Goal: Task Accomplishment & Management: Manage account settings

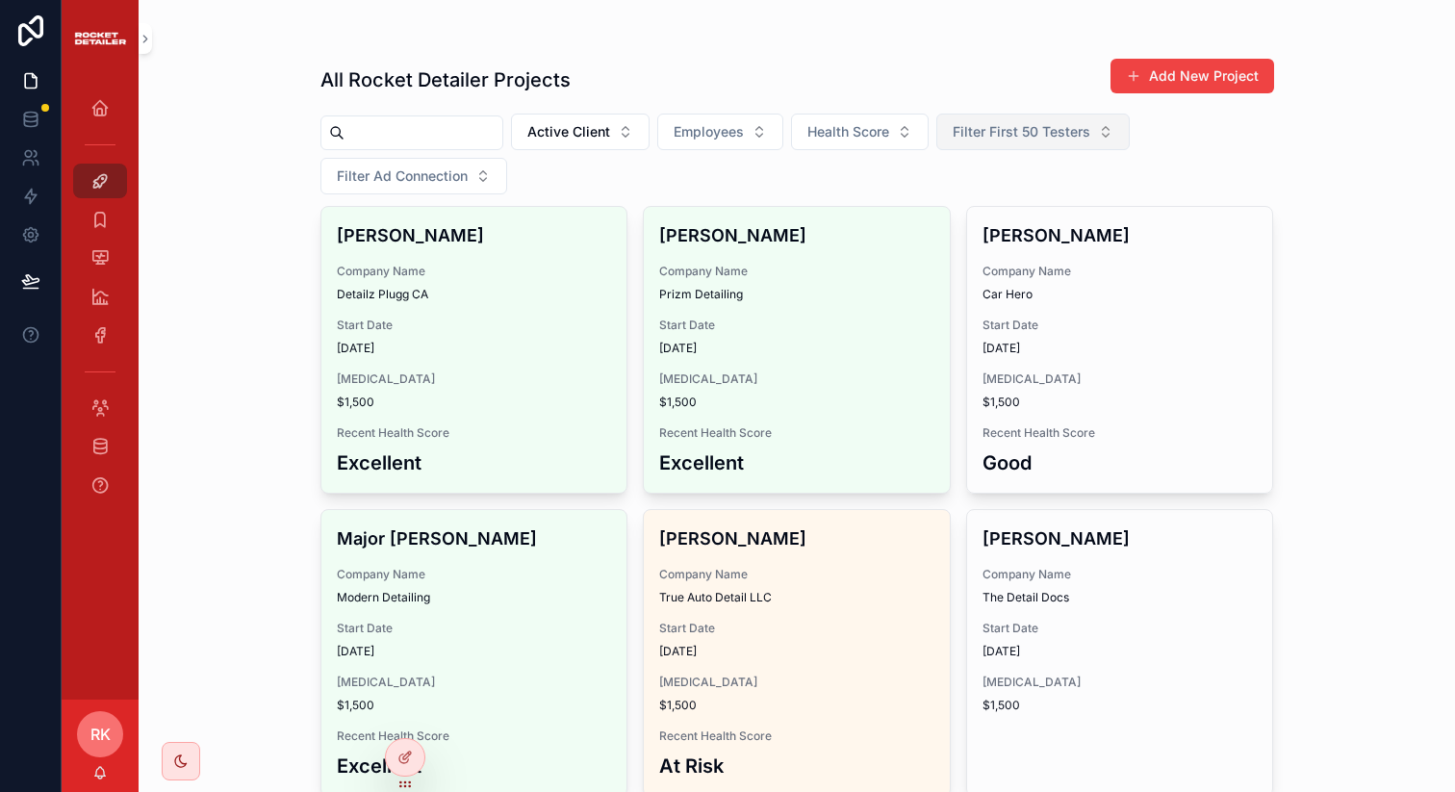
click at [1009, 135] on span "Filter First 50 Testers" at bounding box center [1021, 131] width 138 height 19
click at [970, 235] on div "No" at bounding box center [1042, 240] width 231 height 31
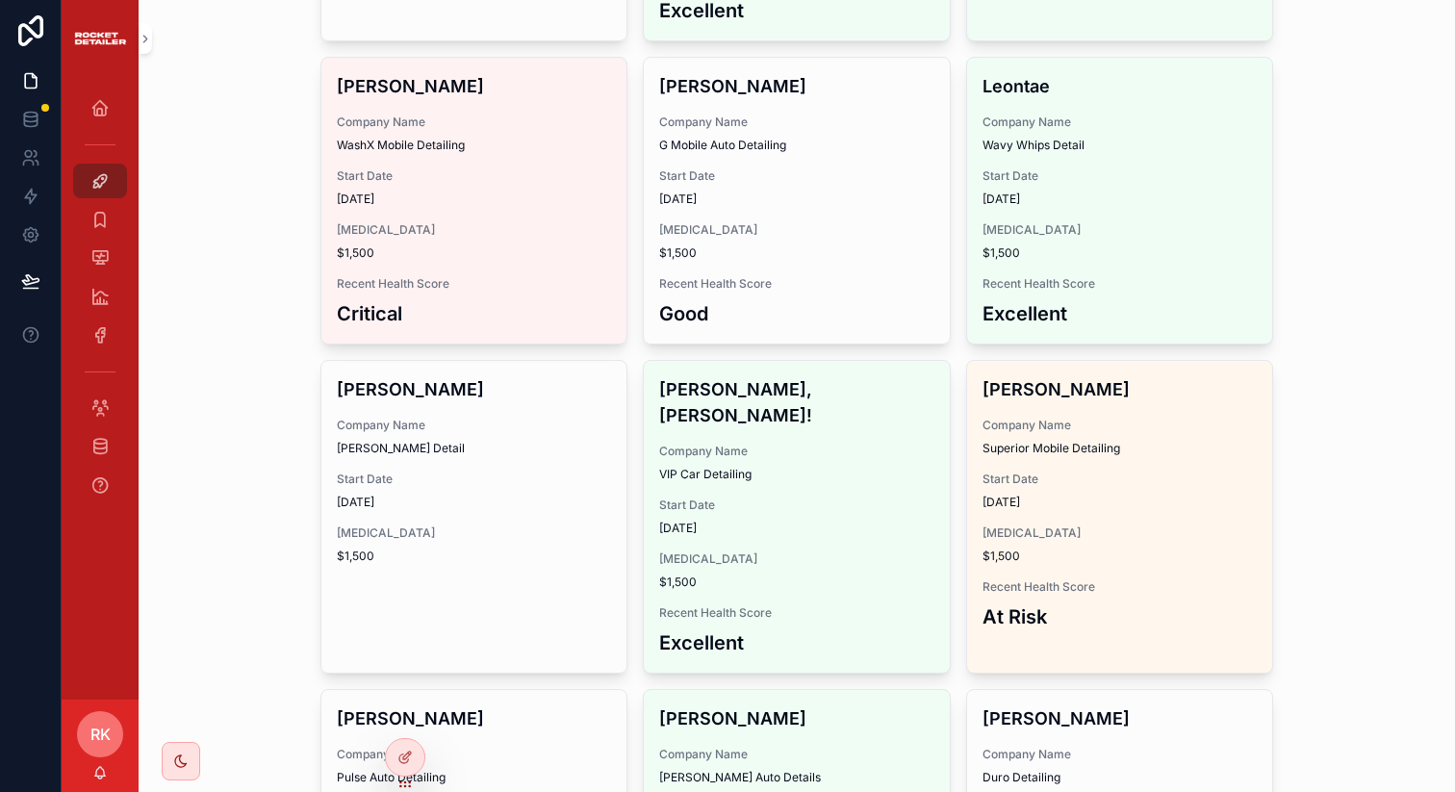
scroll to position [2507, 0]
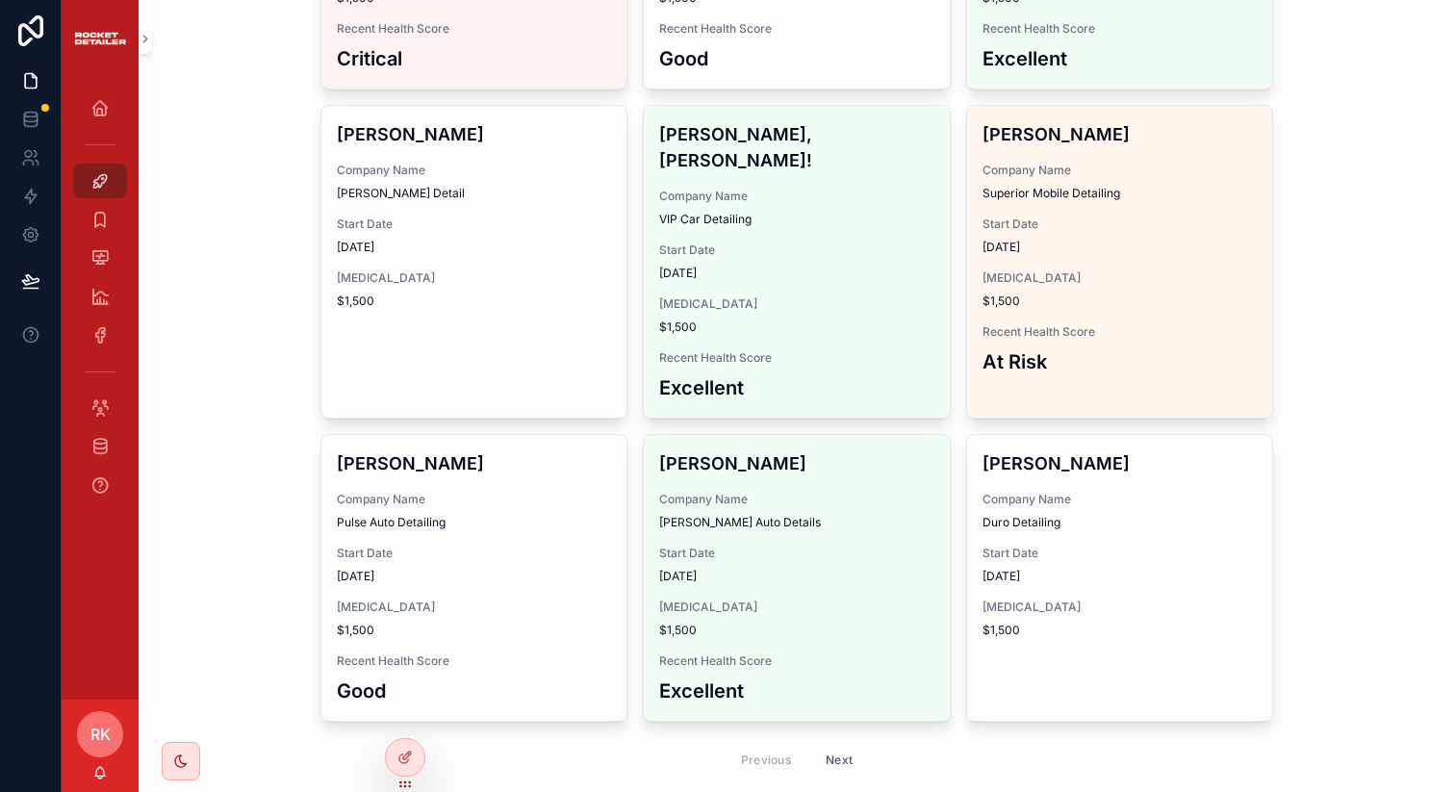
click at [845, 745] on button "Next" at bounding box center [839, 760] width 54 height 30
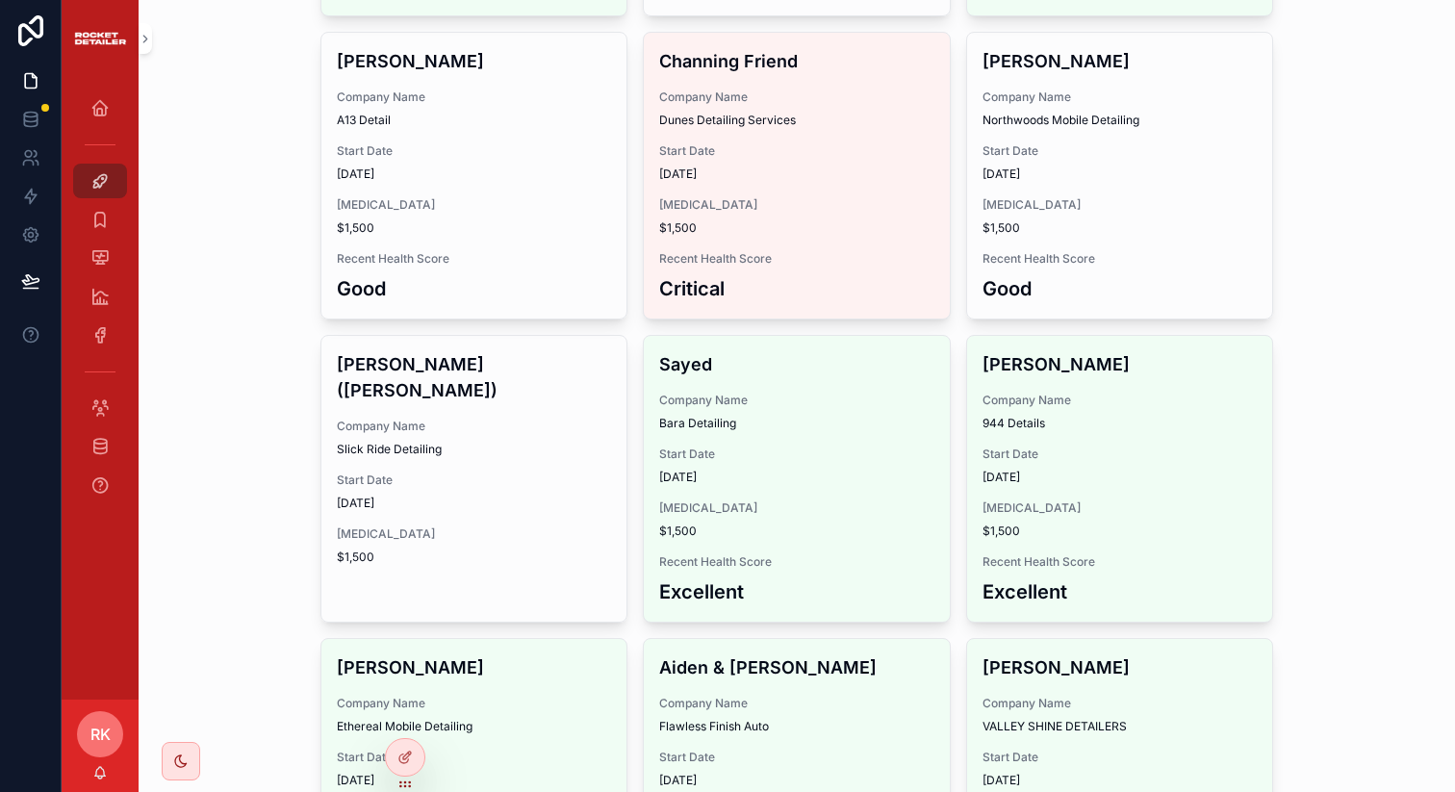
scroll to position [2538, 0]
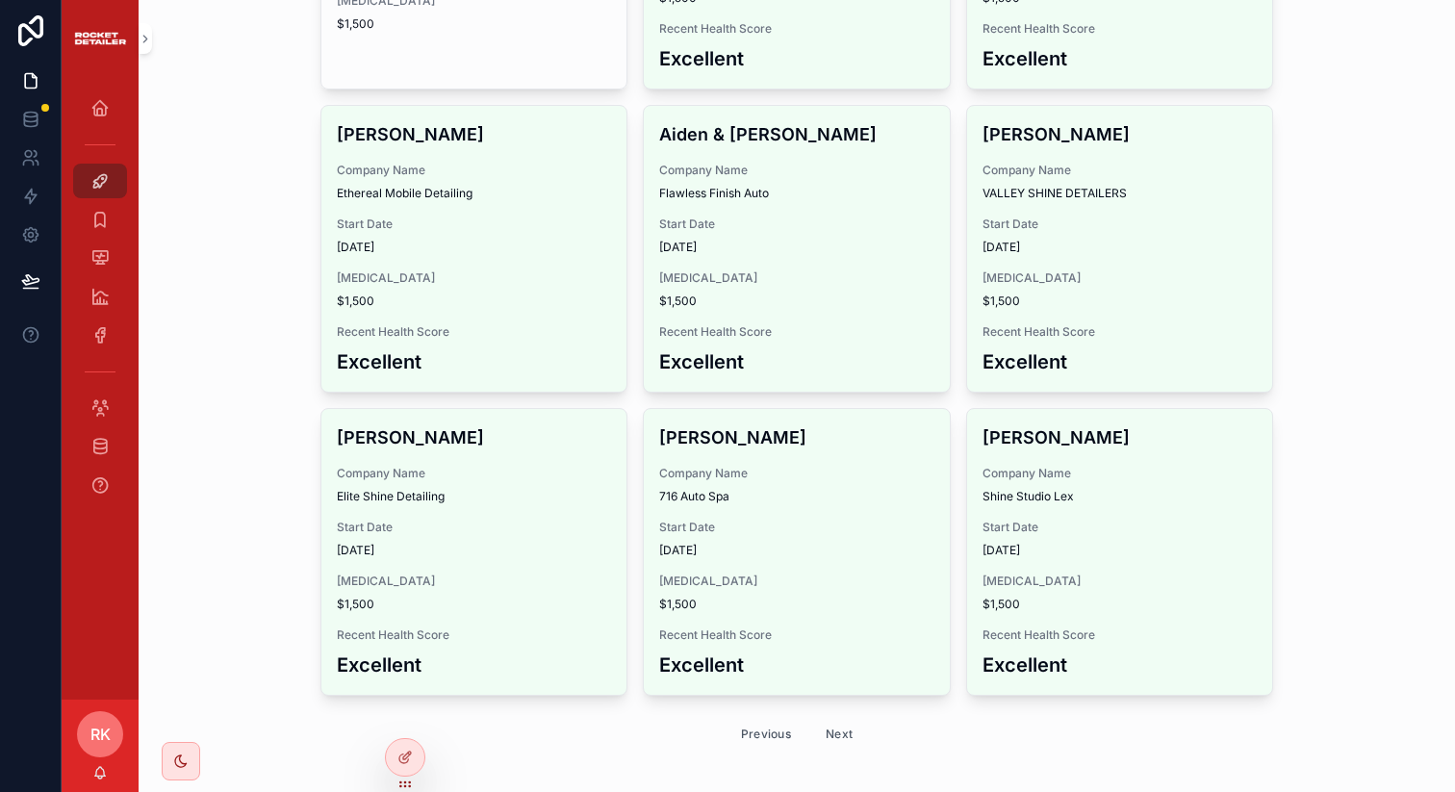
click at [822, 719] on button "Next" at bounding box center [839, 734] width 54 height 30
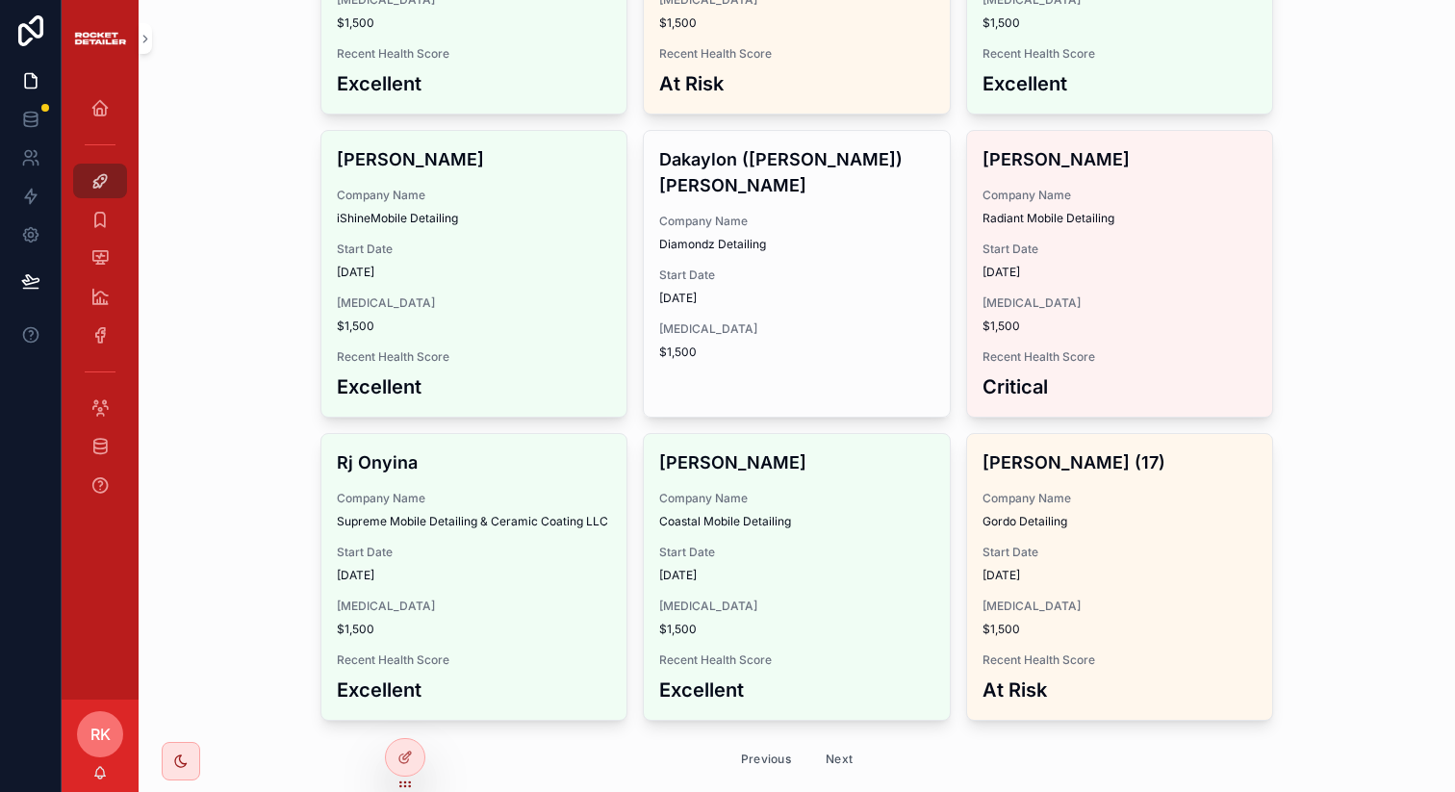
scroll to position [2784, 0]
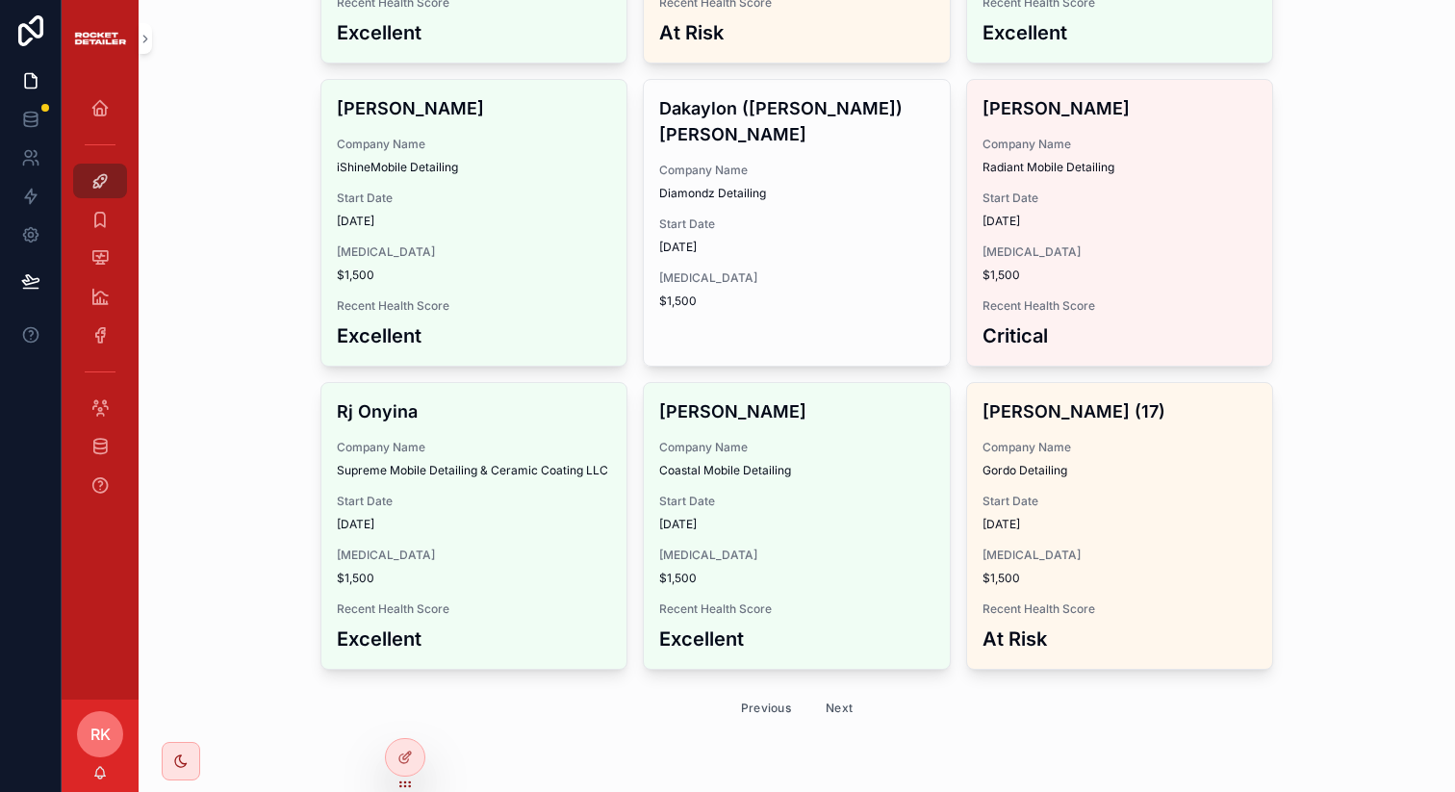
click at [825, 712] on button "Next" at bounding box center [839, 708] width 54 height 30
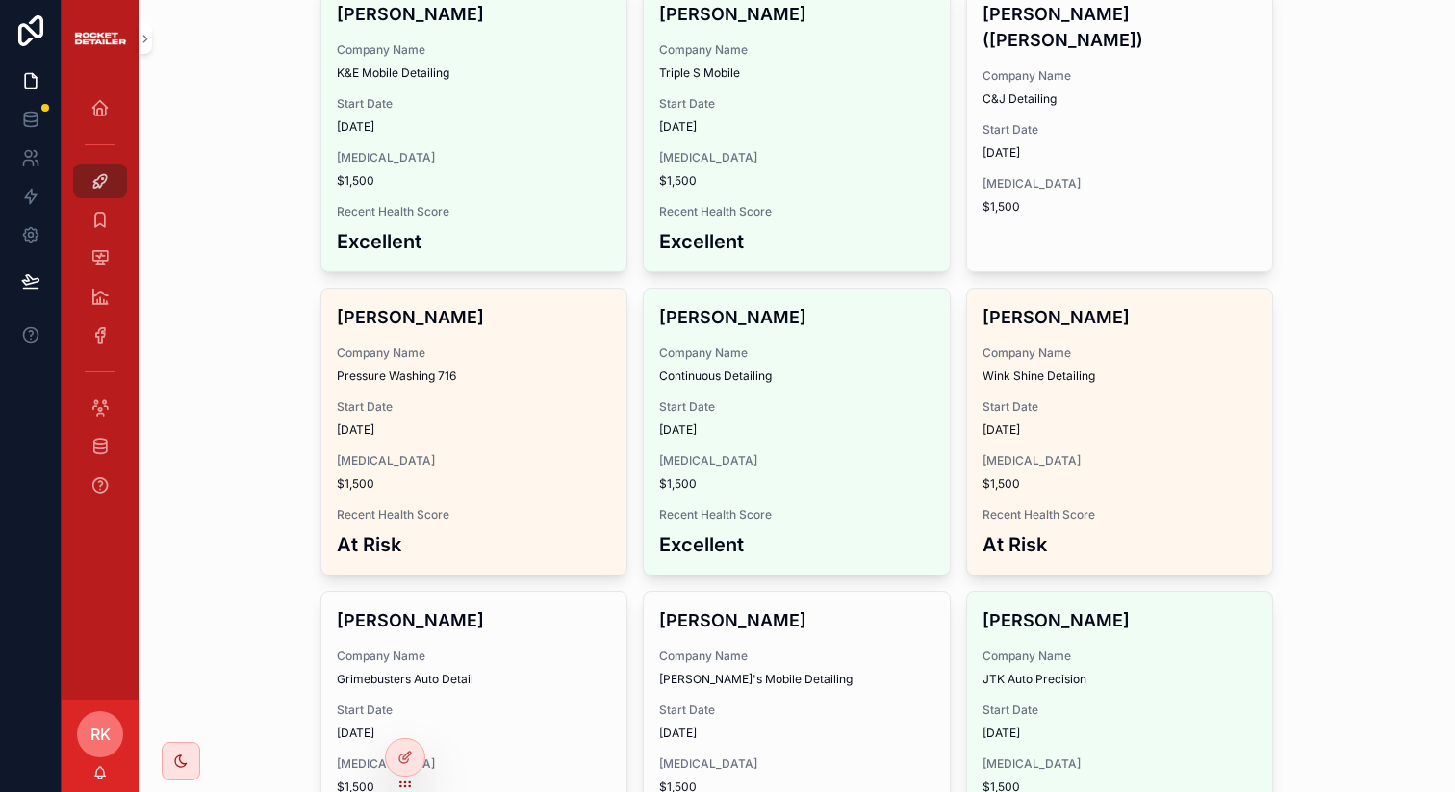
scroll to position [2576, 0]
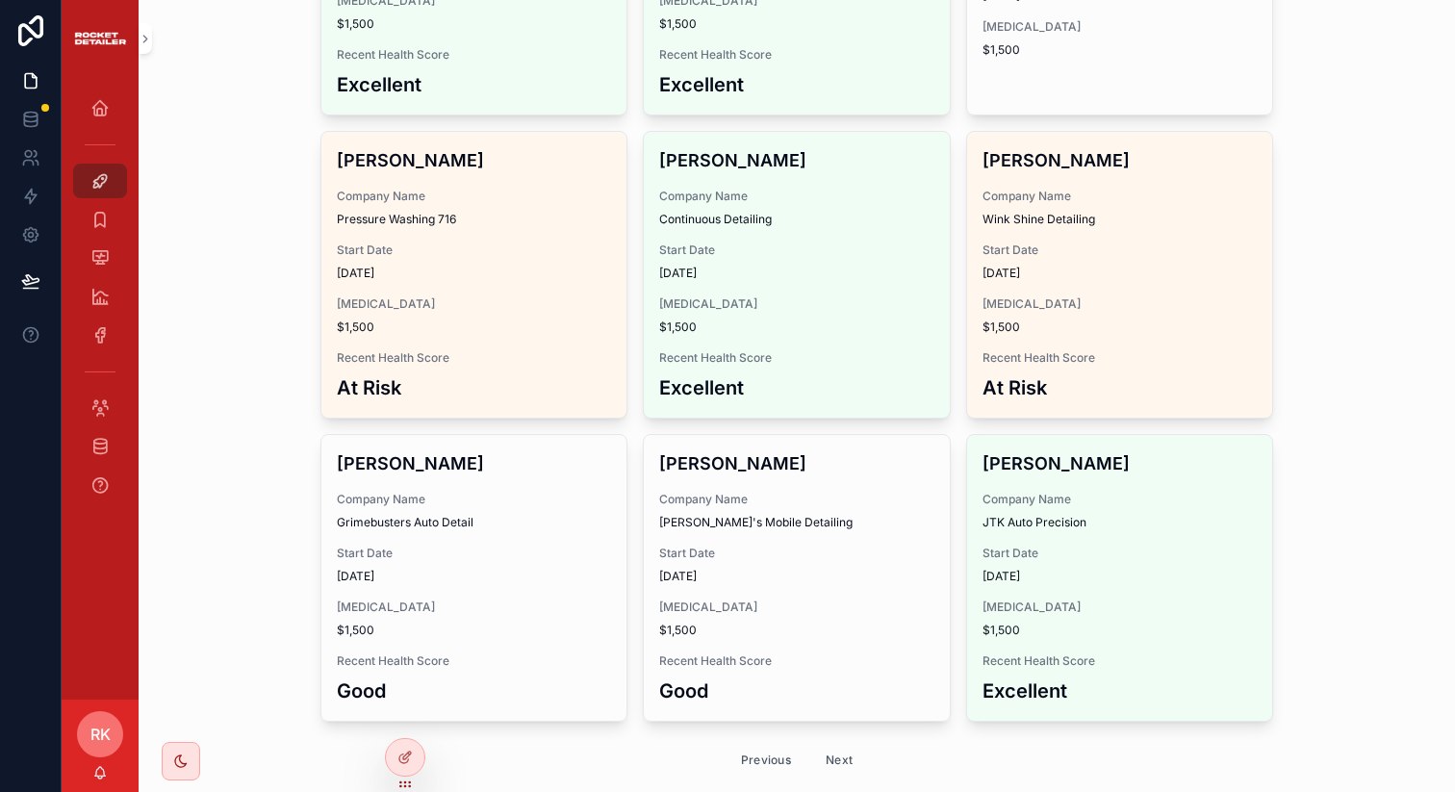
click at [844, 745] on button "Next" at bounding box center [839, 760] width 54 height 30
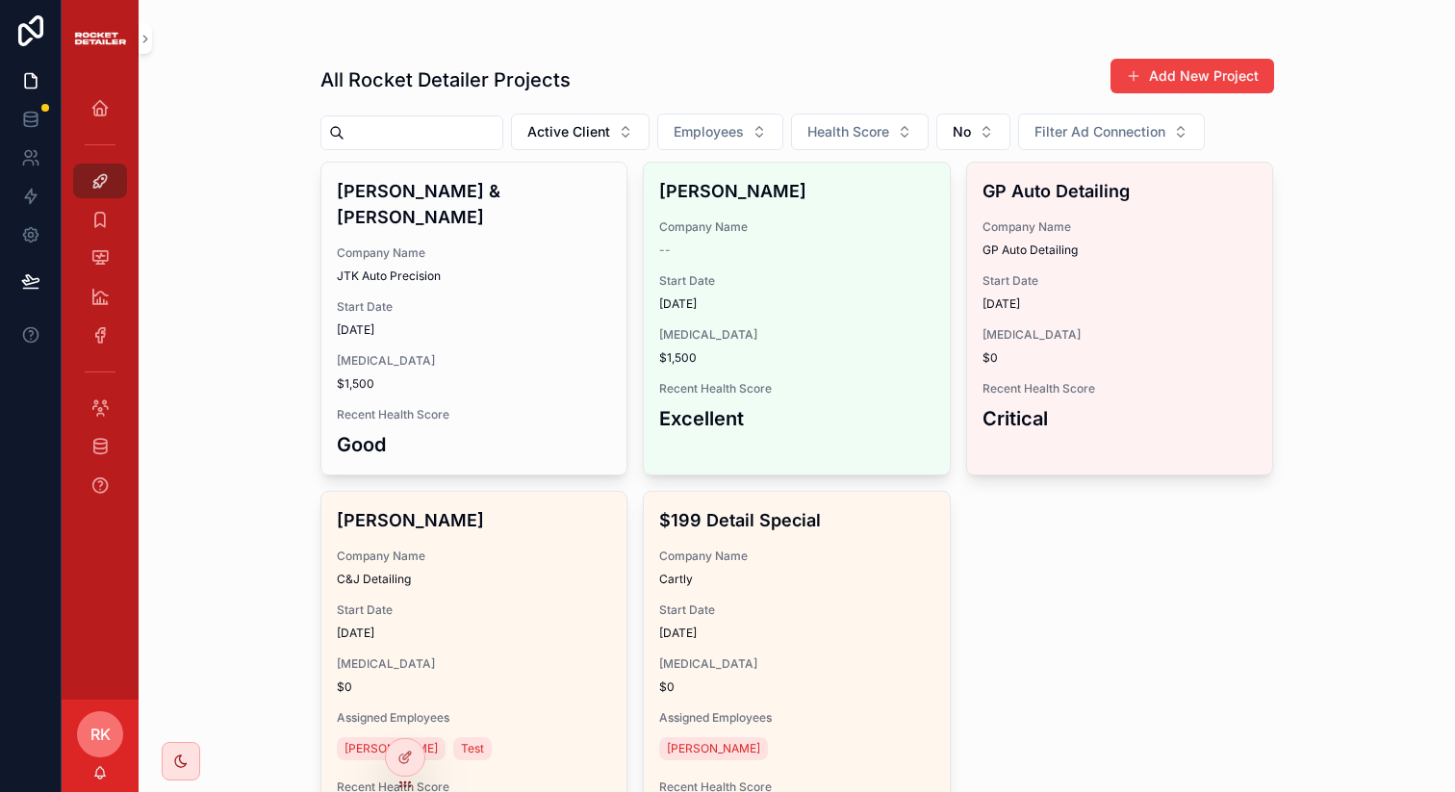
scroll to position [152, 0]
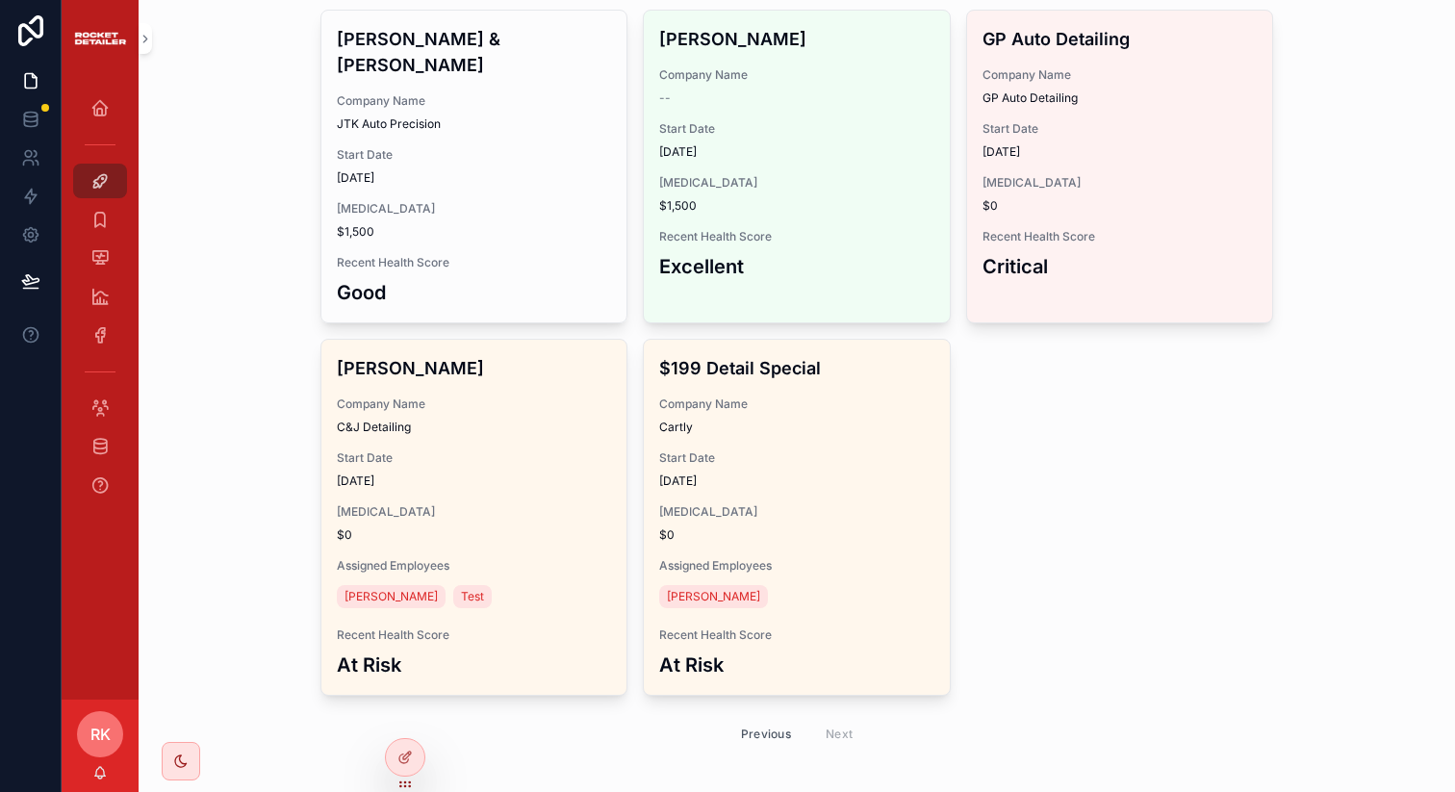
click at [835, 719] on div "Previous Next" at bounding box center [797, 734] width 140 height 30
click at [786, 719] on button "Previous" at bounding box center [765, 734] width 77 height 30
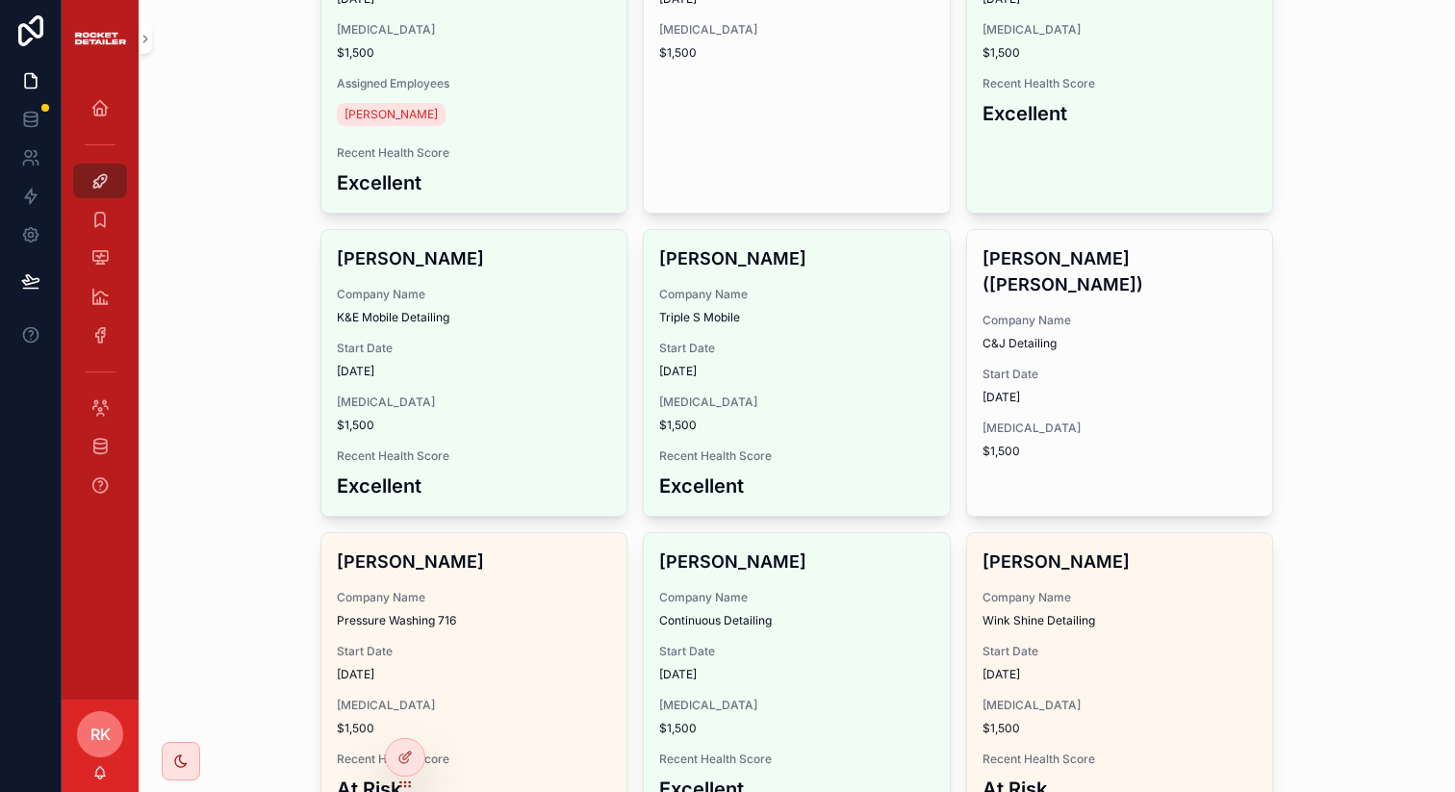
scroll to position [2576, 0]
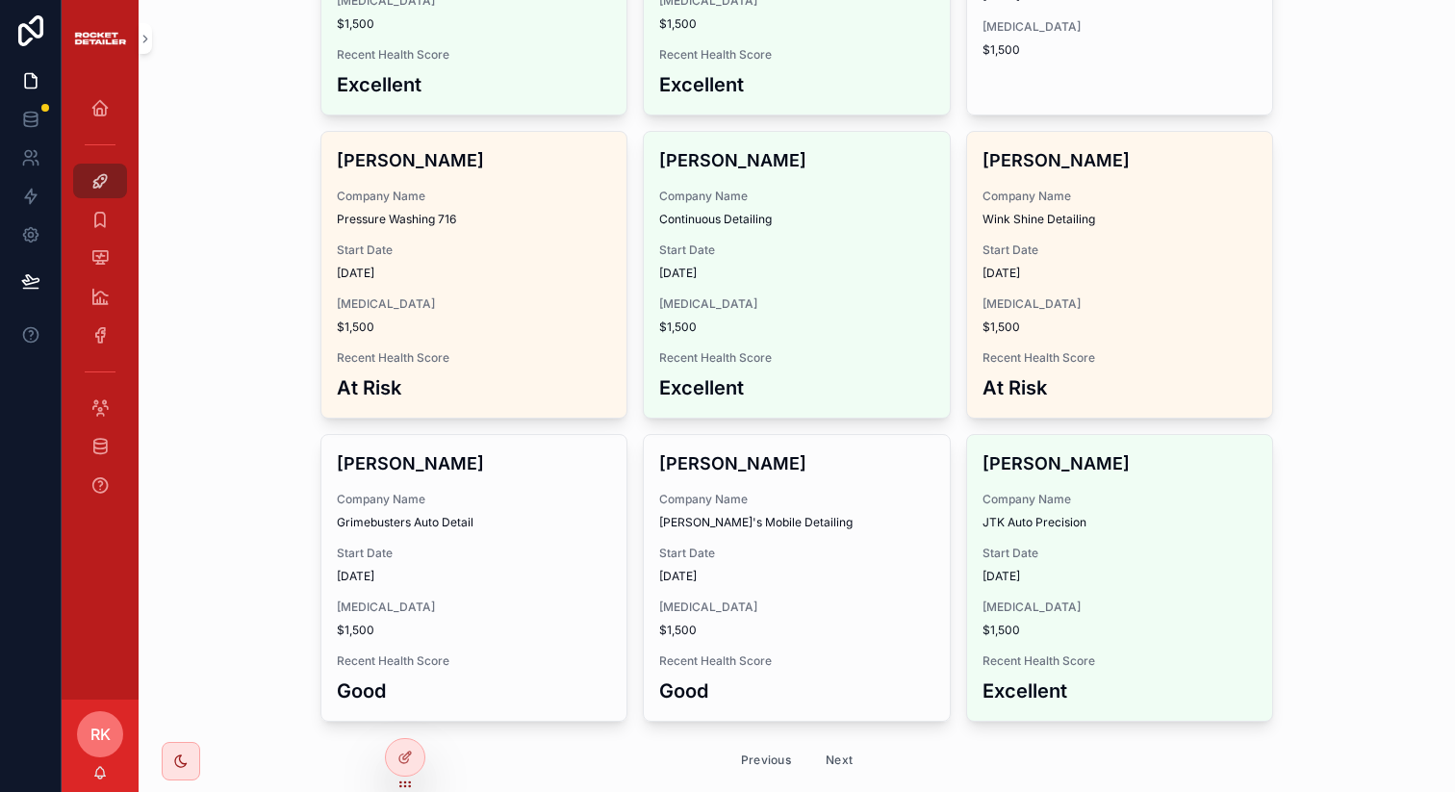
click at [771, 745] on button "Previous" at bounding box center [765, 760] width 77 height 30
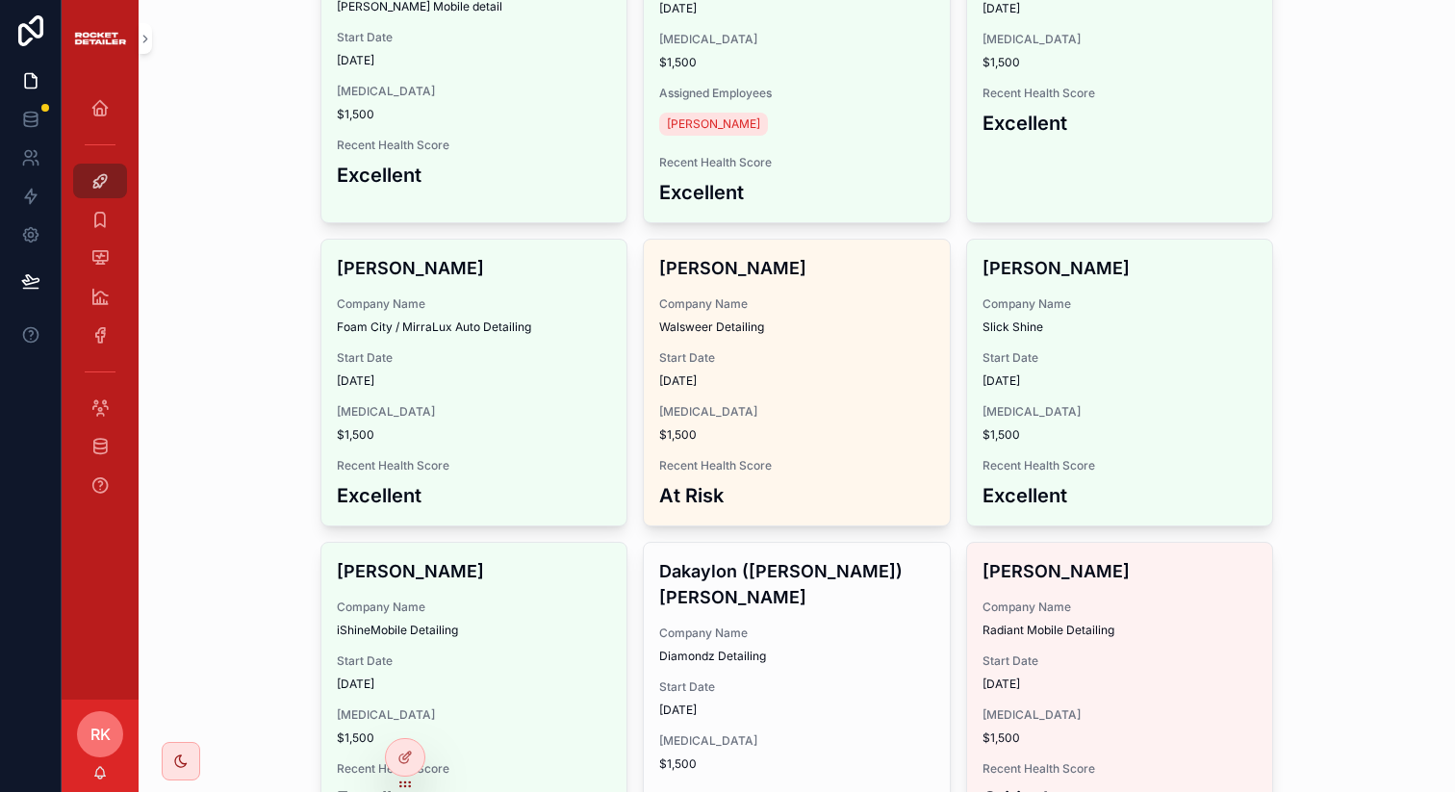
scroll to position [2784, 0]
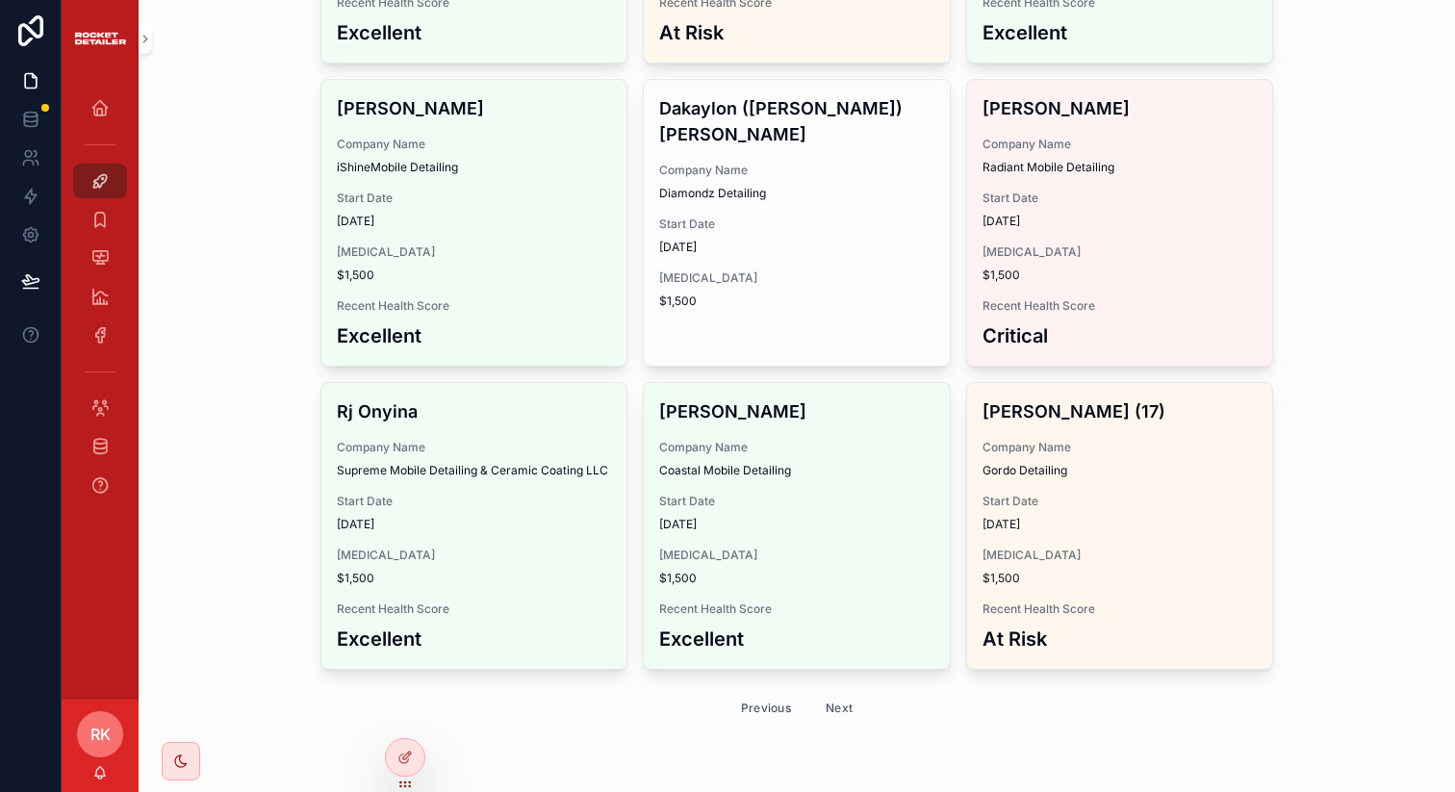
click at [771, 705] on button "Previous" at bounding box center [765, 708] width 77 height 30
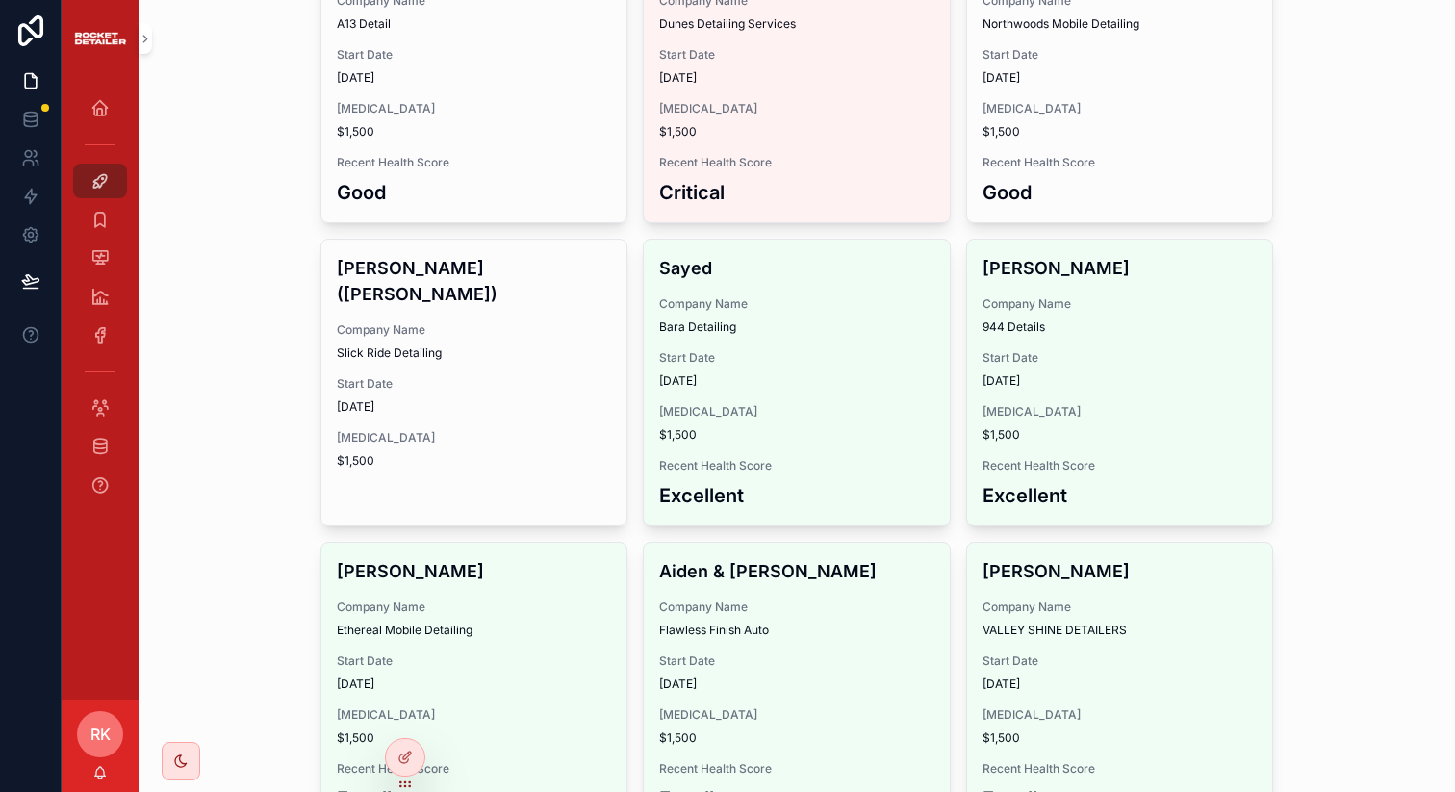
scroll to position [2176, 0]
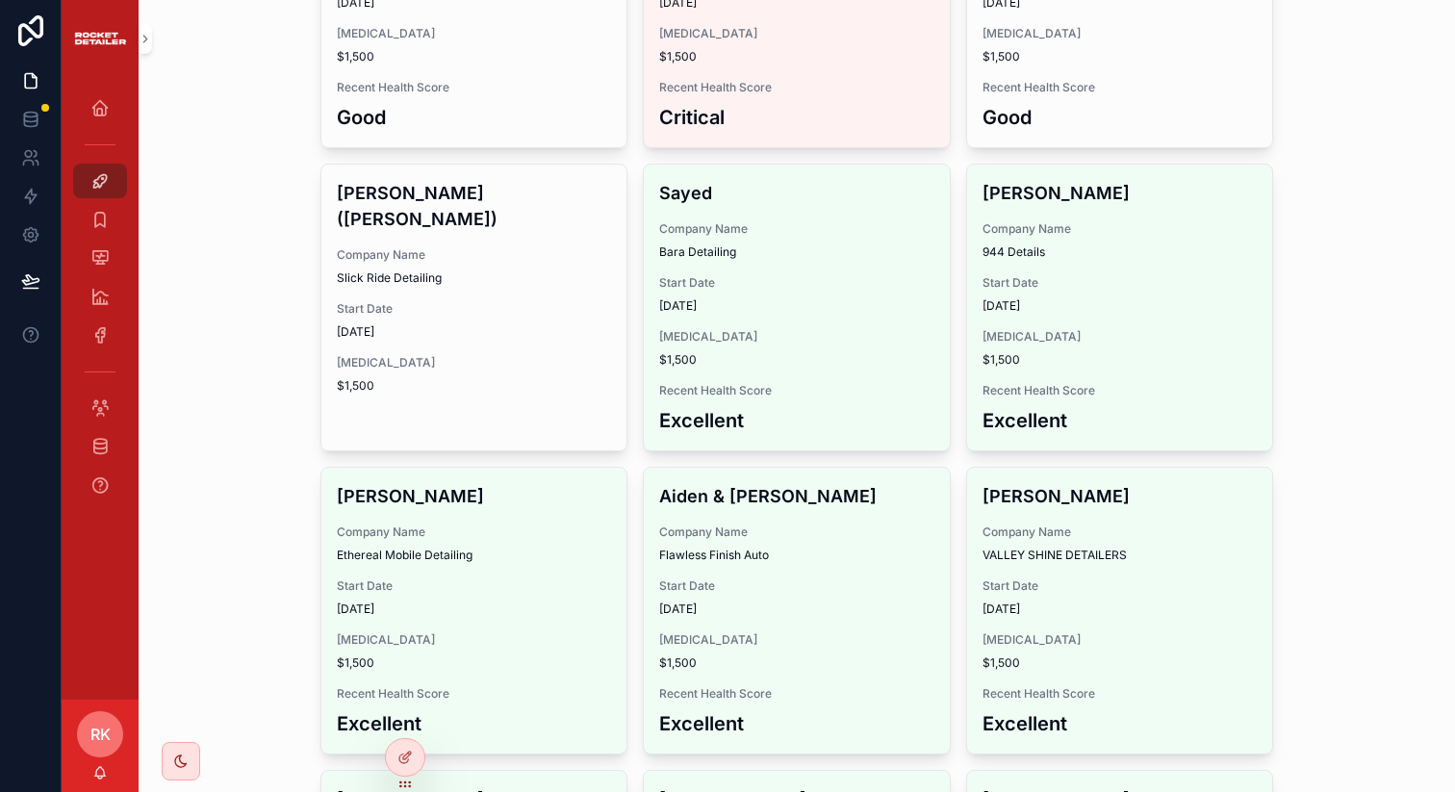
click at [771, 709] on h3 "Excellent" at bounding box center [796, 723] width 275 height 29
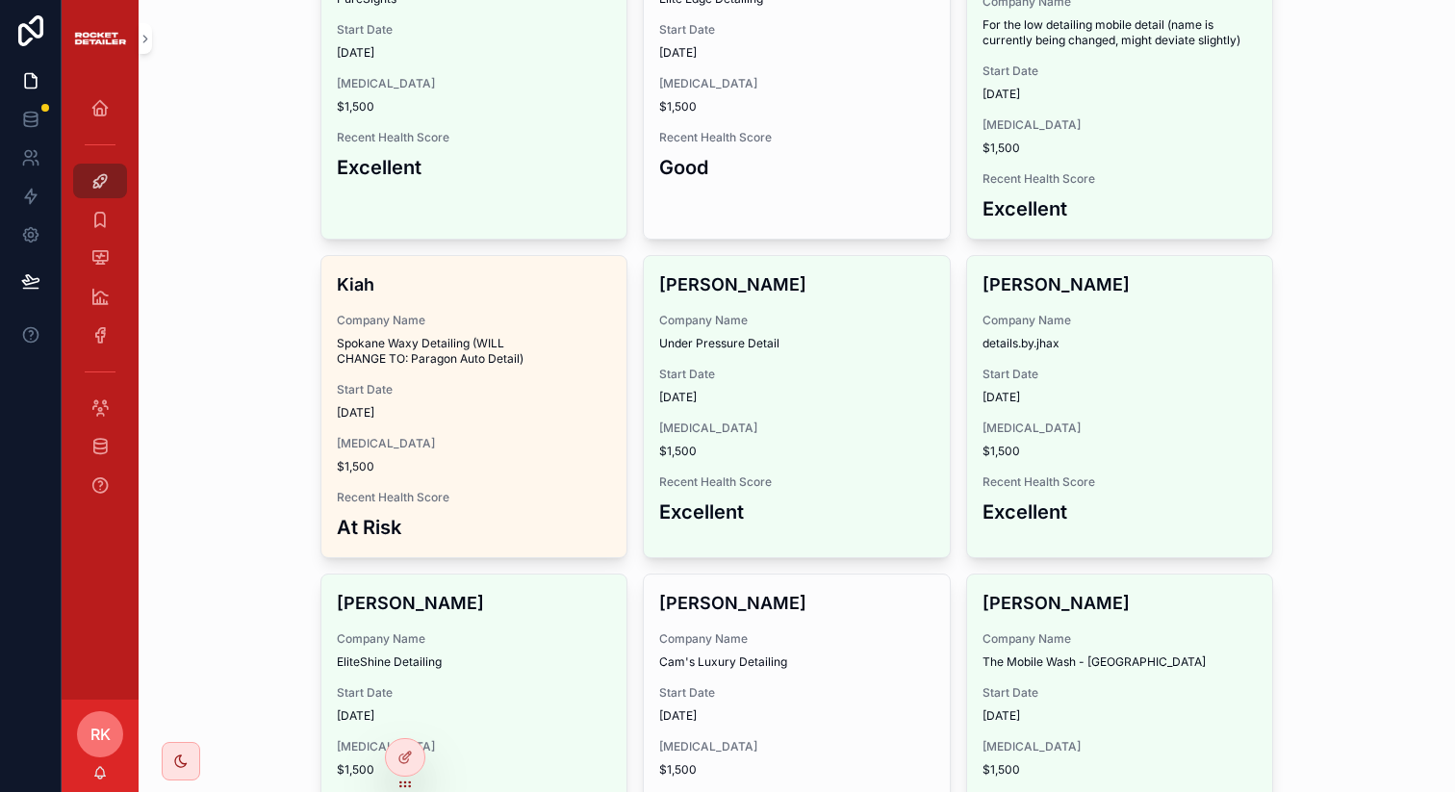
scroll to position [2538, 0]
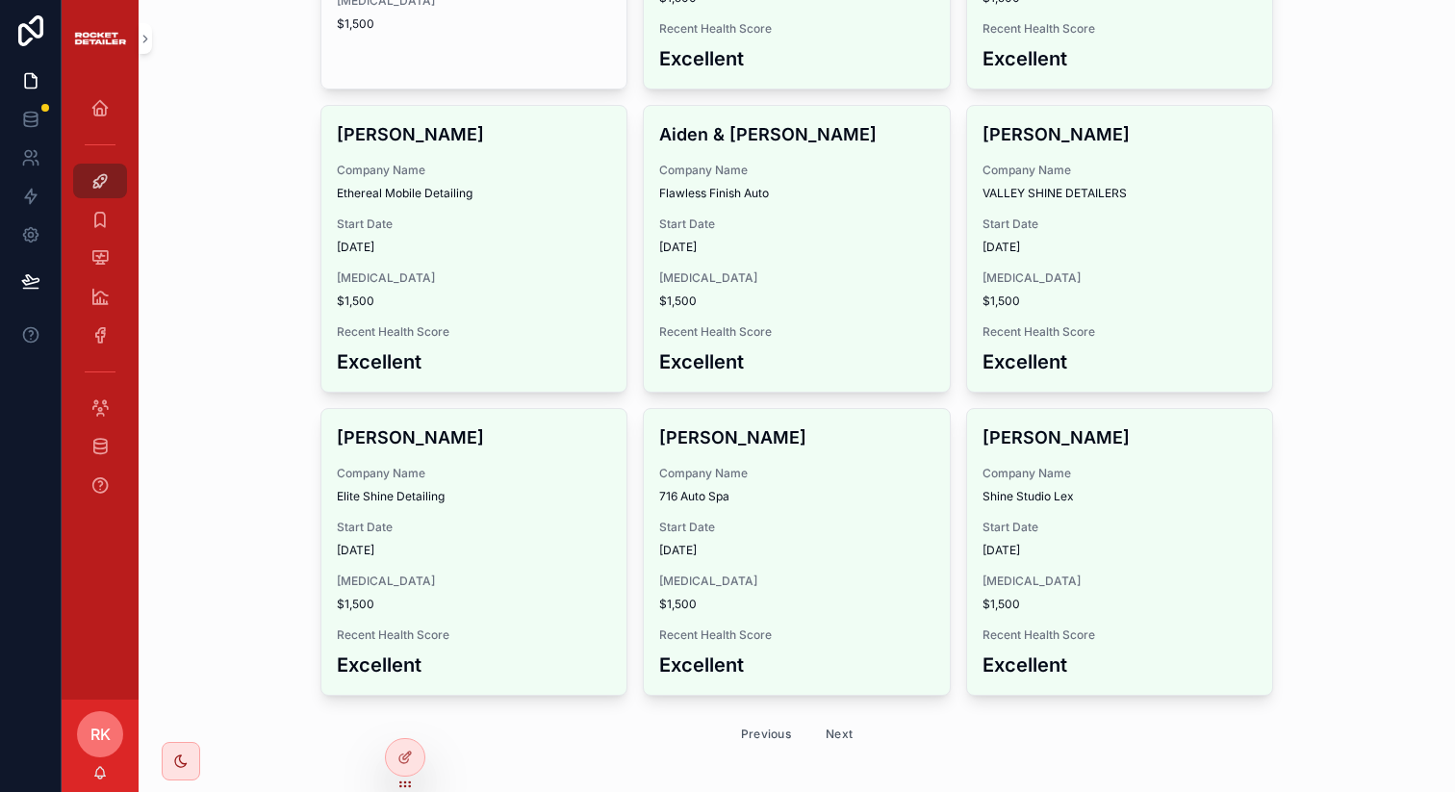
click at [746, 719] on button "Previous" at bounding box center [765, 734] width 77 height 30
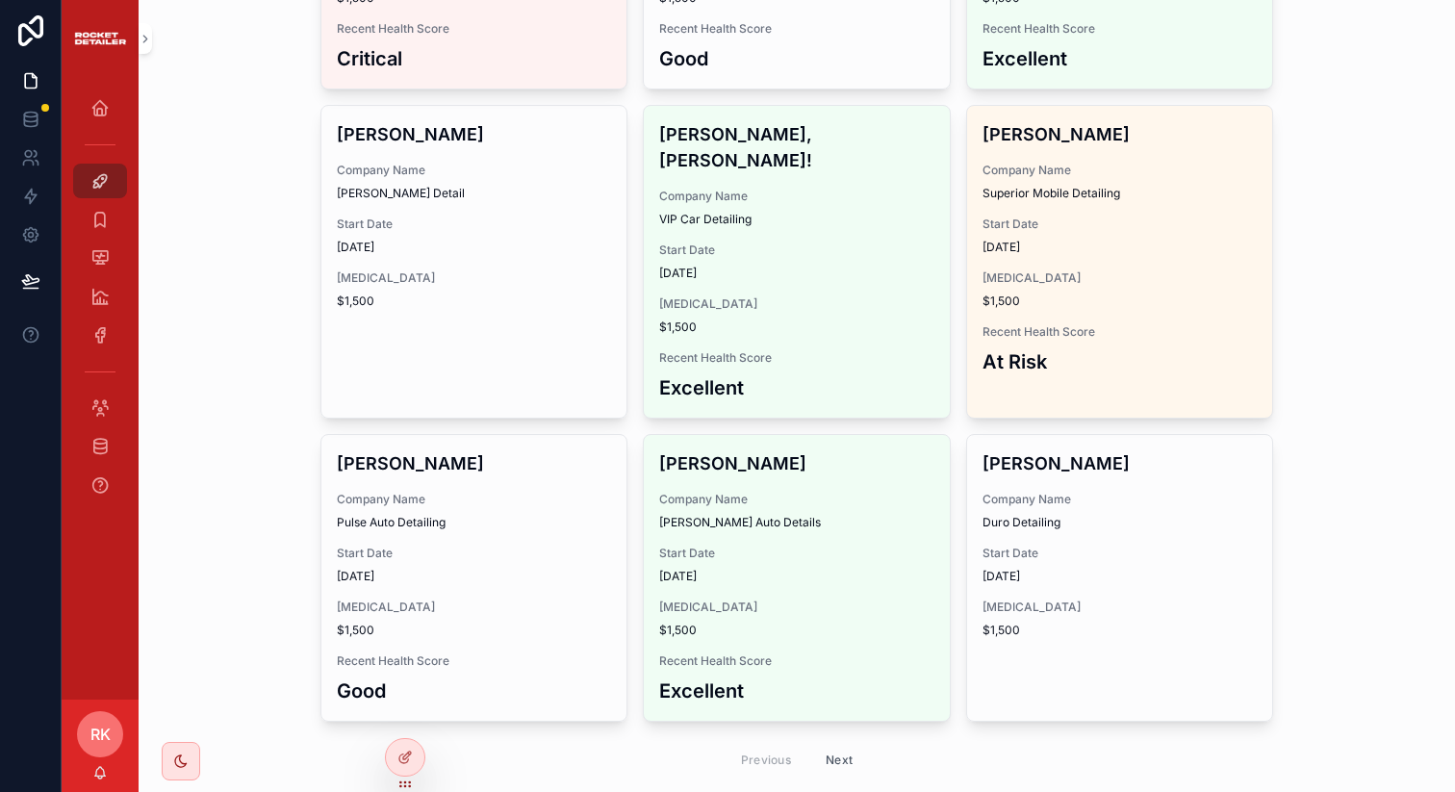
click at [817, 745] on button "Next" at bounding box center [839, 760] width 54 height 30
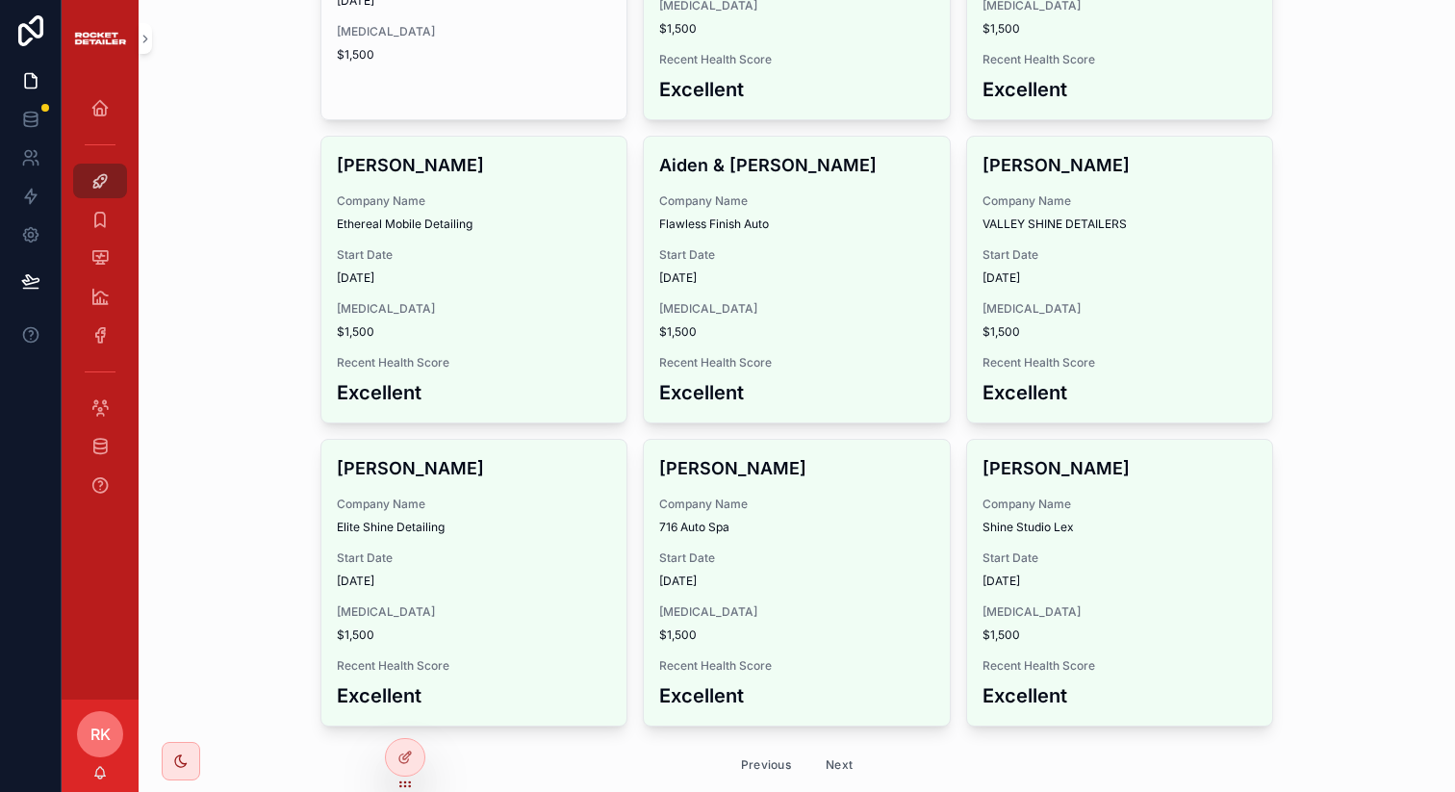
scroll to position [2538, 0]
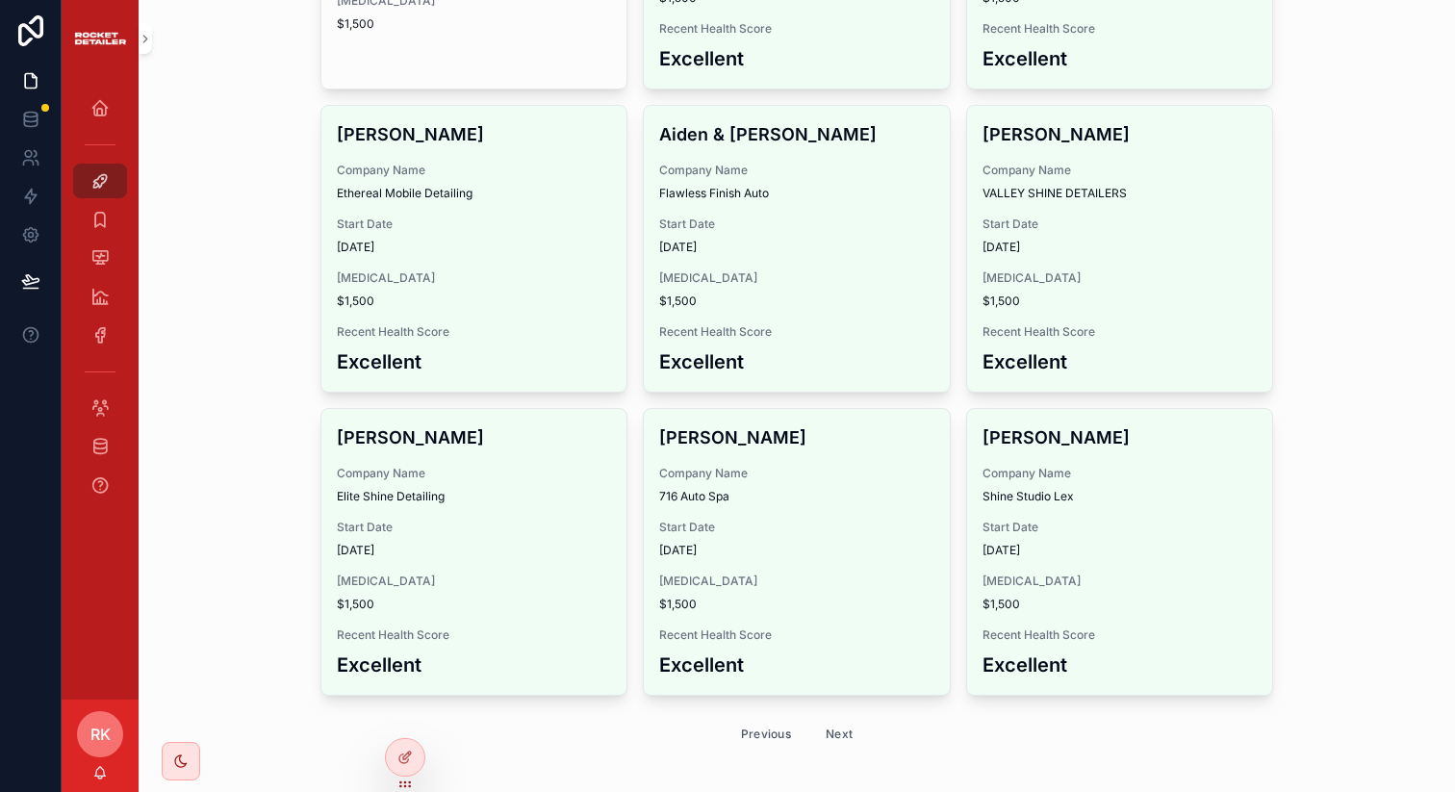
click at [817, 719] on button "Next" at bounding box center [839, 734] width 54 height 30
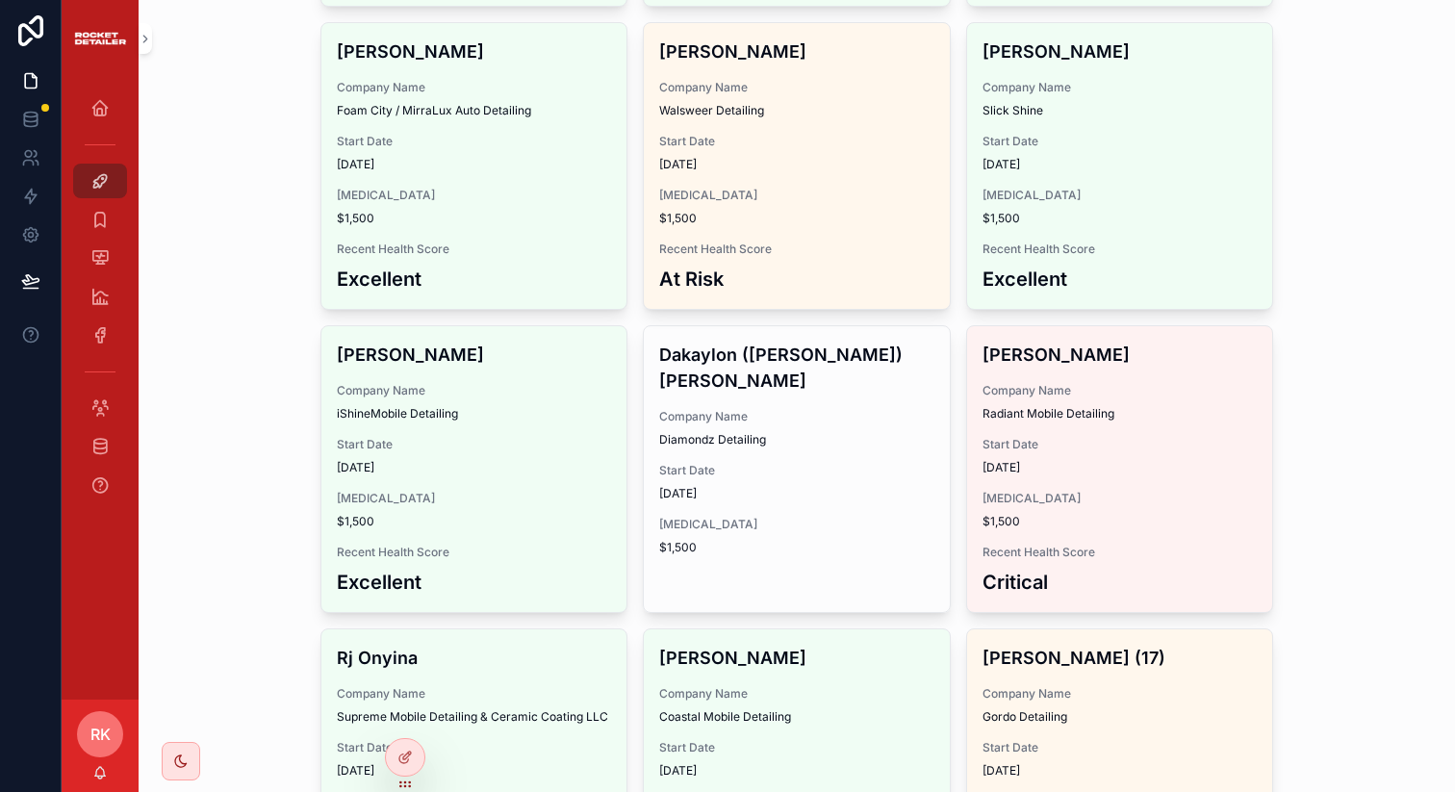
scroll to position [2784, 0]
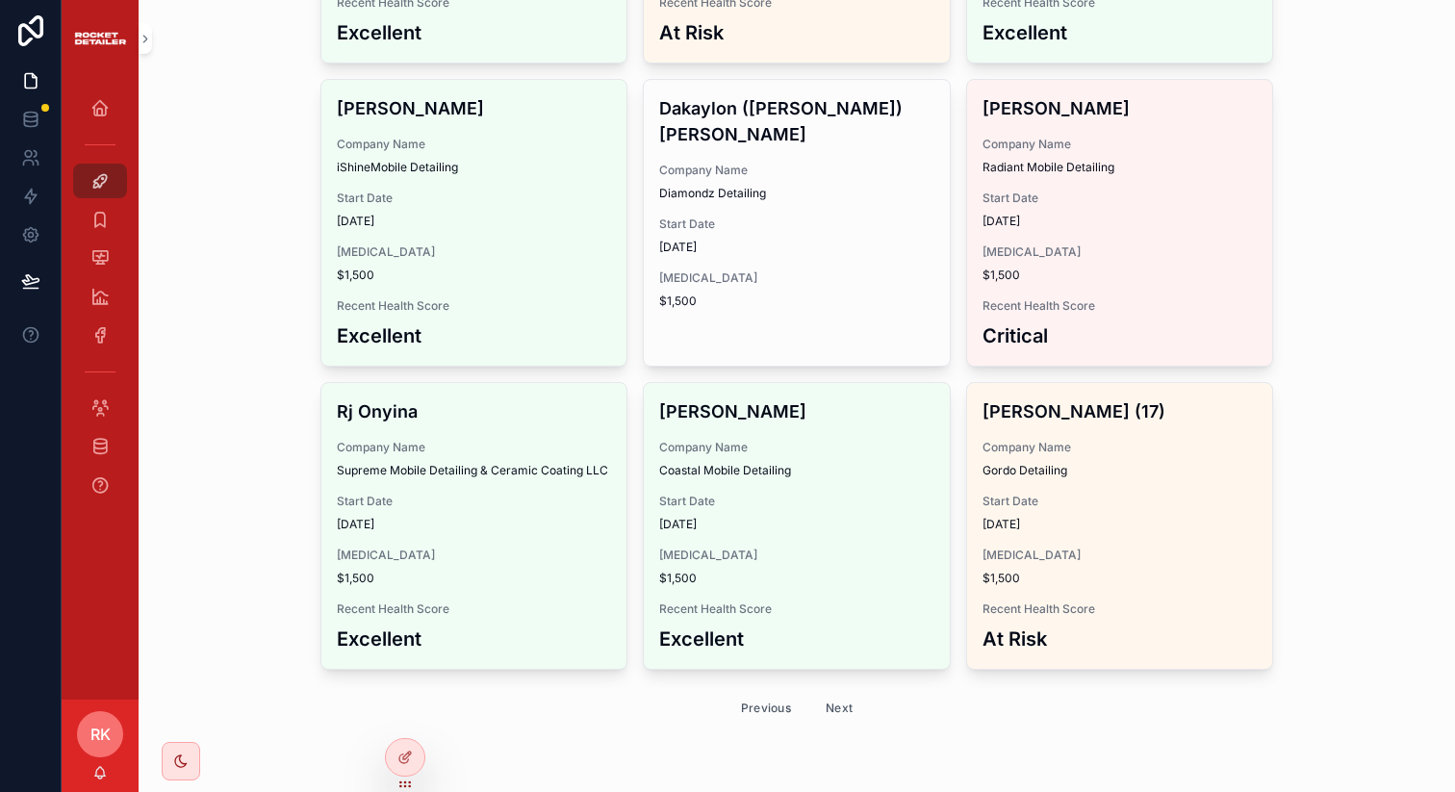
click at [817, 704] on button "Next" at bounding box center [839, 708] width 54 height 30
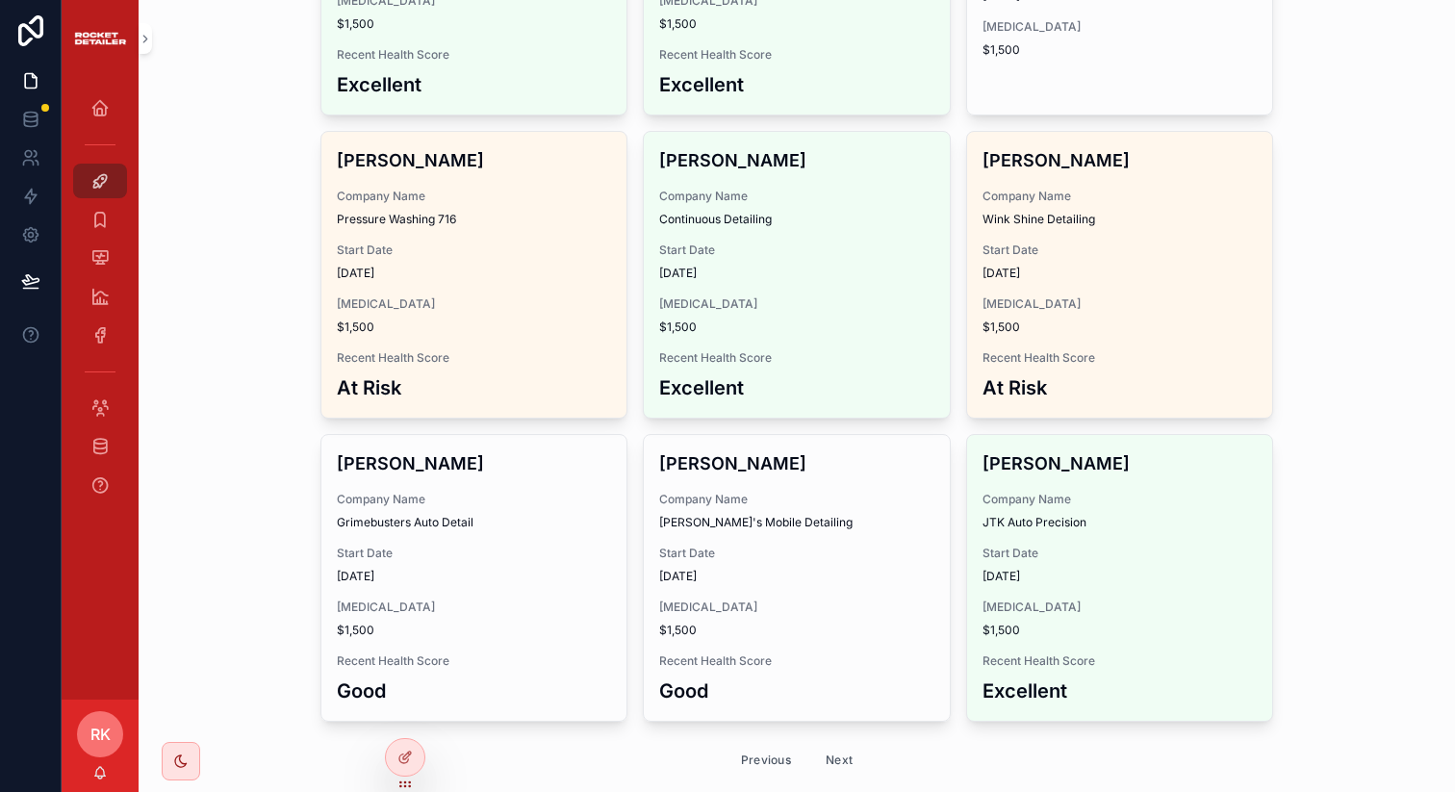
click at [826, 745] on button "Next" at bounding box center [839, 760] width 54 height 30
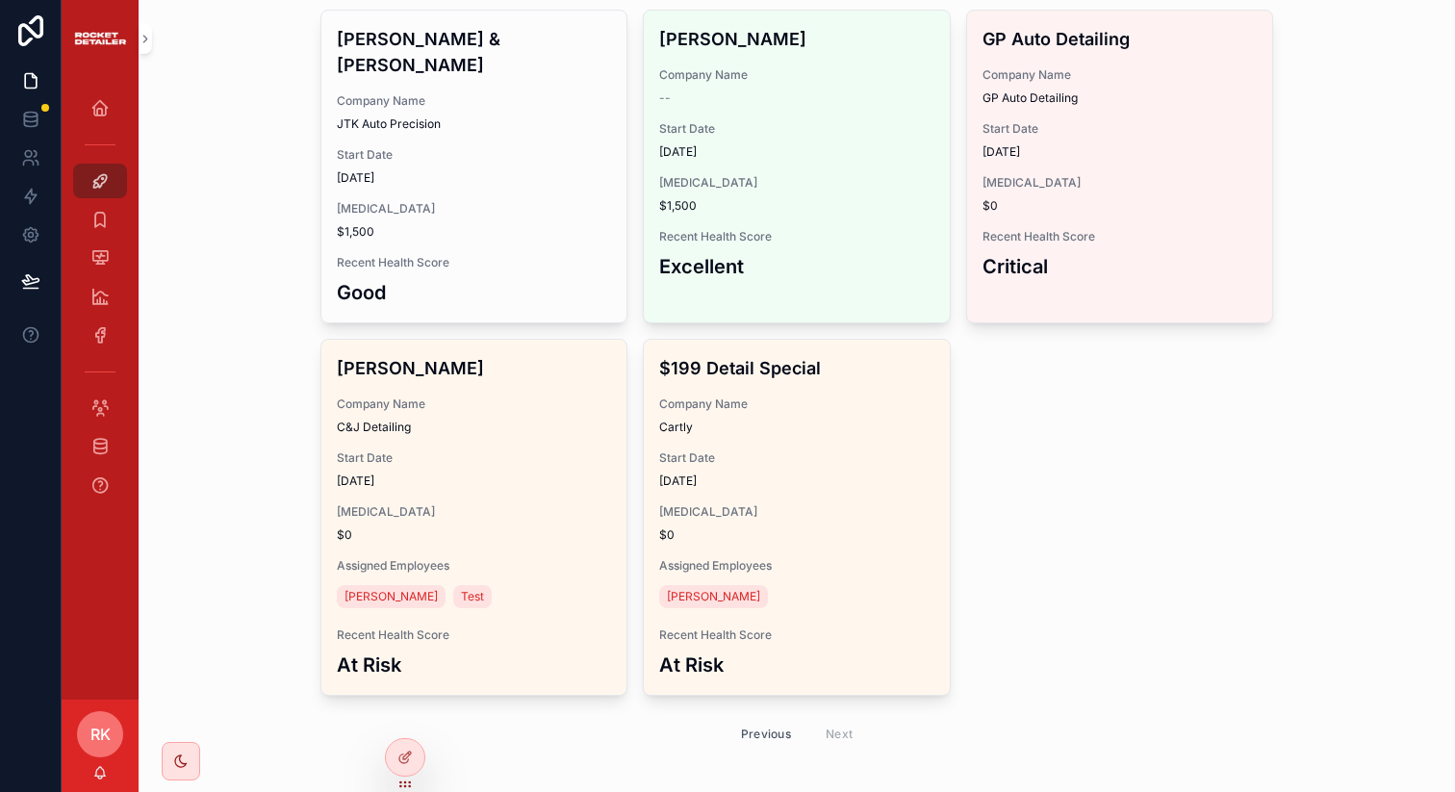
click at [752, 719] on button "Previous" at bounding box center [765, 734] width 77 height 30
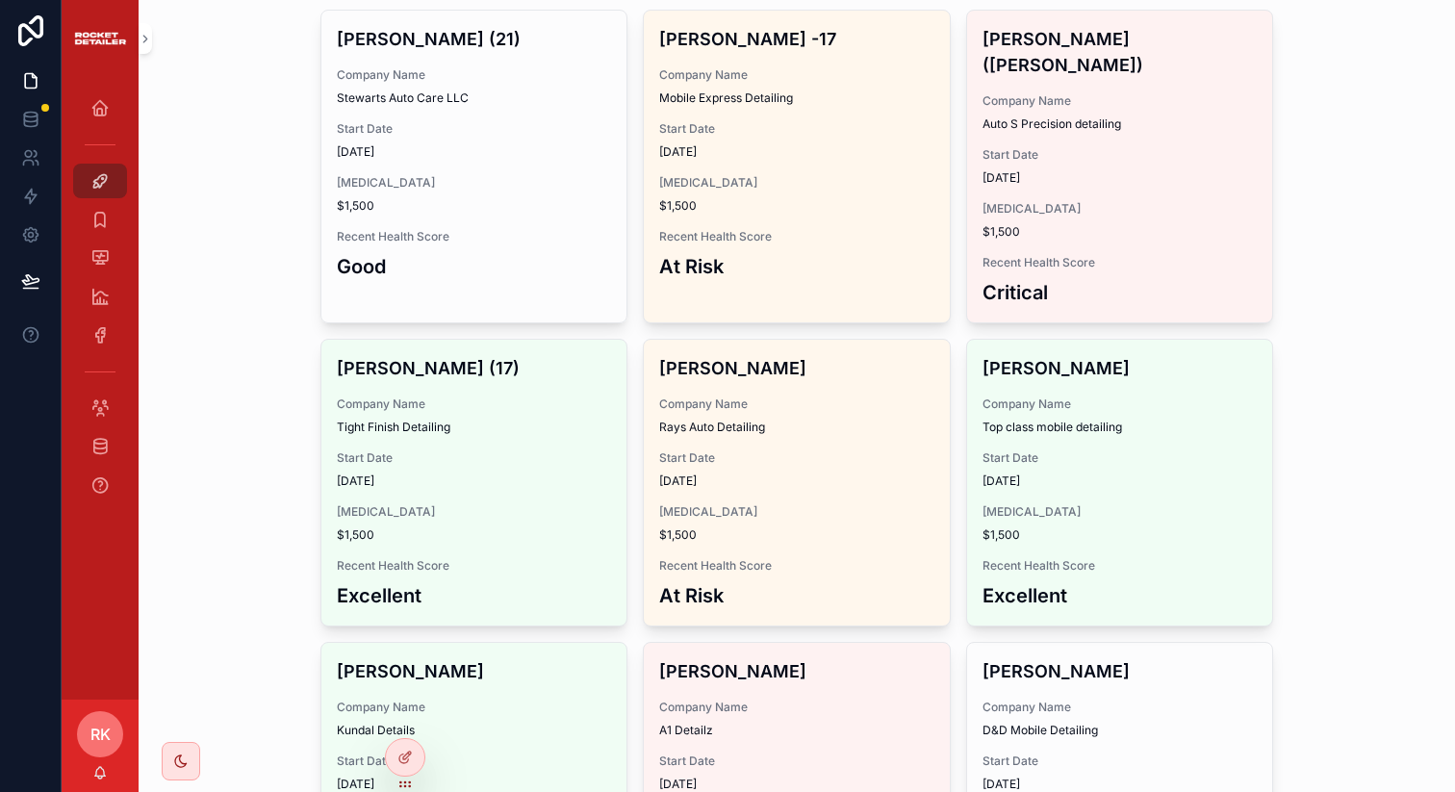
click at [752, 723] on span "A1 Detailz" at bounding box center [796, 730] width 275 height 15
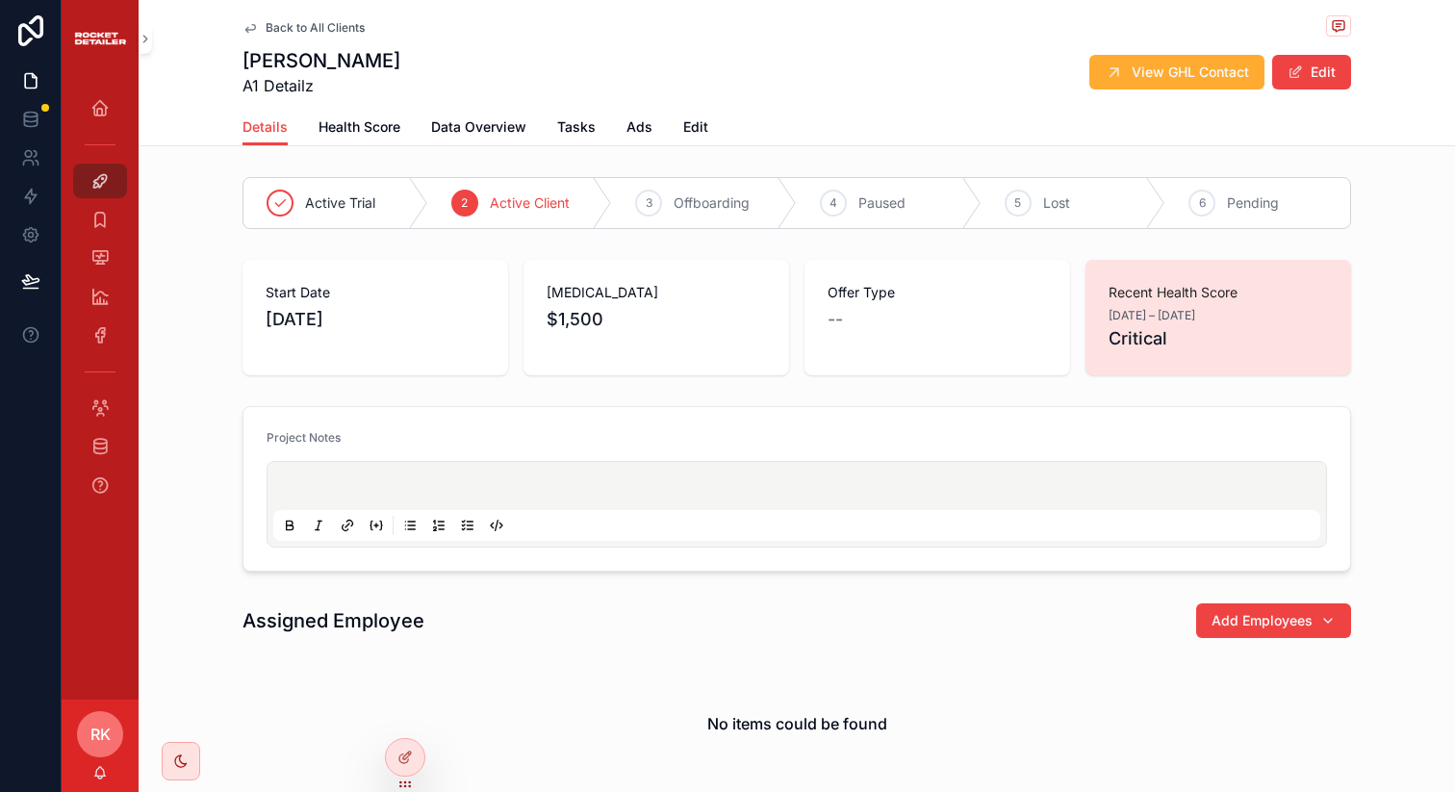
click at [673, 119] on div "Details Health Score Data Overview Tasks Ads Edit" at bounding box center [796, 127] width 1108 height 37
click at [683, 122] on span "Edit" at bounding box center [695, 126] width 25 height 19
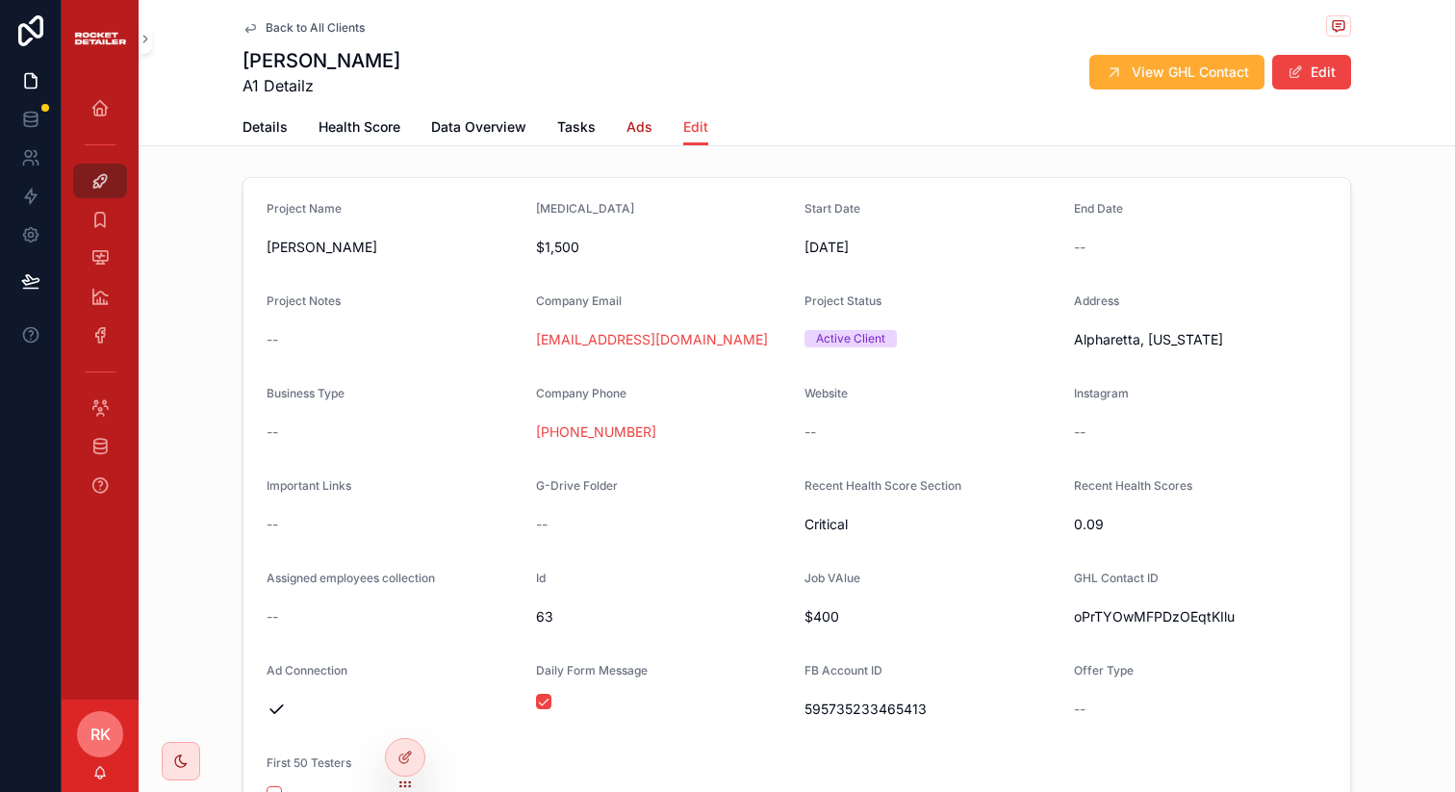
click at [636, 140] on link "Ads" at bounding box center [639, 129] width 26 height 38
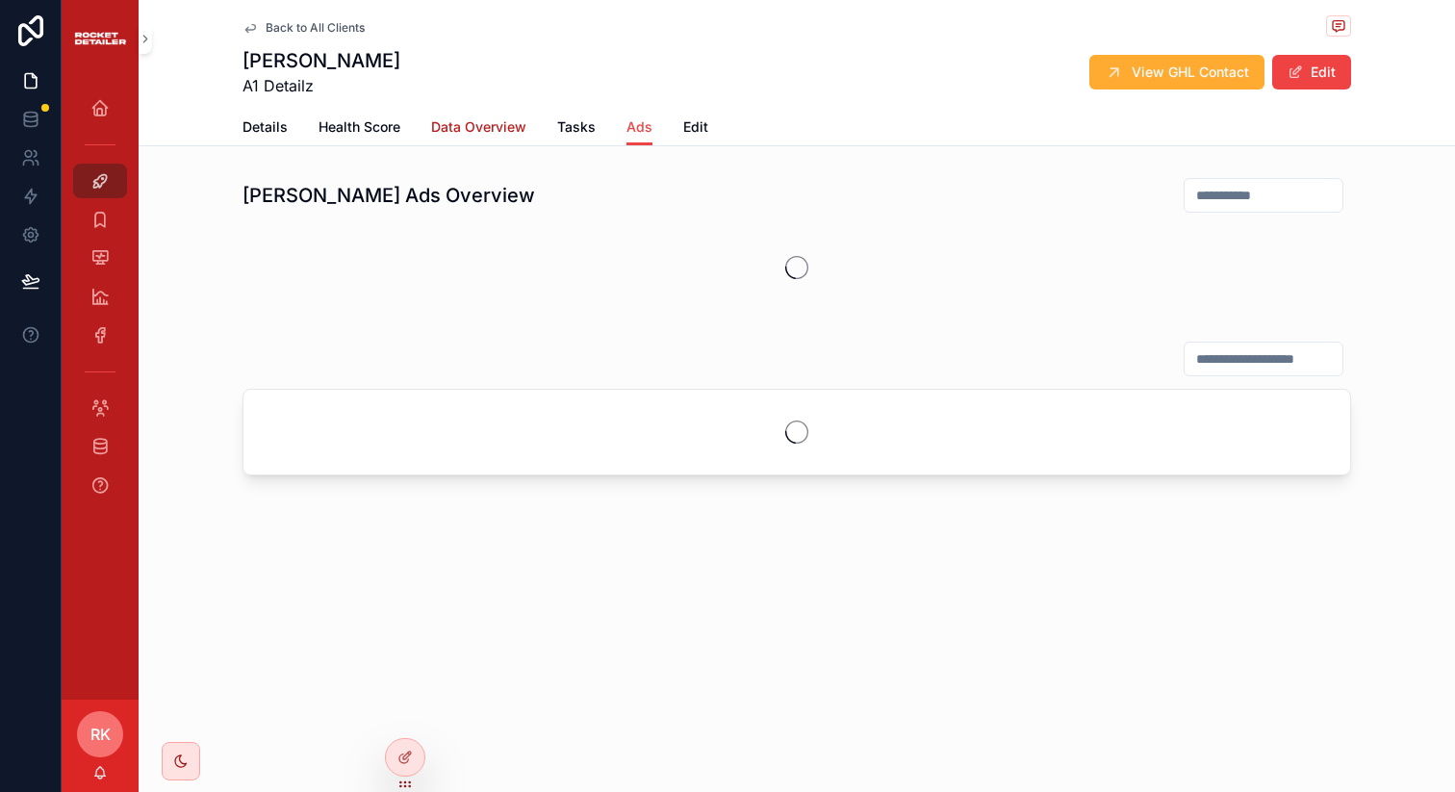
click at [460, 136] on span "Data Overview" at bounding box center [478, 126] width 95 height 19
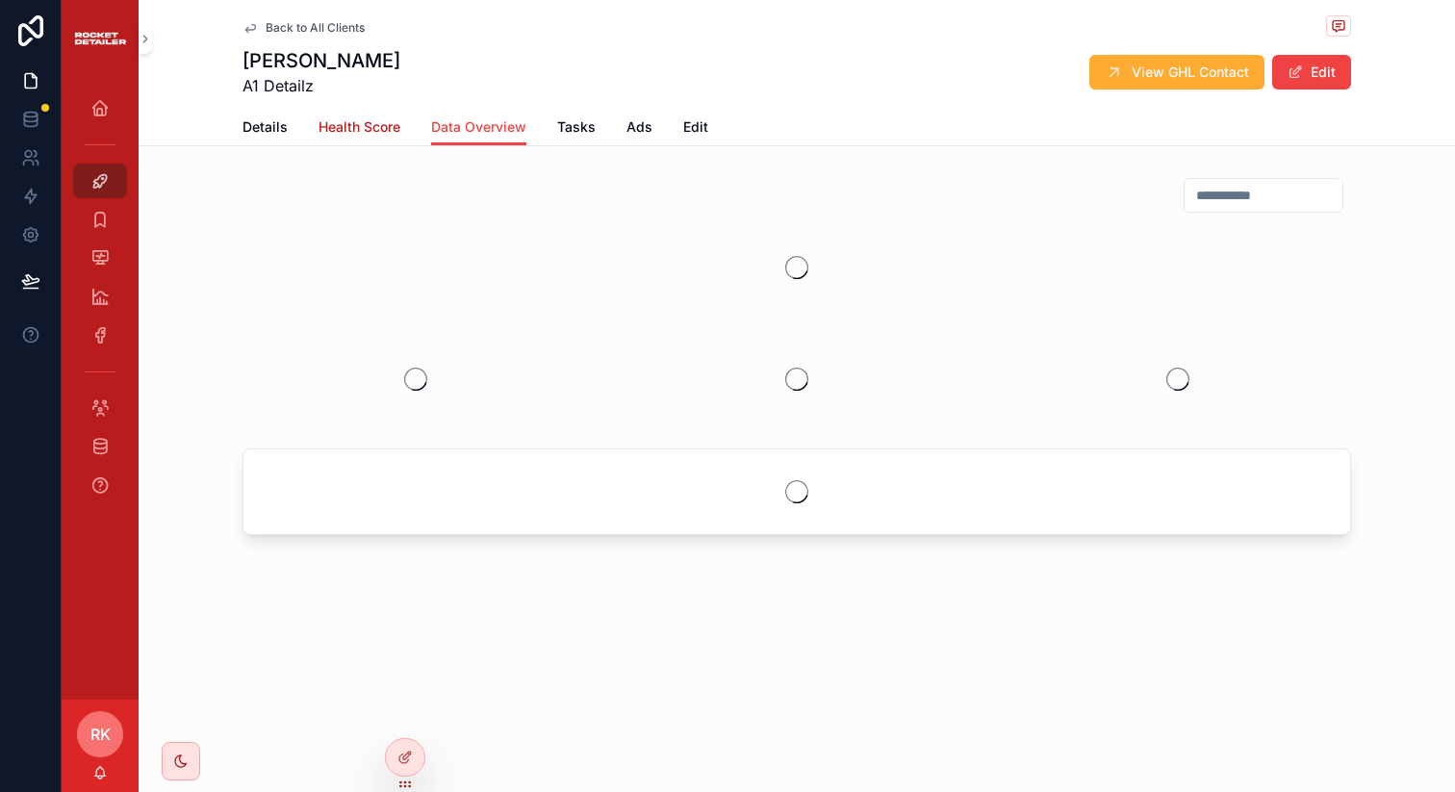
click at [370, 130] on span "Health Score" at bounding box center [359, 126] width 82 height 19
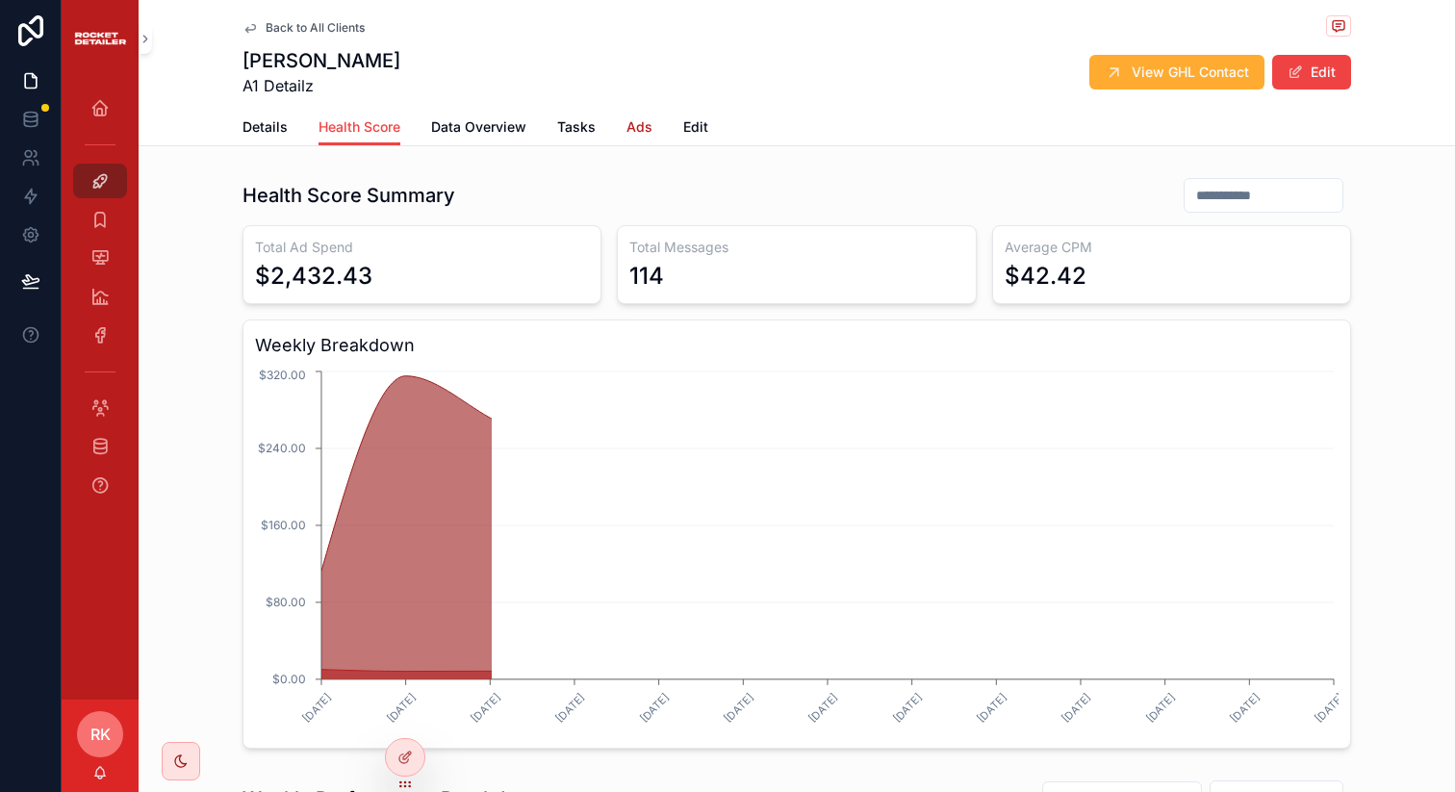
click at [627, 129] on span "Ads" at bounding box center [639, 126] width 26 height 19
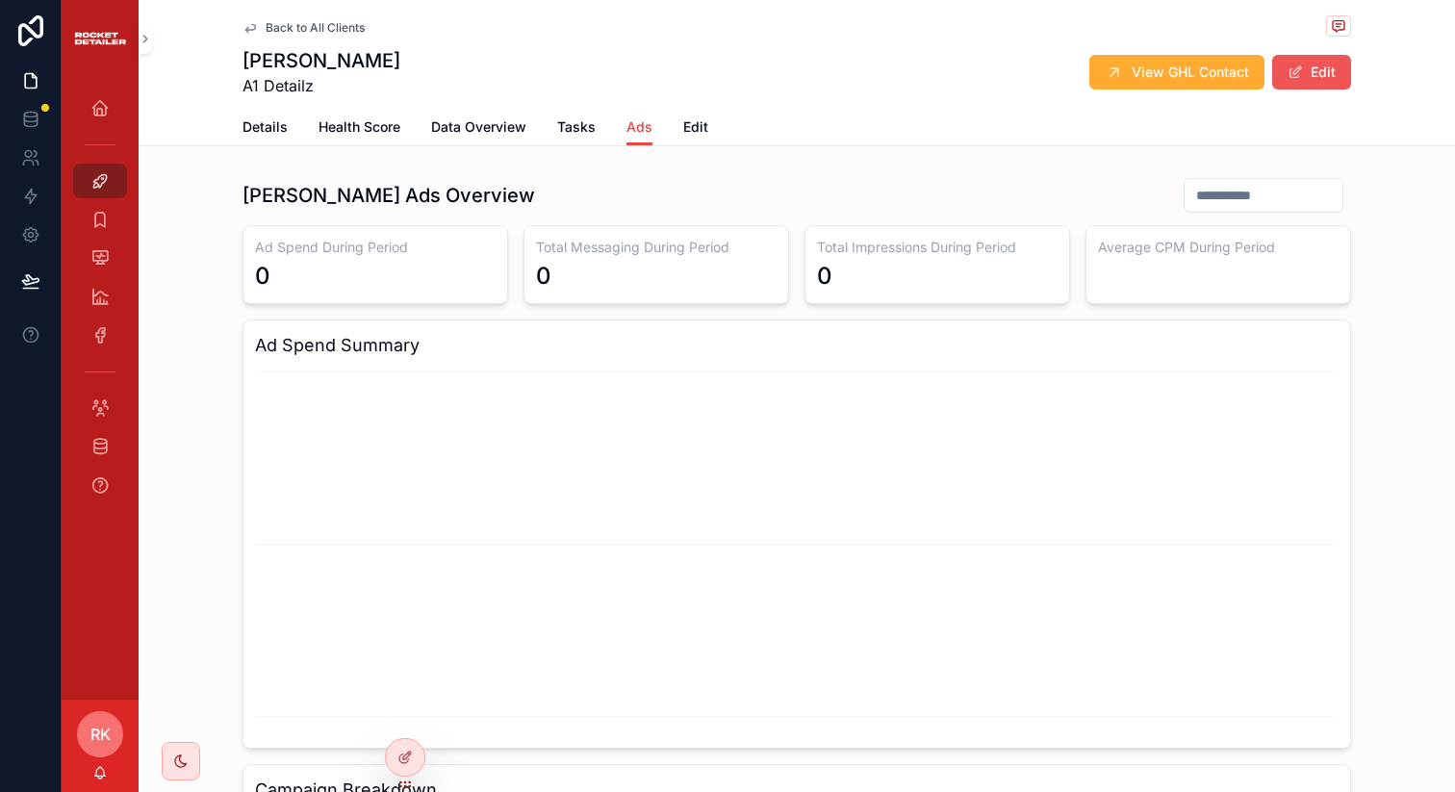
click at [1314, 83] on button "Edit" at bounding box center [1311, 72] width 79 height 35
click at [1268, 64] on button "Done" at bounding box center [1306, 72] width 89 height 35
click at [669, 122] on div "Details Health Score Data Overview Tasks Ads Edit" at bounding box center [796, 127] width 1108 height 37
click at [557, 120] on span "Tasks" at bounding box center [576, 126] width 38 height 19
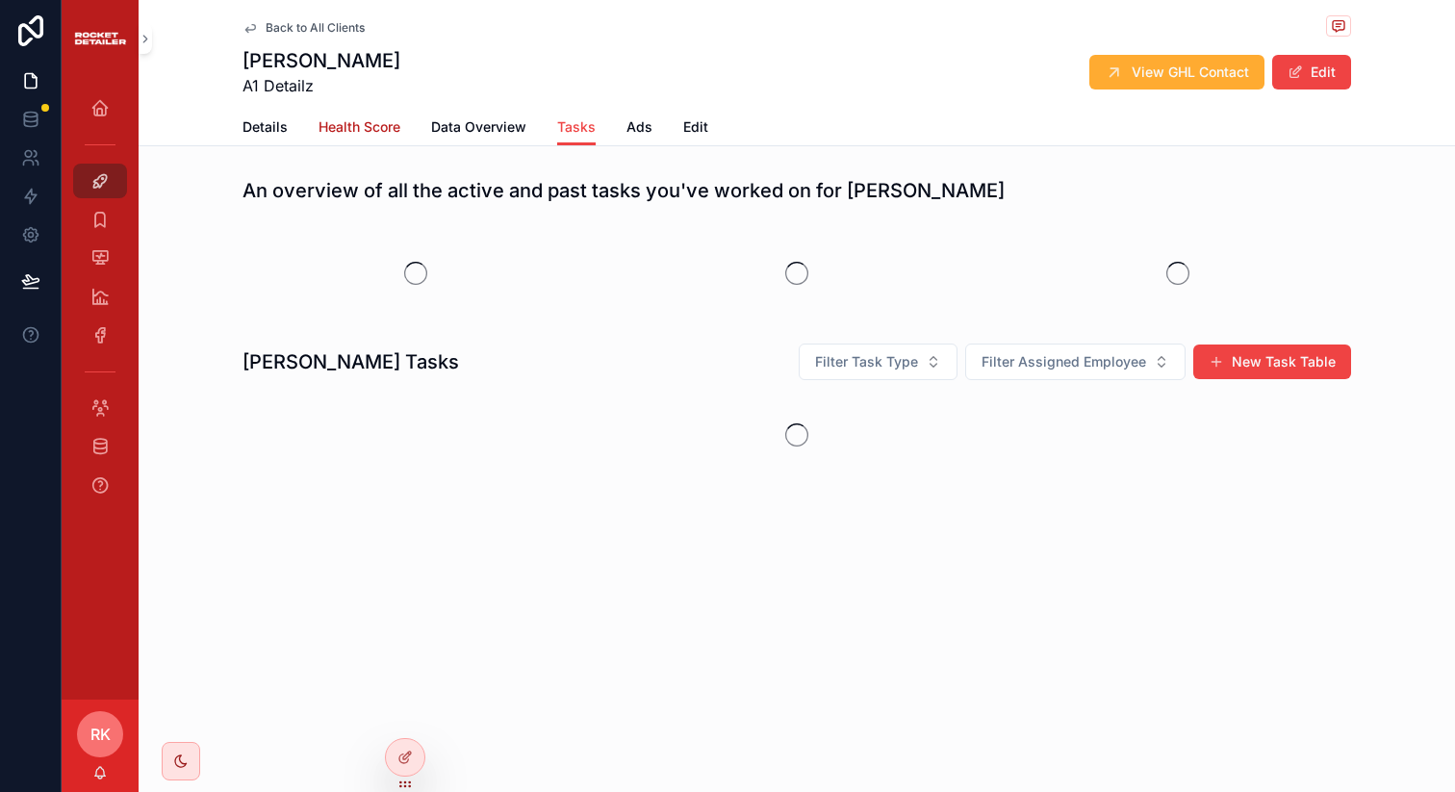
click at [352, 129] on span "Health Score" at bounding box center [359, 126] width 82 height 19
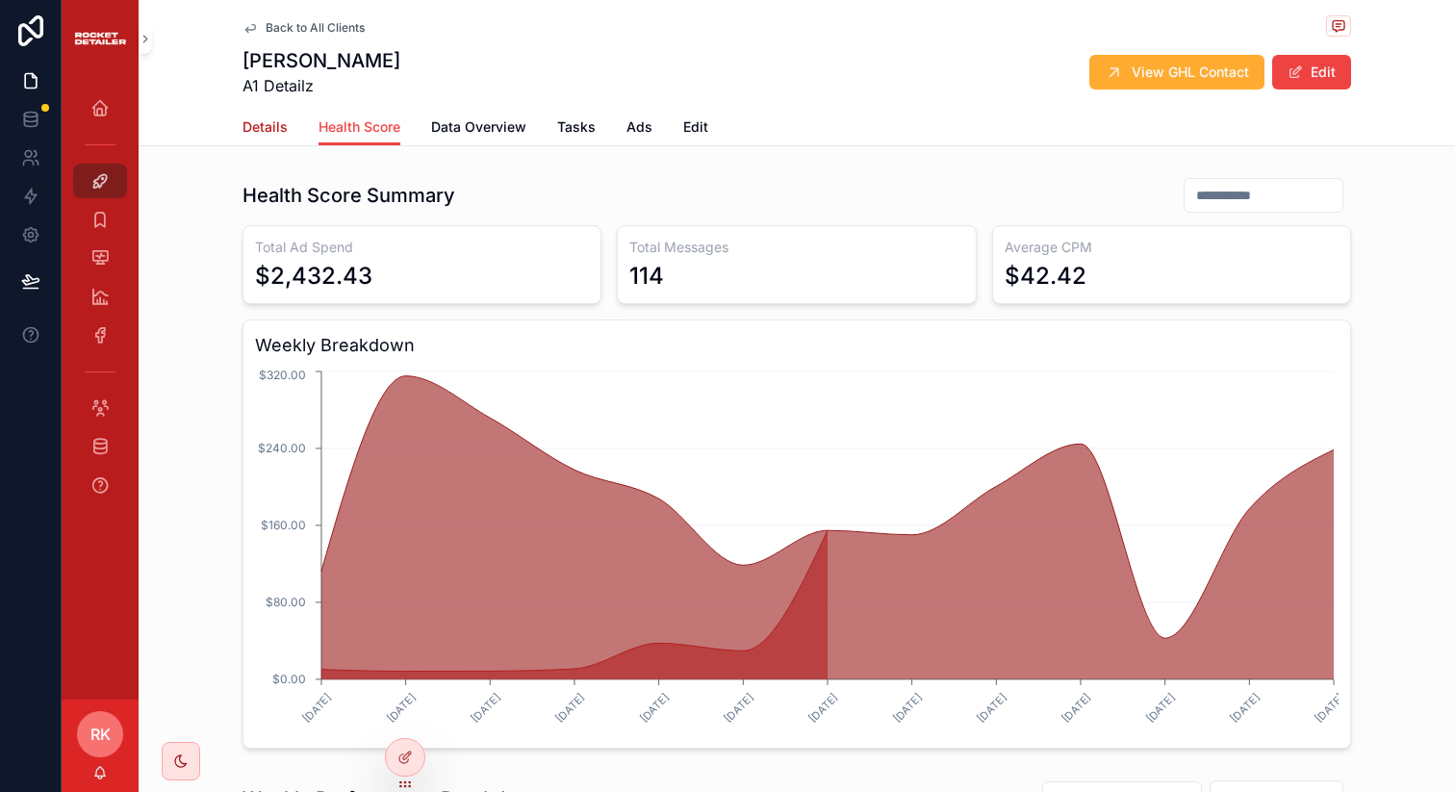
click at [268, 130] on span "Details" at bounding box center [264, 126] width 45 height 19
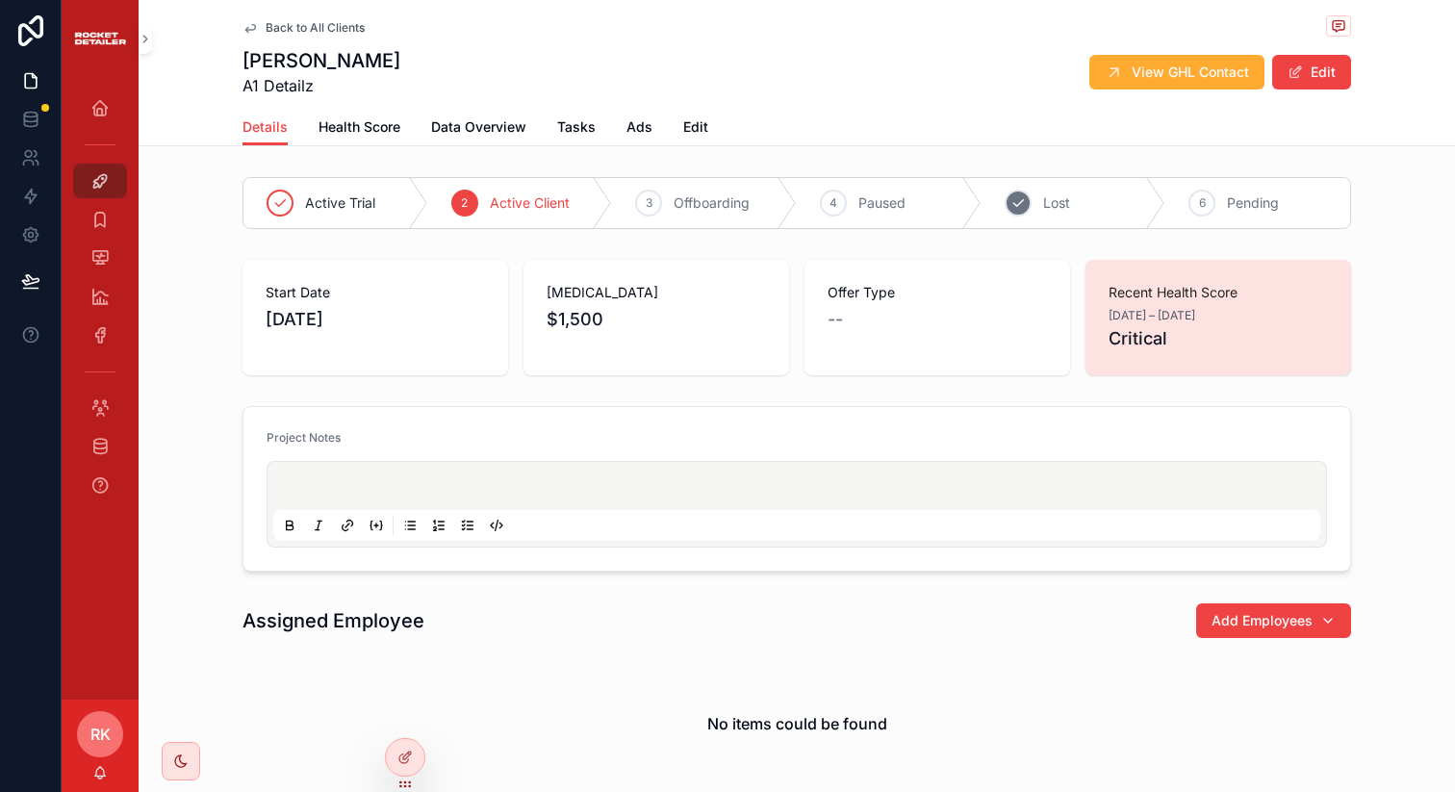
click at [1015, 213] on div "5" at bounding box center [1017, 203] width 27 height 27
click at [1324, 77] on button "Edit" at bounding box center [1311, 72] width 79 height 35
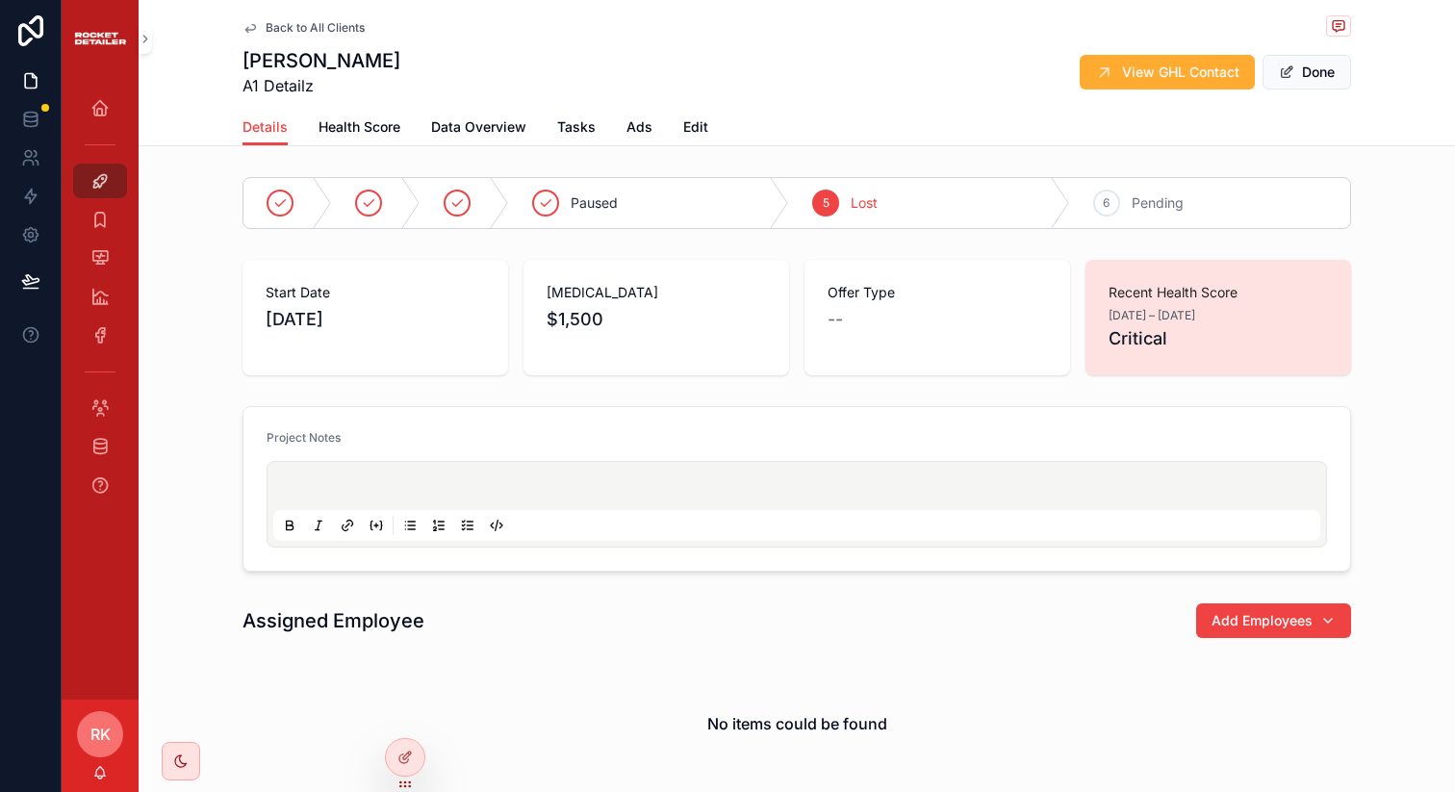
click at [857, 193] on span "Lost" at bounding box center [863, 202] width 27 height 19
click at [243, 36] on div "Back to All Clients" at bounding box center [796, 27] width 1108 height 24
click at [243, 21] on icon "scrollable content" at bounding box center [249, 27] width 15 height 15
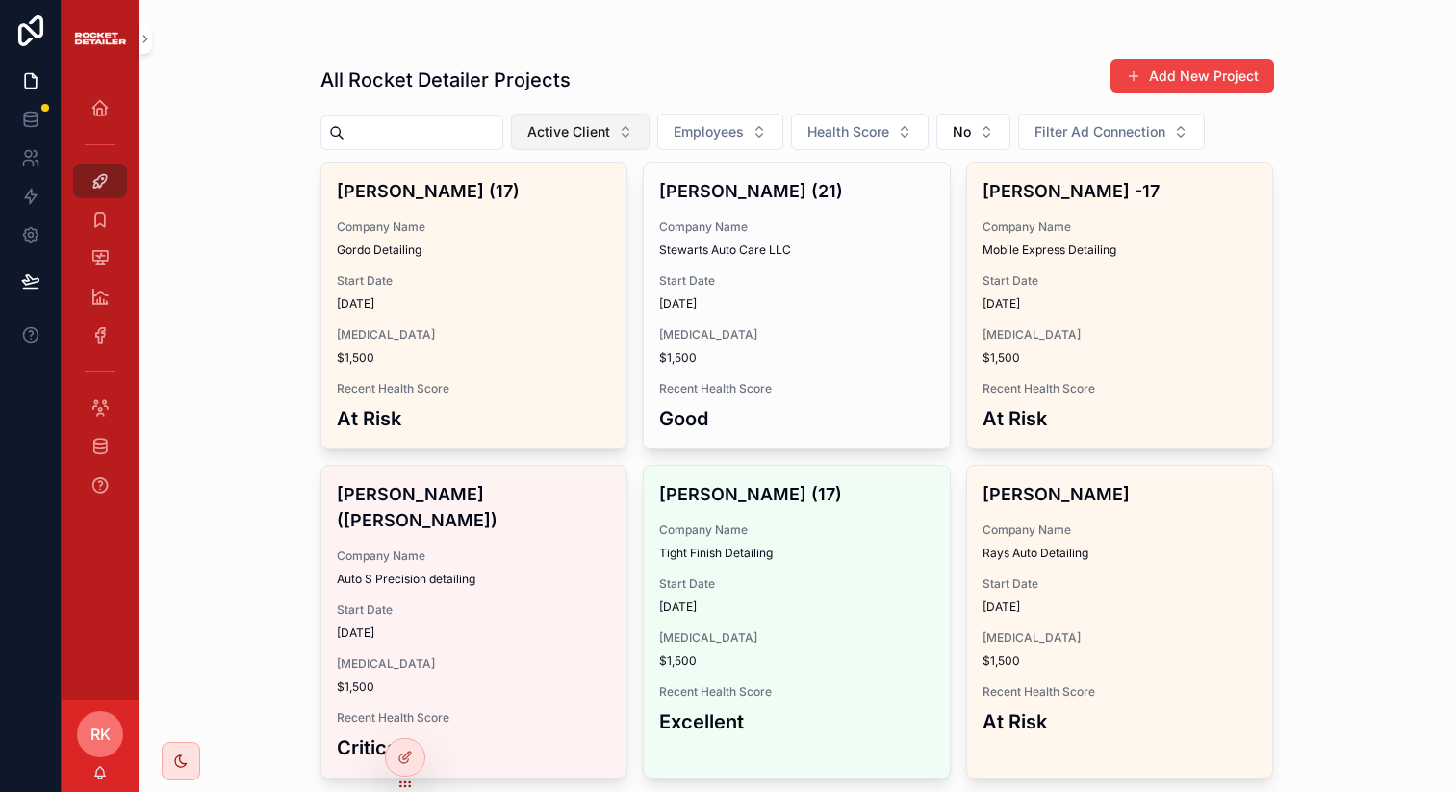
click at [633, 136] on button "Active Client" at bounding box center [580, 132] width 139 height 37
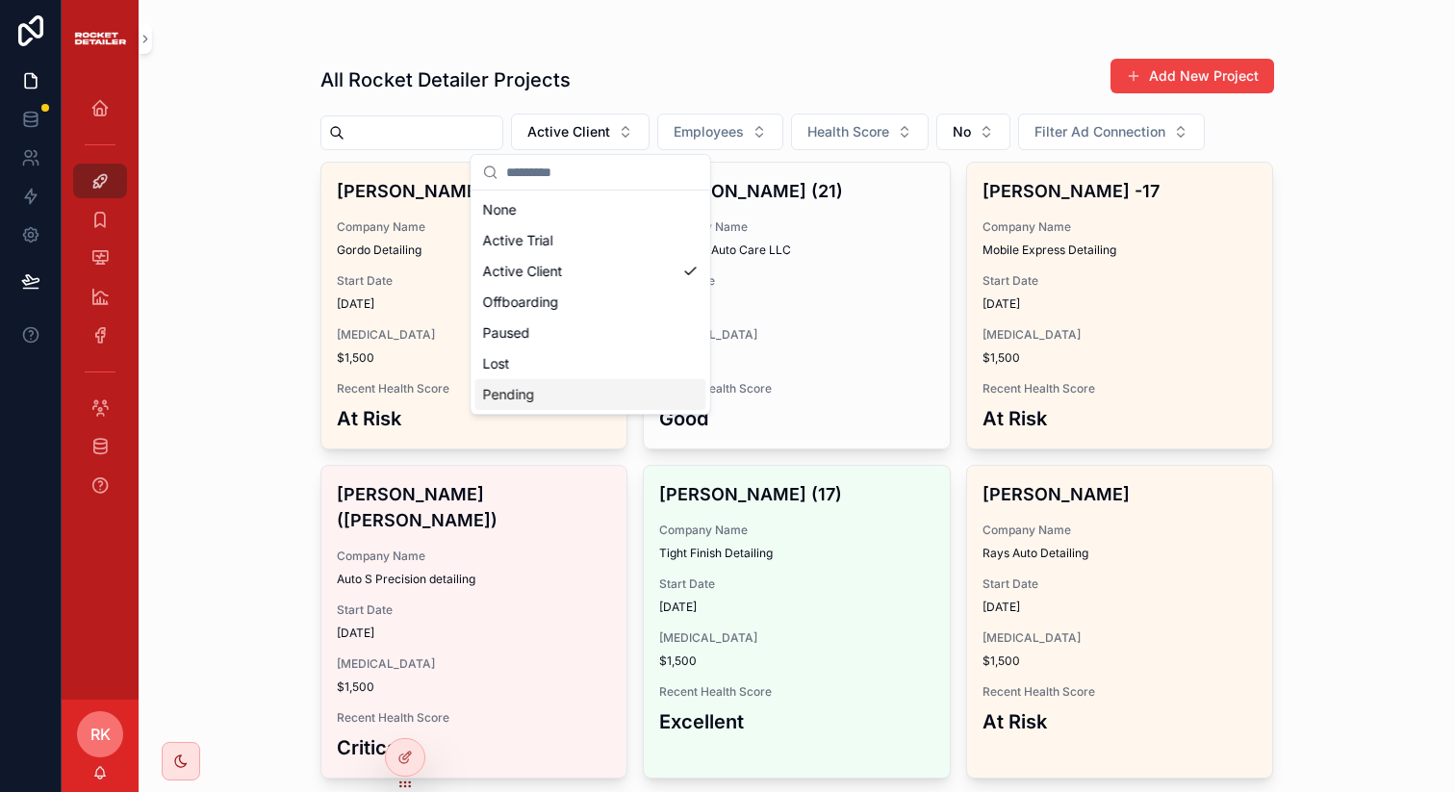
click at [555, 359] on div "Lost" at bounding box center [590, 363] width 231 height 31
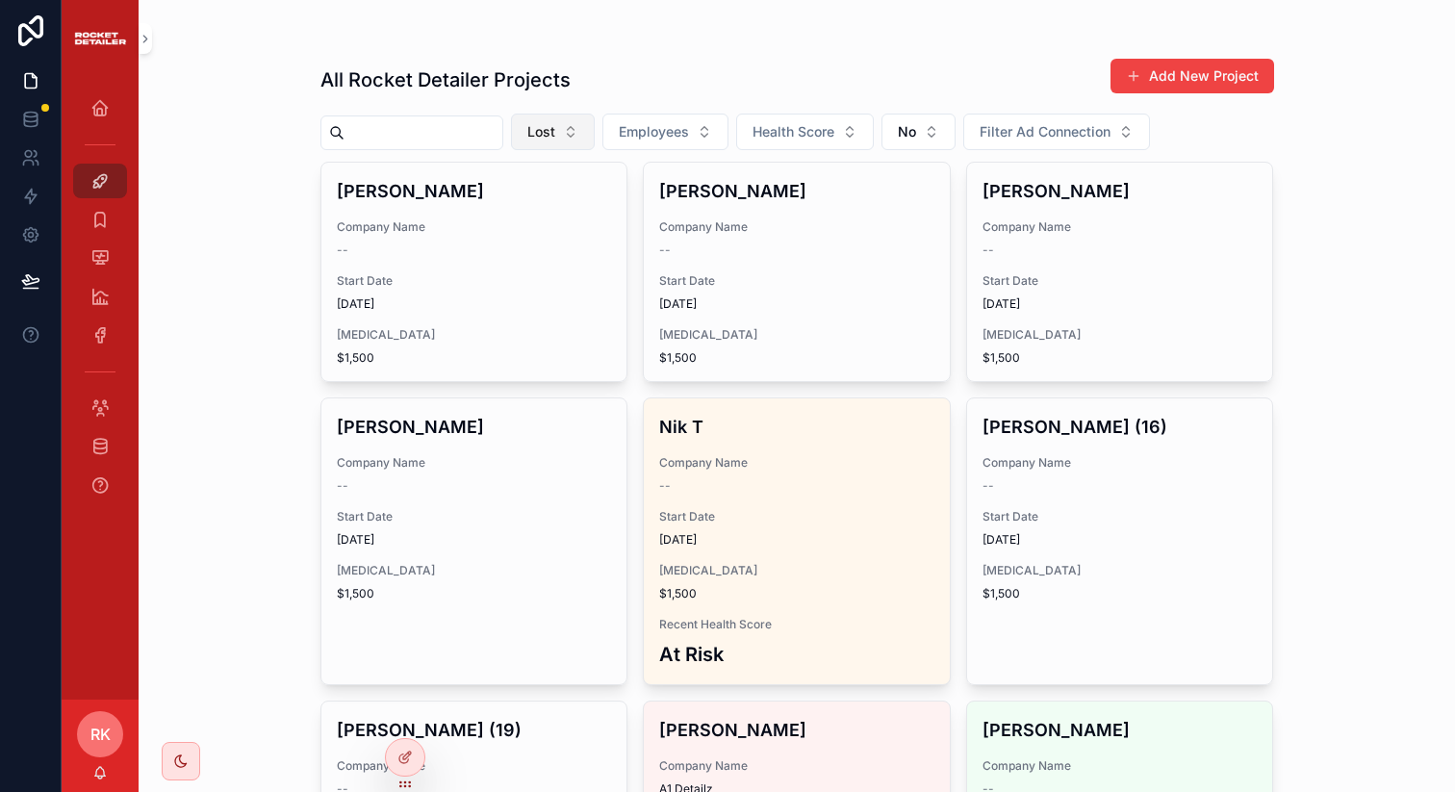
click at [553, 137] on span "Lost" at bounding box center [541, 131] width 28 height 19
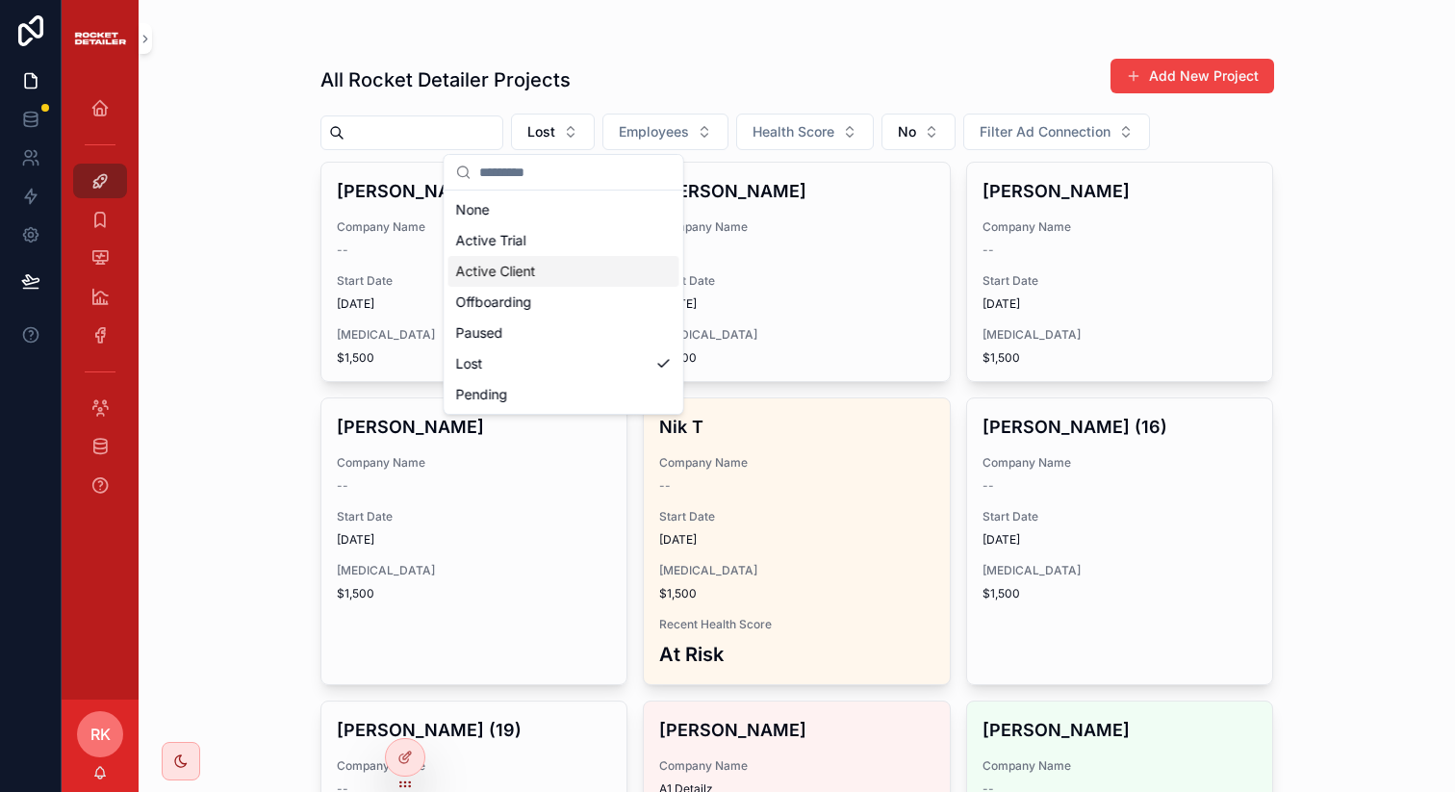
click at [511, 273] on div "Active Client" at bounding box center [563, 271] width 231 height 31
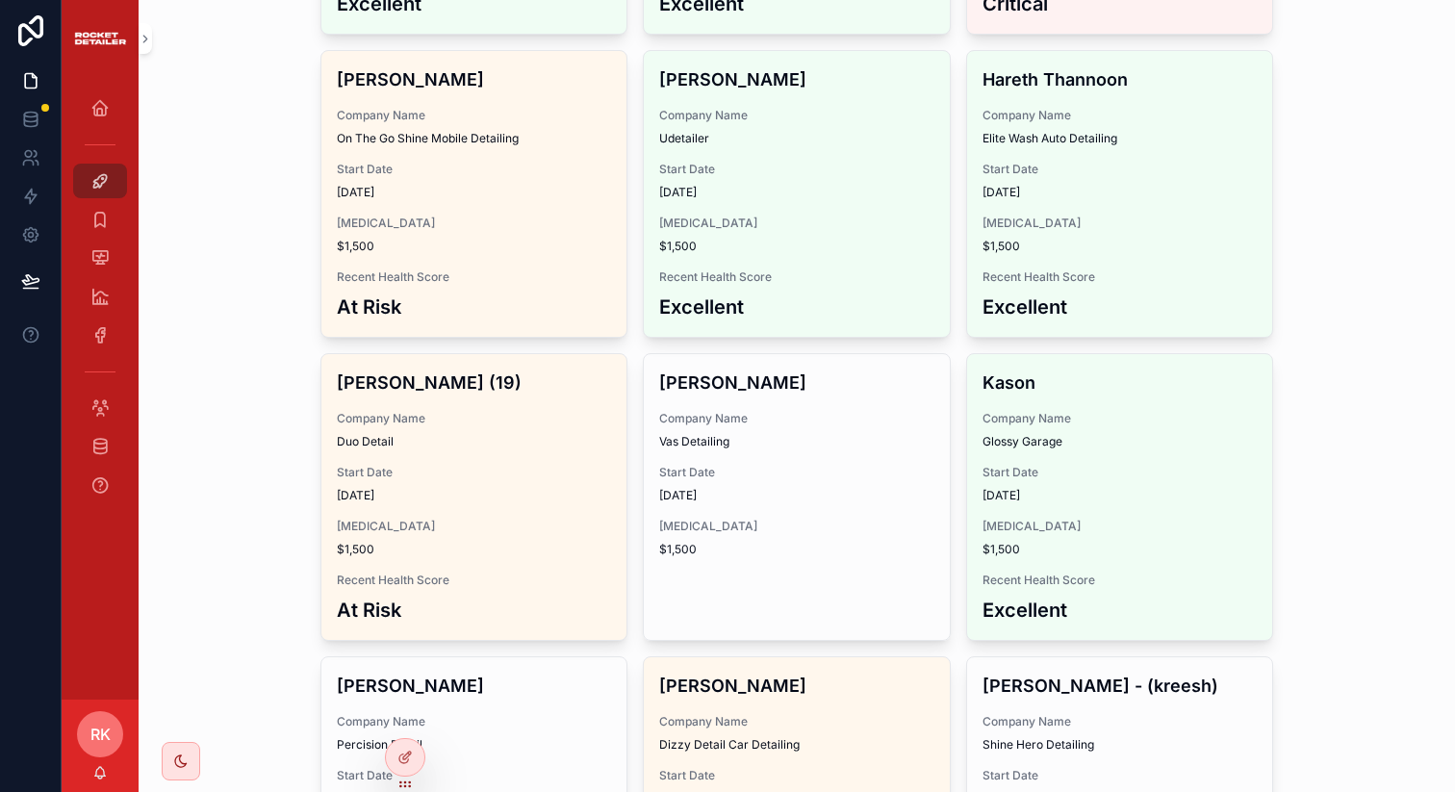
scroll to position [1022, 0]
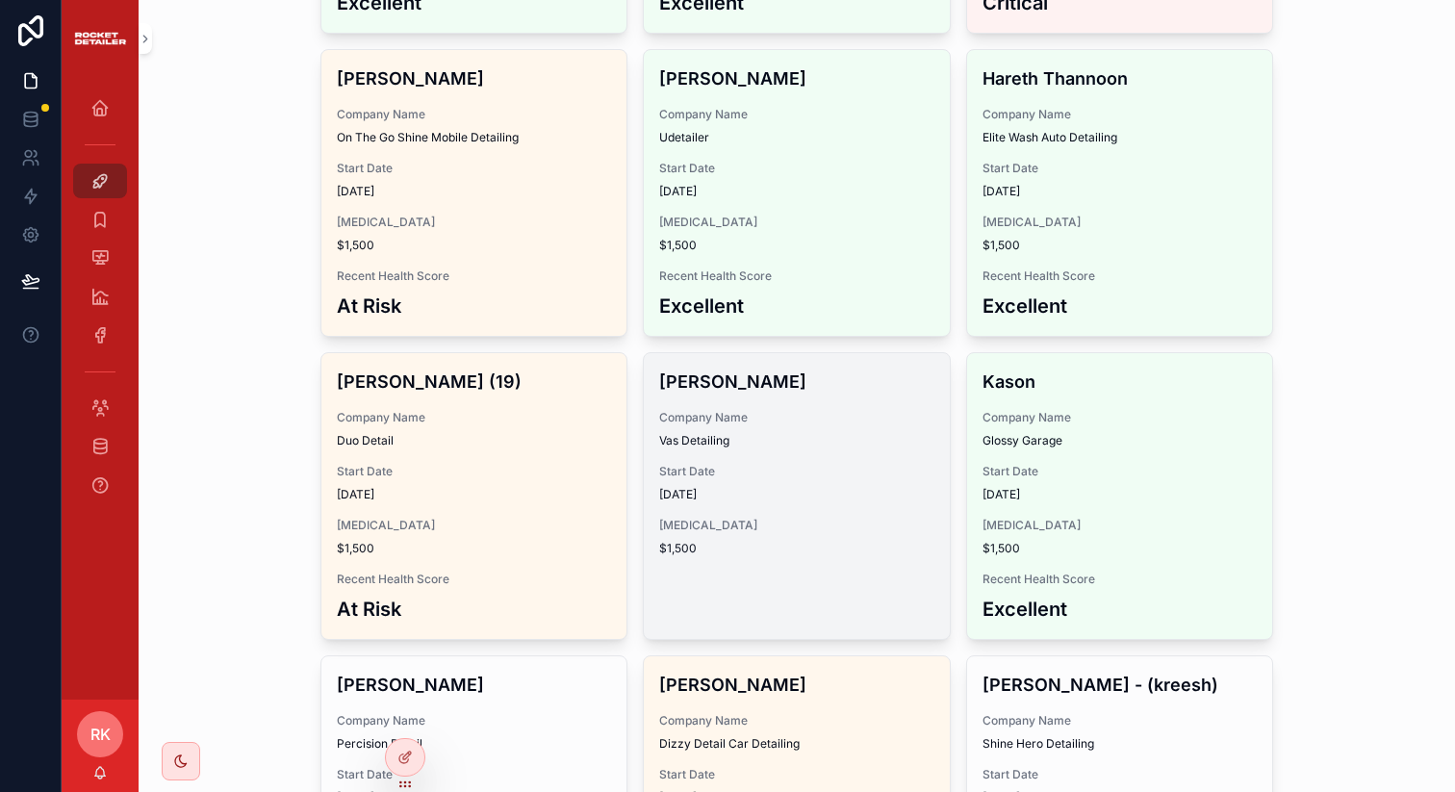
click at [911, 503] on div "[PERSON_NAME] Company Name Vas Detailing Start Date [DATE] [MEDICAL_DATA] $1,500" at bounding box center [797, 462] width 306 height 218
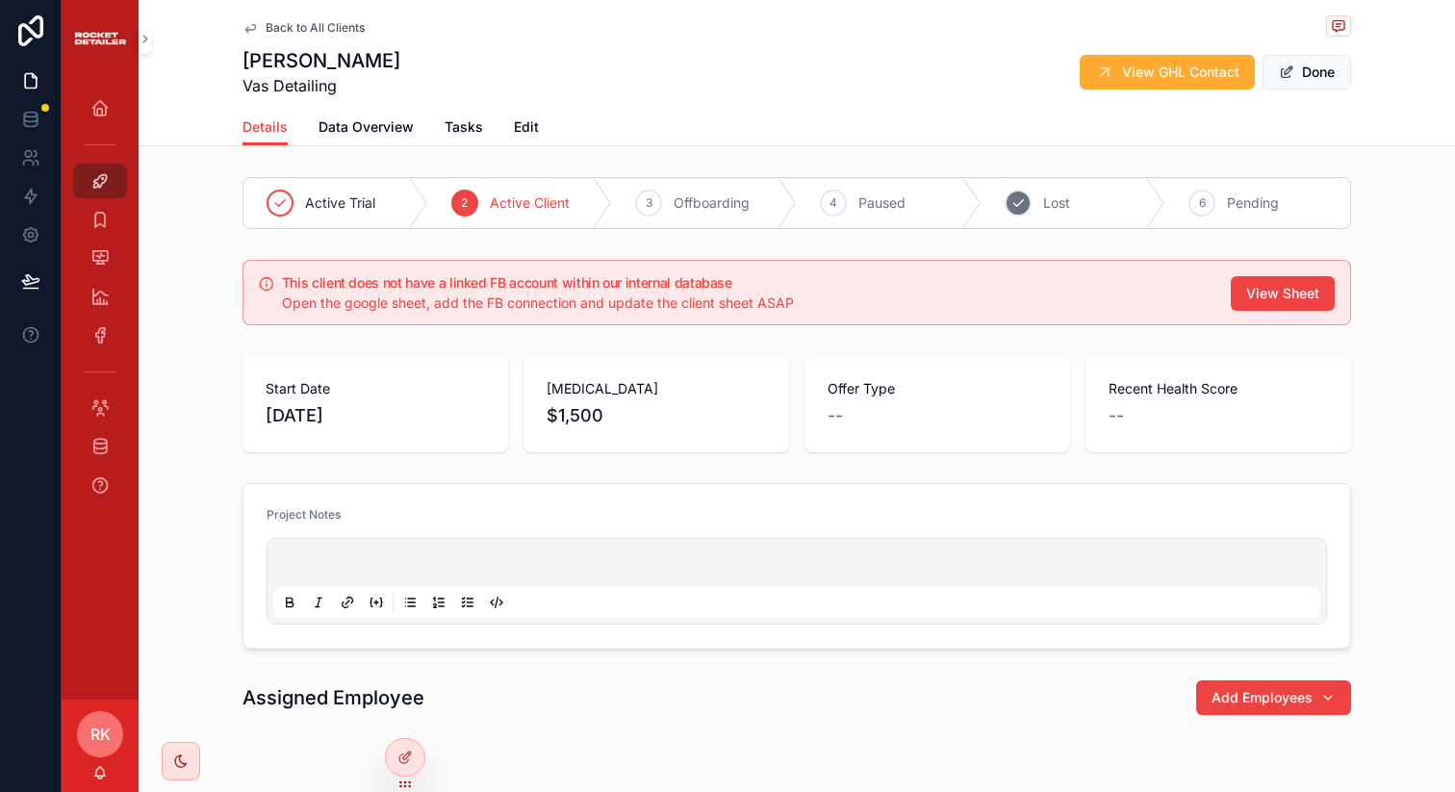
click at [1031, 206] on div "5 Lost" at bounding box center [1073, 203] width 185 height 50
click at [1274, 83] on button "Done" at bounding box center [1306, 72] width 89 height 35
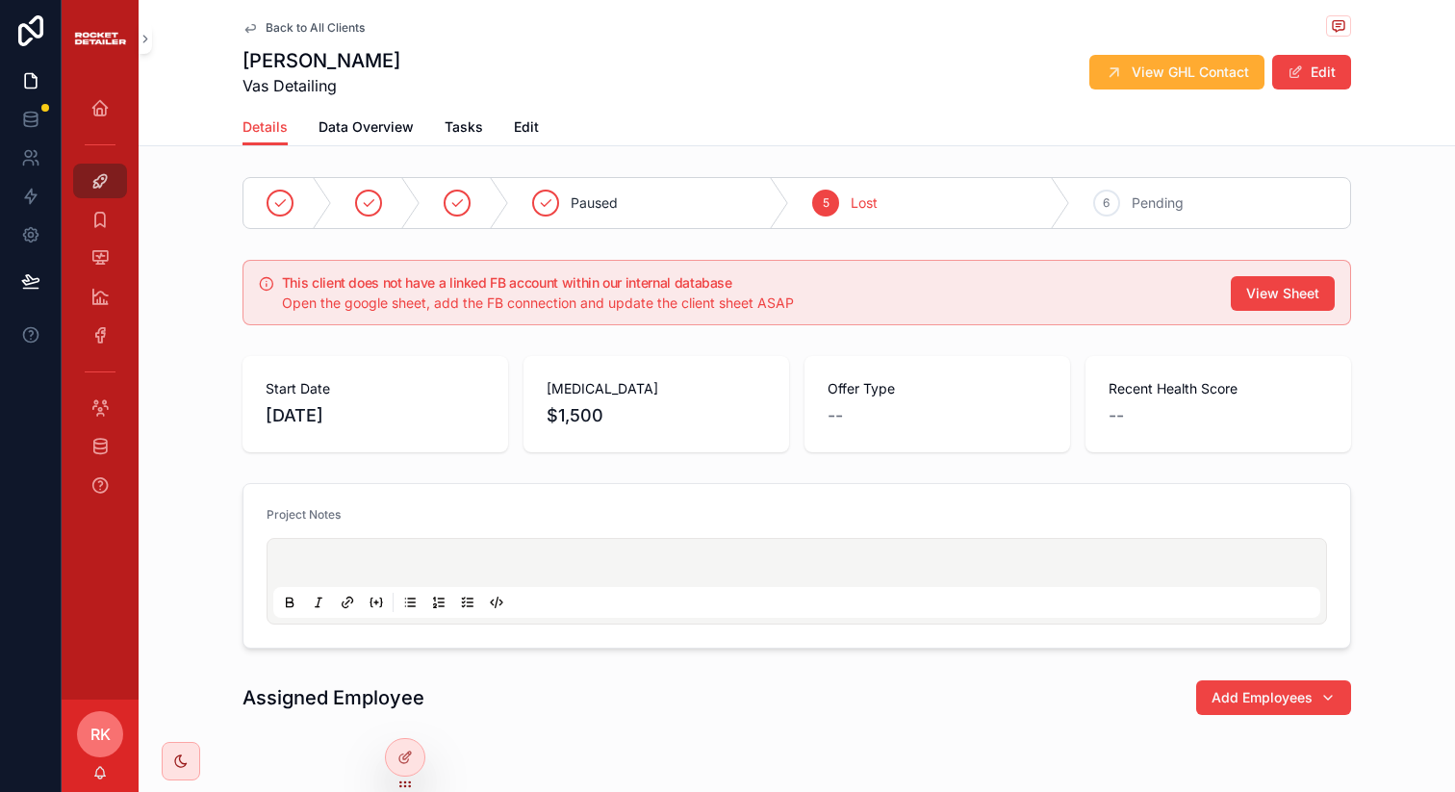
click at [248, 25] on icon "scrollable content" at bounding box center [249, 27] width 15 height 15
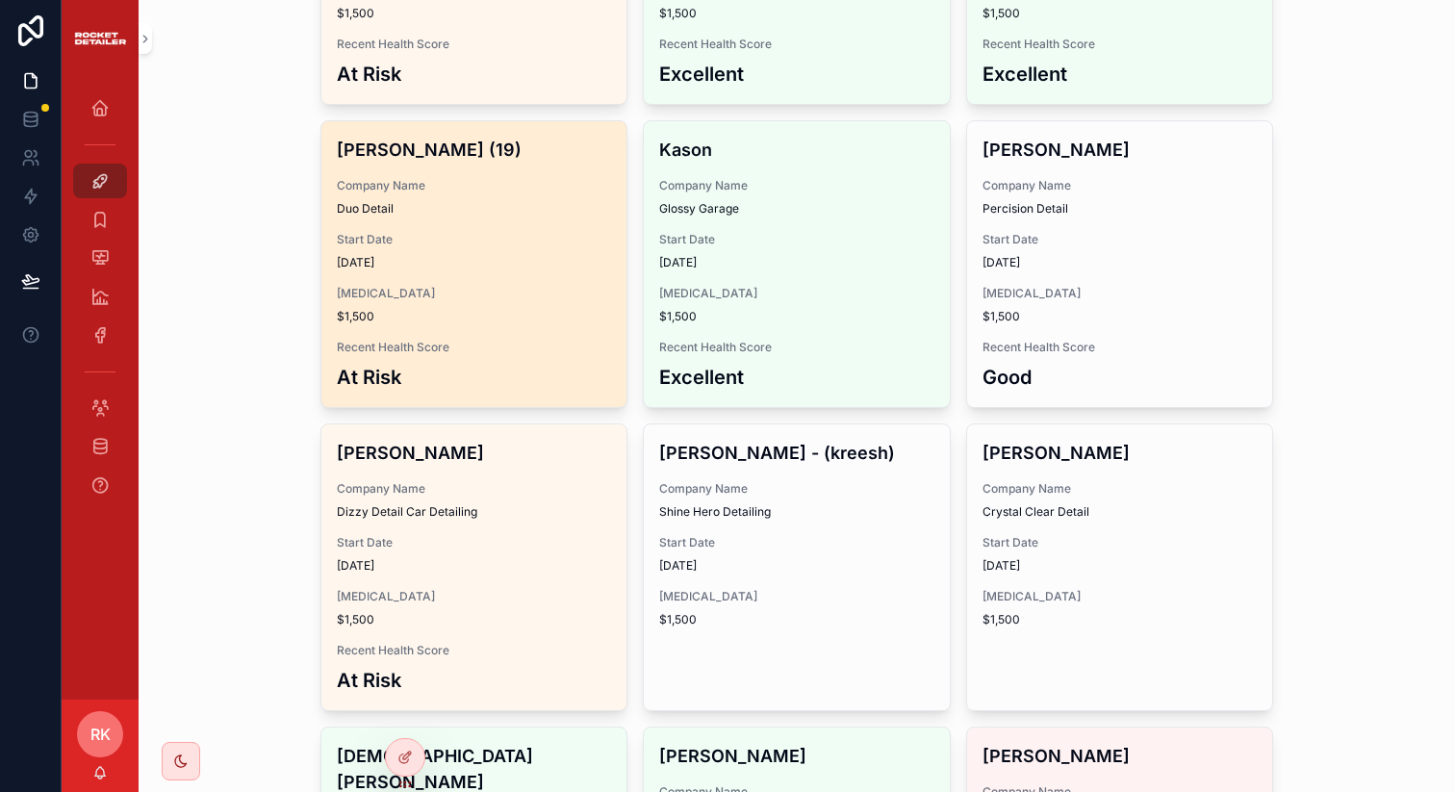
scroll to position [1297, 0]
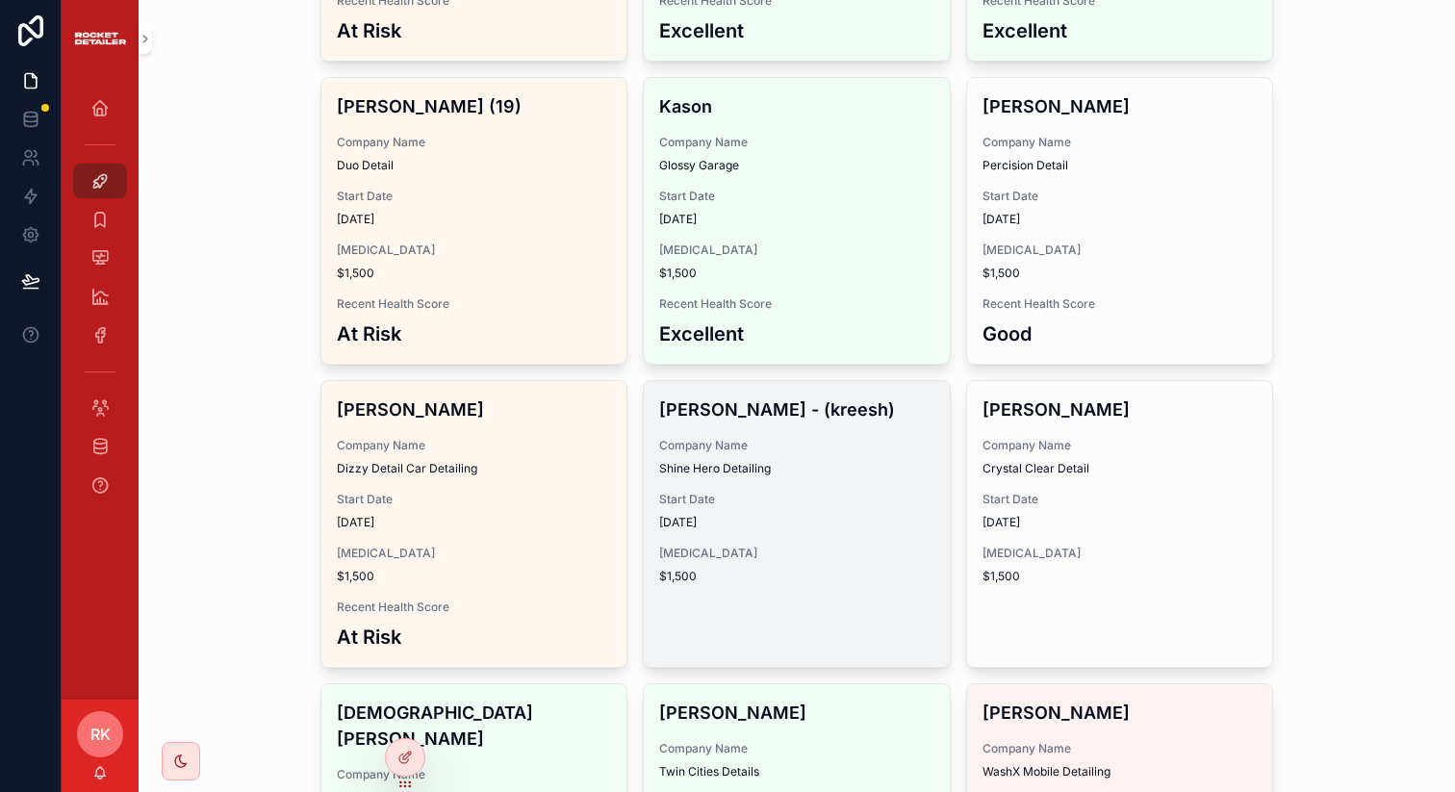
click at [688, 463] on span "Shine Hero Detailing" at bounding box center [796, 468] width 275 height 15
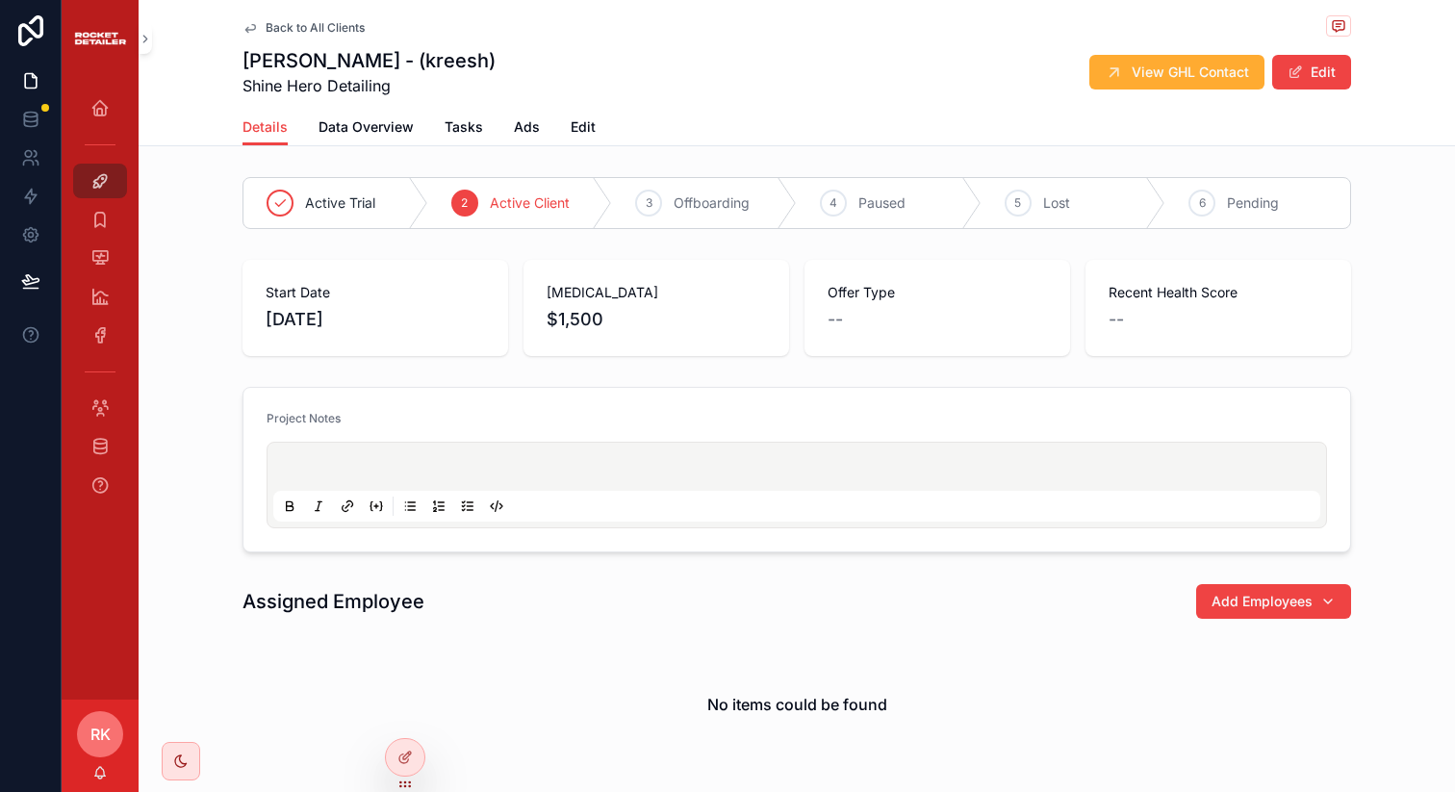
click at [1032, 234] on div "Active Trial 2 Active Client 3 Offboarding 4 Paused 5 Lost 6 Pending" at bounding box center [797, 202] width 1316 height 67
click at [1032, 202] on div "5 Lost" at bounding box center [1073, 203] width 185 height 50
click at [244, 27] on icon "scrollable content" at bounding box center [249, 27] width 15 height 15
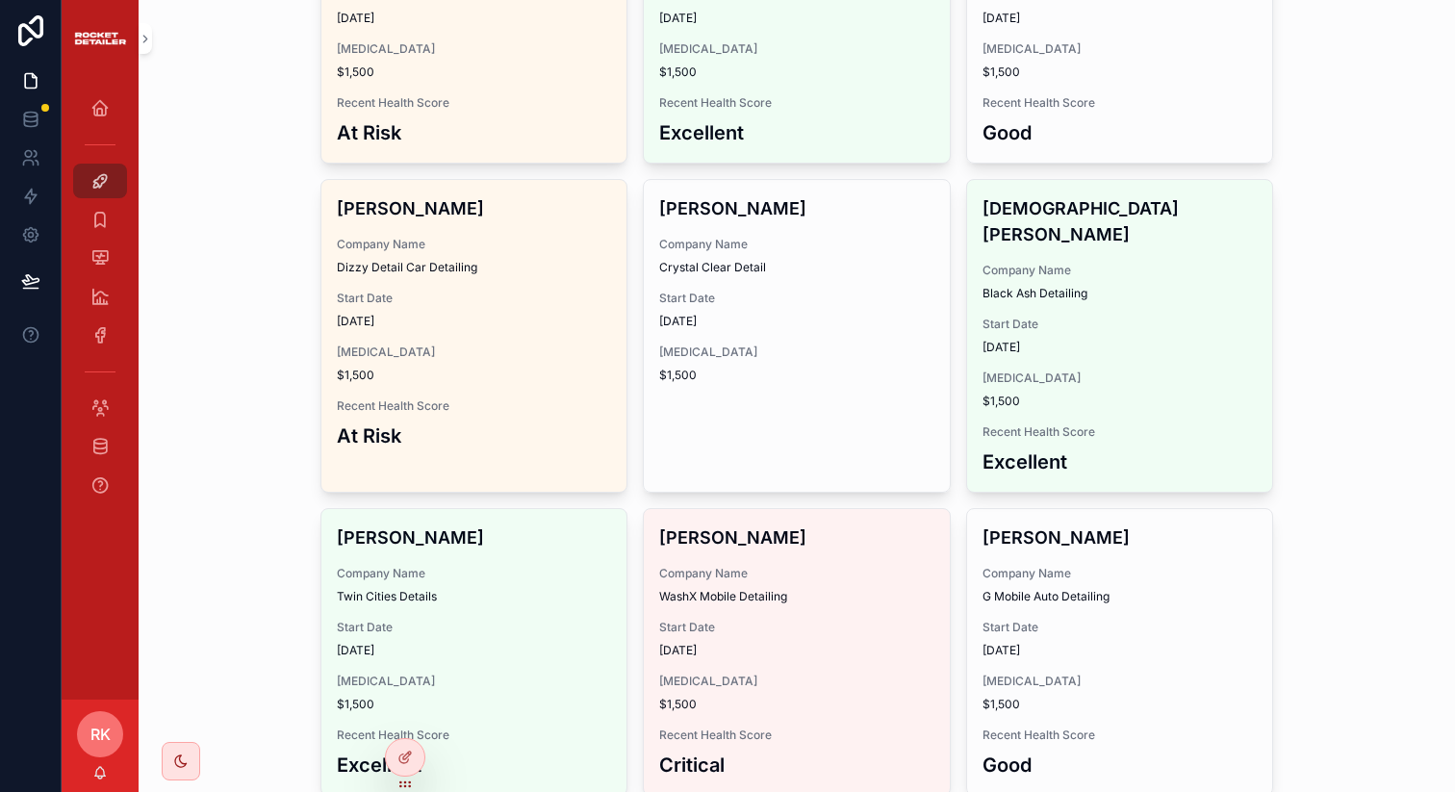
scroll to position [1561, 0]
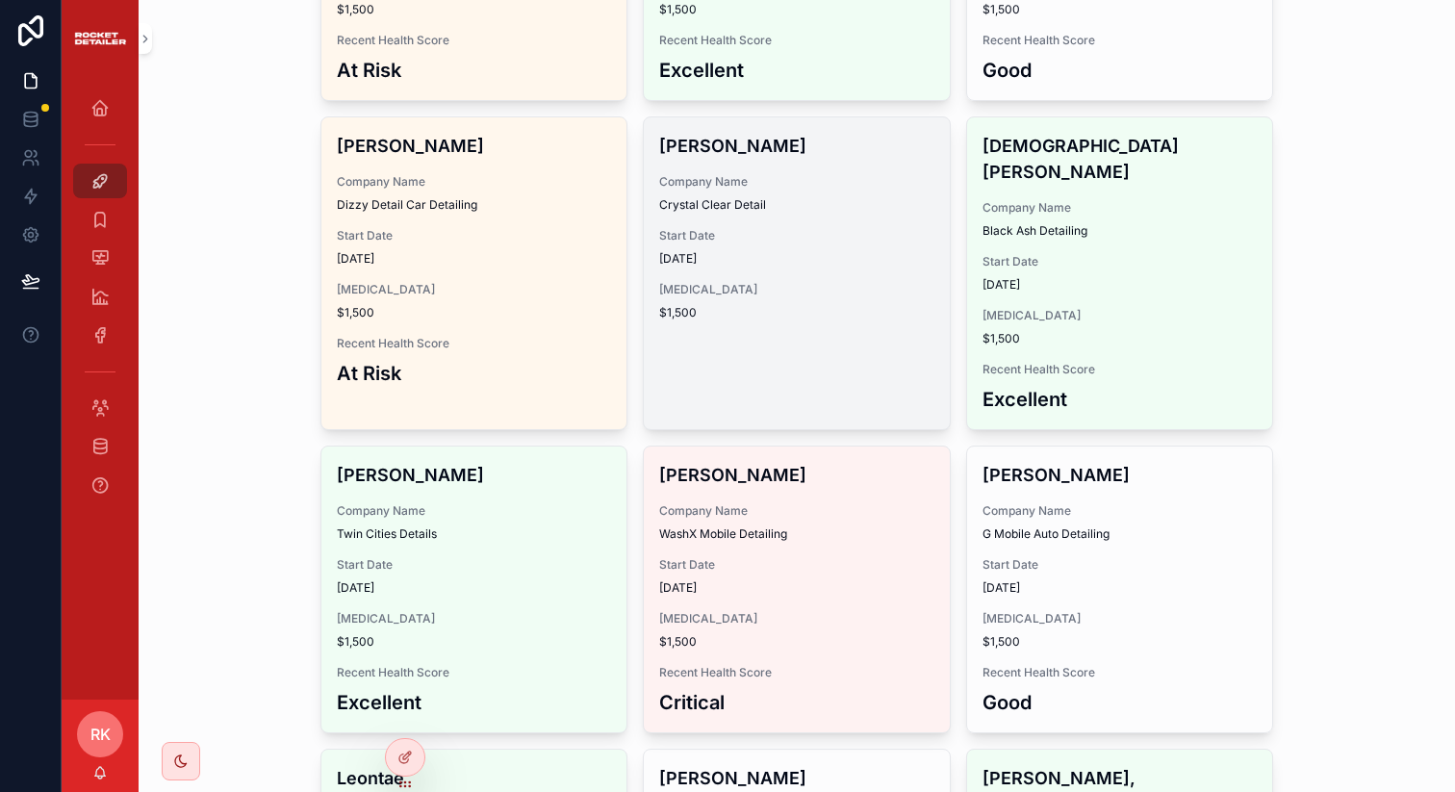
click at [692, 266] on div "[PERSON_NAME] Company Name [PERSON_NAME] Clear Detail Start Date [DATE] [MEDICA…" at bounding box center [797, 226] width 306 height 218
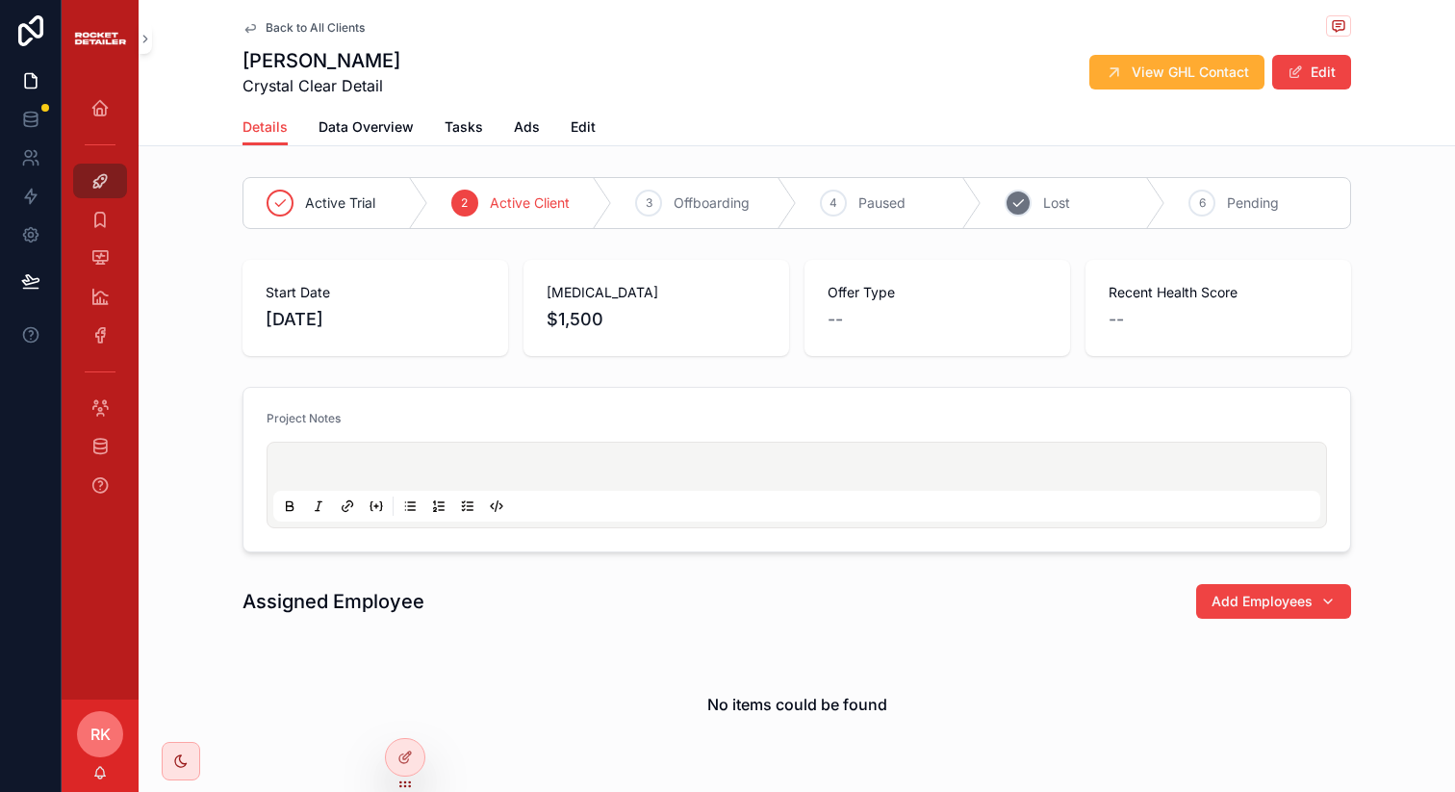
click at [1010, 209] on icon "scrollable content" at bounding box center [1017, 202] width 15 height 15
click at [1272, 84] on button "Edit" at bounding box center [1311, 72] width 79 height 35
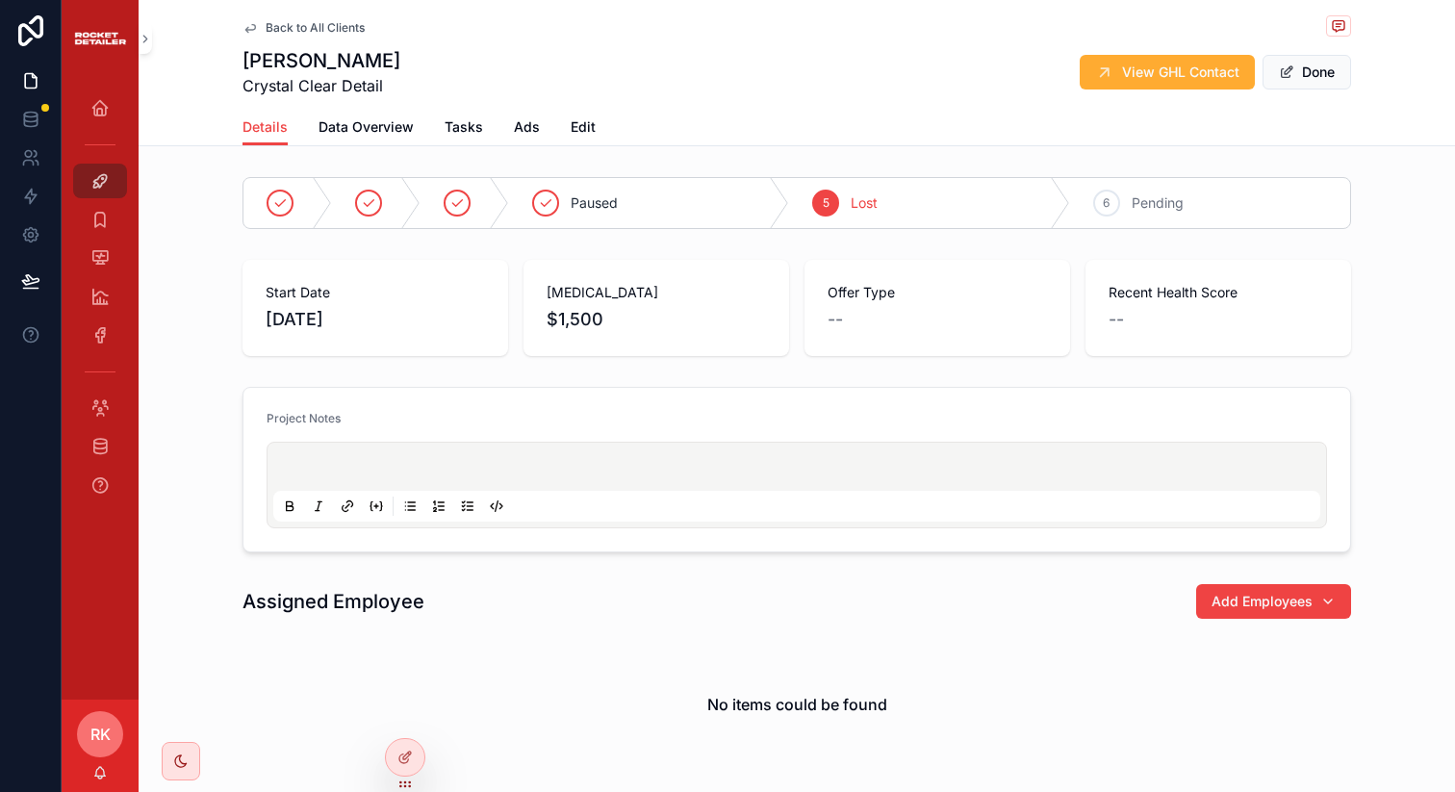
click at [869, 210] on span "Lost" at bounding box center [863, 202] width 27 height 19
click at [1282, 76] on span "scrollable content" at bounding box center [1286, 71] width 15 height 15
click at [270, 28] on span "Back to All Clients" at bounding box center [315, 27] width 99 height 15
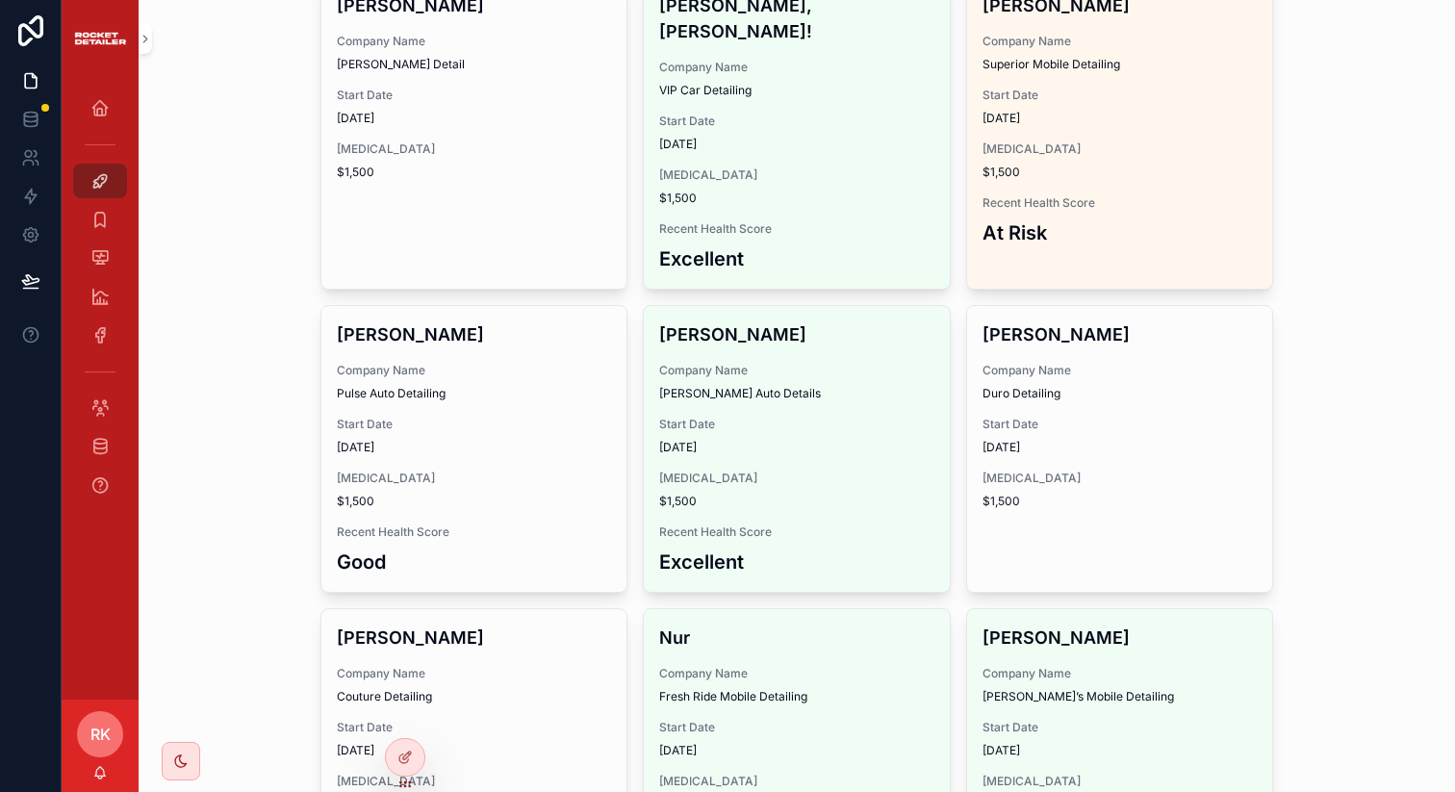
scroll to position [2507, 0]
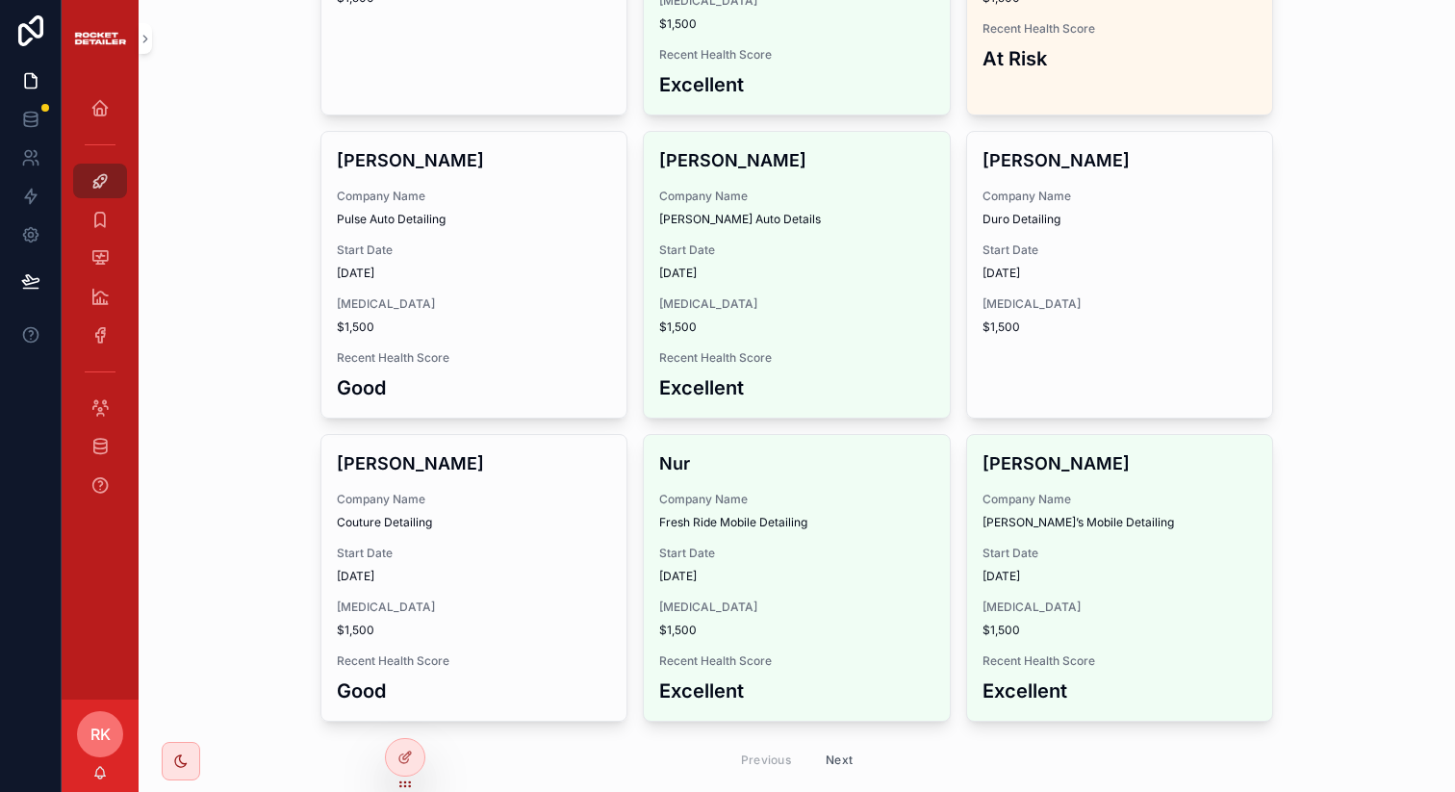
click at [833, 737] on div "Previous Next" at bounding box center [796, 759] width 953 height 45
click at [833, 745] on button "Next" at bounding box center [839, 760] width 54 height 30
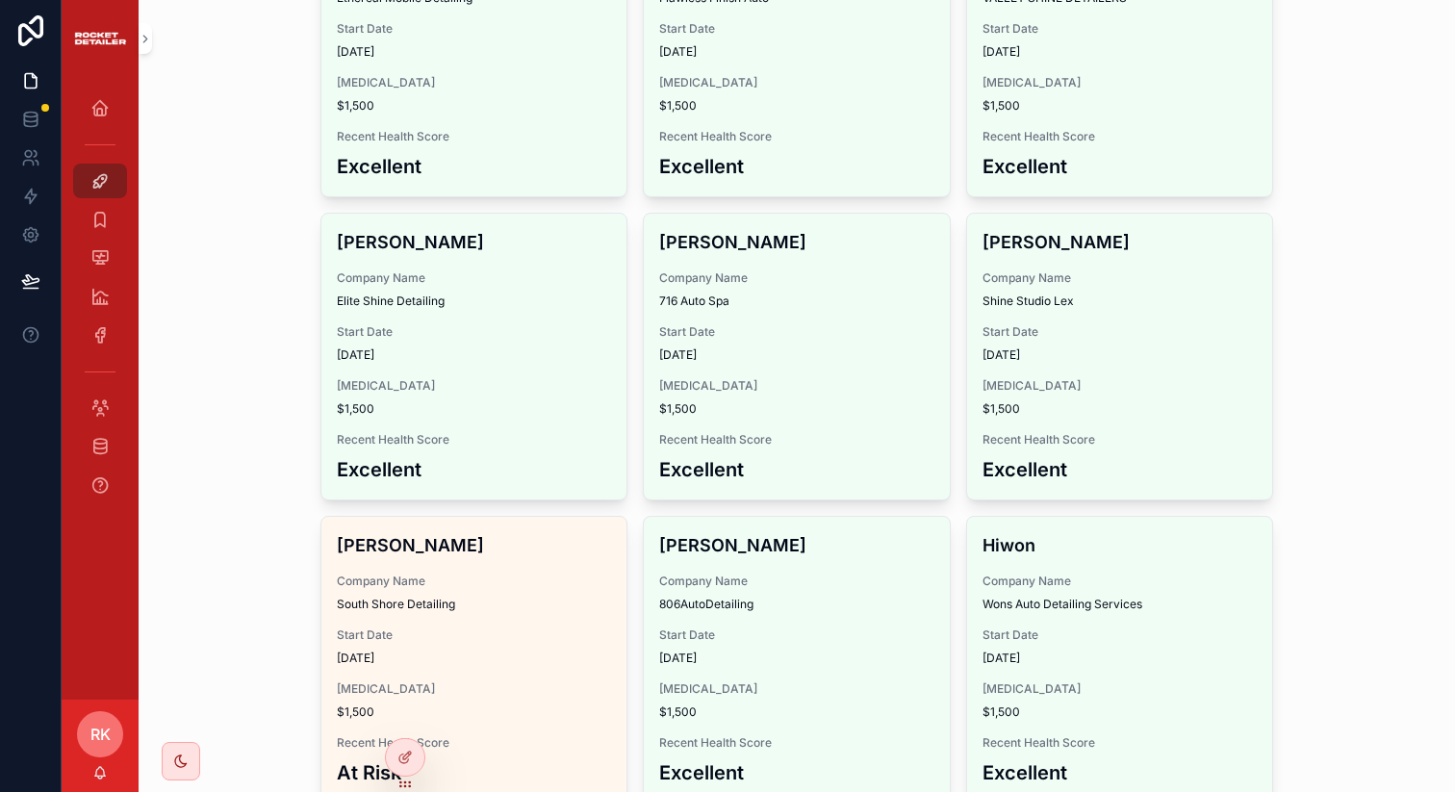
scroll to position [2538, 0]
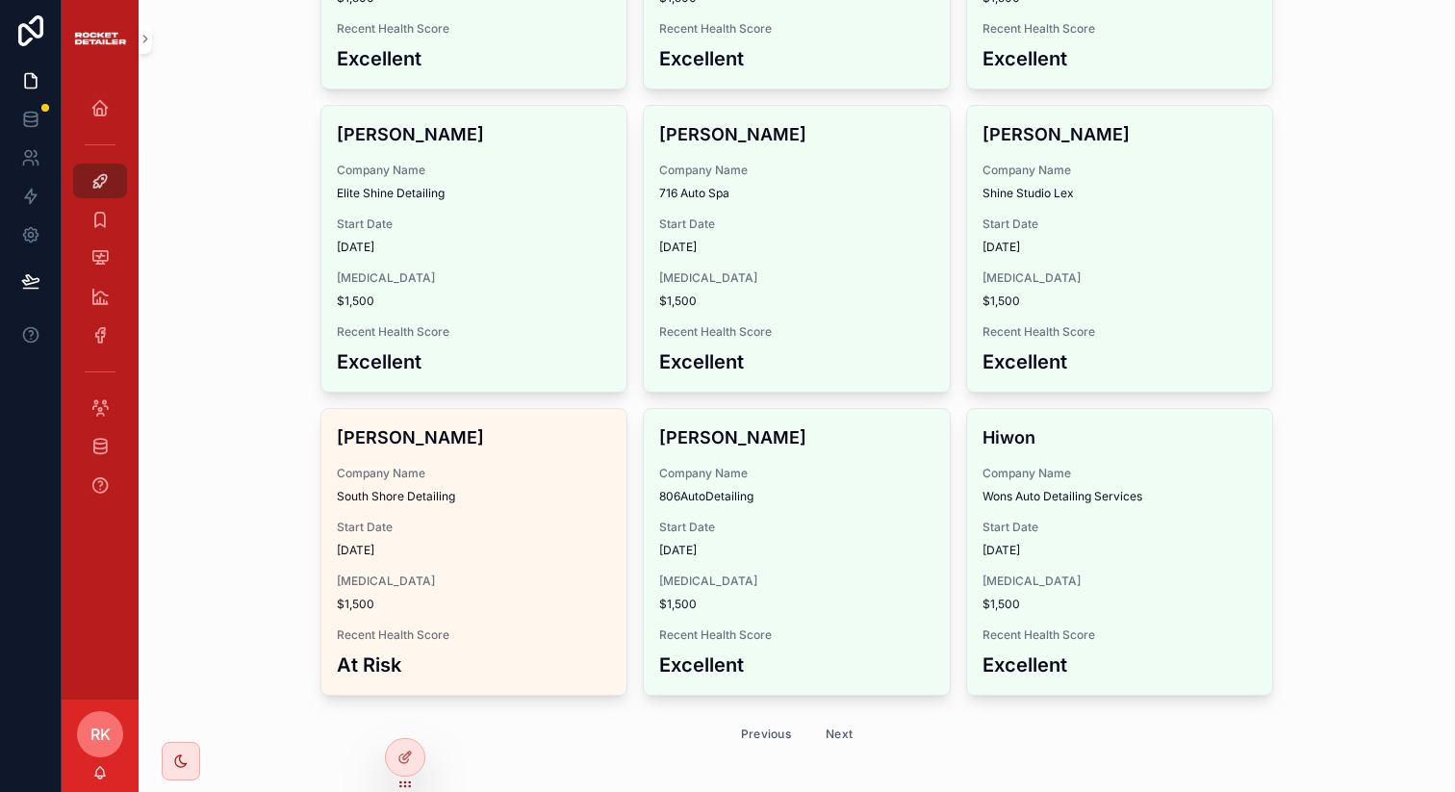
click at [748, 719] on button "Previous" at bounding box center [765, 734] width 77 height 30
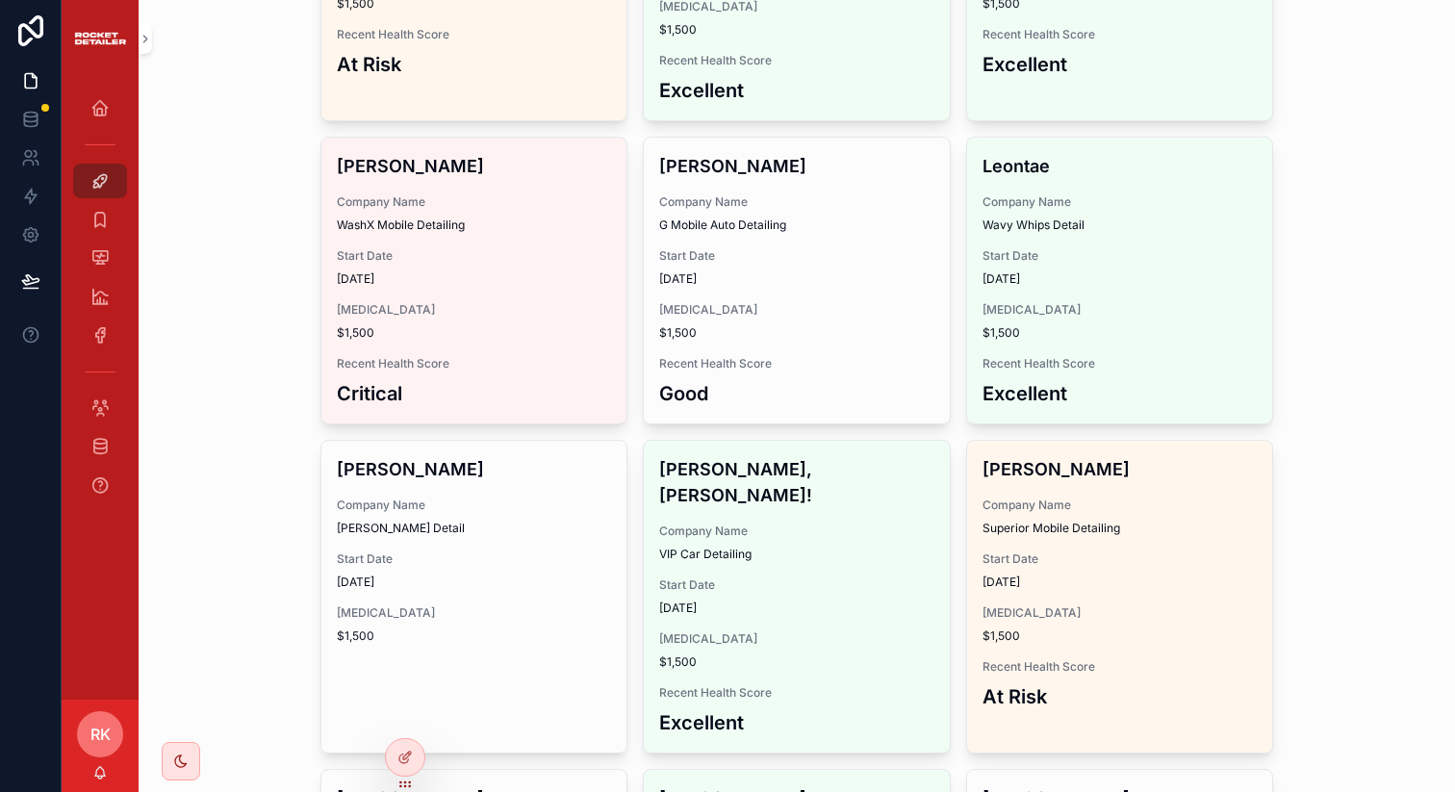
scroll to position [1841, 0]
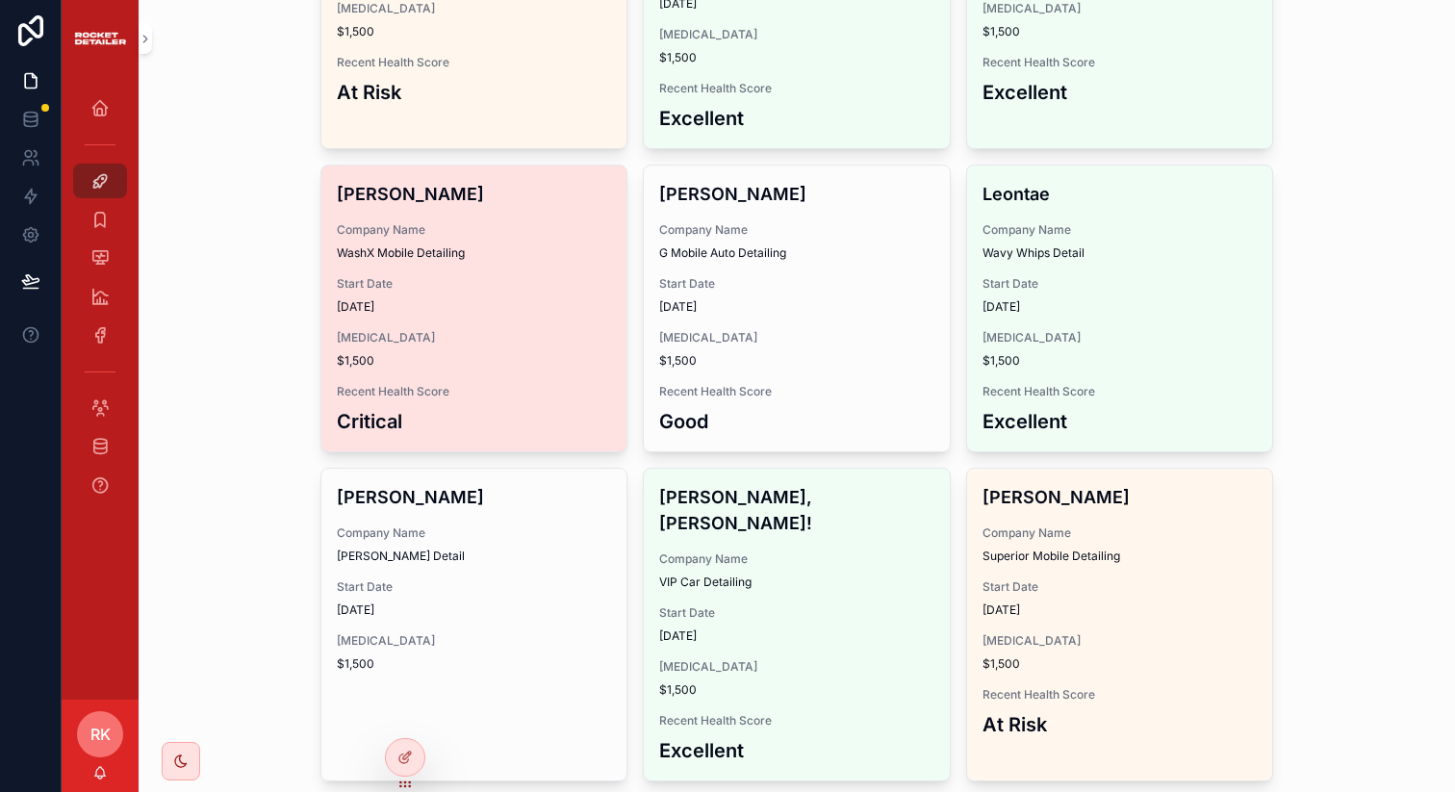
click at [547, 330] on div "[MEDICAL_DATA] $1,500" at bounding box center [474, 349] width 275 height 38
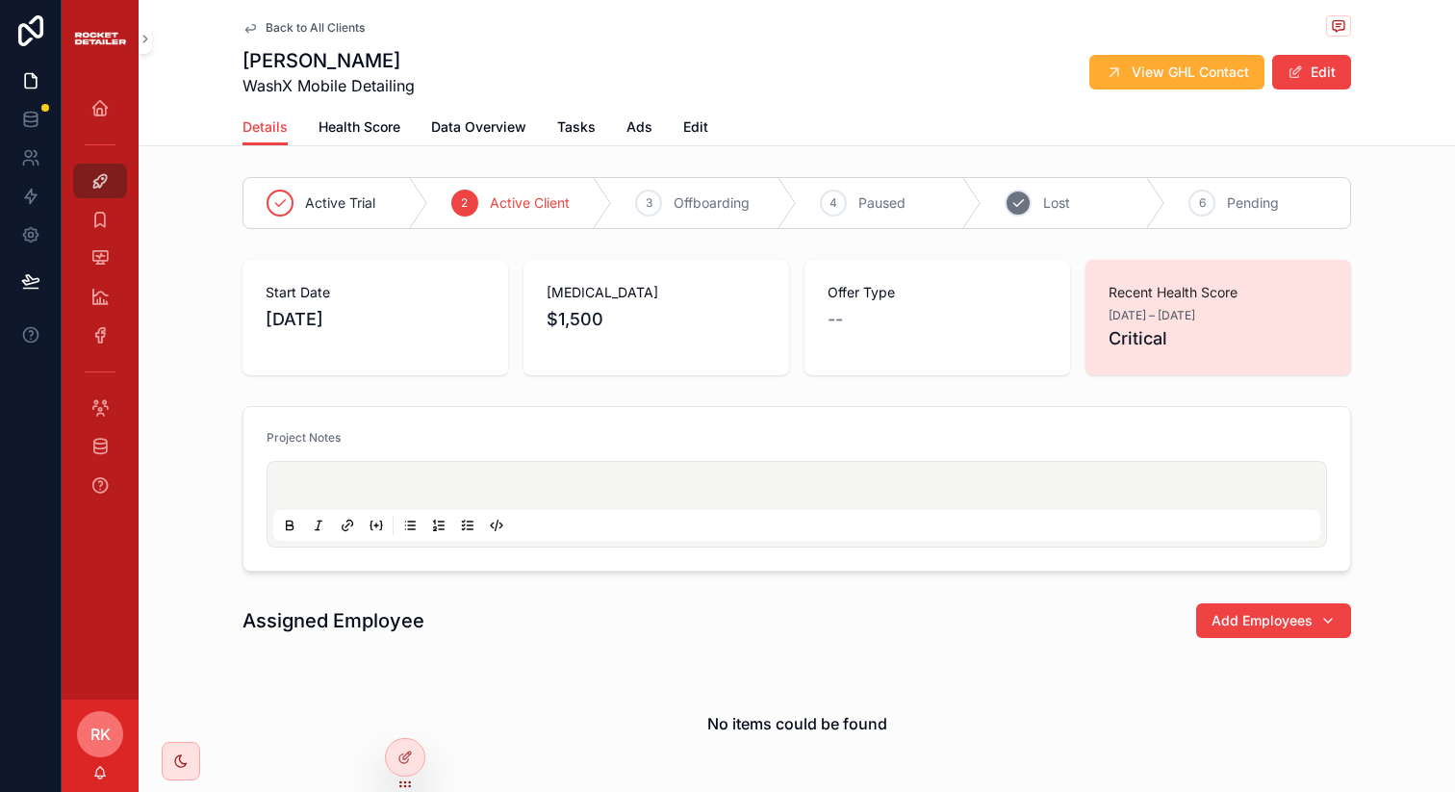
click at [1005, 193] on div "5" at bounding box center [1017, 203] width 27 height 27
click at [1308, 66] on button "Edit" at bounding box center [1311, 72] width 79 height 35
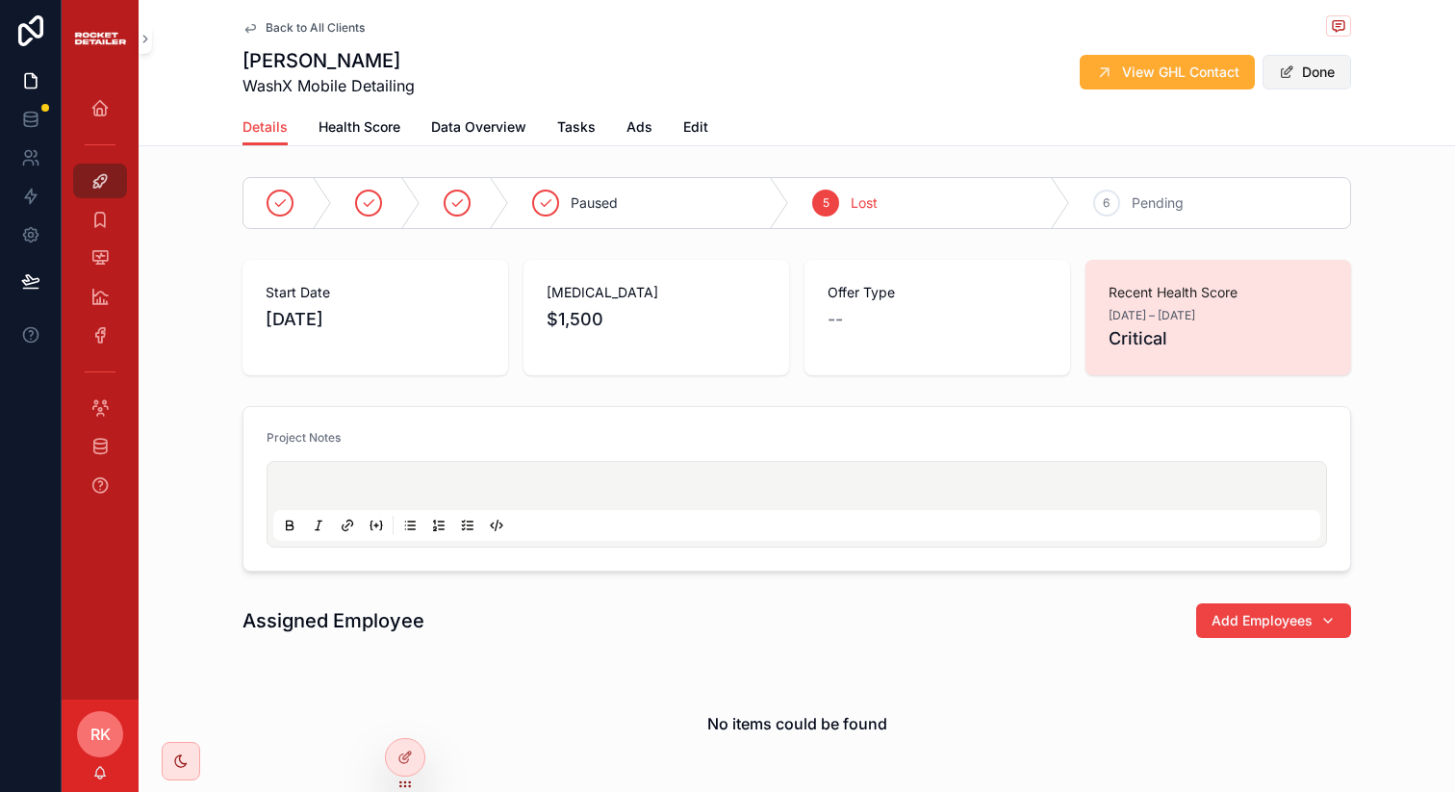
click at [1286, 59] on button "Done" at bounding box center [1306, 72] width 89 height 35
click at [281, 34] on span "Back to All Clients" at bounding box center [315, 27] width 99 height 15
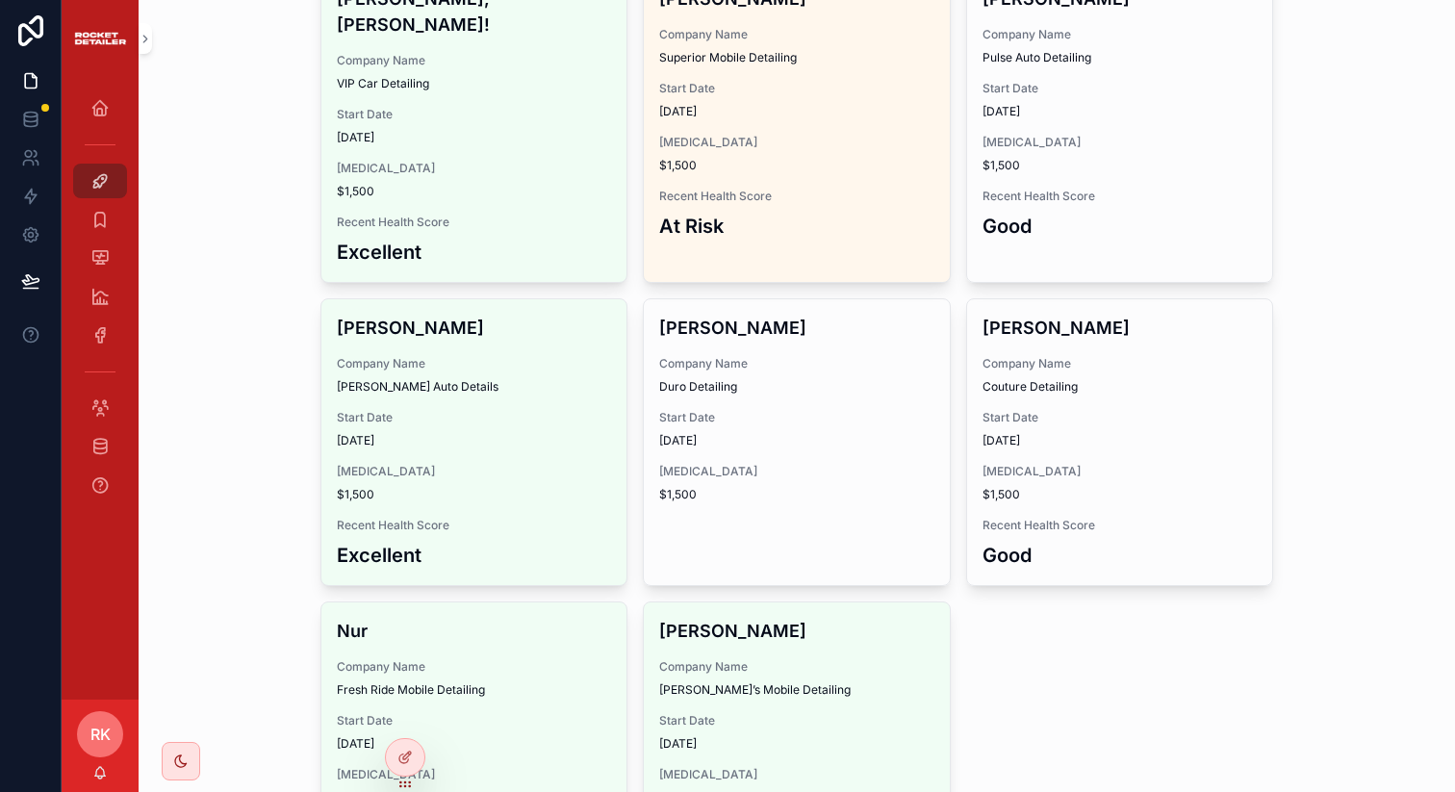
scroll to position [2507, 0]
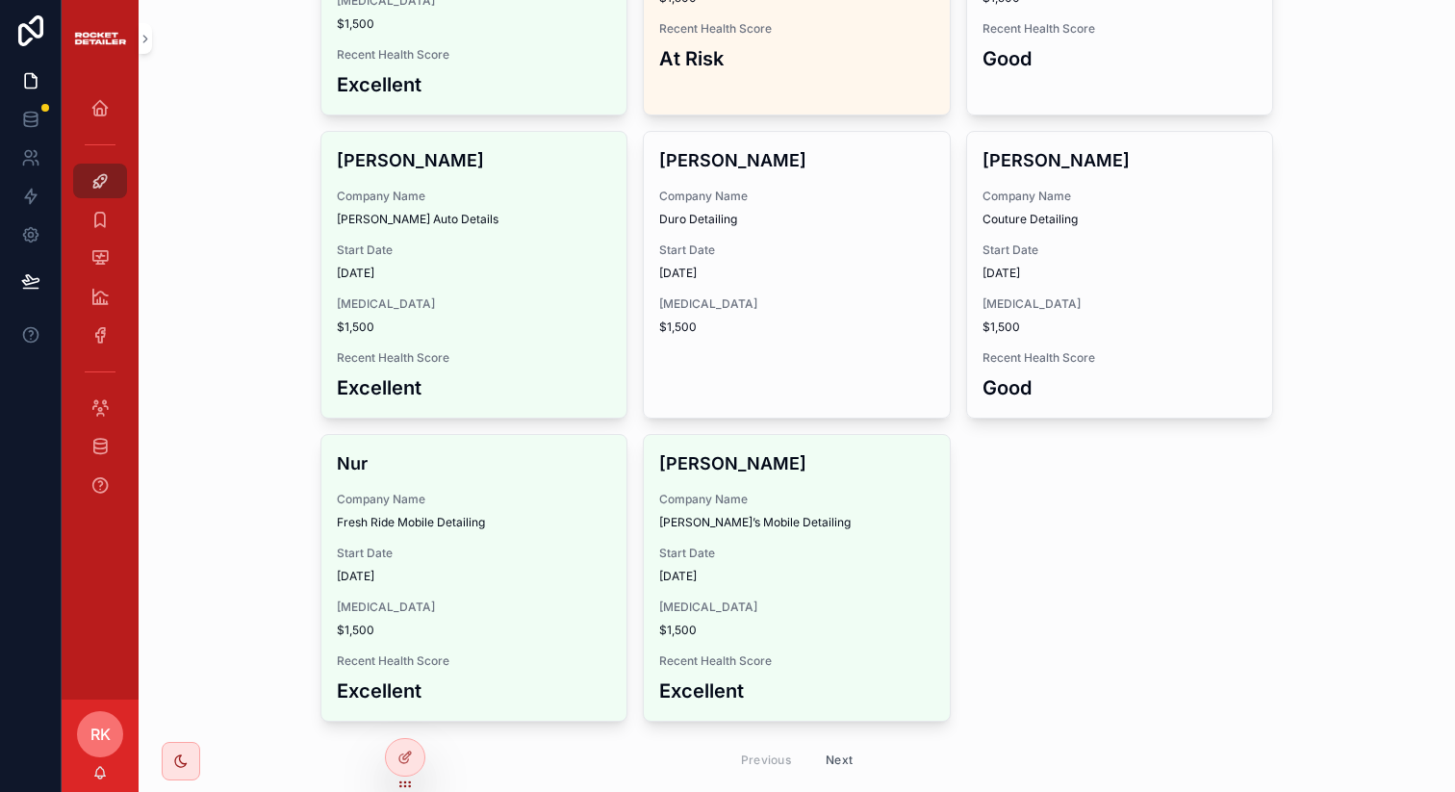
click at [835, 745] on button "Next" at bounding box center [839, 760] width 54 height 30
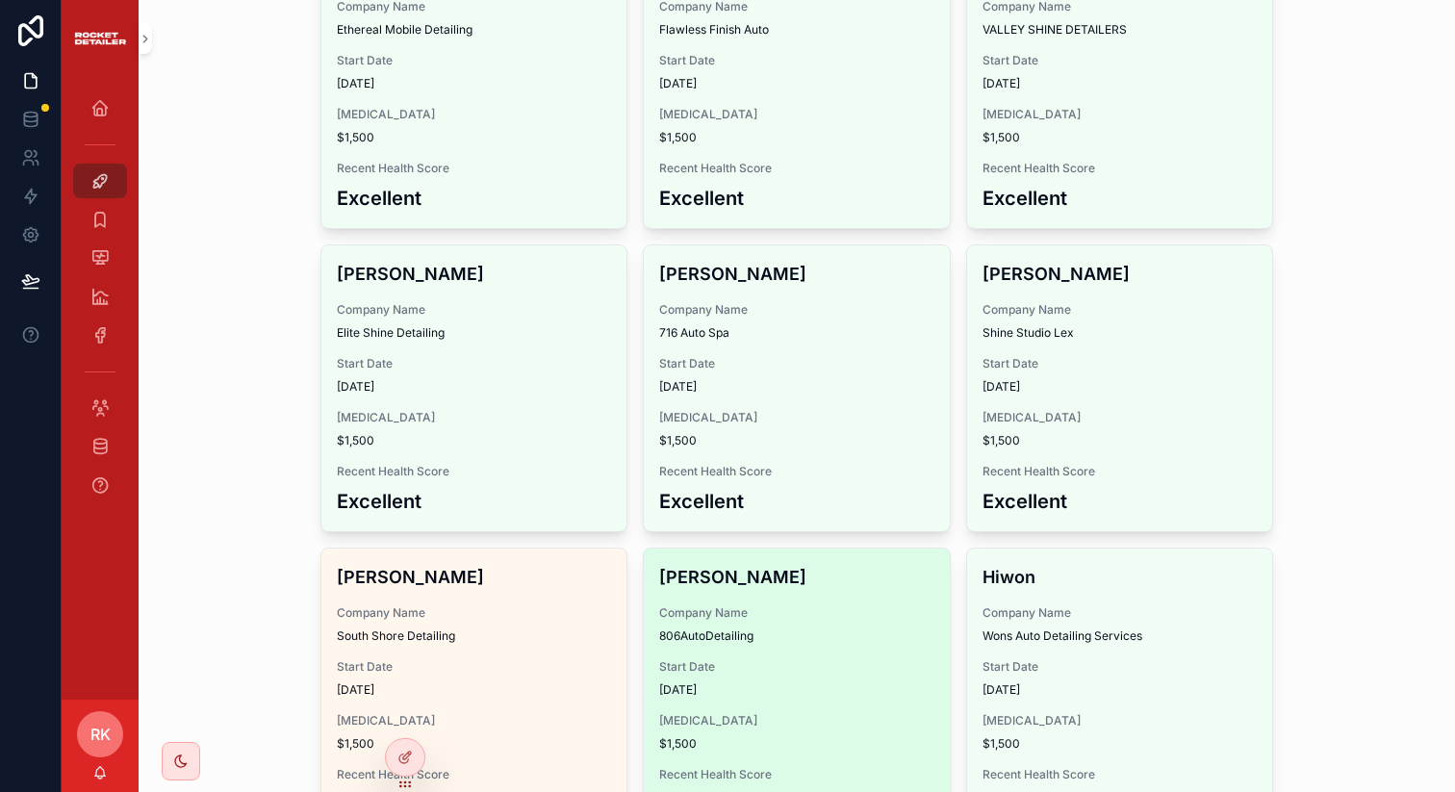
scroll to position [2361, 0]
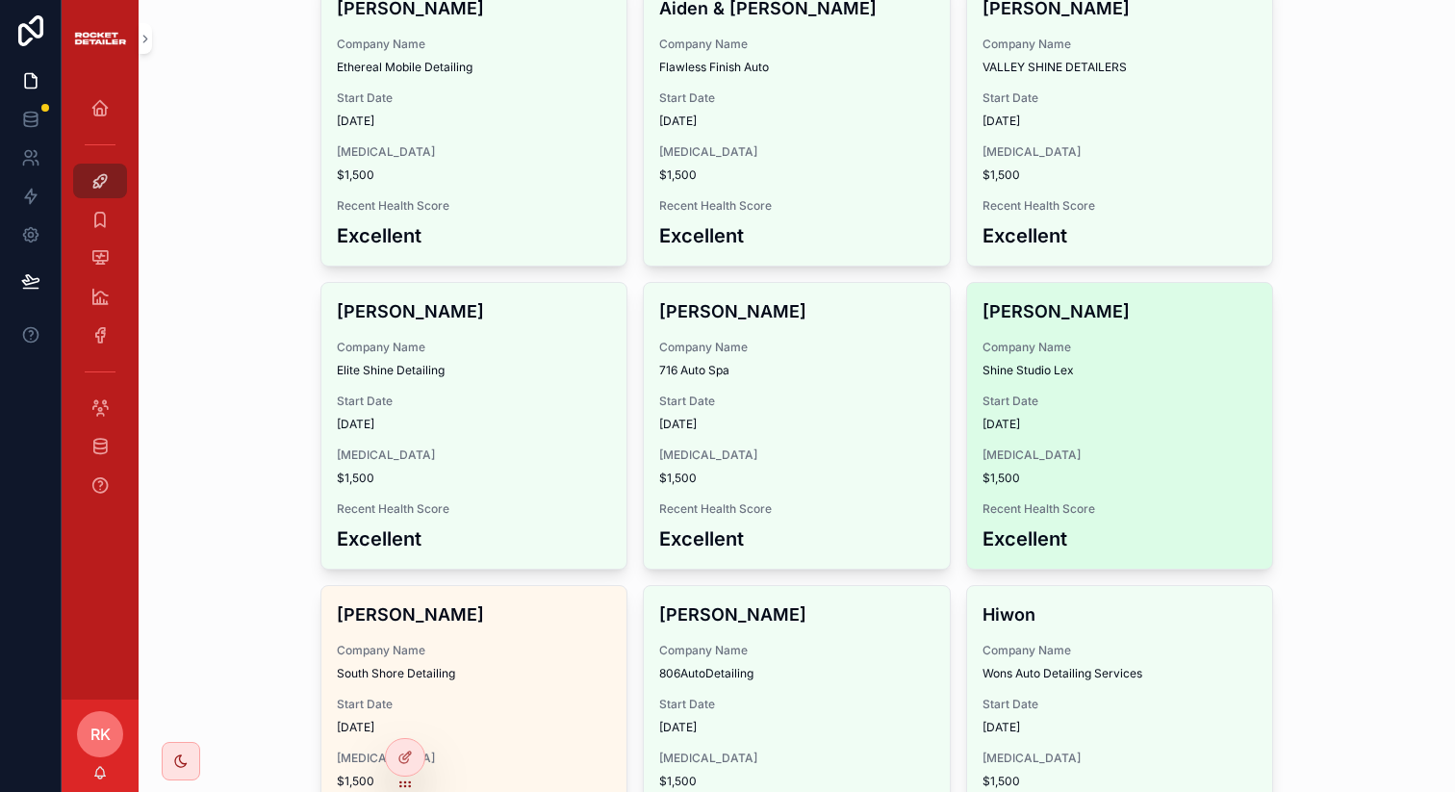
click at [1070, 419] on div "[PERSON_NAME] Company Name Shine Studio Lex Start Date [DATE] [MEDICAL_DATA] $1…" at bounding box center [1120, 426] width 306 height 286
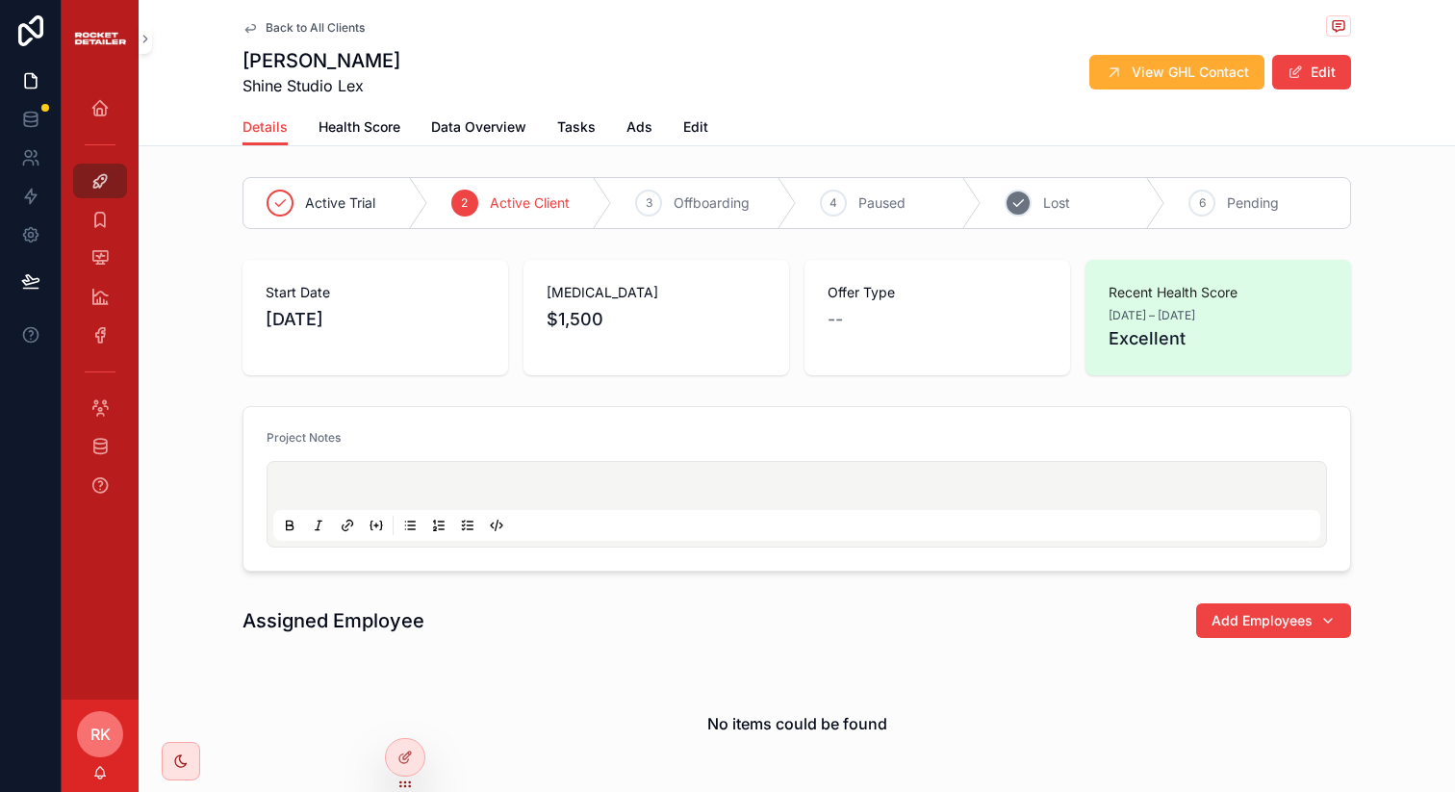
click at [1015, 195] on icon "scrollable content" at bounding box center [1017, 202] width 15 height 15
click at [1292, 75] on span "scrollable content" at bounding box center [1294, 71] width 15 height 15
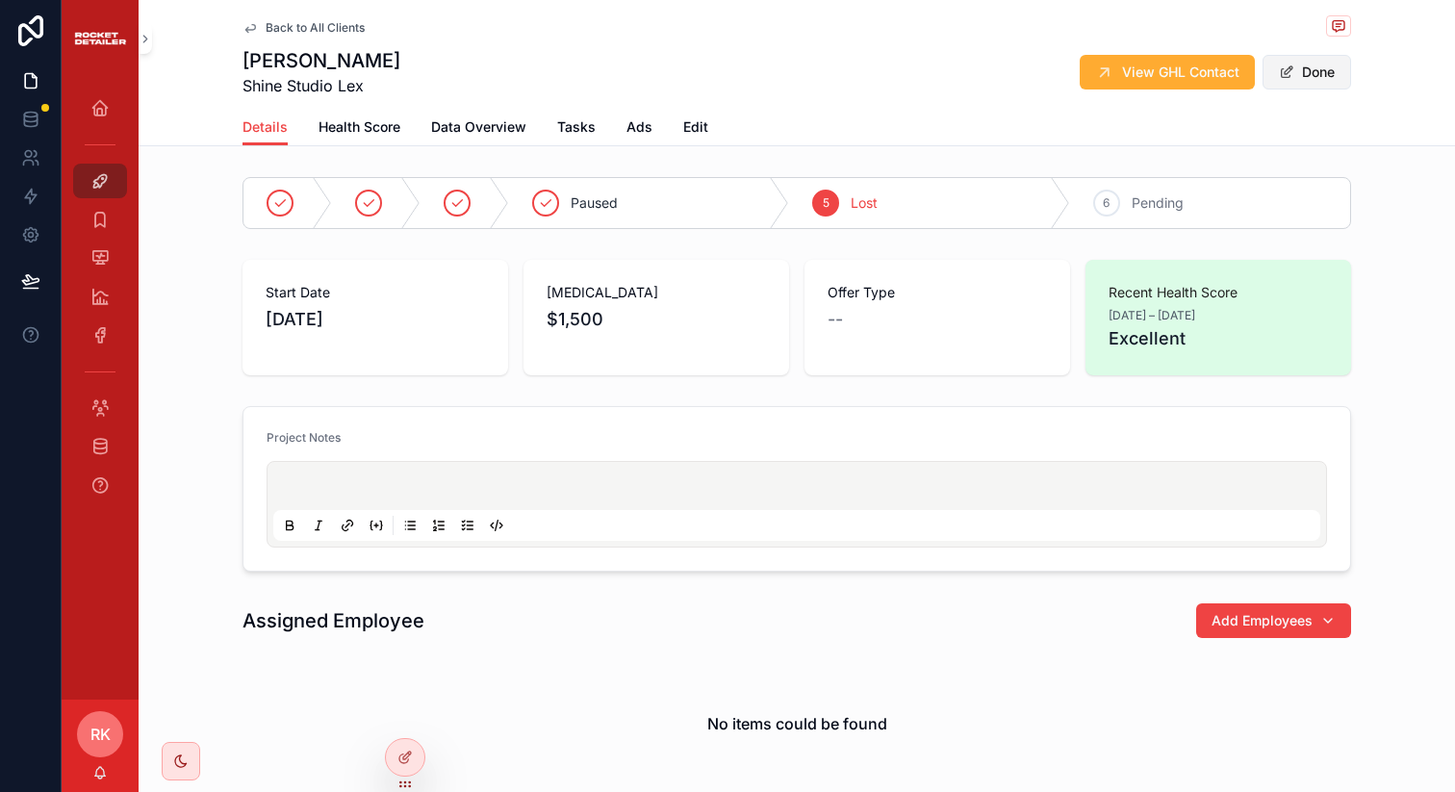
click at [1292, 75] on button "Done" at bounding box center [1306, 72] width 89 height 35
click at [266, 33] on span "Back to All Clients" at bounding box center [315, 27] width 99 height 15
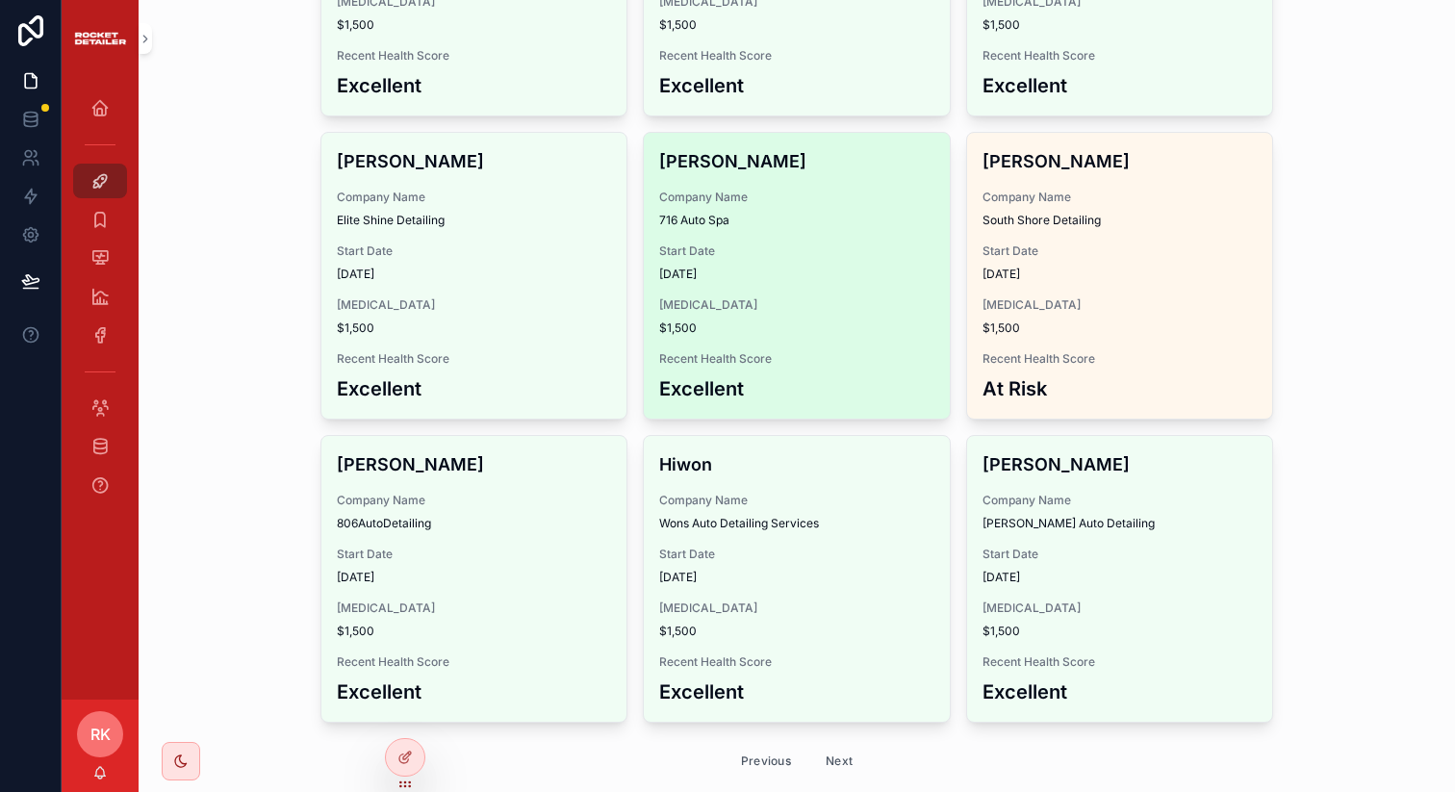
scroll to position [2502, 0]
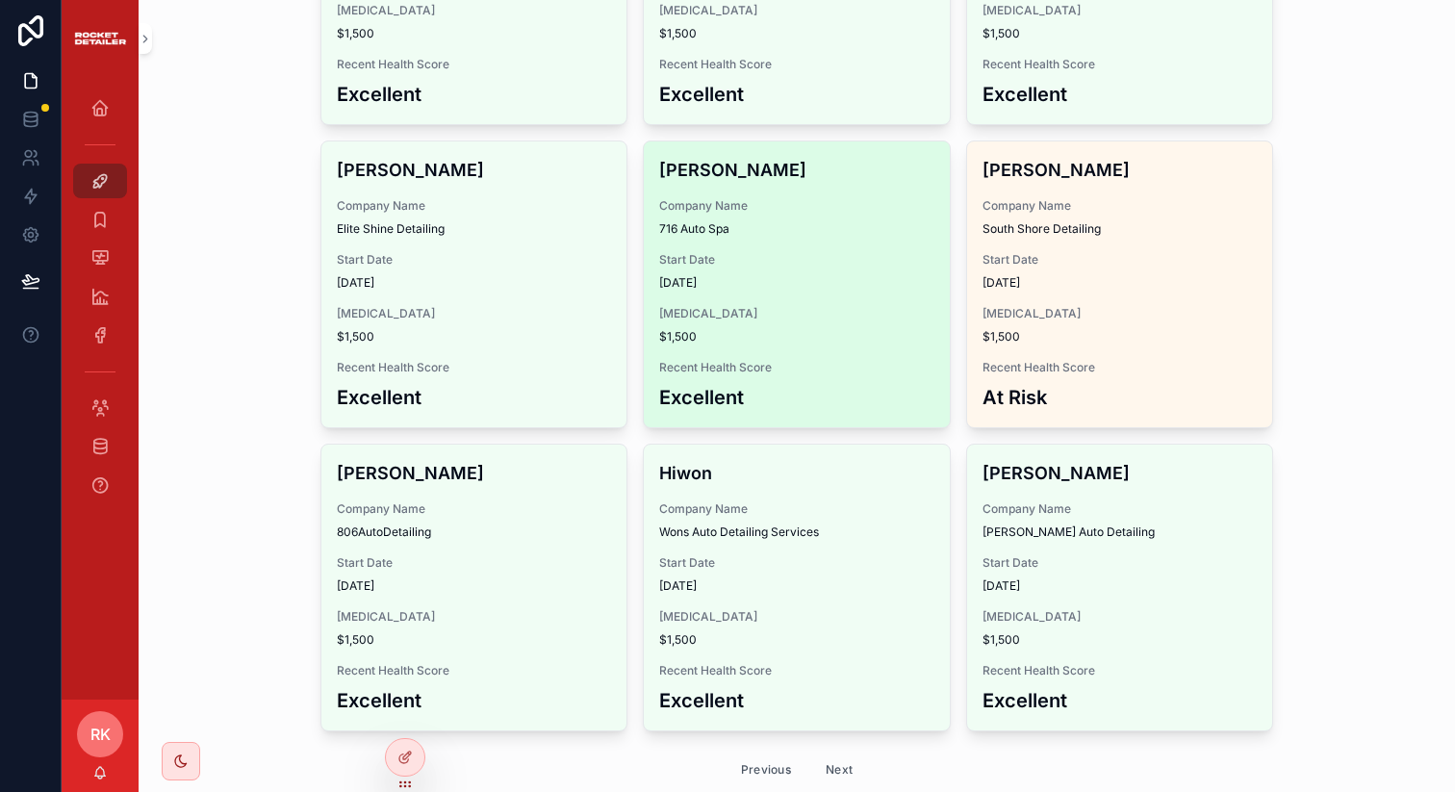
click at [739, 275] on span "[DATE]" at bounding box center [796, 282] width 275 height 15
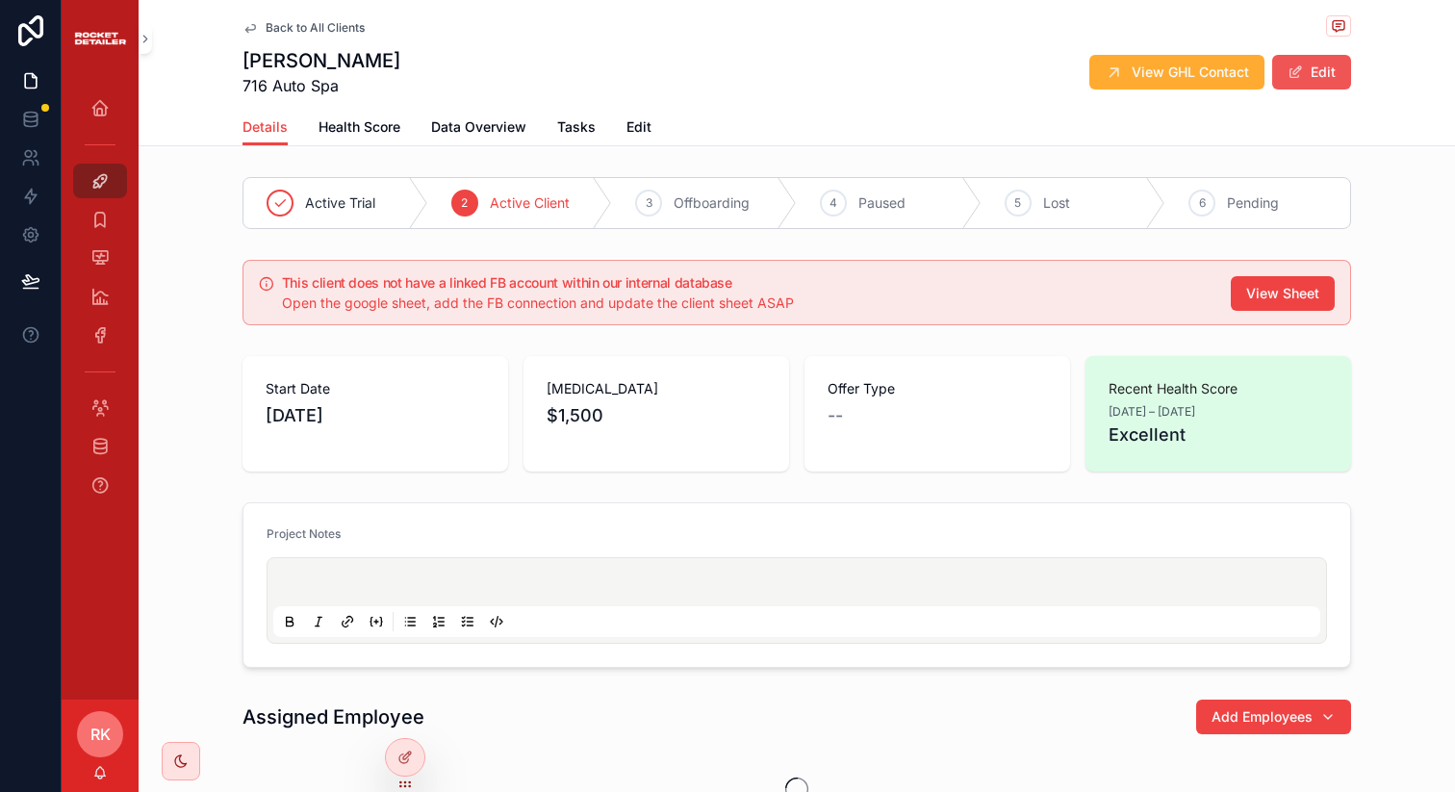
click at [1332, 73] on button "Edit" at bounding box center [1311, 72] width 79 height 35
click at [1011, 190] on div "5" at bounding box center [1017, 203] width 27 height 27
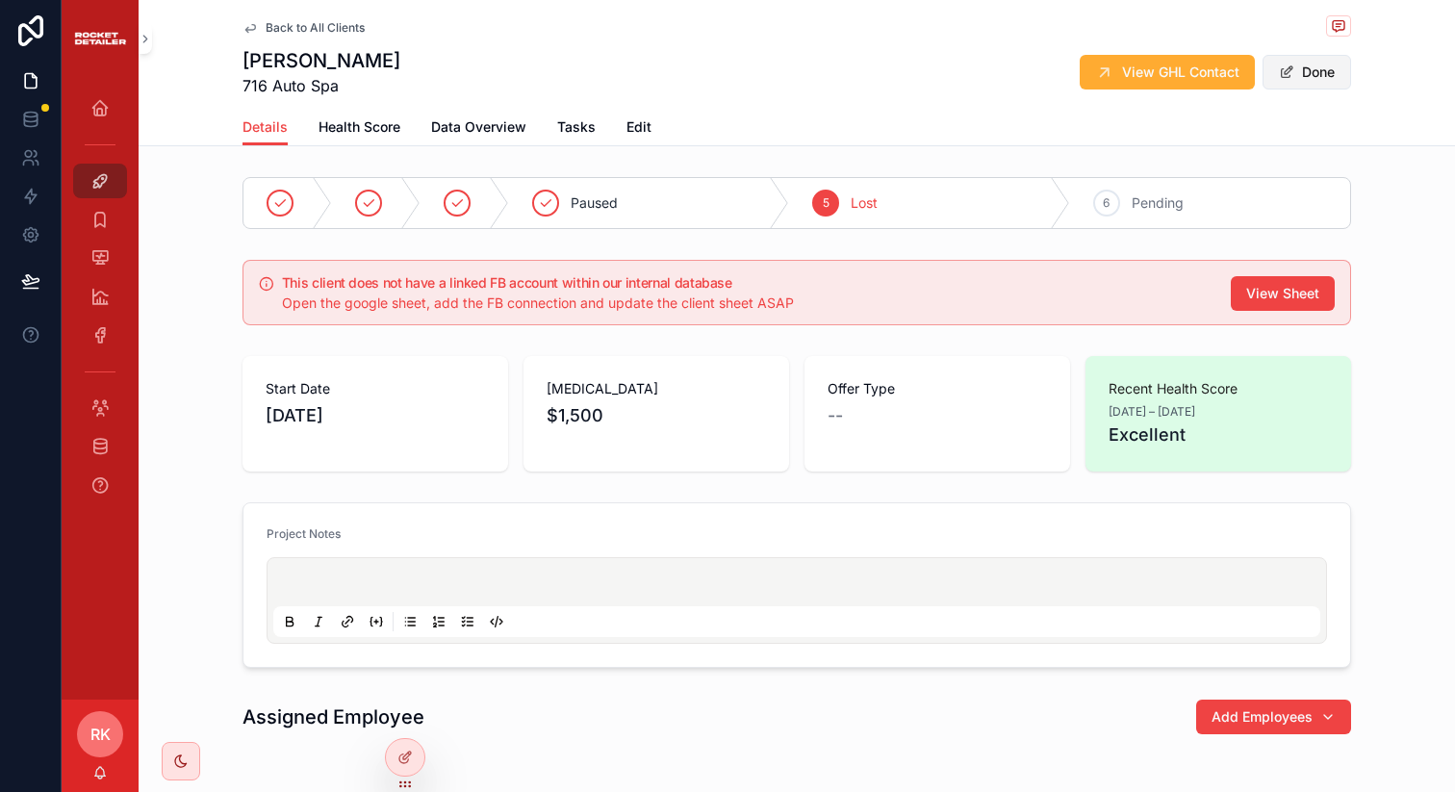
click at [1287, 76] on button "Done" at bounding box center [1306, 72] width 89 height 35
drag, startPoint x: 1287, startPoint y: 76, endPoint x: 343, endPoint y: 74, distance: 944.8
click at [341, 74] on div "[PERSON_NAME] 716 Auto Spa View GHL Contact Edit" at bounding box center [796, 72] width 1108 height 50
click at [246, 38] on div "Back to All Clients" at bounding box center [796, 27] width 1108 height 24
click at [246, 26] on icon "scrollable content" at bounding box center [249, 27] width 15 height 15
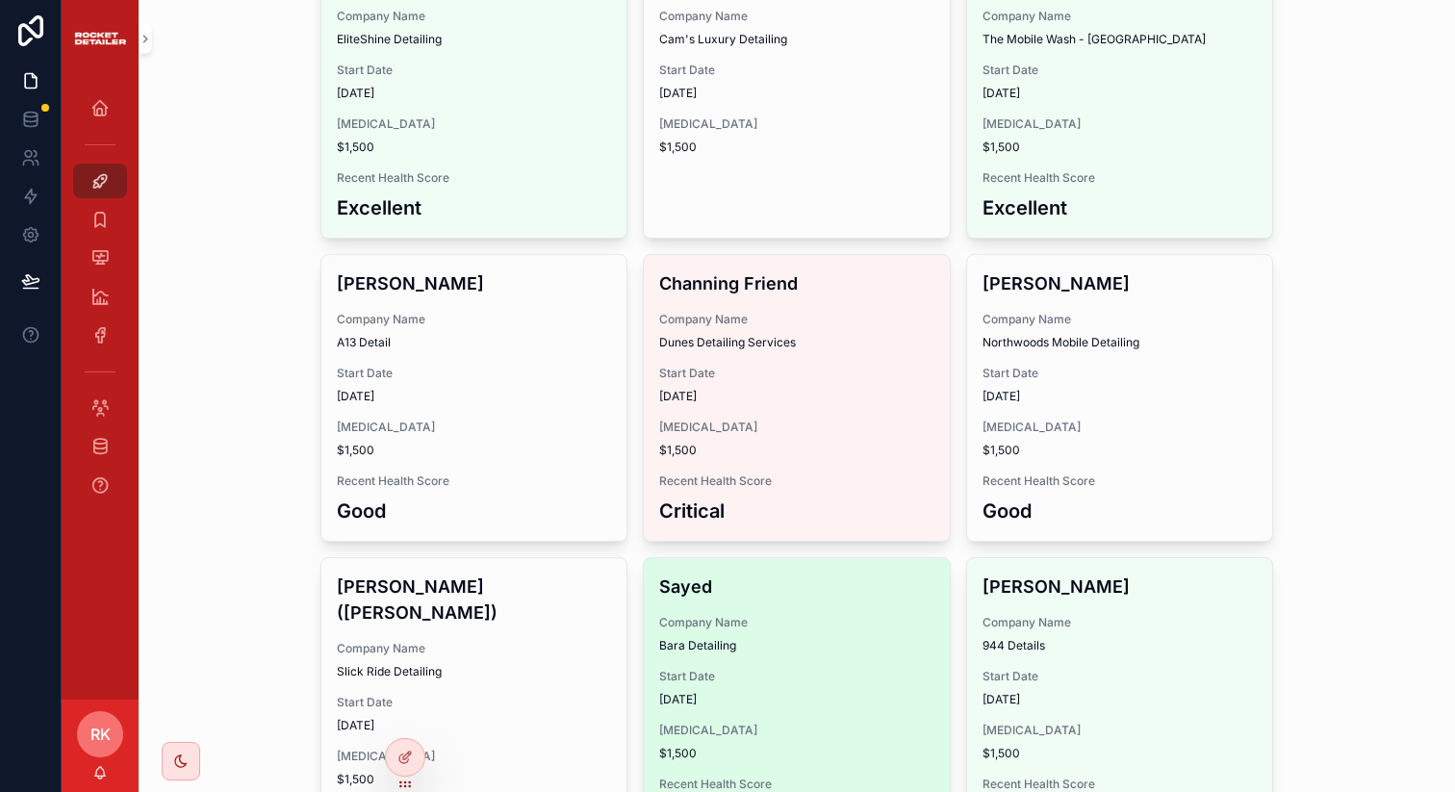
scroll to position [1409, 0]
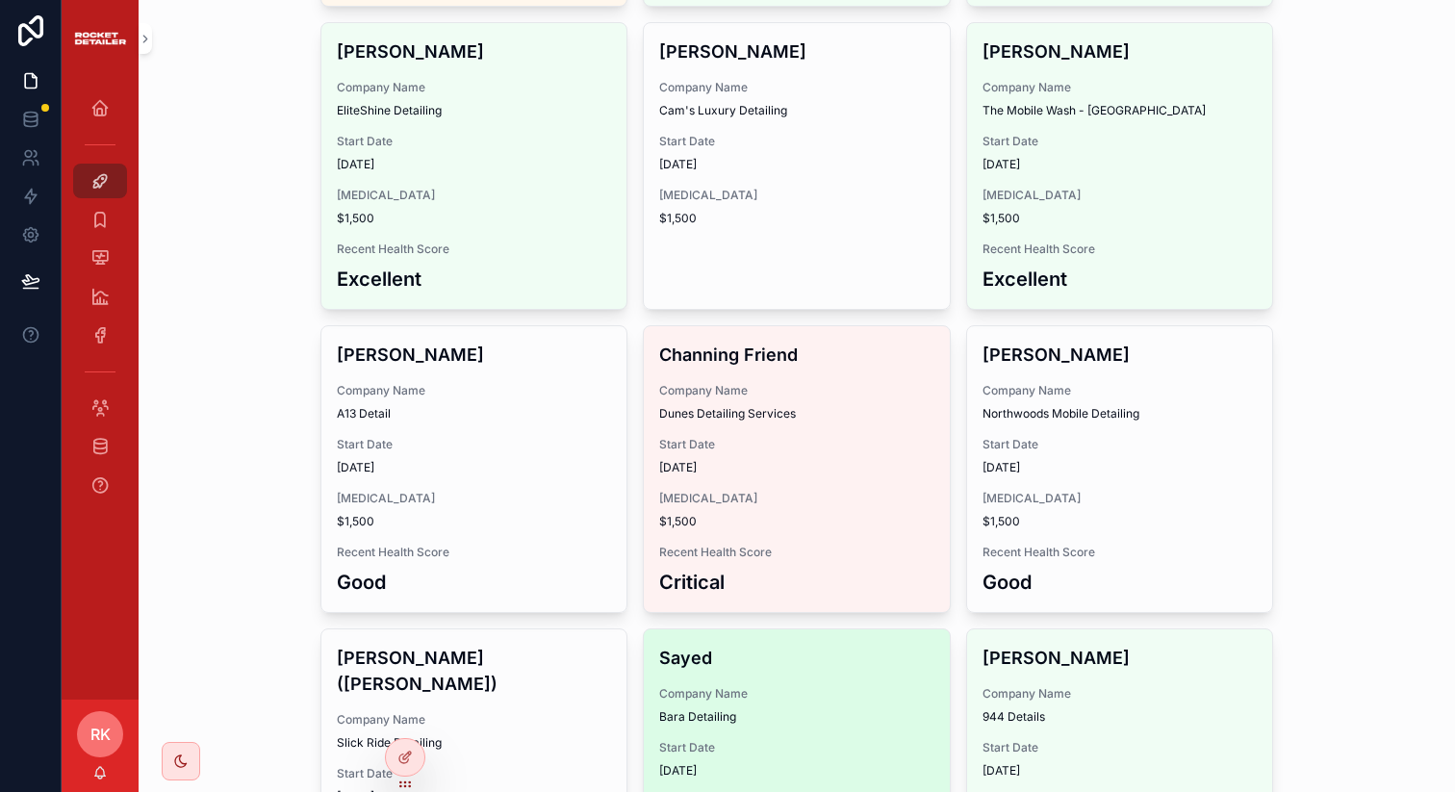
click at [694, 740] on span "Start Date" at bounding box center [796, 747] width 275 height 15
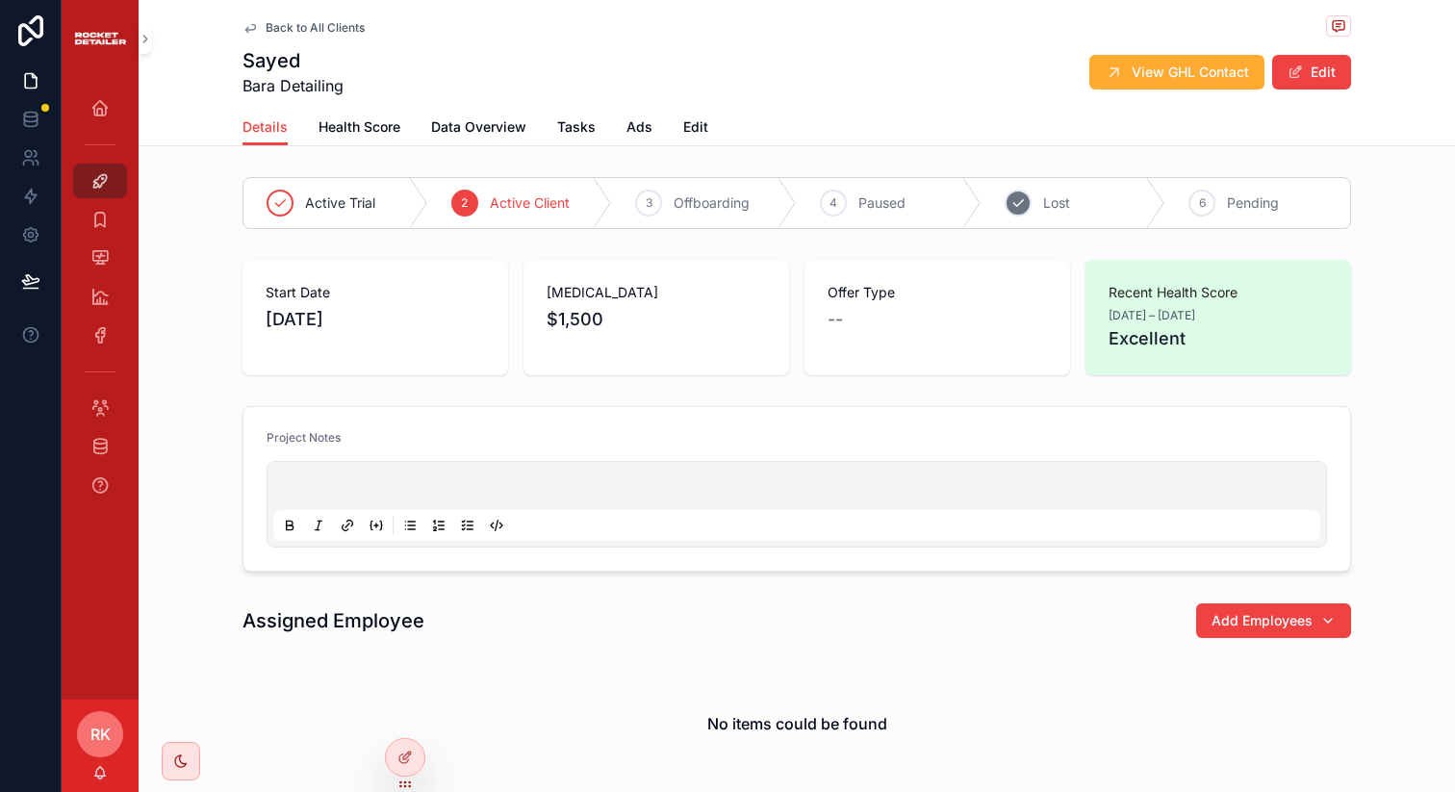
click at [1014, 207] on icon "scrollable content" at bounding box center [1017, 202] width 15 height 15
click at [1312, 84] on button "Edit" at bounding box center [1311, 72] width 79 height 35
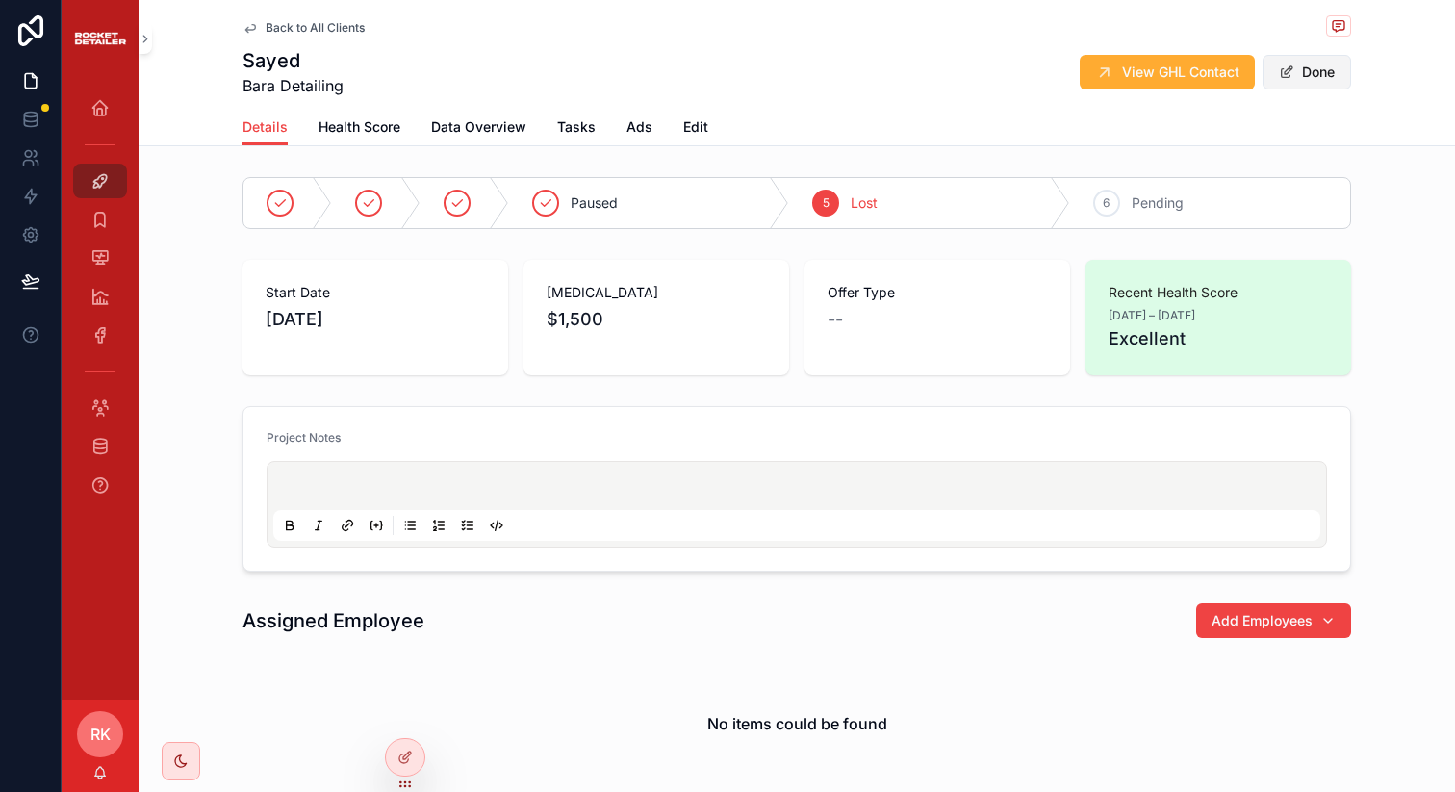
click at [1312, 84] on button "Done" at bounding box center [1306, 72] width 89 height 35
click at [252, 27] on link "Back to All Clients" at bounding box center [303, 27] width 122 height 15
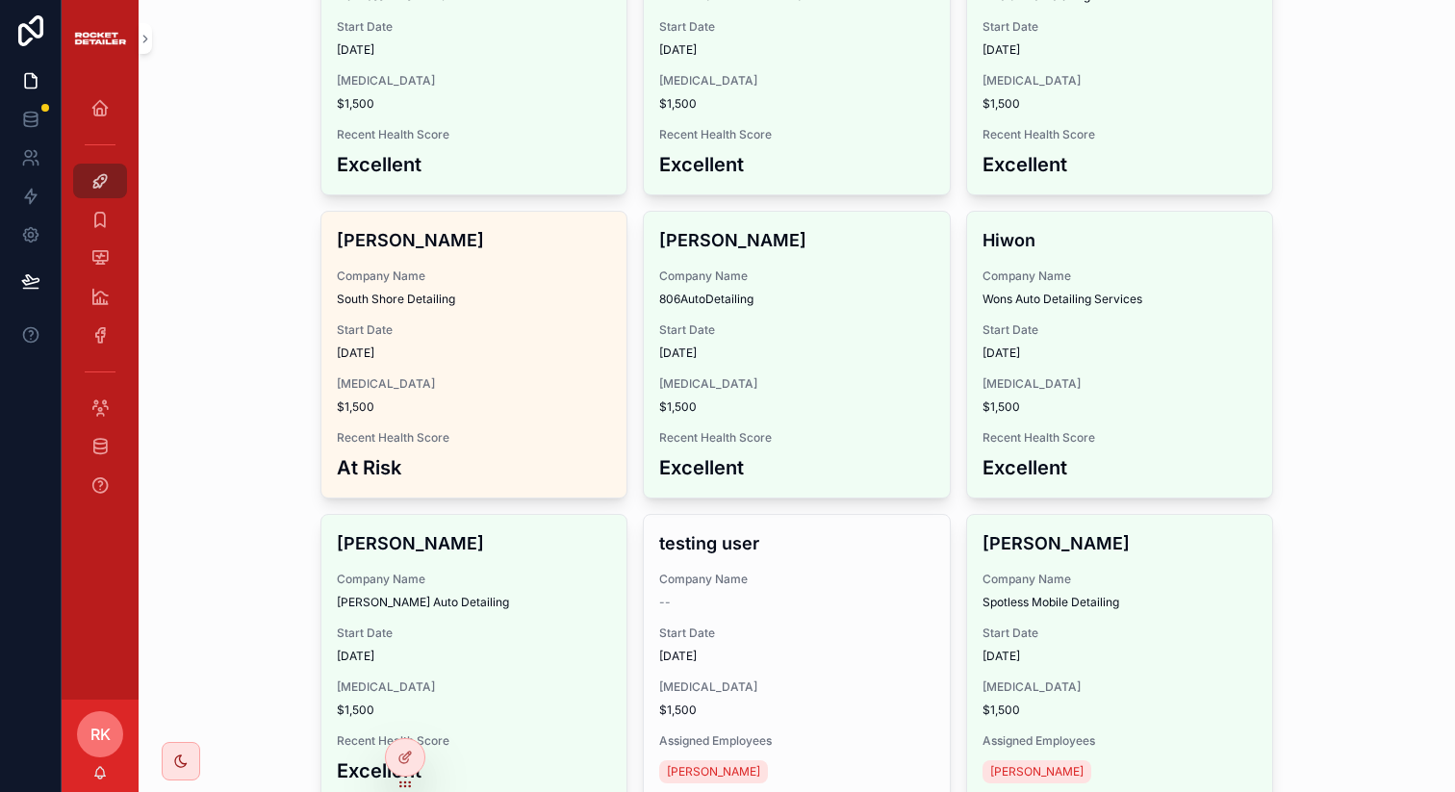
scroll to position [2607, 0]
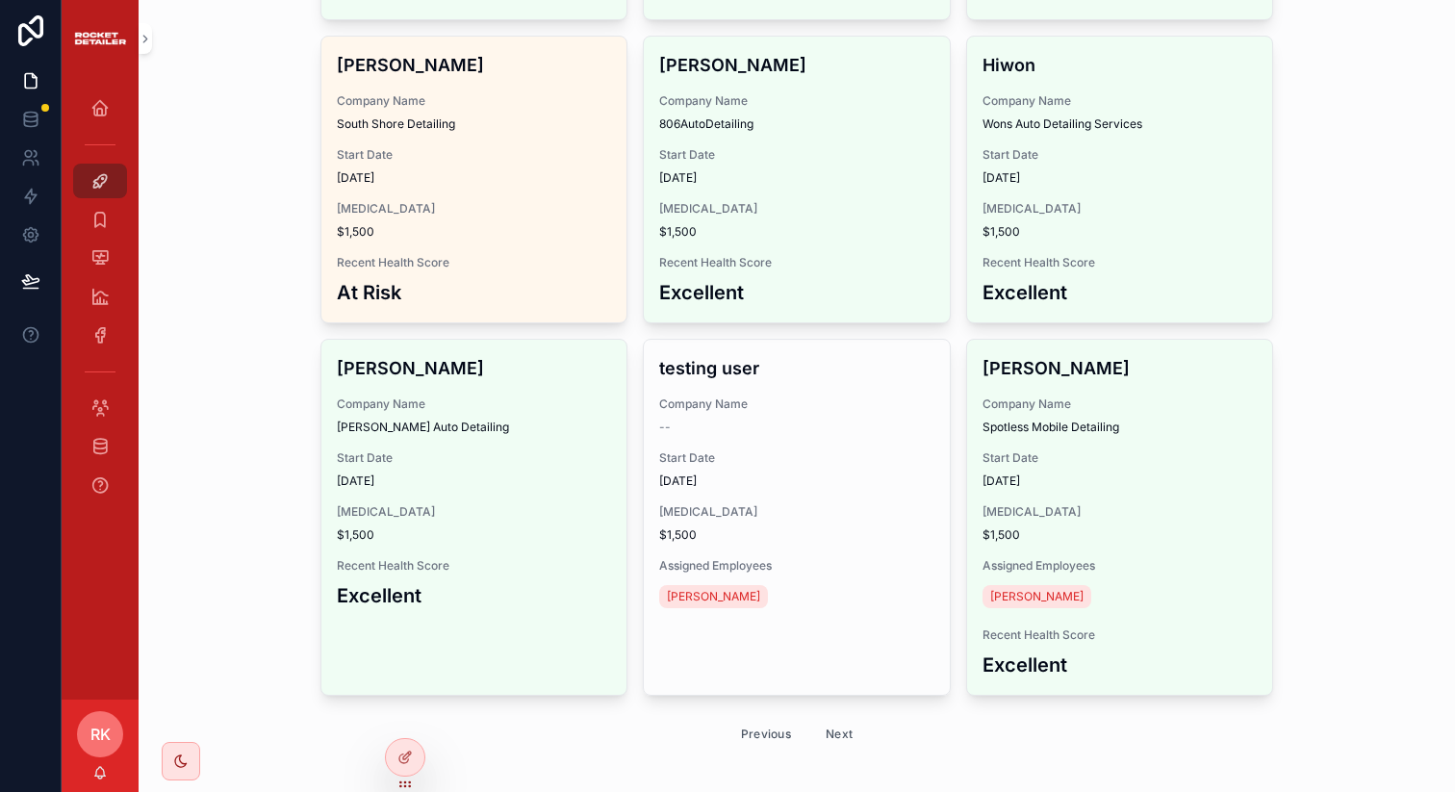
click at [826, 719] on button "Next" at bounding box center [839, 734] width 54 height 30
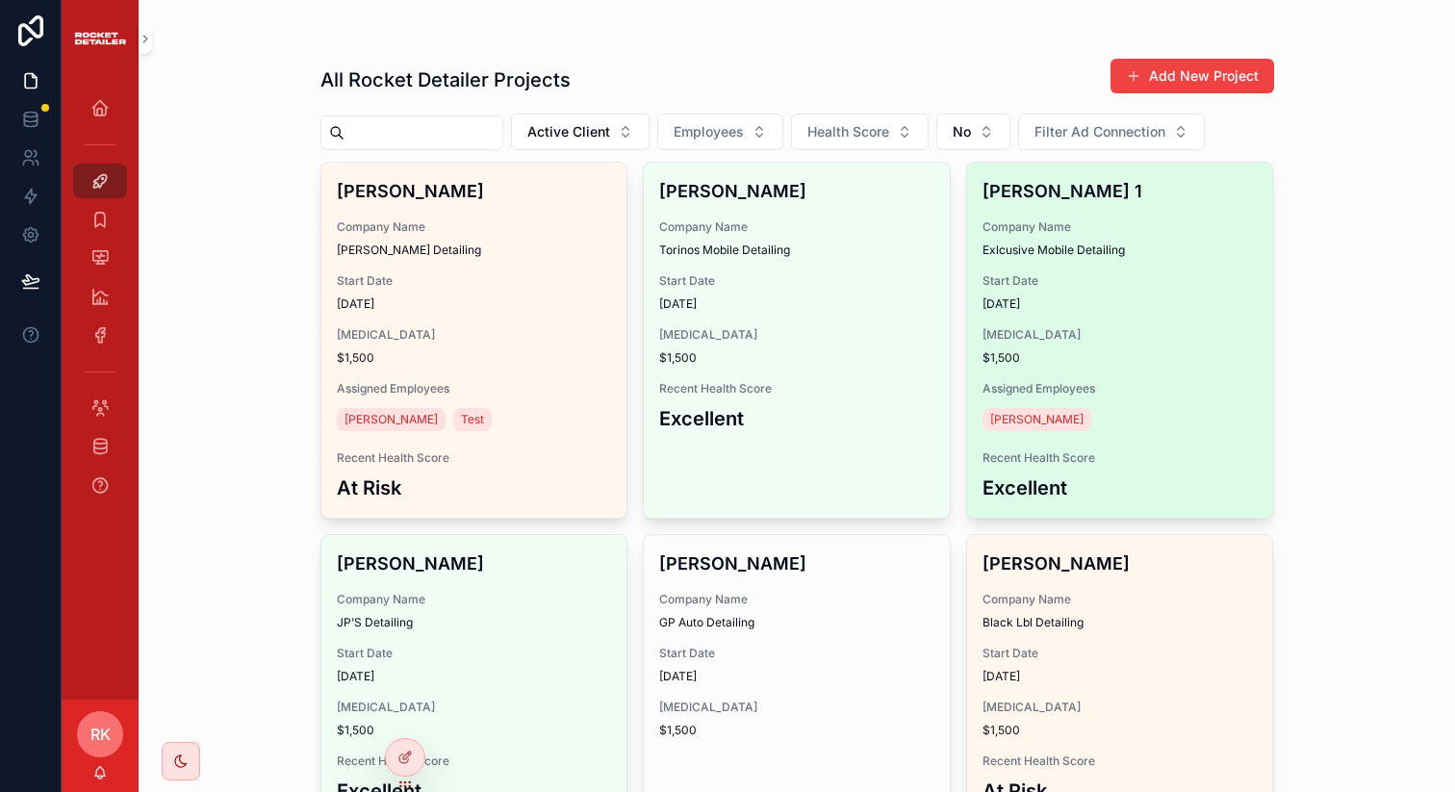
click at [1001, 266] on div "[PERSON_NAME] 1 Company Name Exlcusive Mobile Detailing Start Date [DATE] [MEDI…" at bounding box center [1120, 340] width 306 height 355
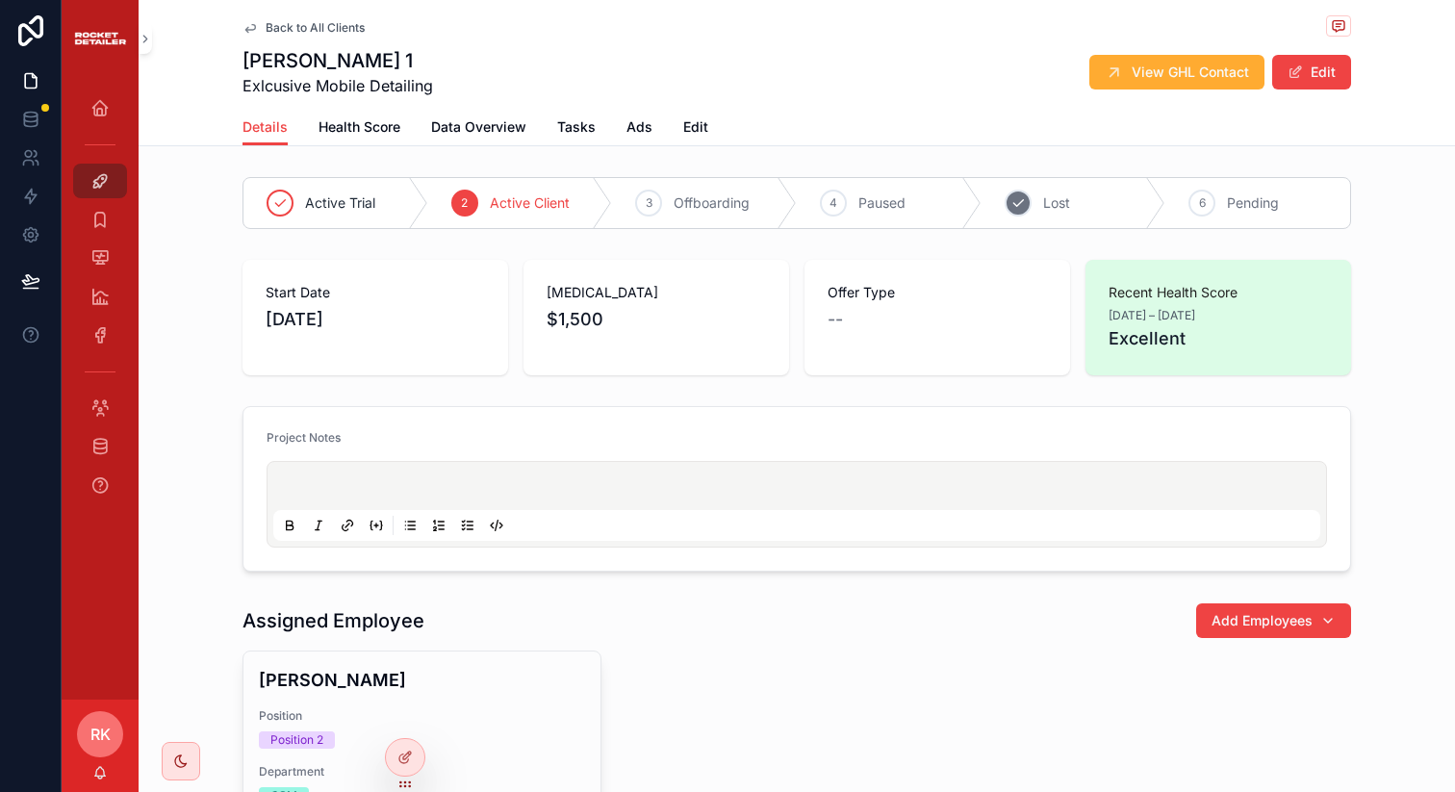
click at [1004, 200] on div "5" at bounding box center [1017, 203] width 27 height 27
click at [1272, 56] on button "Edit" at bounding box center [1311, 72] width 79 height 35
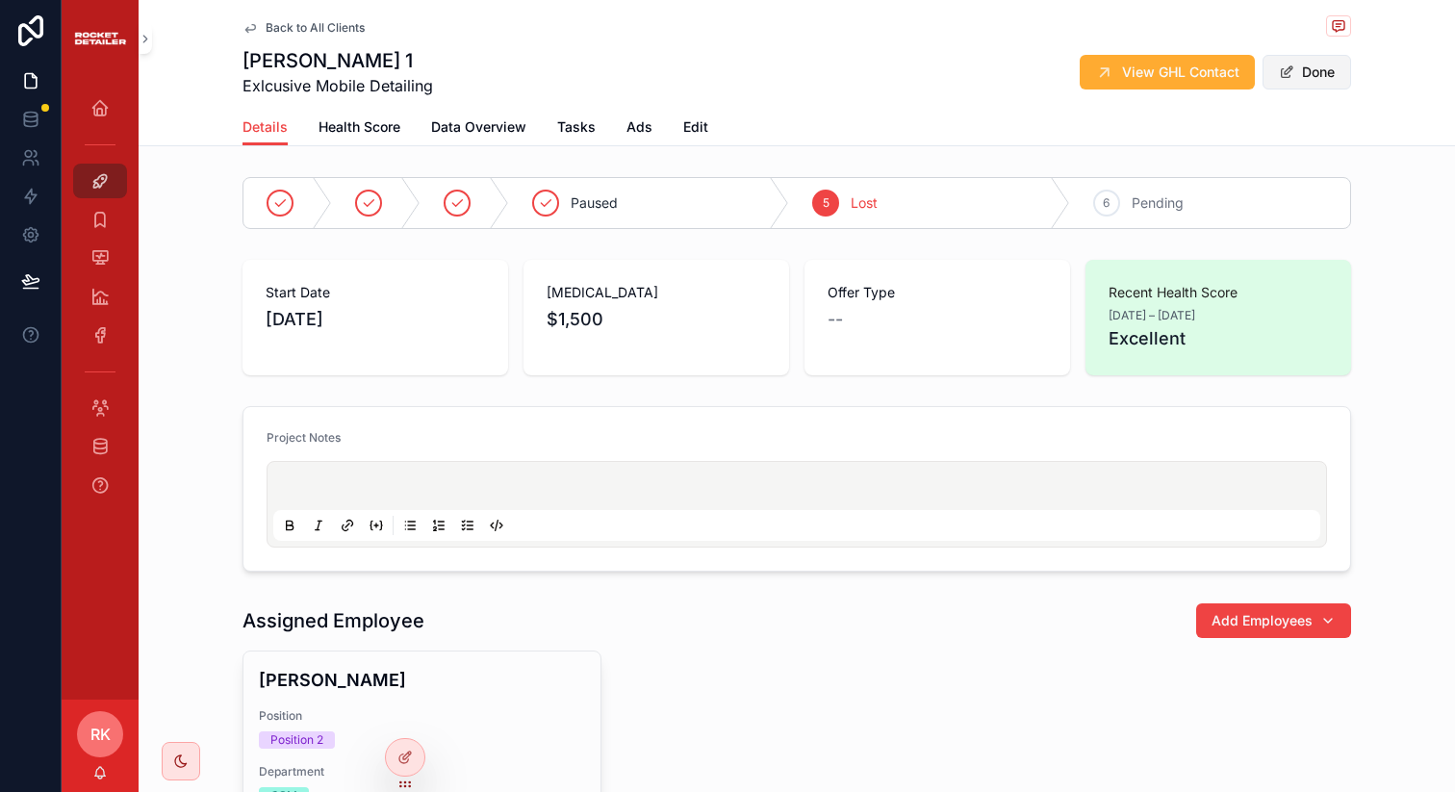
click at [1302, 62] on button "Done" at bounding box center [1306, 72] width 89 height 35
click at [242, 30] on icon "scrollable content" at bounding box center [249, 27] width 15 height 15
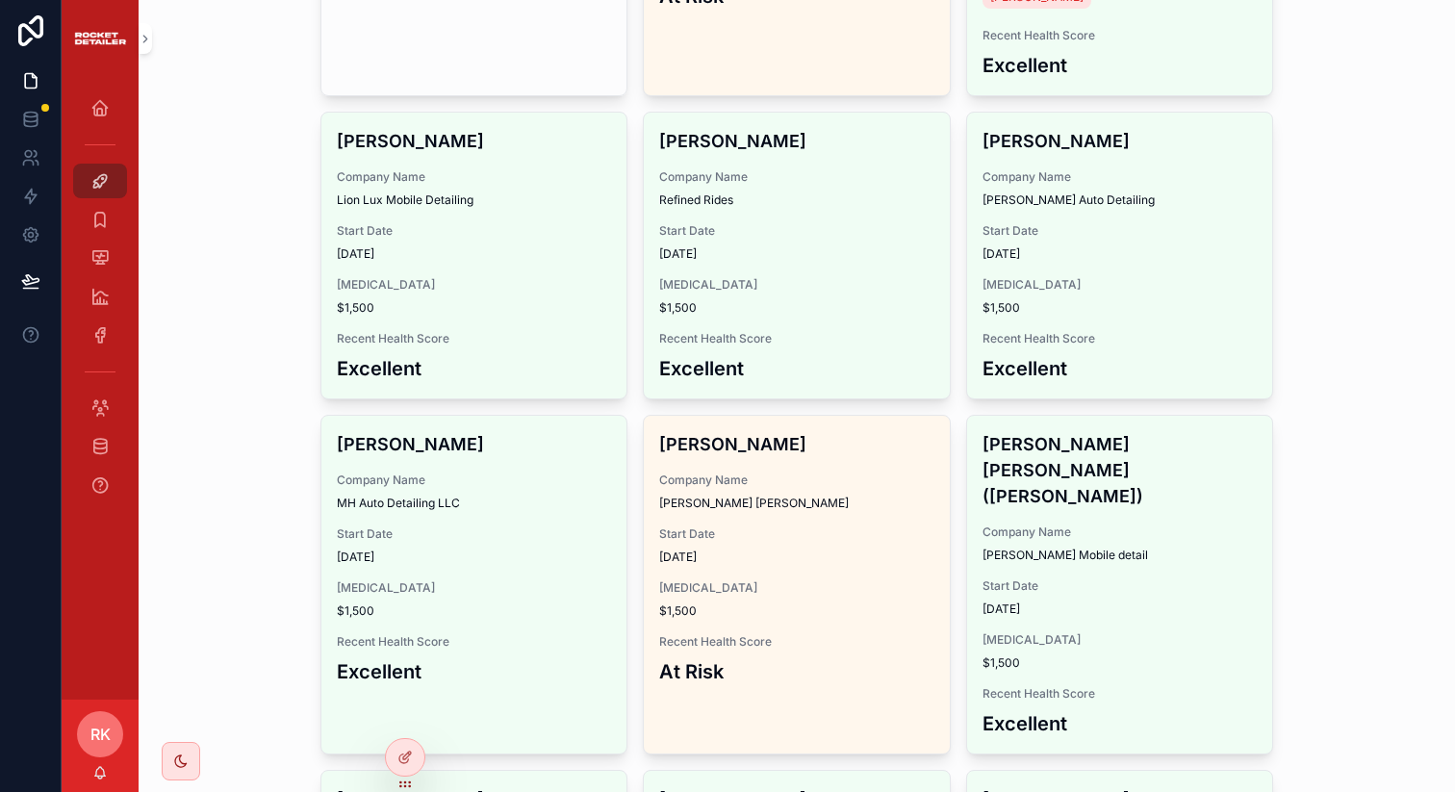
scroll to position [954, 0]
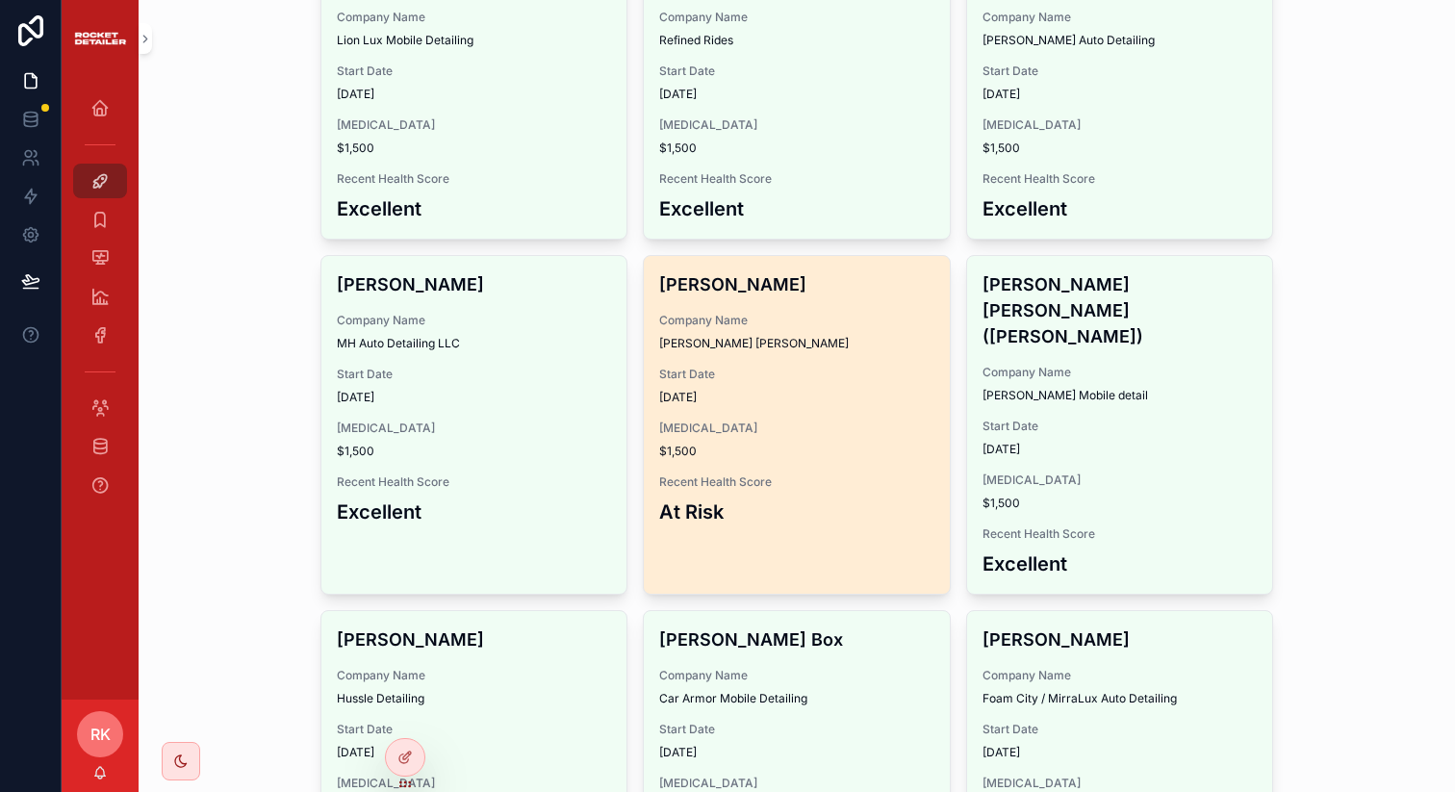
click at [729, 312] on div "[PERSON_NAME] Company Name [PERSON_NAME] [PERSON_NAME] Start Date [DATE] [MEDIC…" at bounding box center [797, 399] width 306 height 286
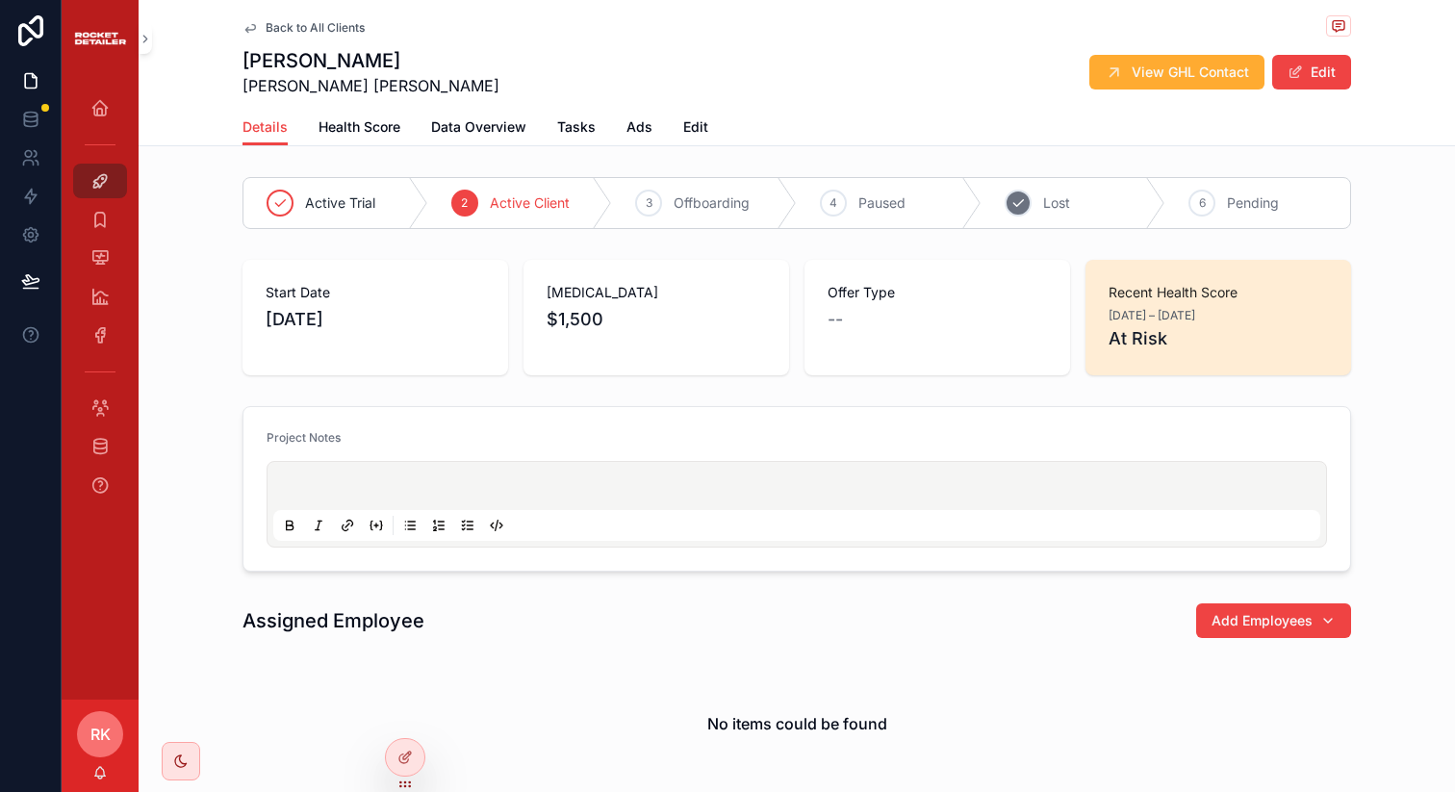
click at [1023, 203] on div "5" at bounding box center [1017, 203] width 27 height 27
click at [1319, 80] on button "Edit" at bounding box center [1311, 72] width 79 height 35
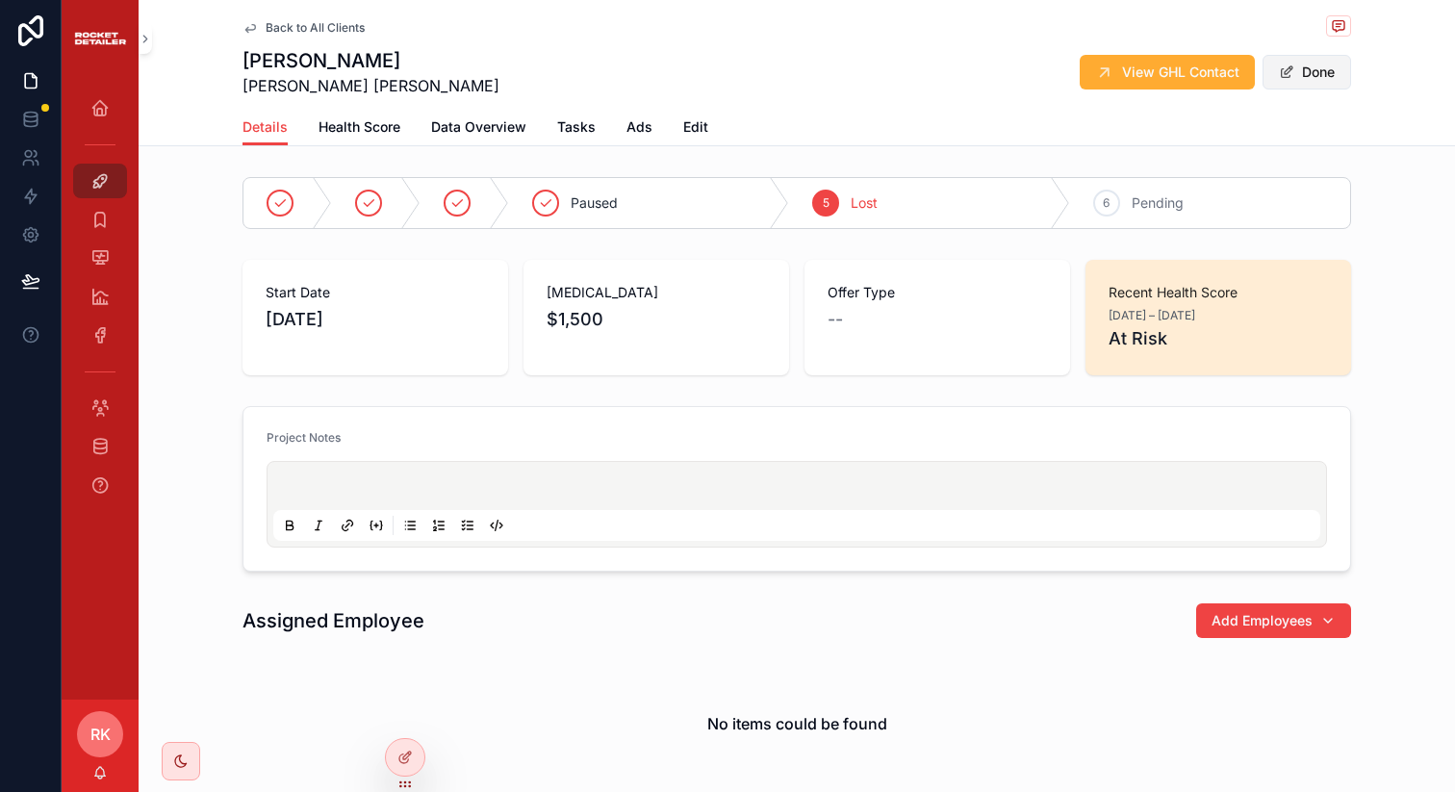
click at [1319, 80] on button "Done" at bounding box center [1306, 72] width 89 height 35
click at [245, 24] on icon "scrollable content" at bounding box center [250, 28] width 10 height 8
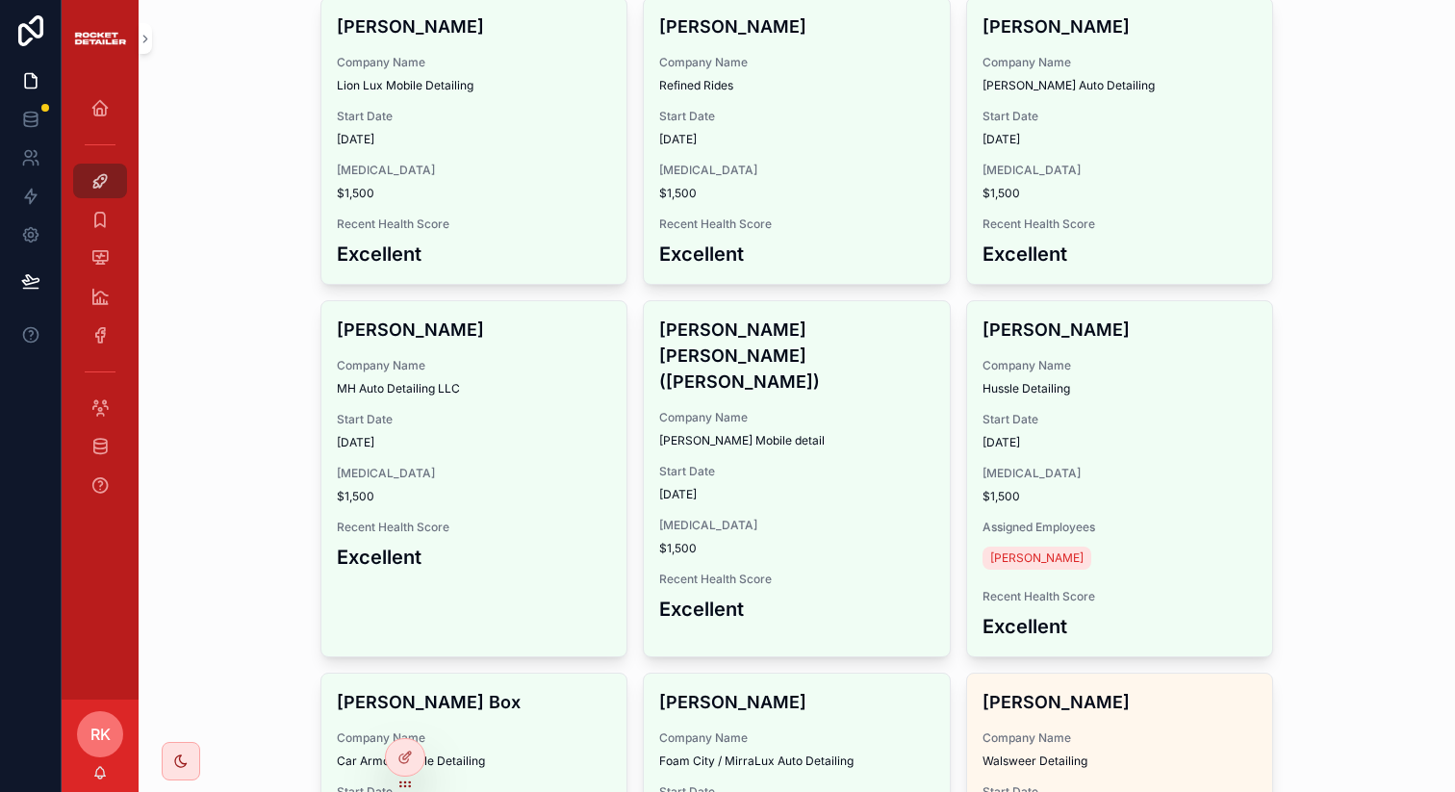
scroll to position [924, 0]
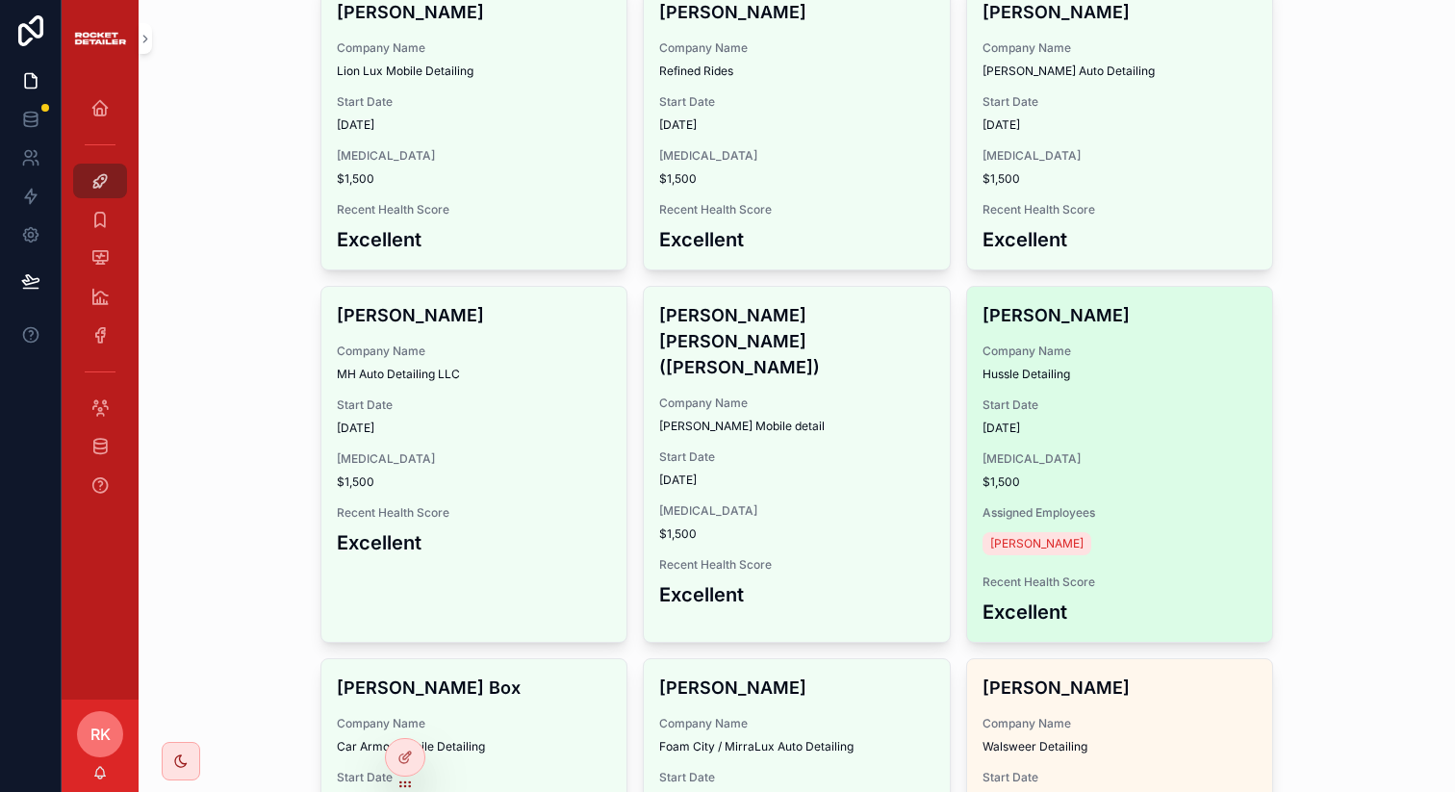
click at [1069, 418] on div "Start Date [DATE]" at bounding box center [1119, 416] width 275 height 38
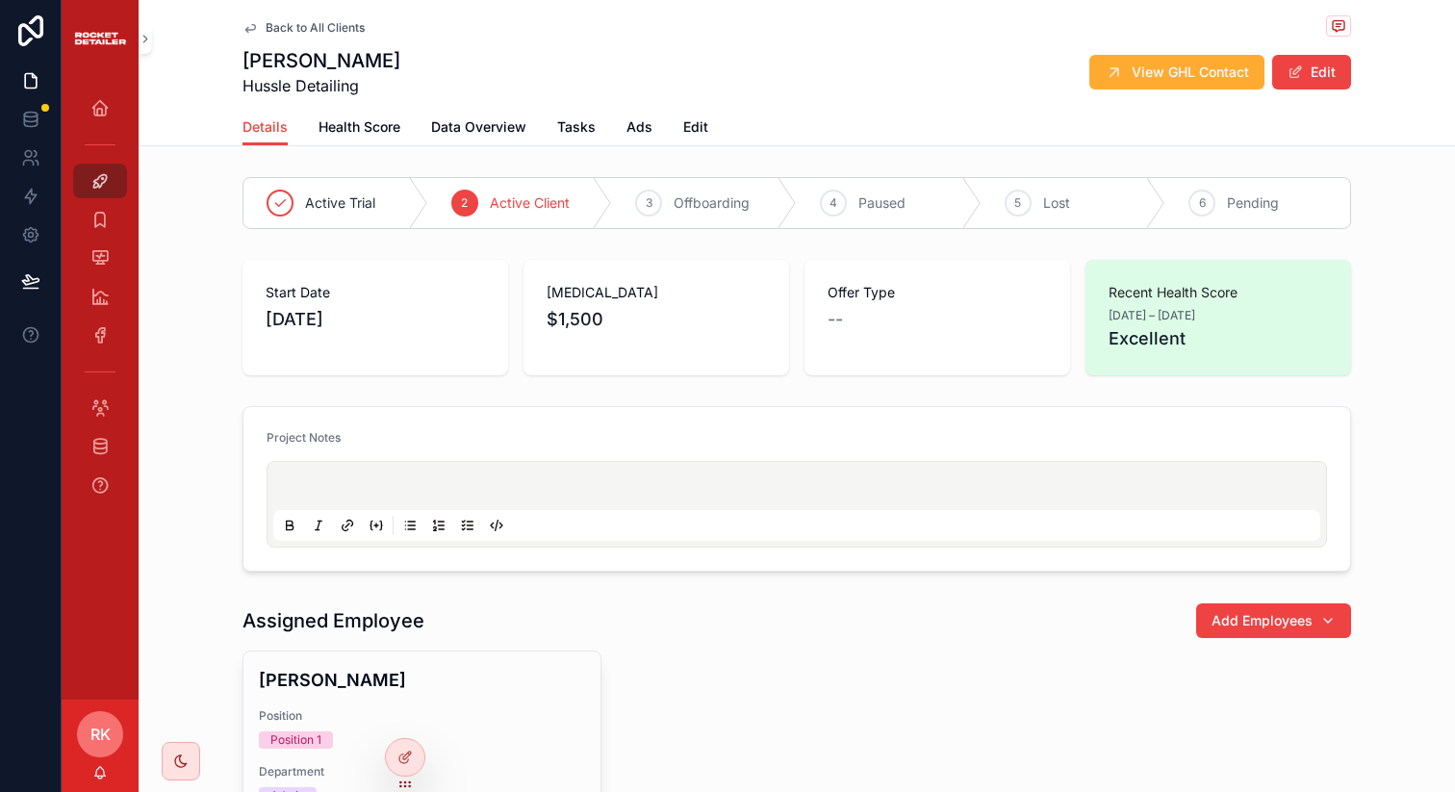
click at [246, 29] on icon "scrollable content" at bounding box center [250, 28] width 10 height 8
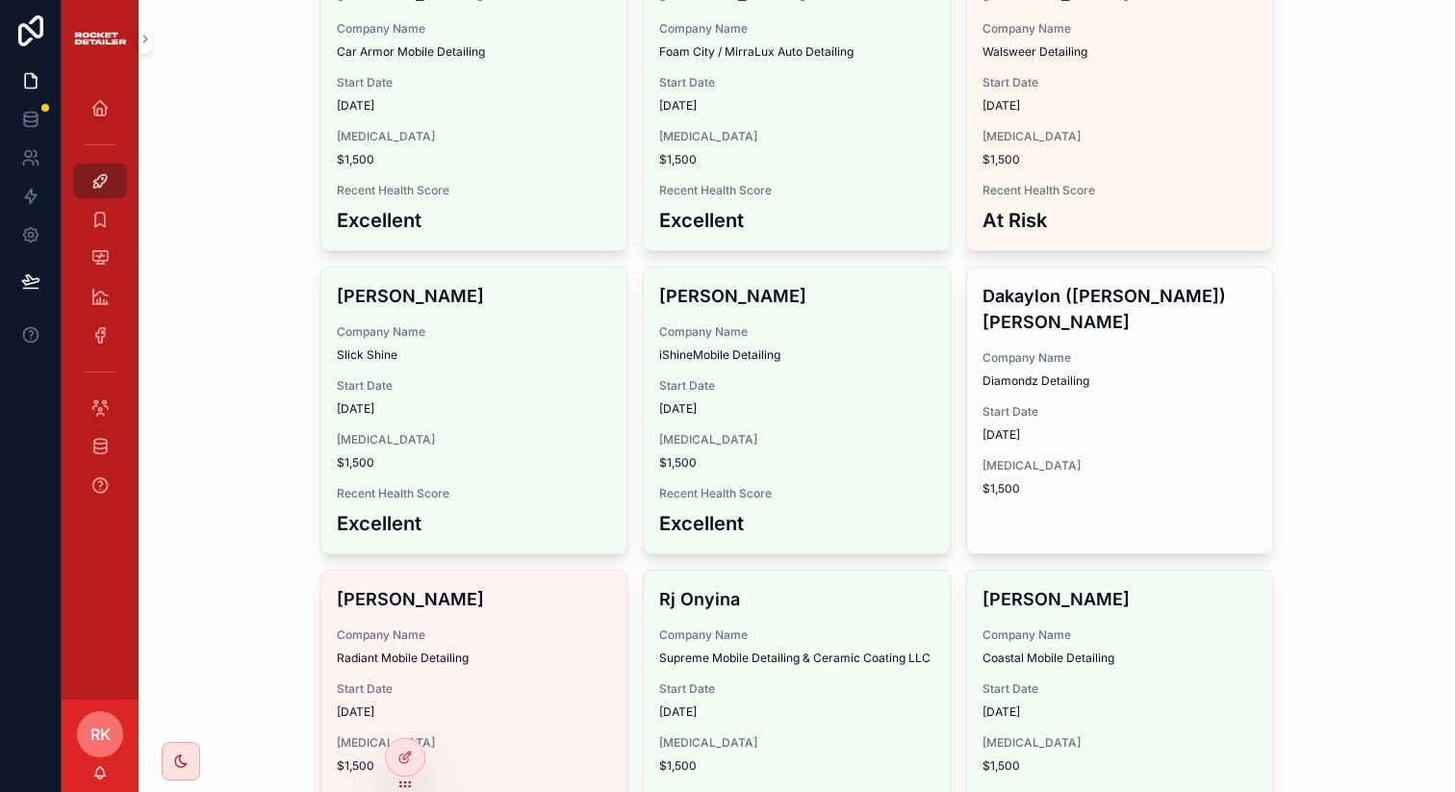
scroll to position [1621, 0]
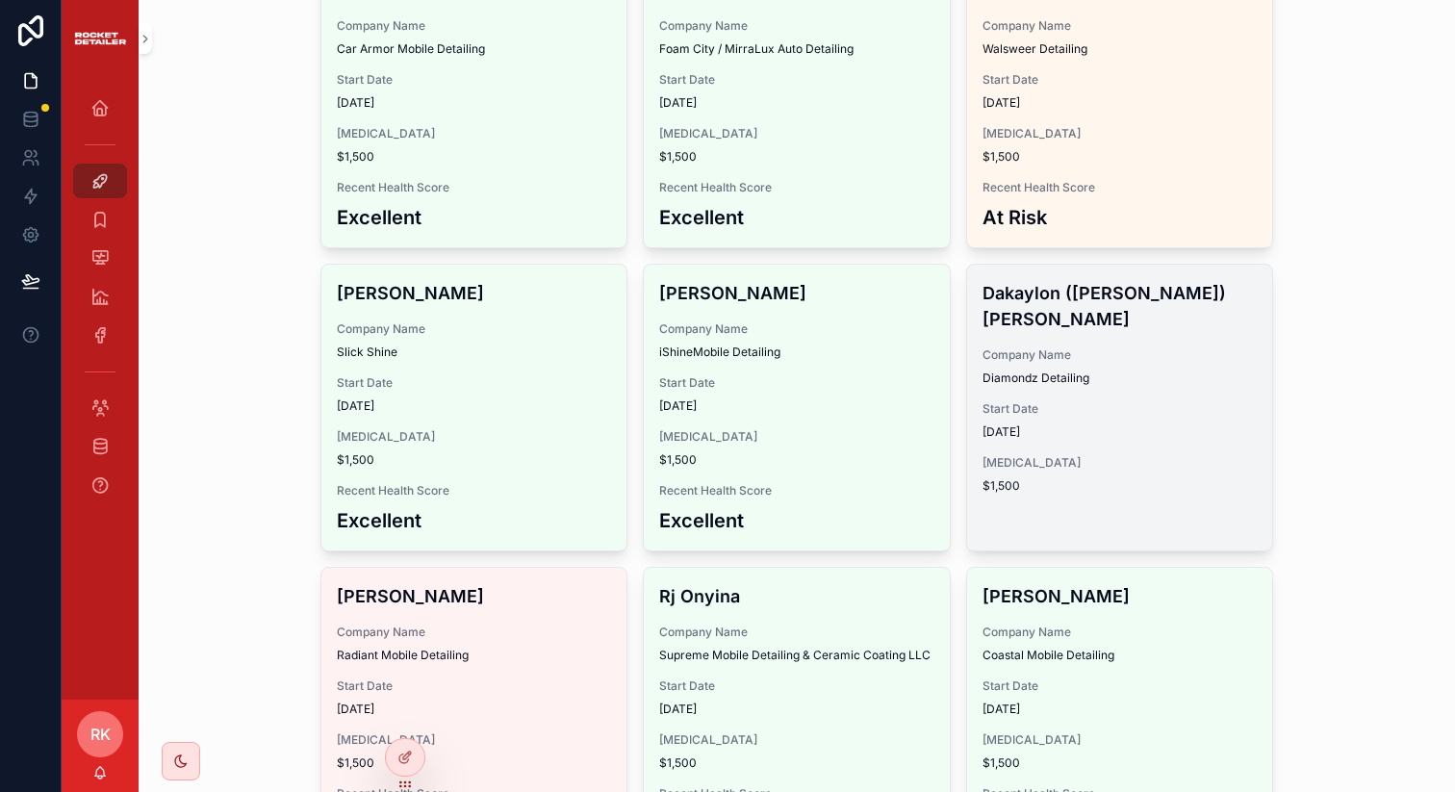
click at [1032, 416] on div "Dakaylon ([PERSON_NAME]) [PERSON_NAME] Company Name Diamondz Detailing Start Da…" at bounding box center [1120, 387] width 306 height 244
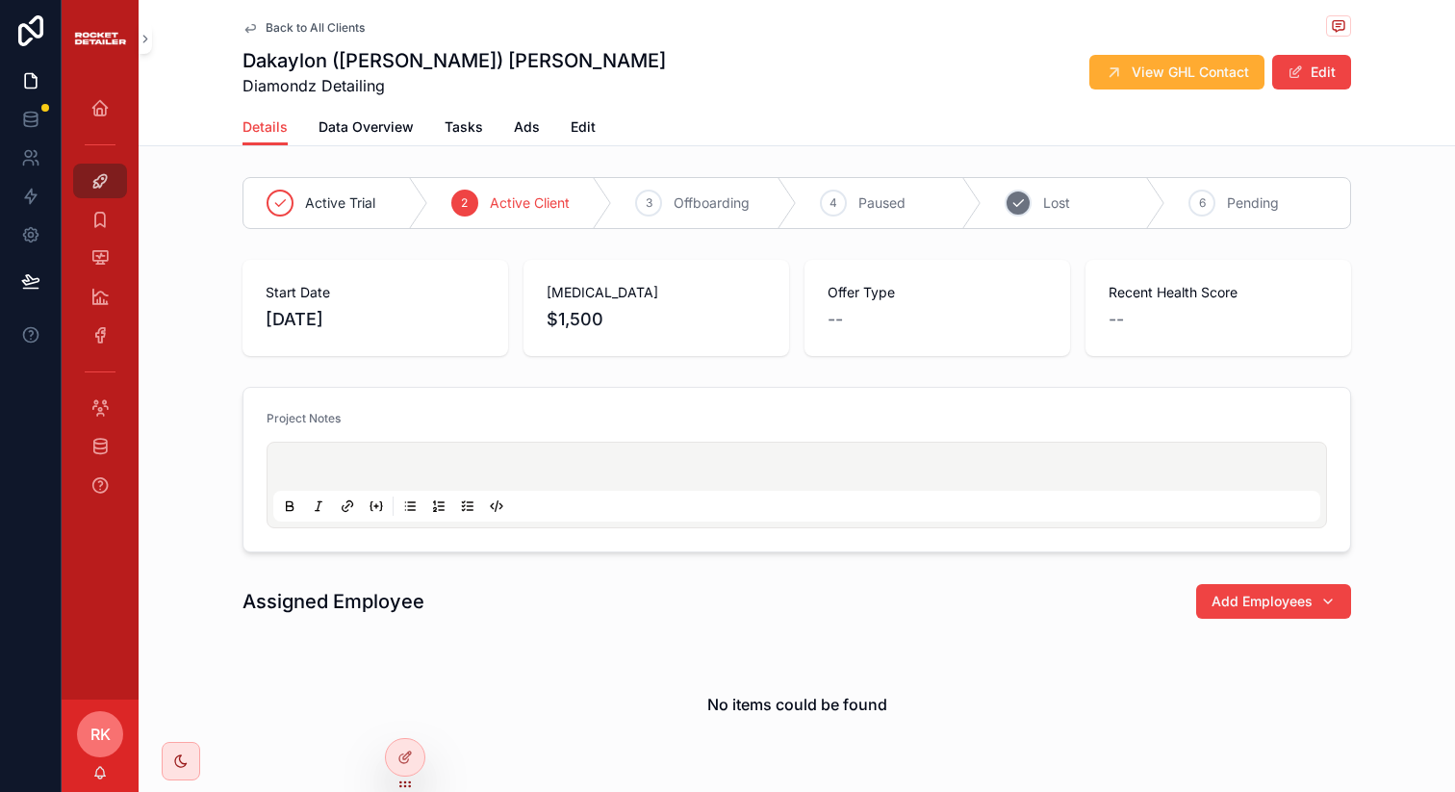
click at [1040, 215] on div "5 Lost" at bounding box center [1073, 203] width 185 height 50
click at [1302, 73] on button "Edit" at bounding box center [1311, 72] width 79 height 35
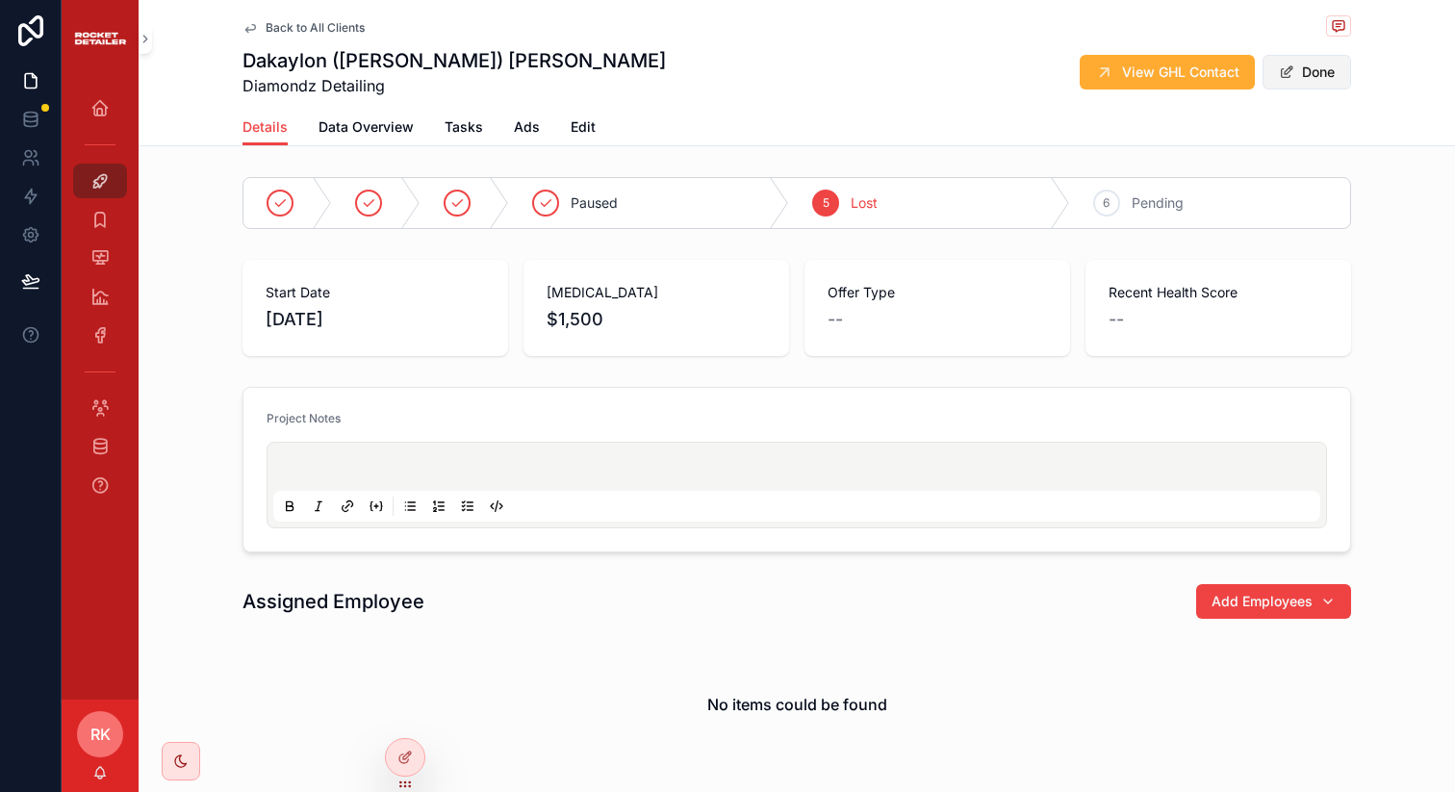
click at [1302, 73] on button "Done" at bounding box center [1306, 72] width 89 height 35
click at [252, 28] on link "Back to All Clients" at bounding box center [303, 27] width 122 height 15
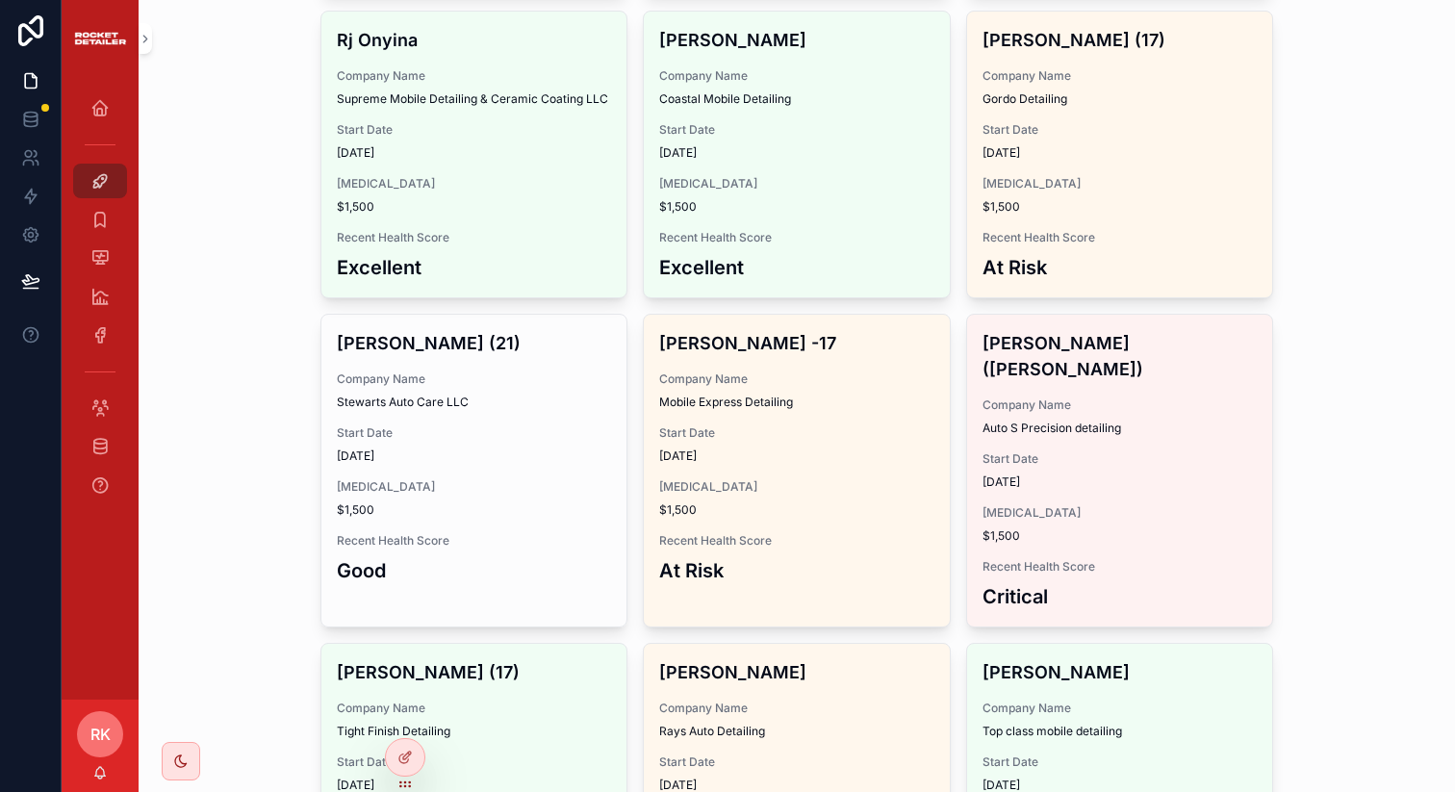
scroll to position [2213, 0]
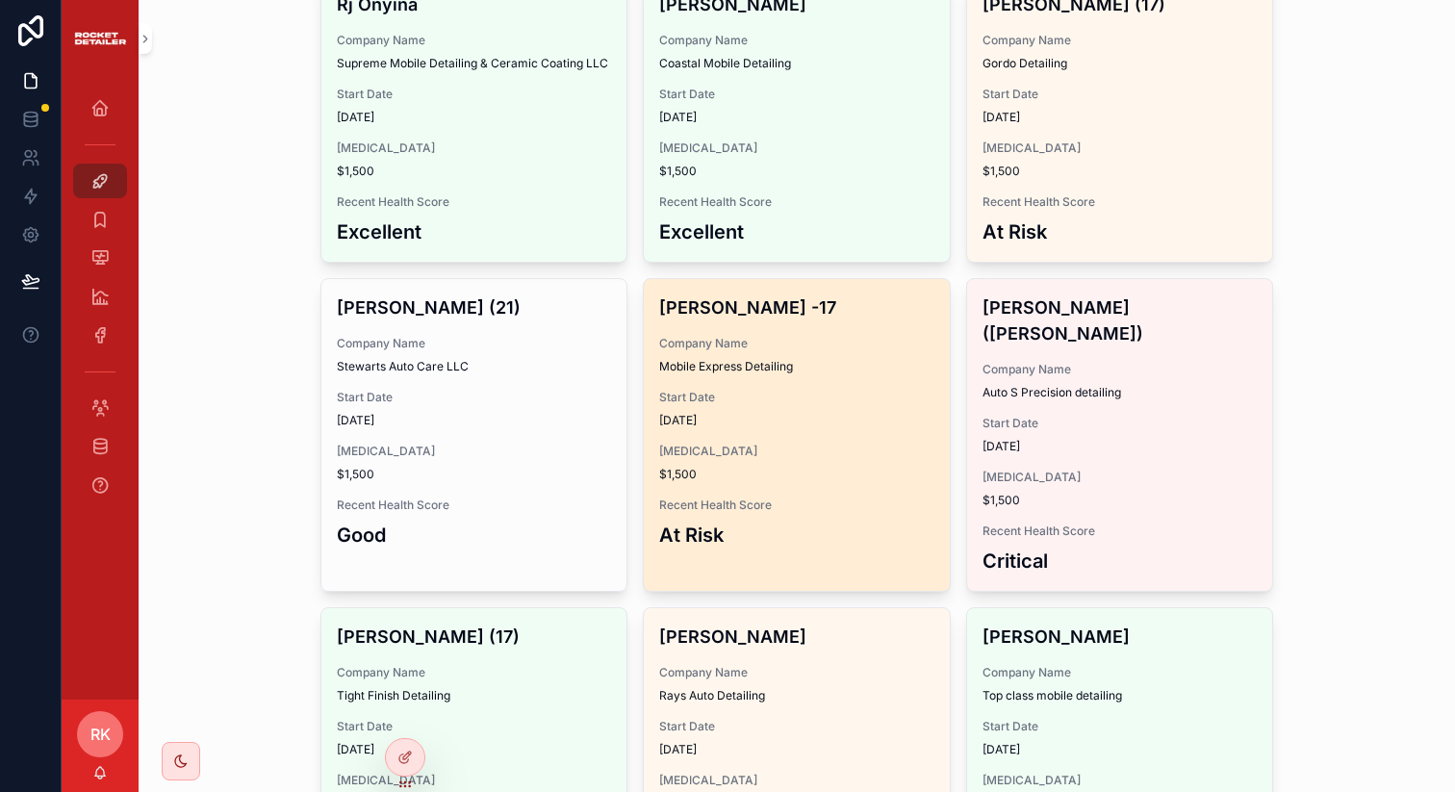
click at [747, 399] on span "Start Date" at bounding box center [796, 397] width 275 height 15
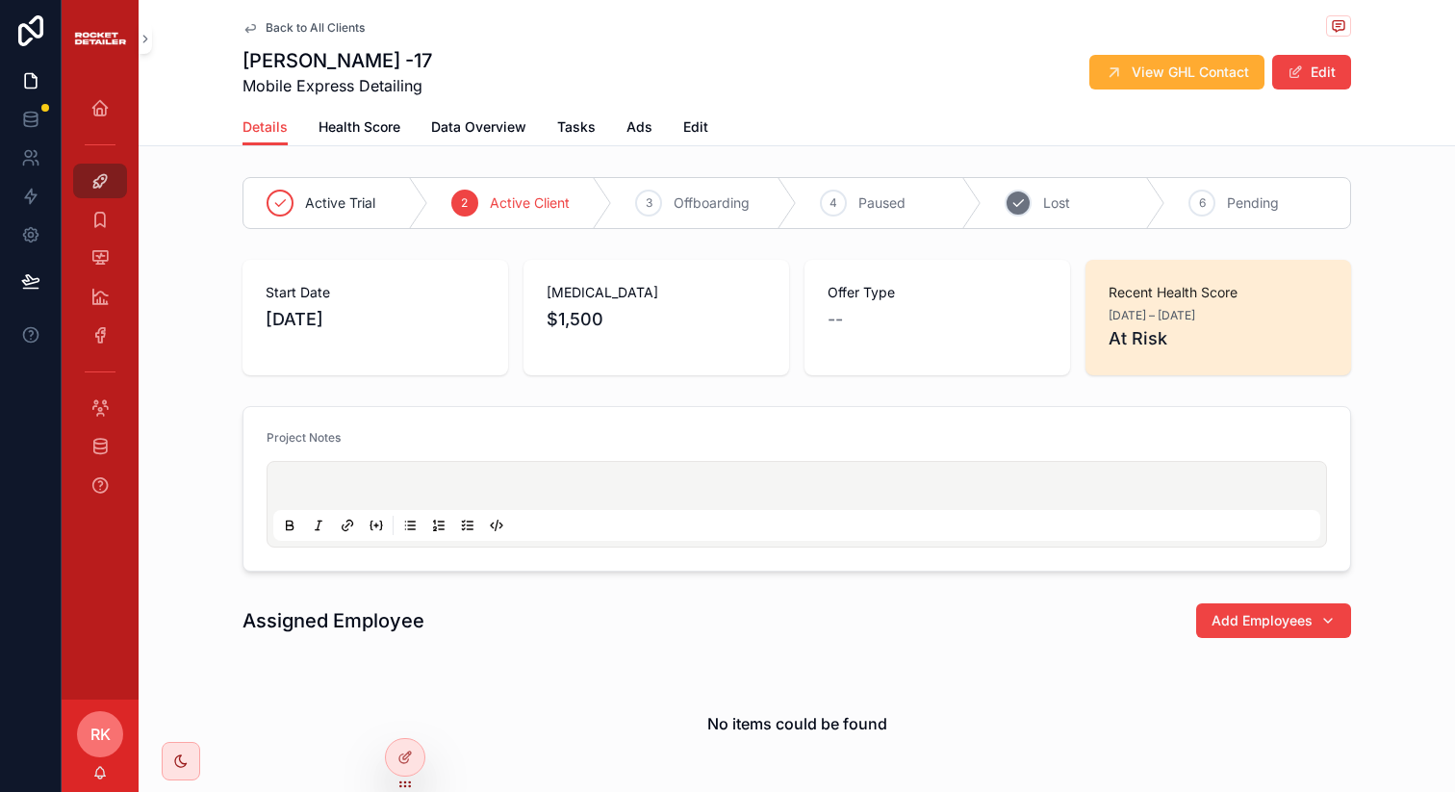
click at [1058, 213] on span "Lost" at bounding box center [1056, 202] width 27 height 19
click at [871, 188] on div "5 Lost" at bounding box center [929, 203] width 280 height 50
click at [1326, 87] on button "Edit" at bounding box center [1311, 72] width 79 height 35
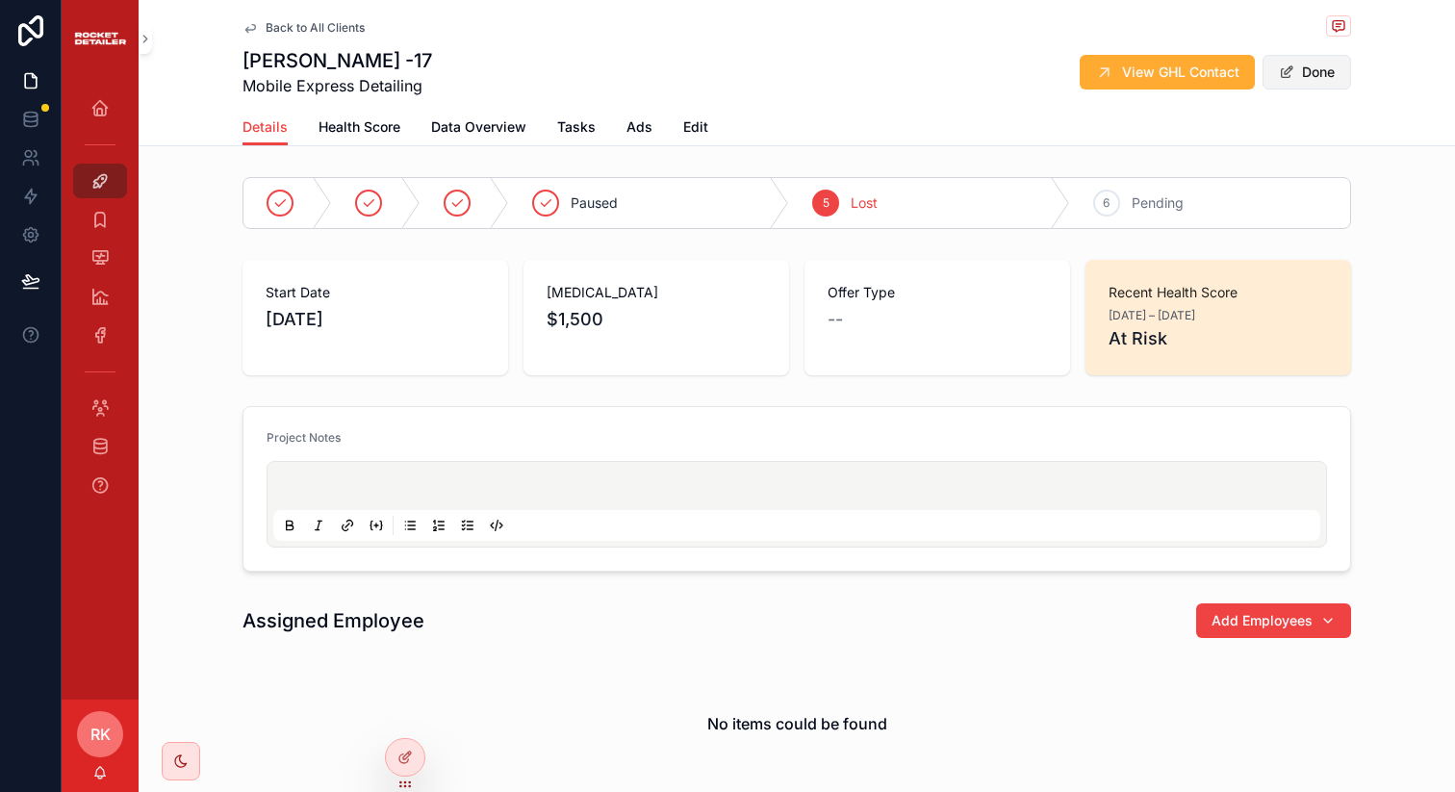
click at [1315, 79] on button "Done" at bounding box center [1306, 72] width 89 height 35
click at [242, 26] on icon "scrollable content" at bounding box center [249, 27] width 15 height 15
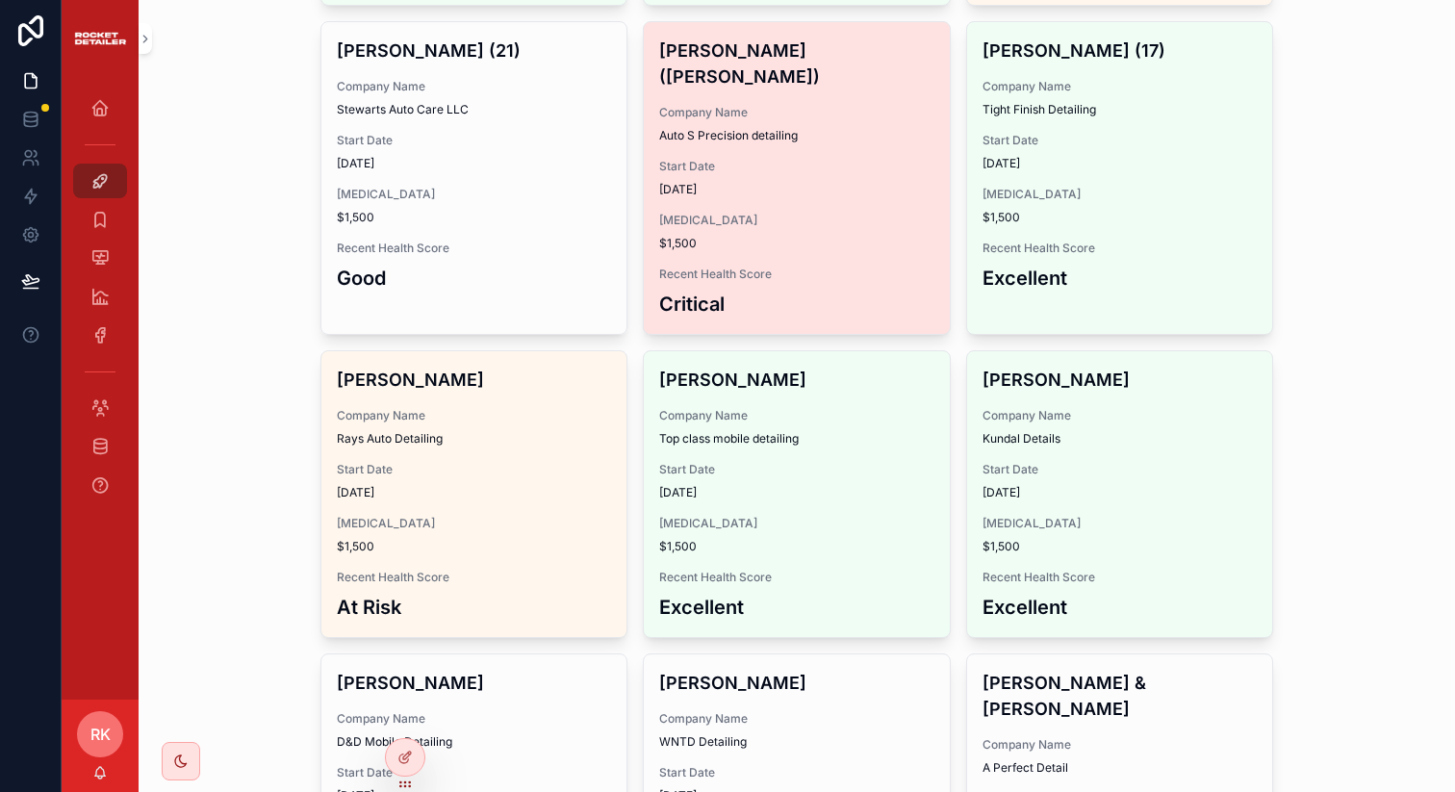
scroll to position [2481, 0]
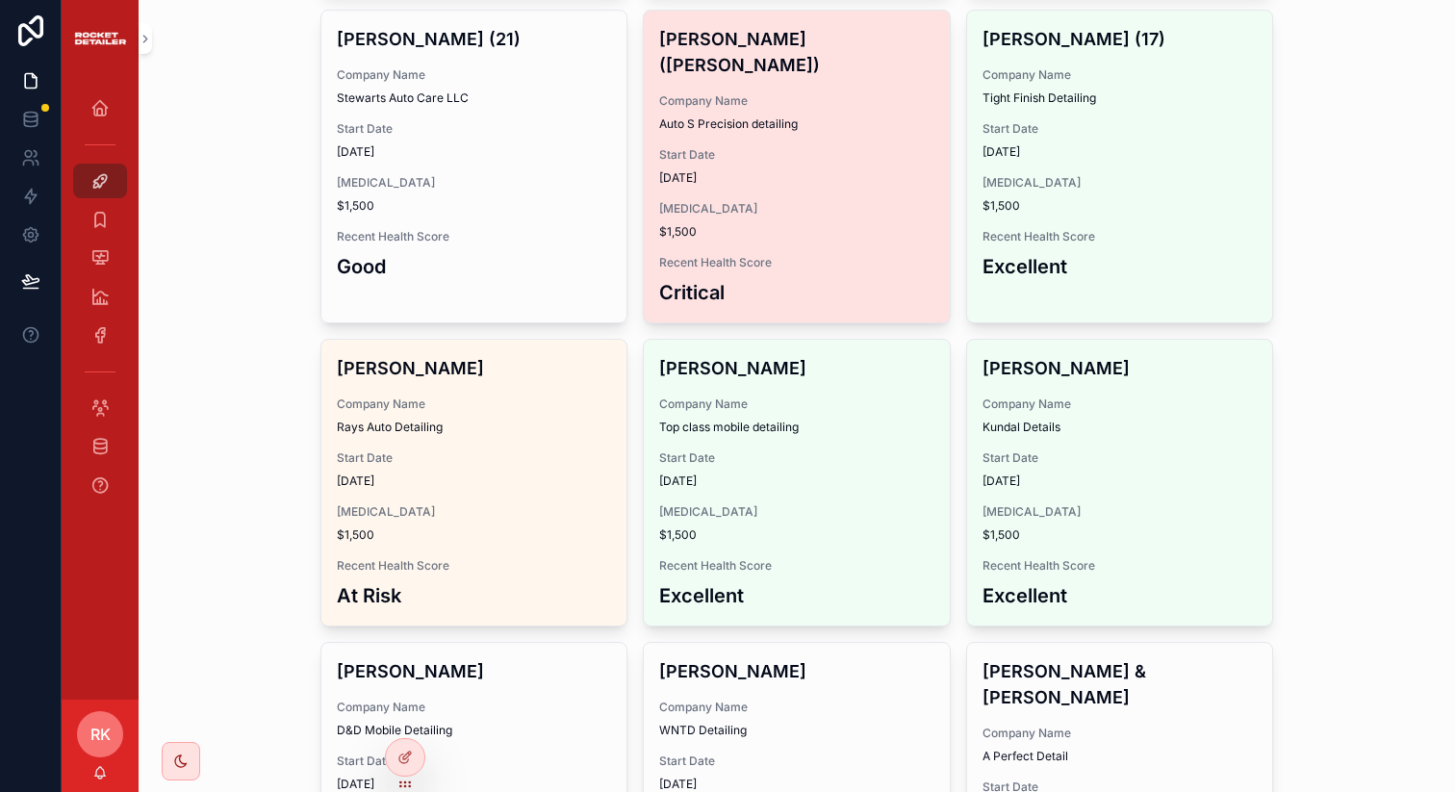
click at [856, 278] on h3 "Critical" at bounding box center [796, 292] width 275 height 29
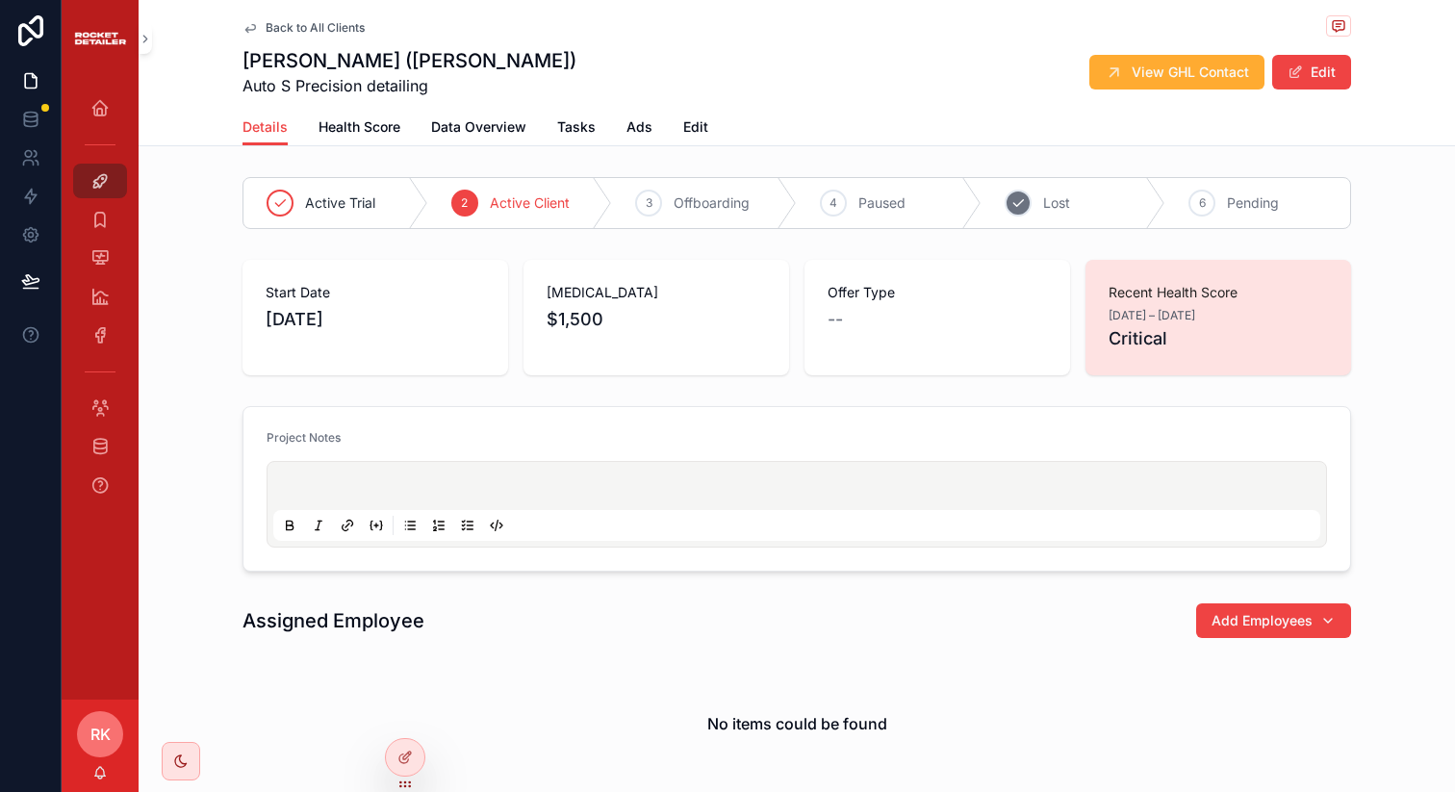
click at [1023, 183] on div "5 Lost" at bounding box center [1073, 203] width 185 height 50
click at [1310, 76] on button "Edit" at bounding box center [1311, 72] width 79 height 35
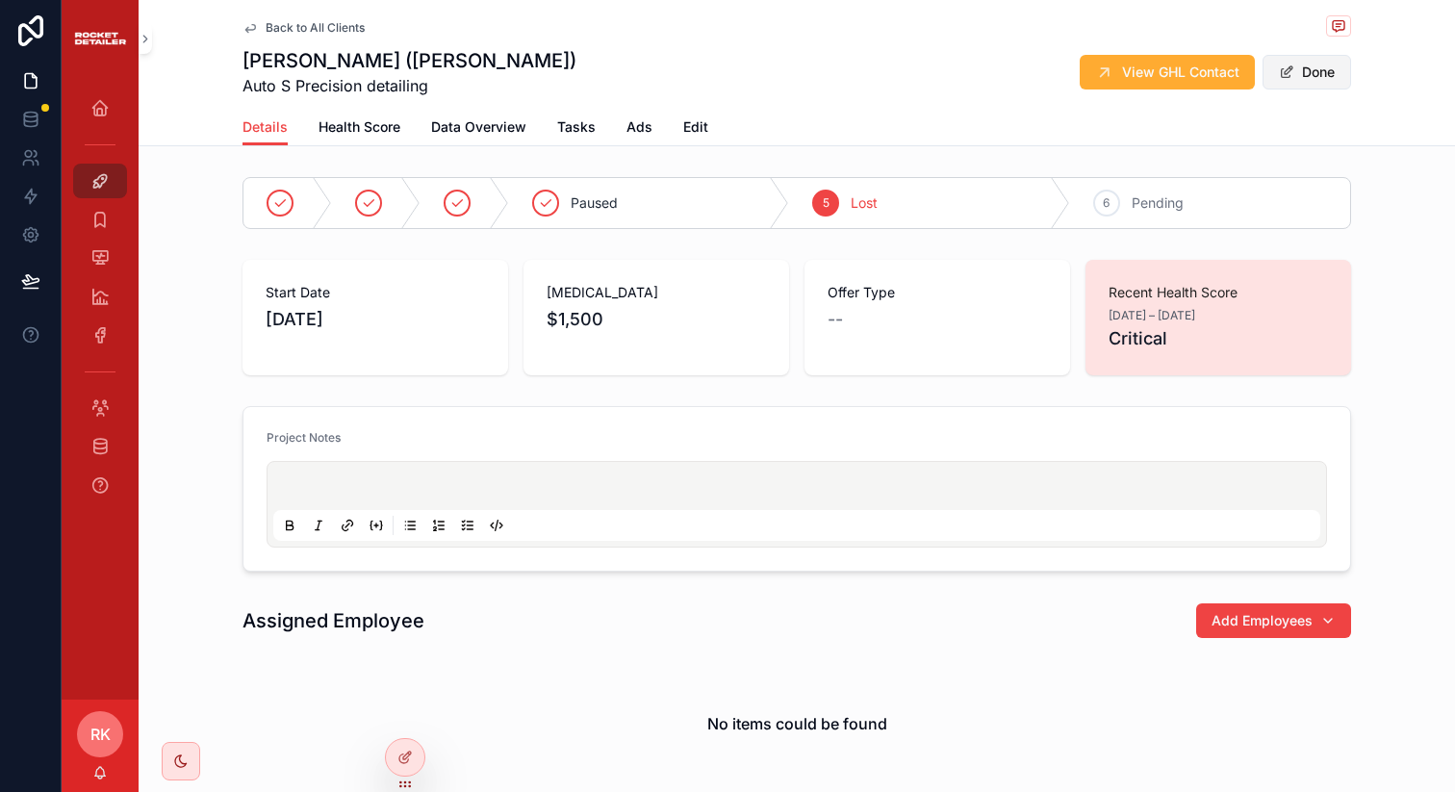
click at [1310, 76] on button "Done" at bounding box center [1306, 72] width 89 height 35
click at [246, 29] on icon "scrollable content" at bounding box center [250, 28] width 10 height 8
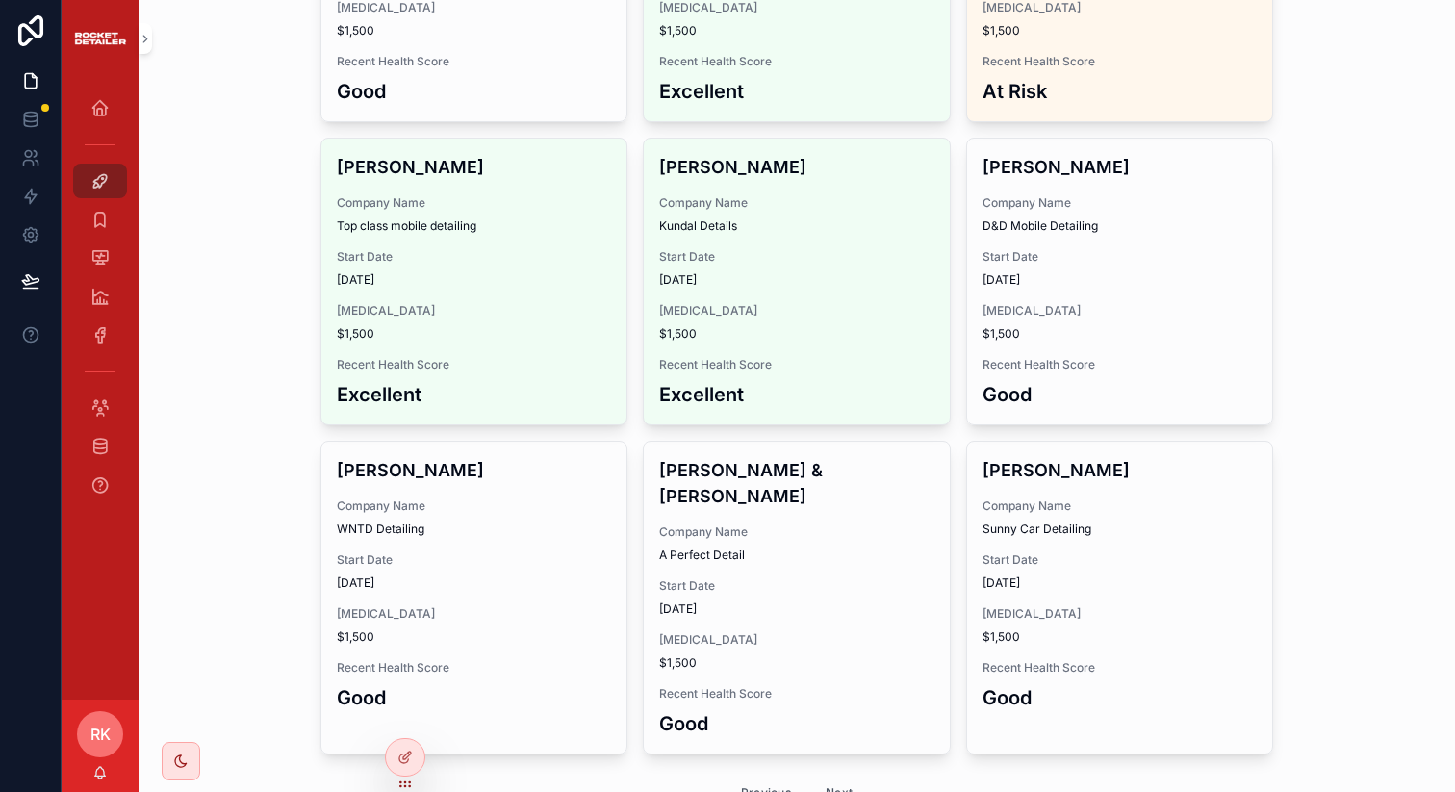
scroll to position [2715, 0]
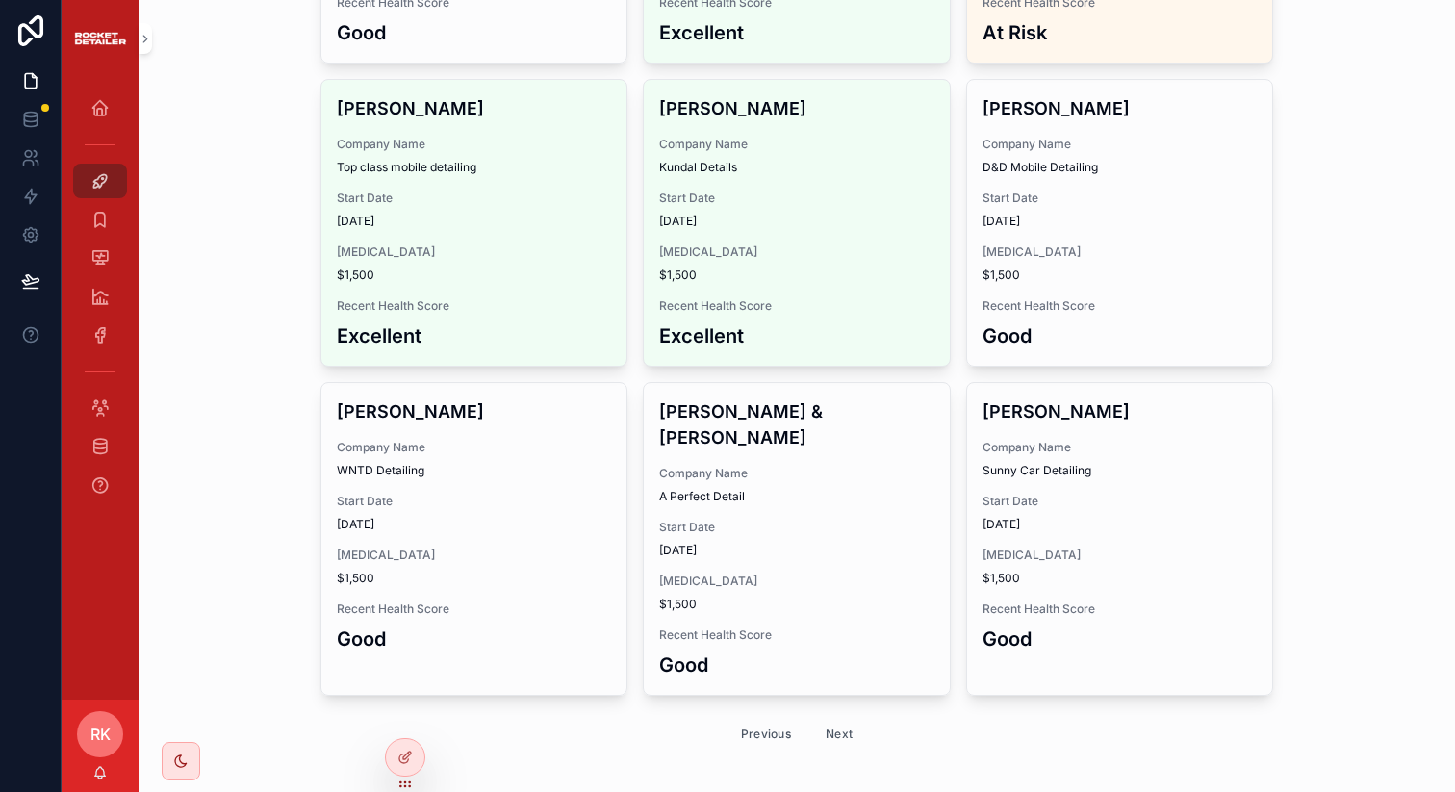
click at [834, 719] on button "Next" at bounding box center [839, 734] width 54 height 30
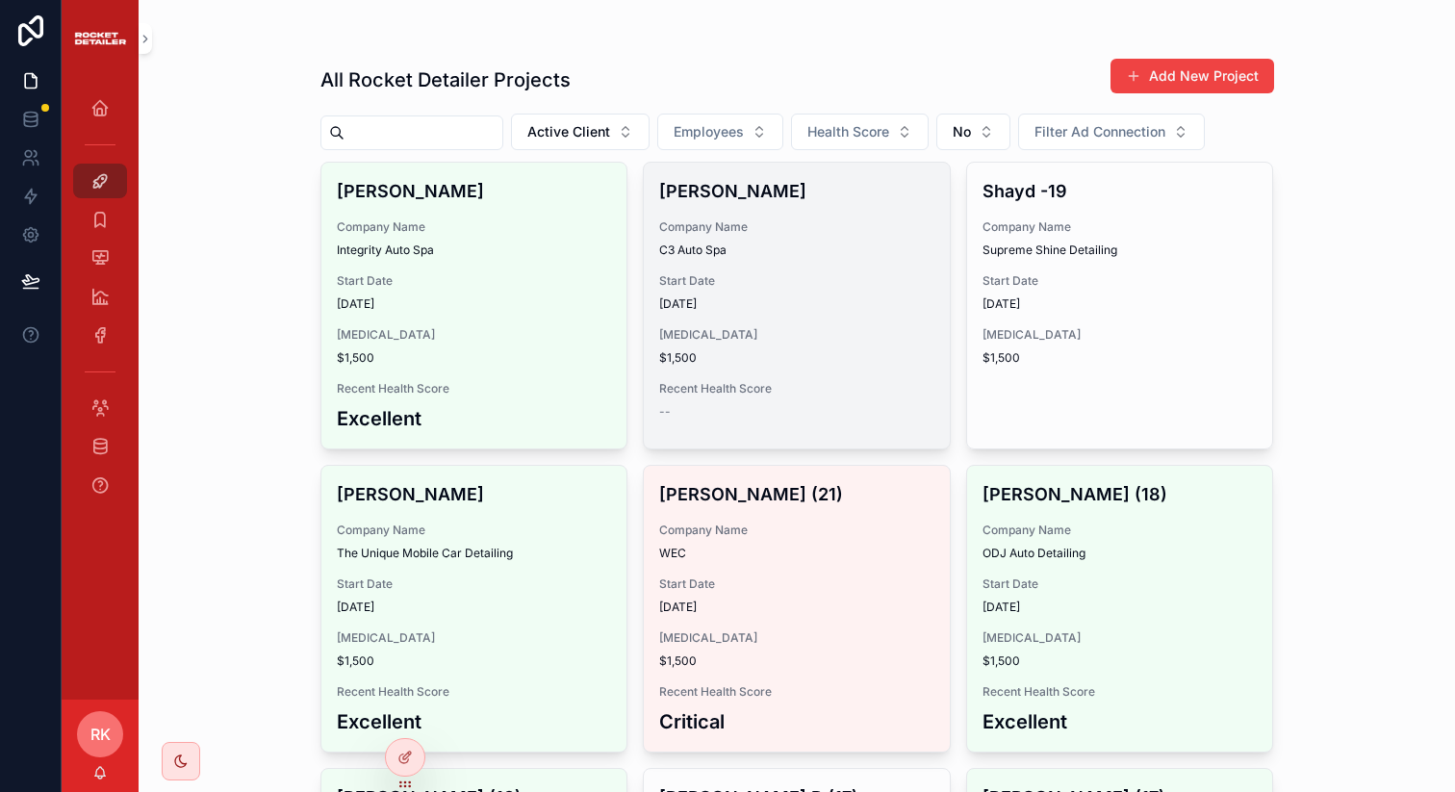
click at [733, 290] on div "Start Date [DATE]" at bounding box center [796, 292] width 275 height 38
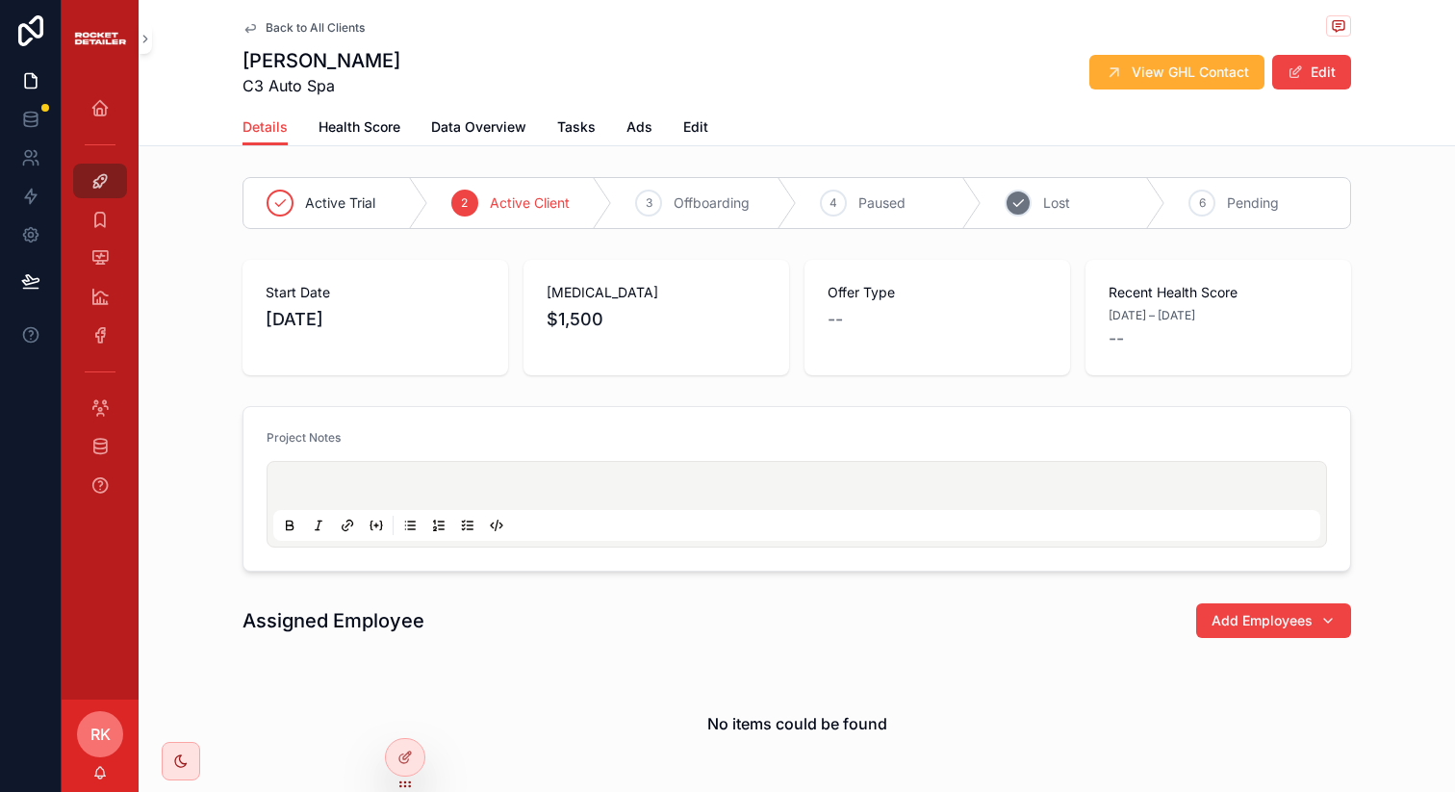
click at [1092, 214] on div "5 Lost" at bounding box center [1073, 203] width 185 height 50
click at [1293, 91] on div "[PERSON_NAME] C3 Auto Spa View GHL Contact Edit" at bounding box center [796, 72] width 1108 height 50
click at [1298, 75] on button "Edit" at bounding box center [1311, 72] width 79 height 35
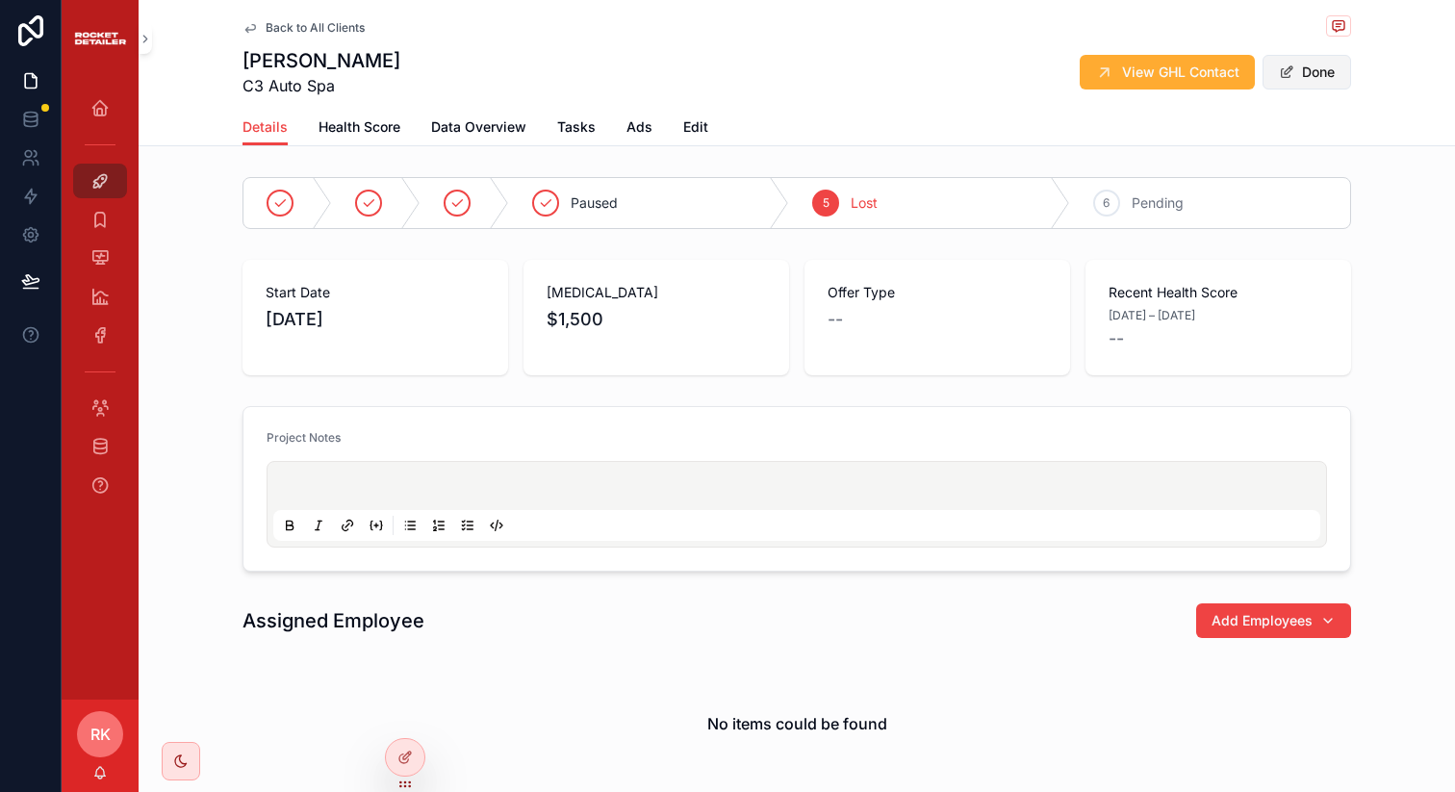
click at [1298, 75] on button "Done" at bounding box center [1306, 72] width 89 height 35
click at [242, 26] on icon "scrollable content" at bounding box center [249, 27] width 15 height 15
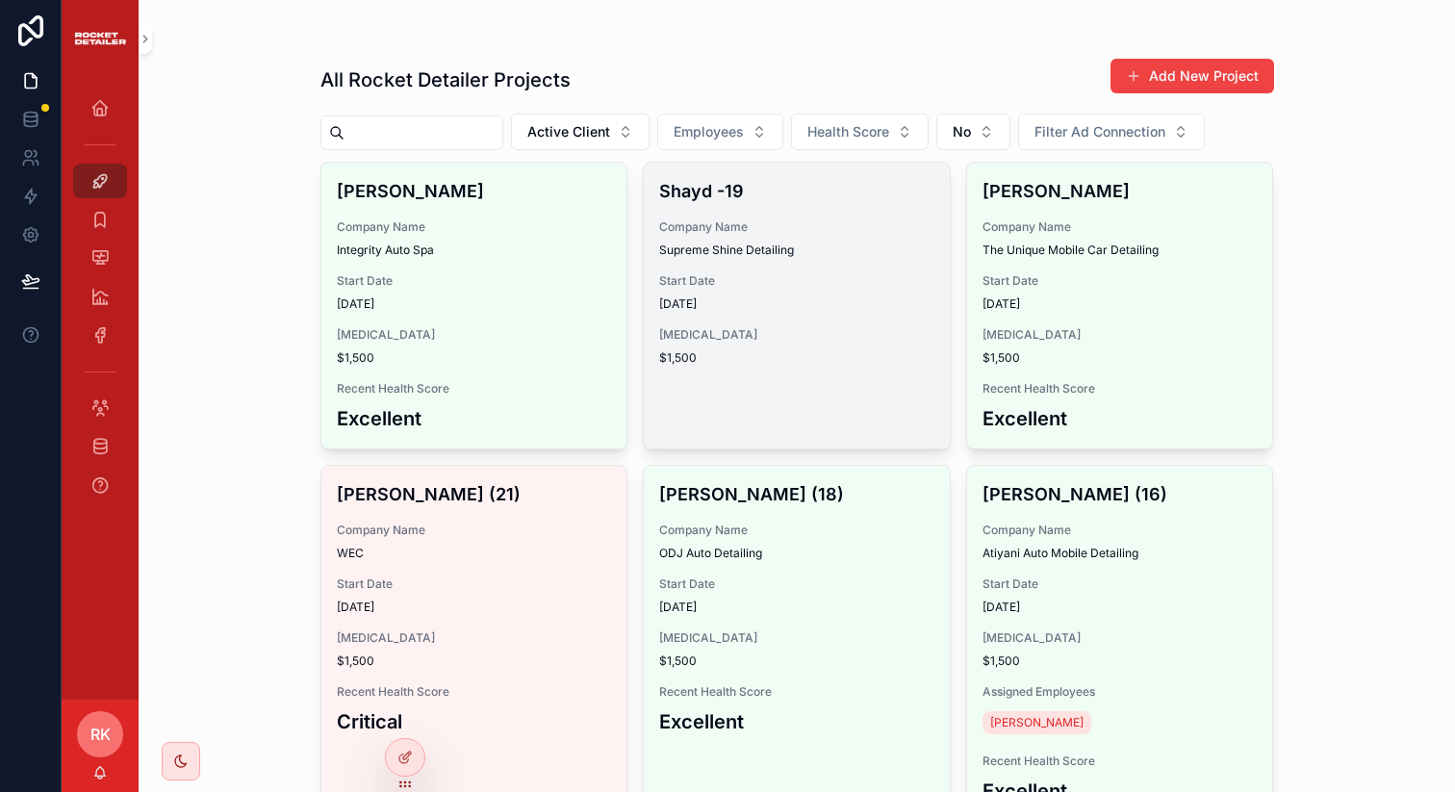
click at [743, 245] on span "Supreme Shine Detailing" at bounding box center [796, 249] width 275 height 15
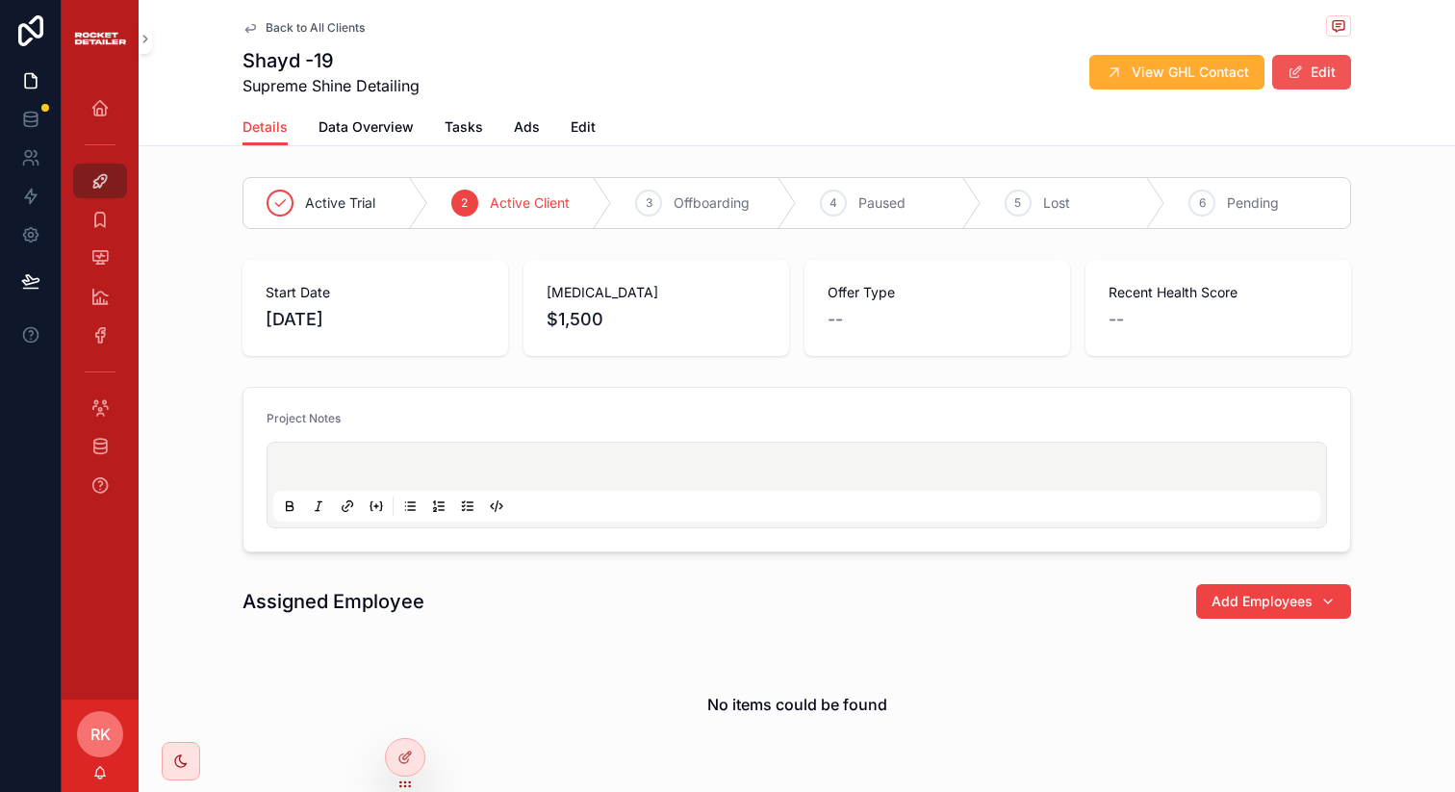
click at [1298, 82] on button "Edit" at bounding box center [1311, 72] width 79 height 35
click at [1296, 71] on button "Done" at bounding box center [1306, 72] width 89 height 35
click at [1300, 74] on button "Edit" at bounding box center [1311, 72] width 79 height 35
click at [1021, 213] on div "5 Lost" at bounding box center [1073, 203] width 185 height 50
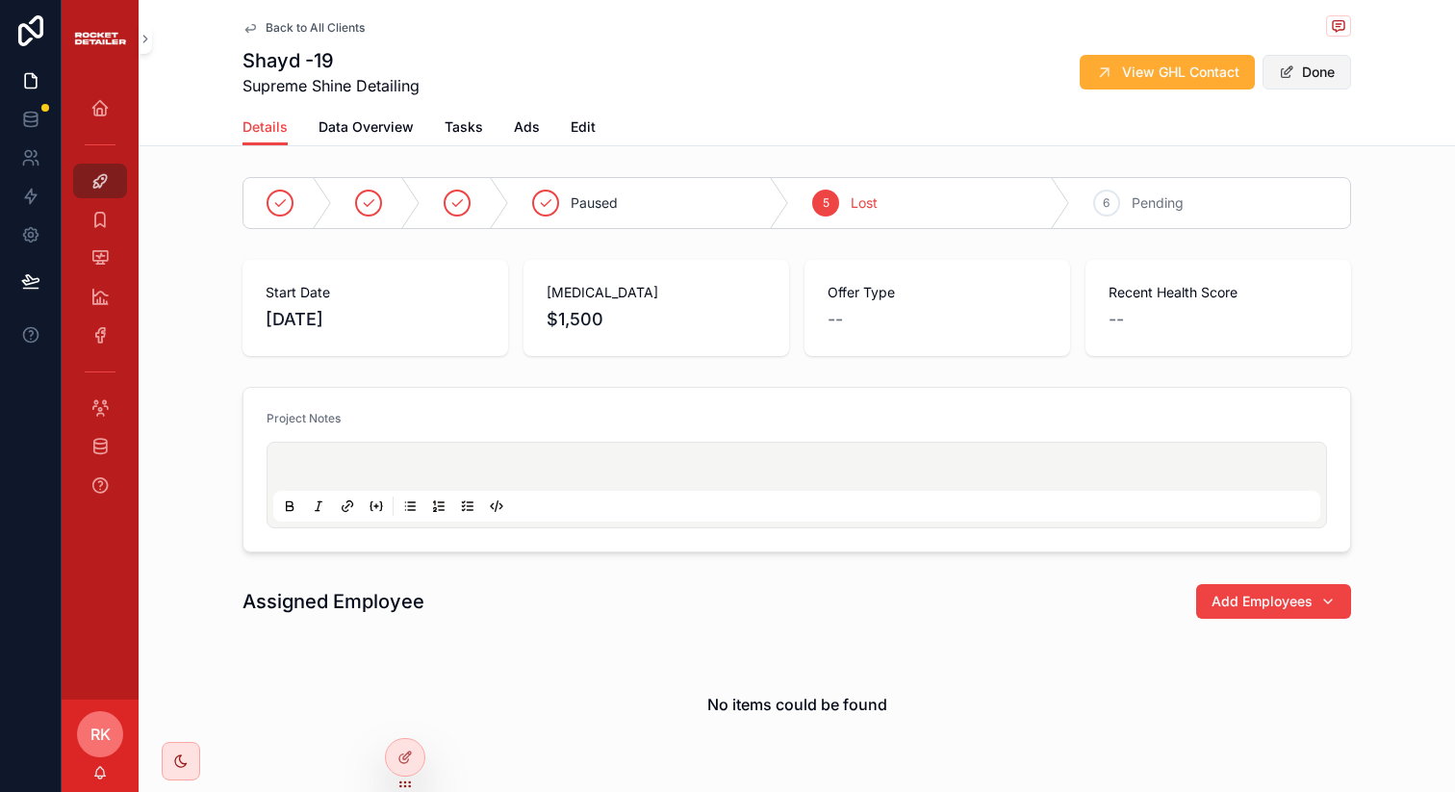
click at [1302, 67] on button "Done" at bounding box center [1306, 72] width 89 height 35
click at [1302, 67] on button "Edit" at bounding box center [1311, 72] width 79 height 35
click at [1303, 67] on button "Done" at bounding box center [1306, 72] width 89 height 35
click at [245, 24] on icon "scrollable content" at bounding box center [250, 28] width 10 height 8
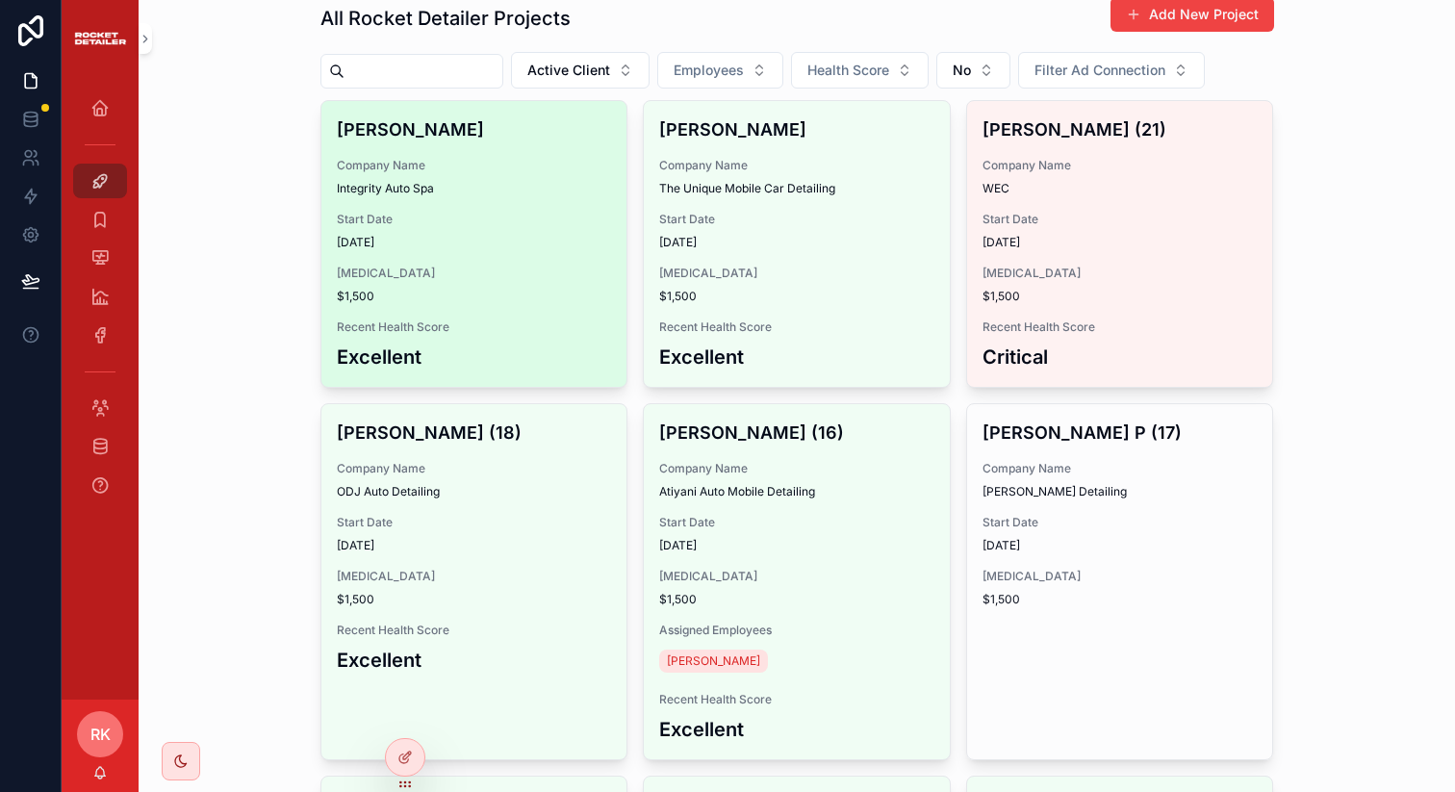
scroll to position [63, 0]
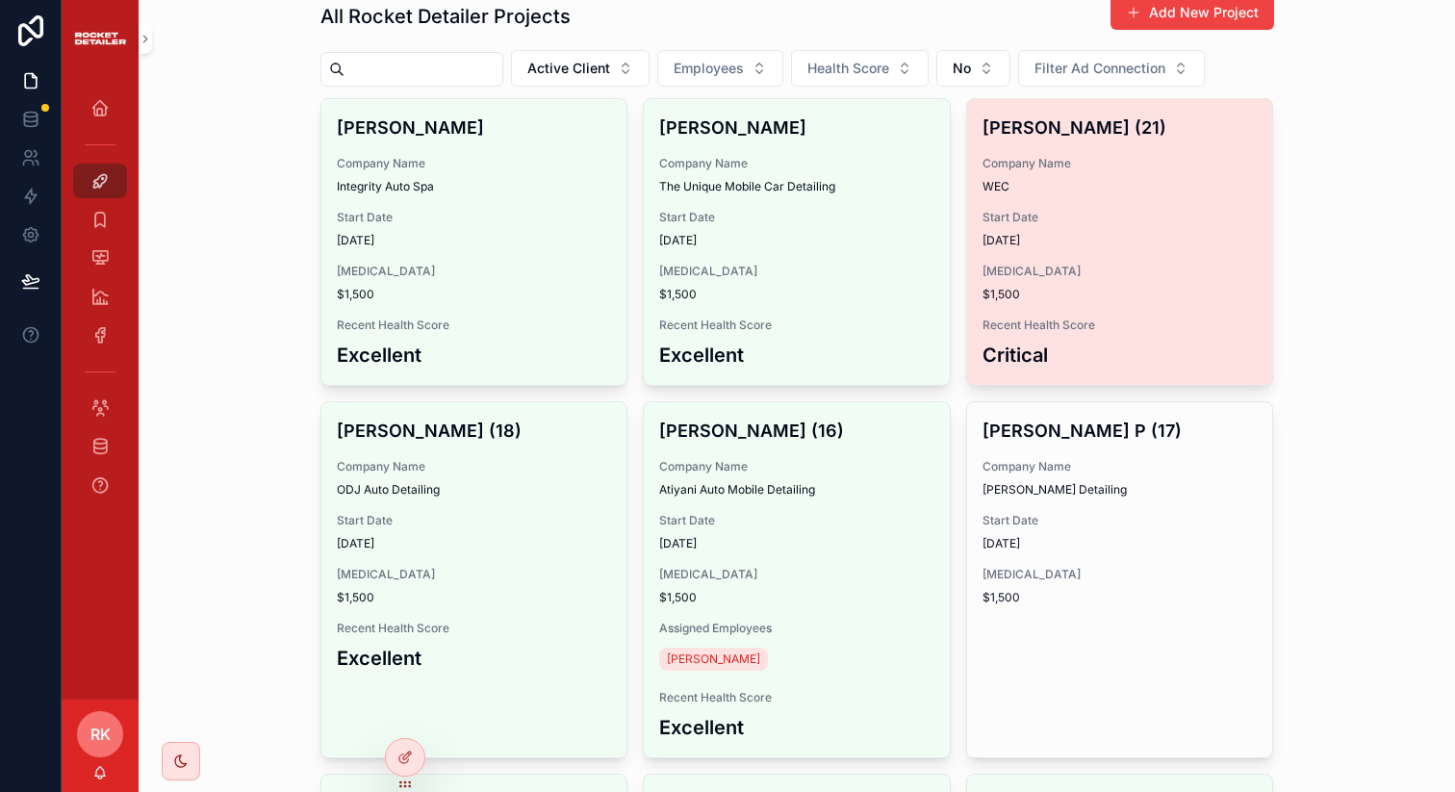
click at [1013, 251] on div "[PERSON_NAME] (21) Company Name WEC Start Date [DATE] [MEDICAL_DATA] $1,500 Rec…" at bounding box center [1120, 242] width 306 height 286
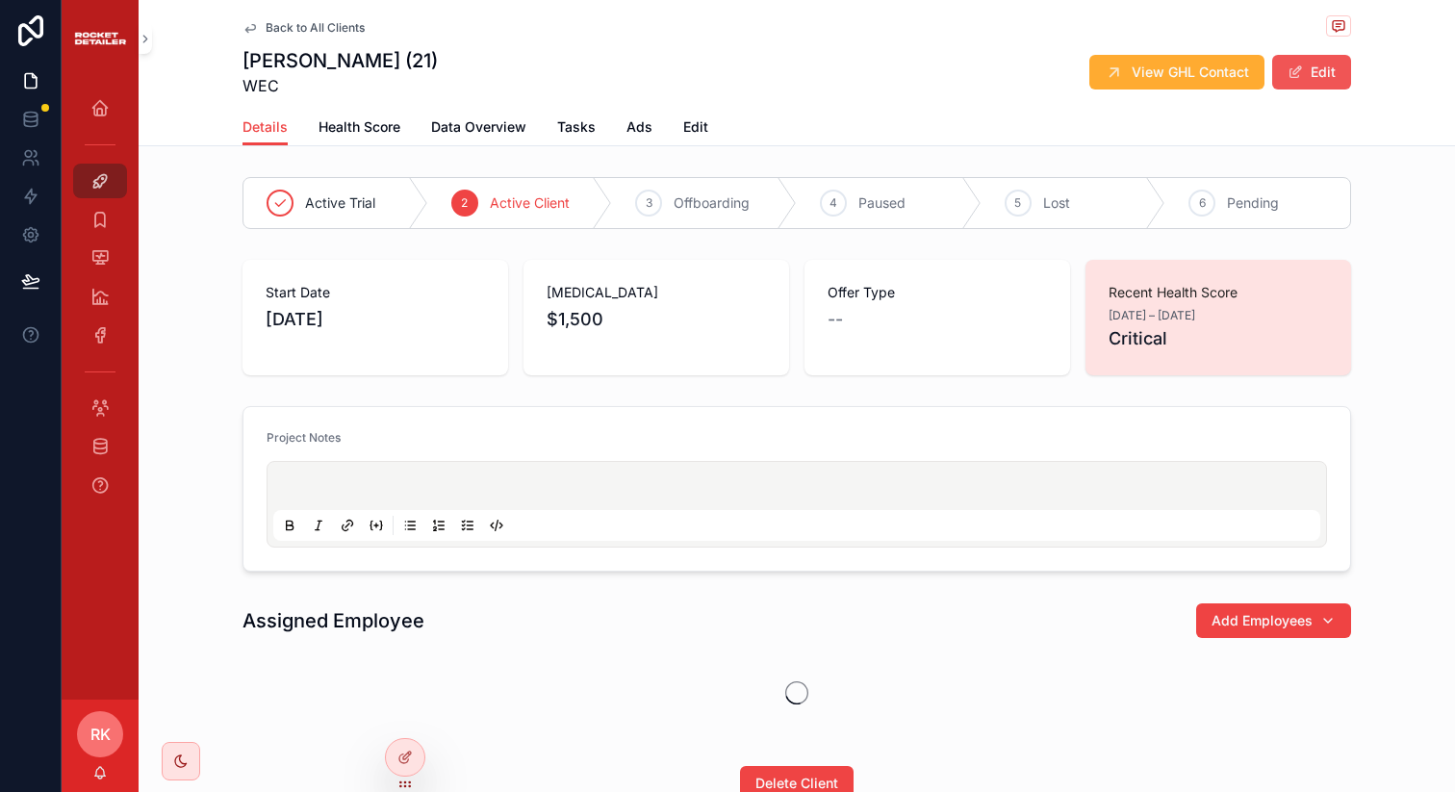
click at [1311, 63] on button "Edit" at bounding box center [1311, 72] width 79 height 35
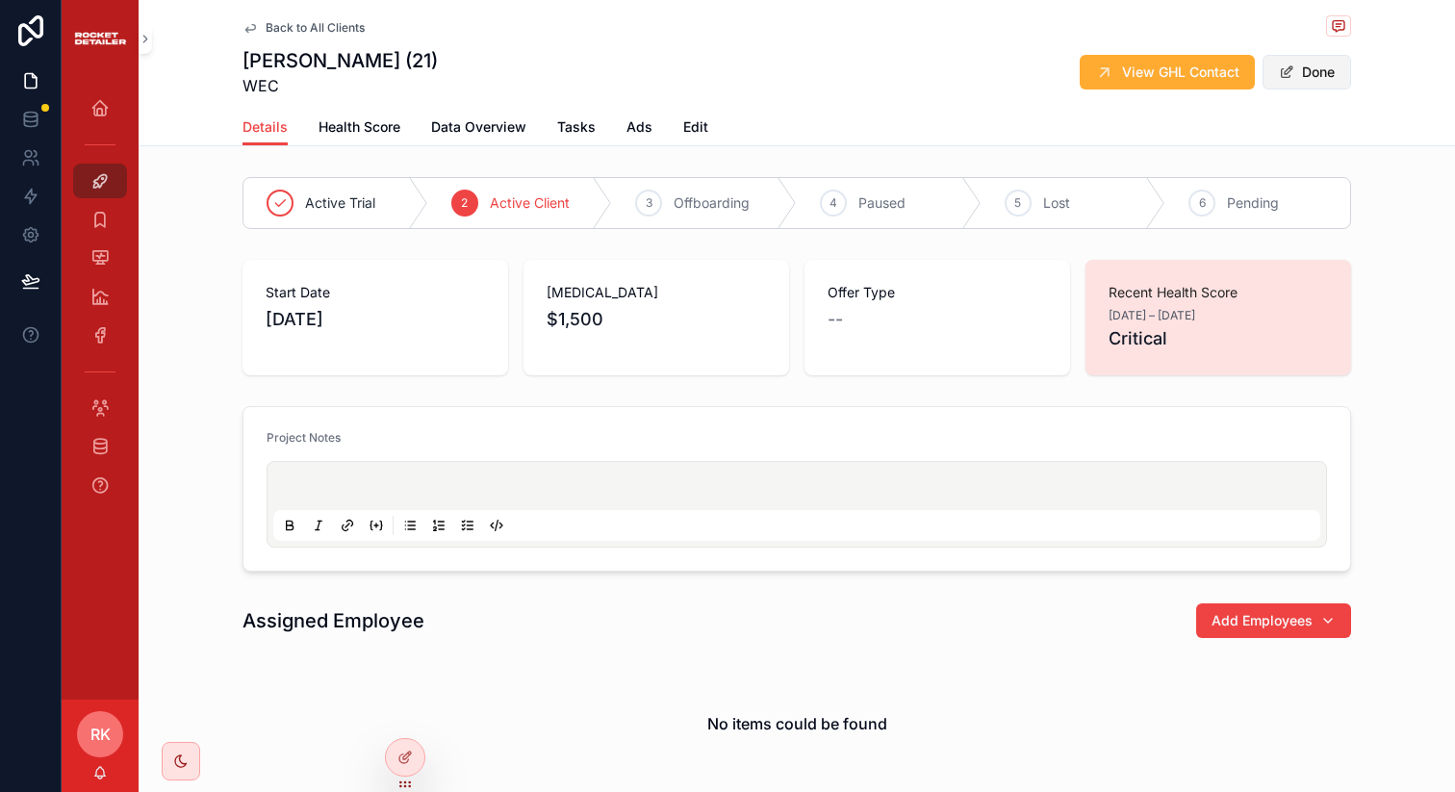
click at [1302, 86] on button "Done" at bounding box center [1306, 72] width 89 height 35
click at [249, 34] on icon "scrollable content" at bounding box center [249, 27] width 15 height 15
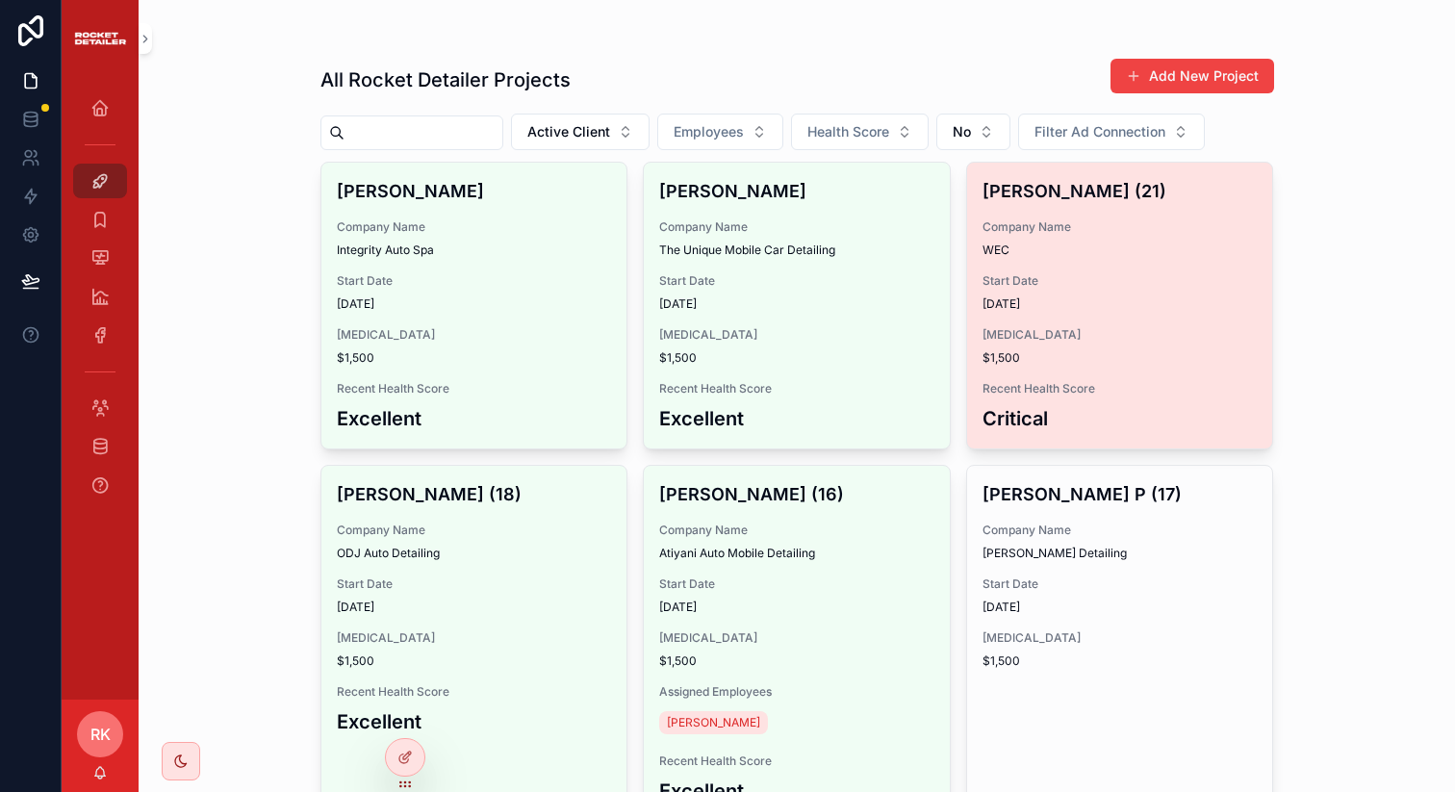
click at [1041, 266] on div "[PERSON_NAME] (21) Company Name WEC Start Date [DATE] [MEDICAL_DATA] $1,500 Rec…" at bounding box center [1120, 306] width 306 height 286
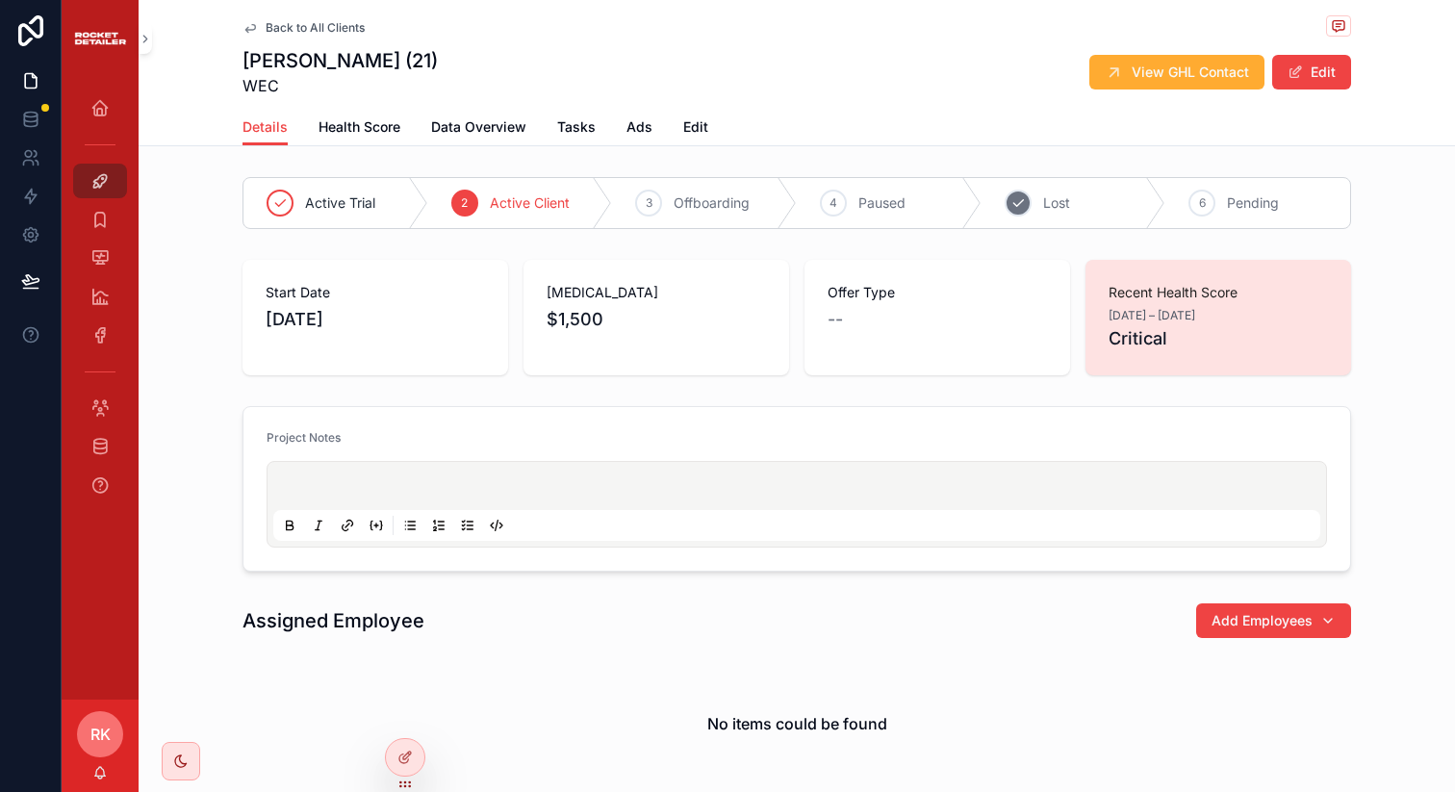
click at [1049, 205] on span "Lost" at bounding box center [1056, 202] width 27 height 19
click at [253, 10] on div "Back to All Clients [PERSON_NAME] (21) WEC View GHL Contact Edit" at bounding box center [796, 54] width 1108 height 109
click at [252, 24] on link "Back to All Clients" at bounding box center [303, 27] width 122 height 15
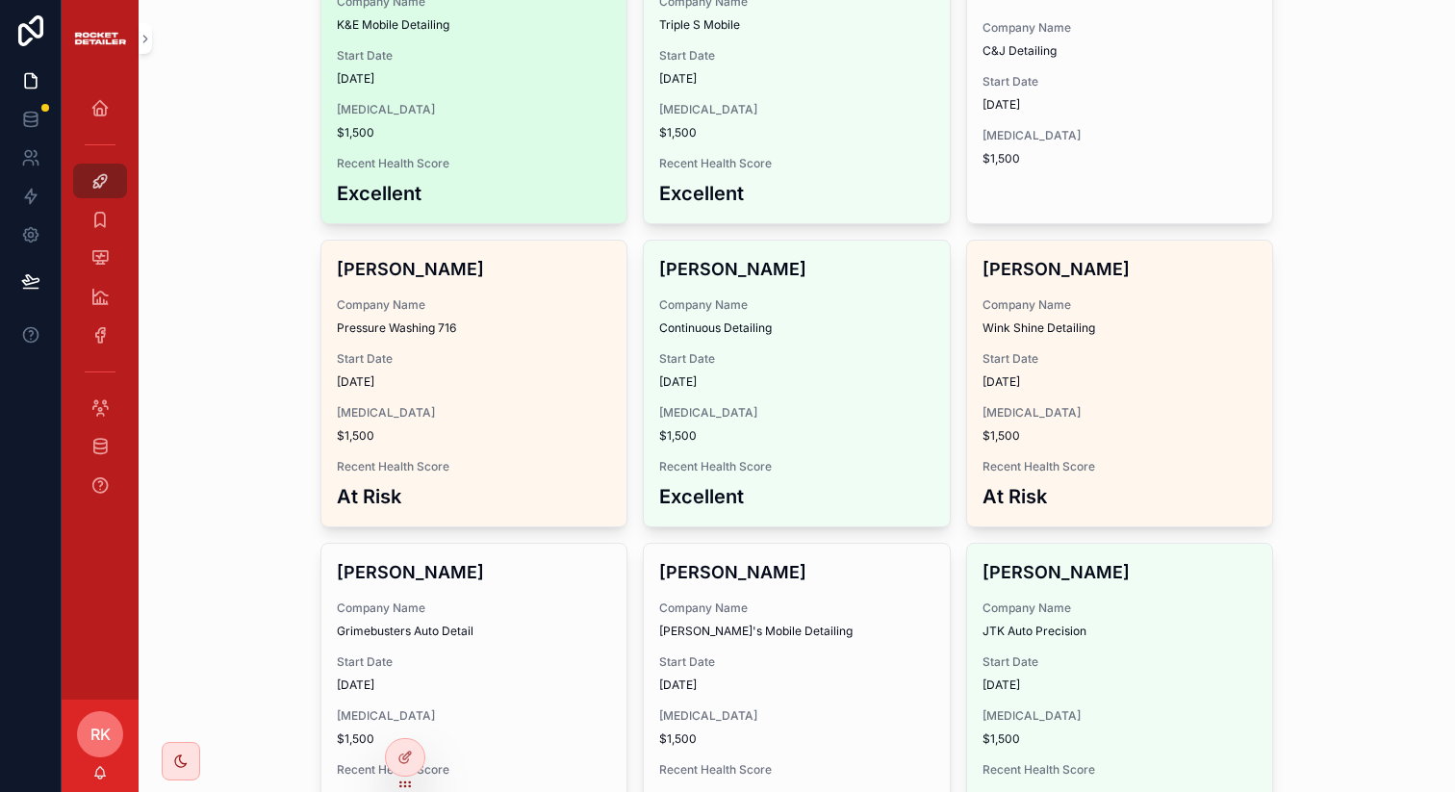
scroll to position [998, 0]
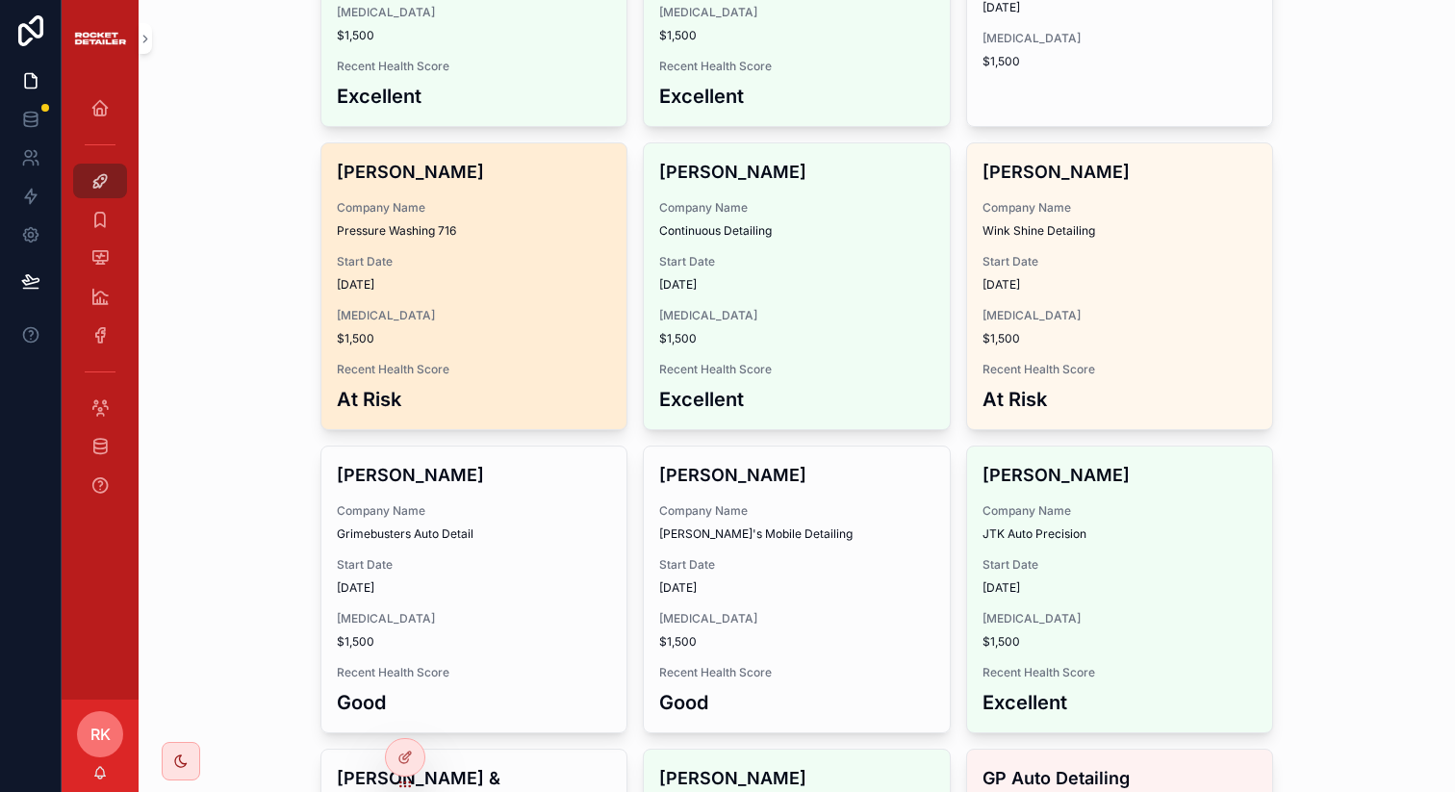
click at [505, 313] on span "[MEDICAL_DATA]" at bounding box center [474, 315] width 275 height 15
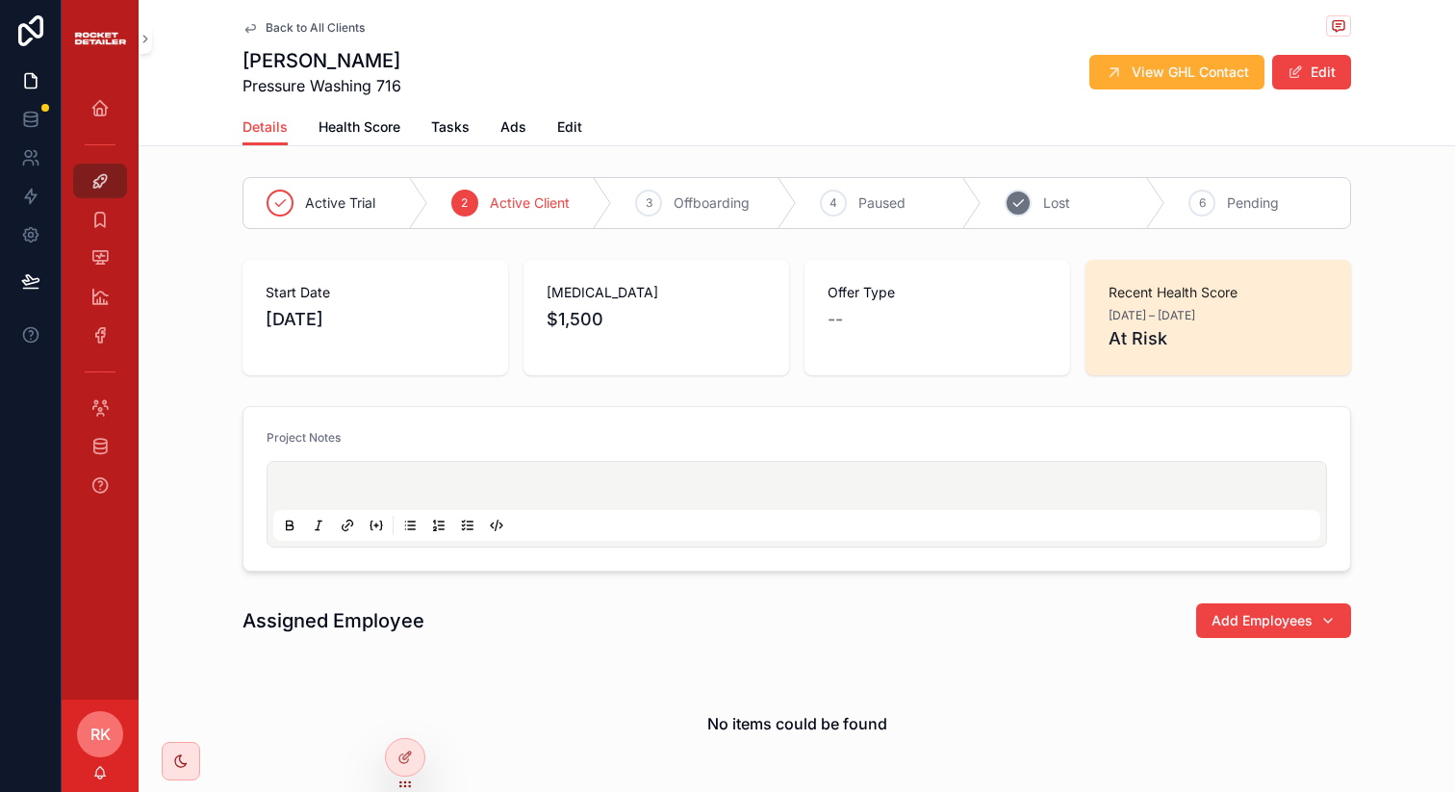
click at [1045, 200] on span "Lost" at bounding box center [1056, 202] width 27 height 19
click at [1292, 71] on span "scrollable content" at bounding box center [1294, 71] width 15 height 15
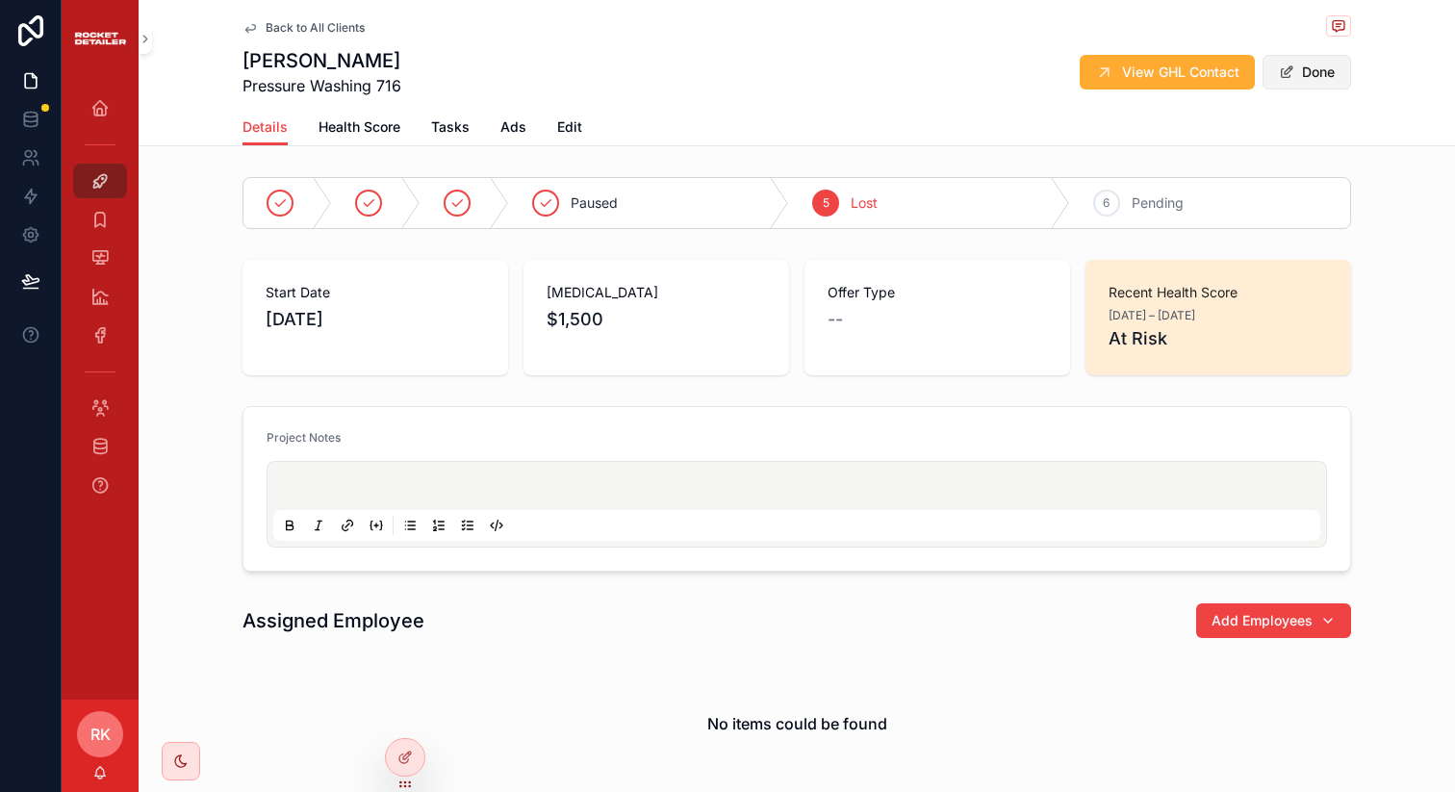
click at [1294, 76] on button "Done" at bounding box center [1306, 72] width 89 height 35
click at [251, 33] on link "Back to All Clients" at bounding box center [303, 27] width 122 height 15
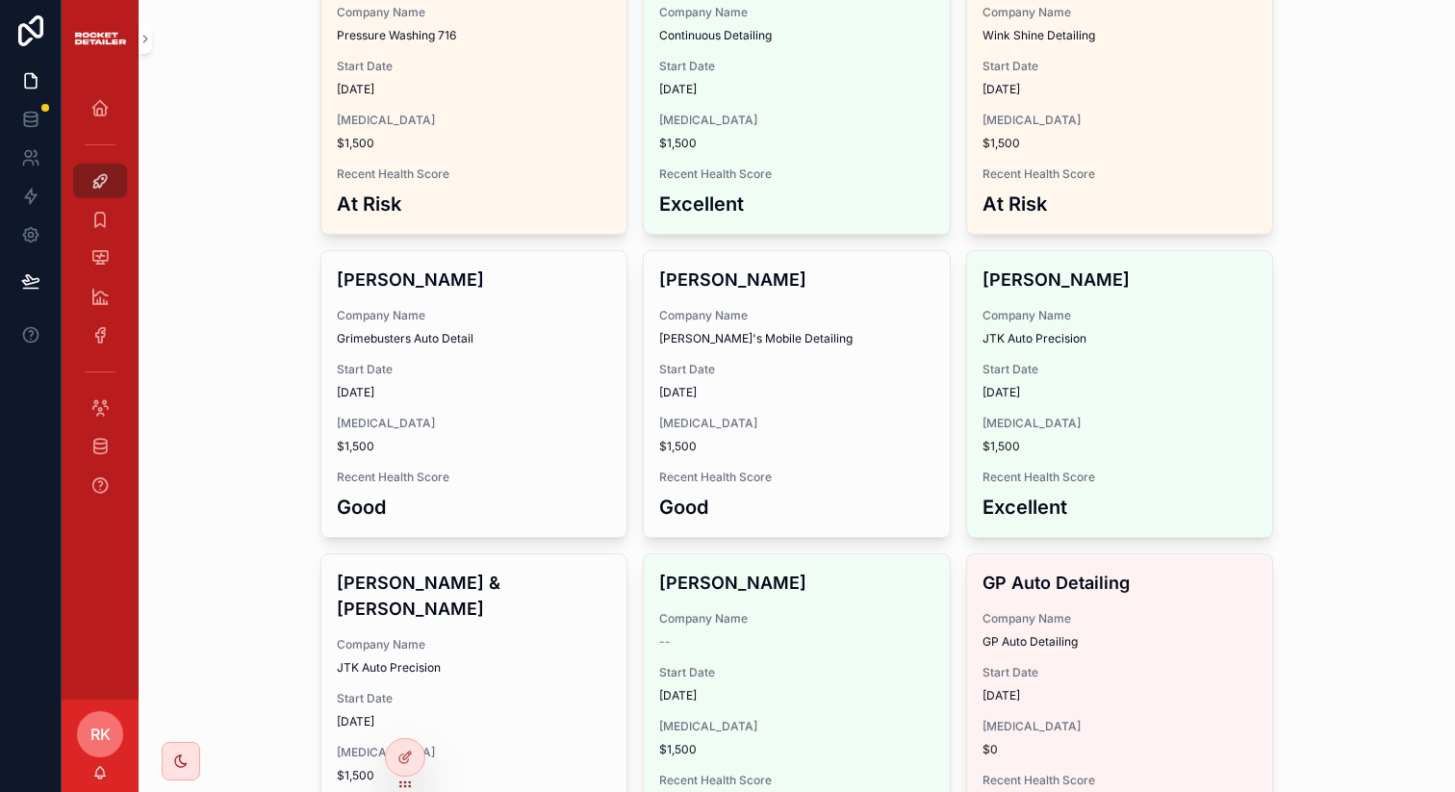
scroll to position [1236, 0]
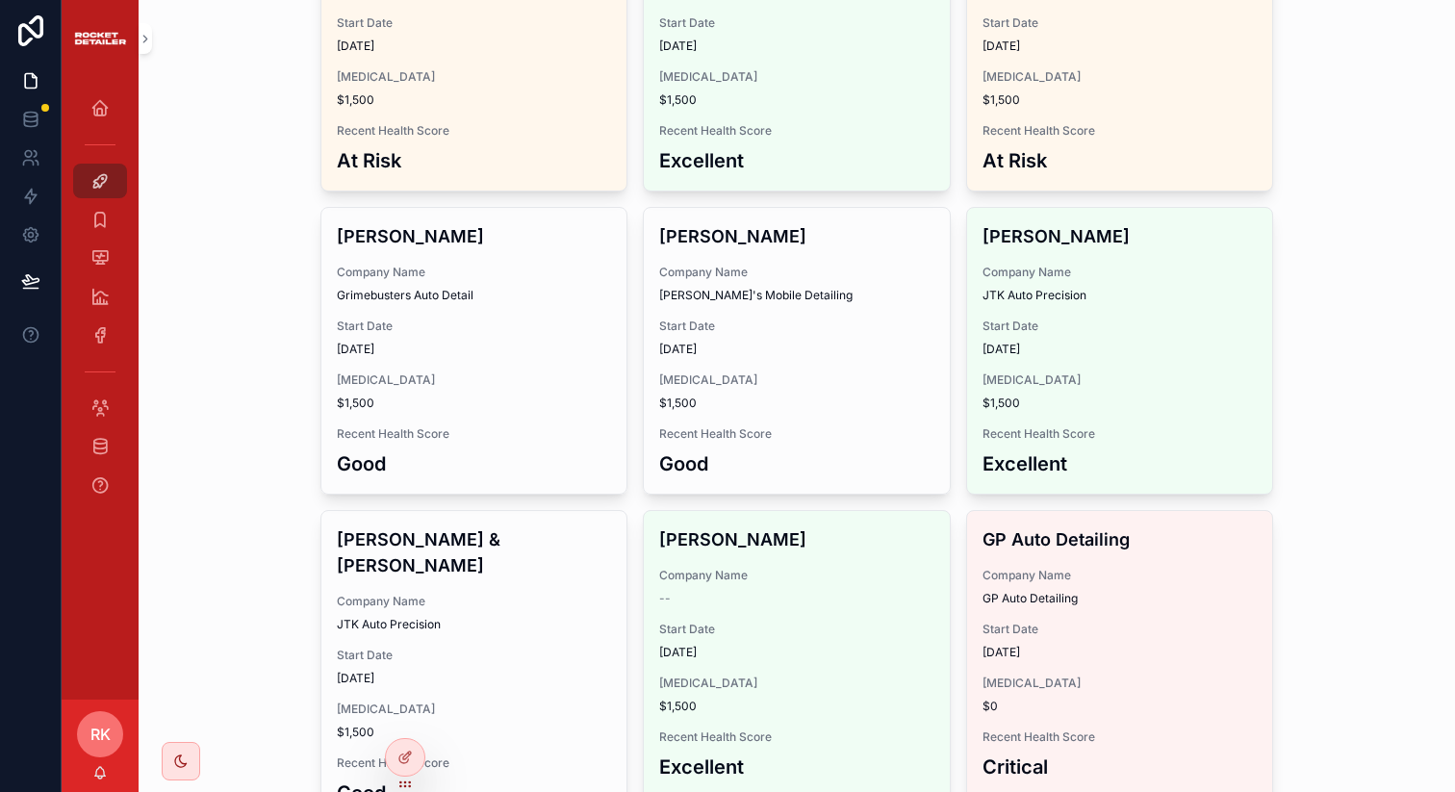
click at [538, 324] on span "Start Date" at bounding box center [474, 325] width 275 height 15
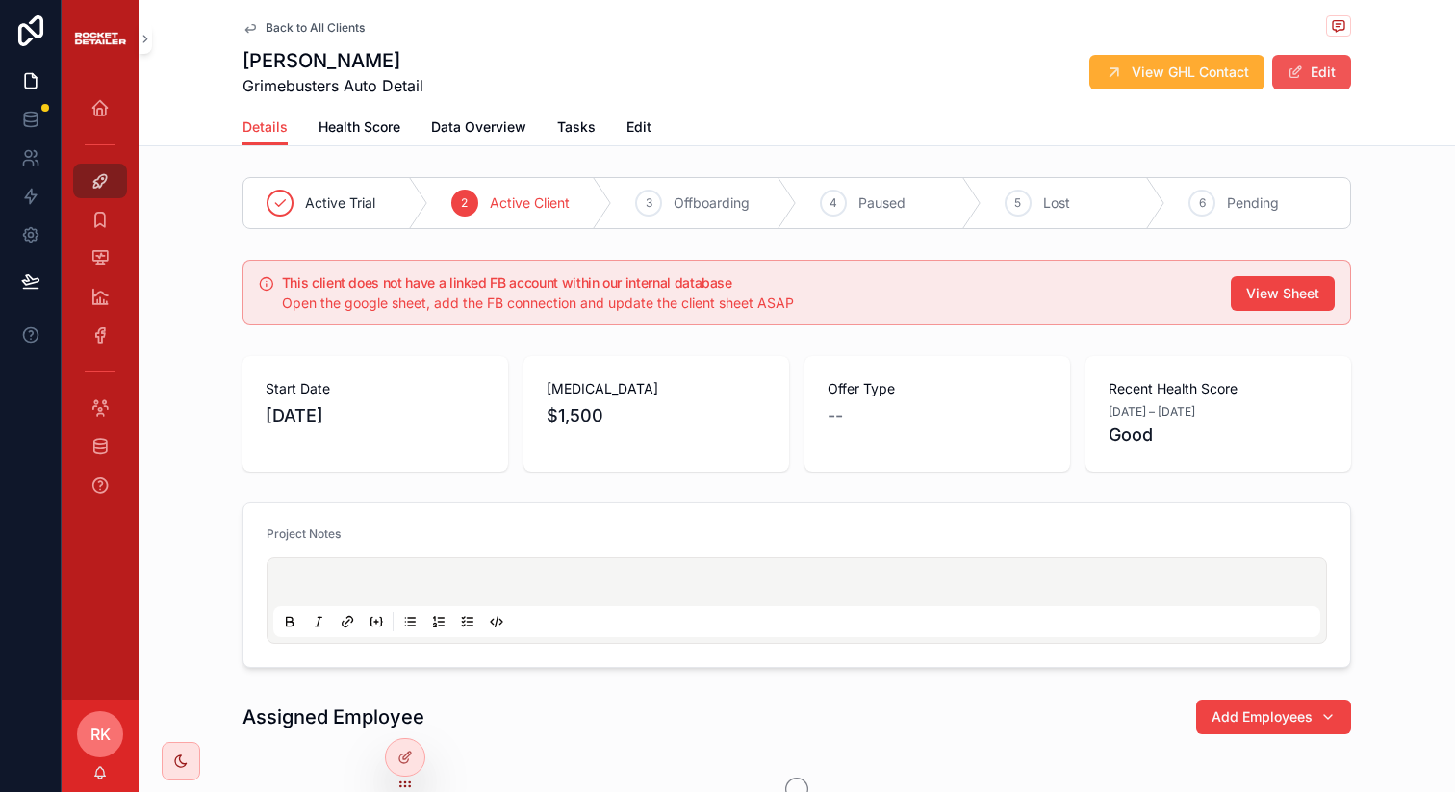
click at [1300, 67] on button "Edit" at bounding box center [1311, 72] width 79 height 35
click at [1058, 207] on span "Lost" at bounding box center [1056, 202] width 27 height 19
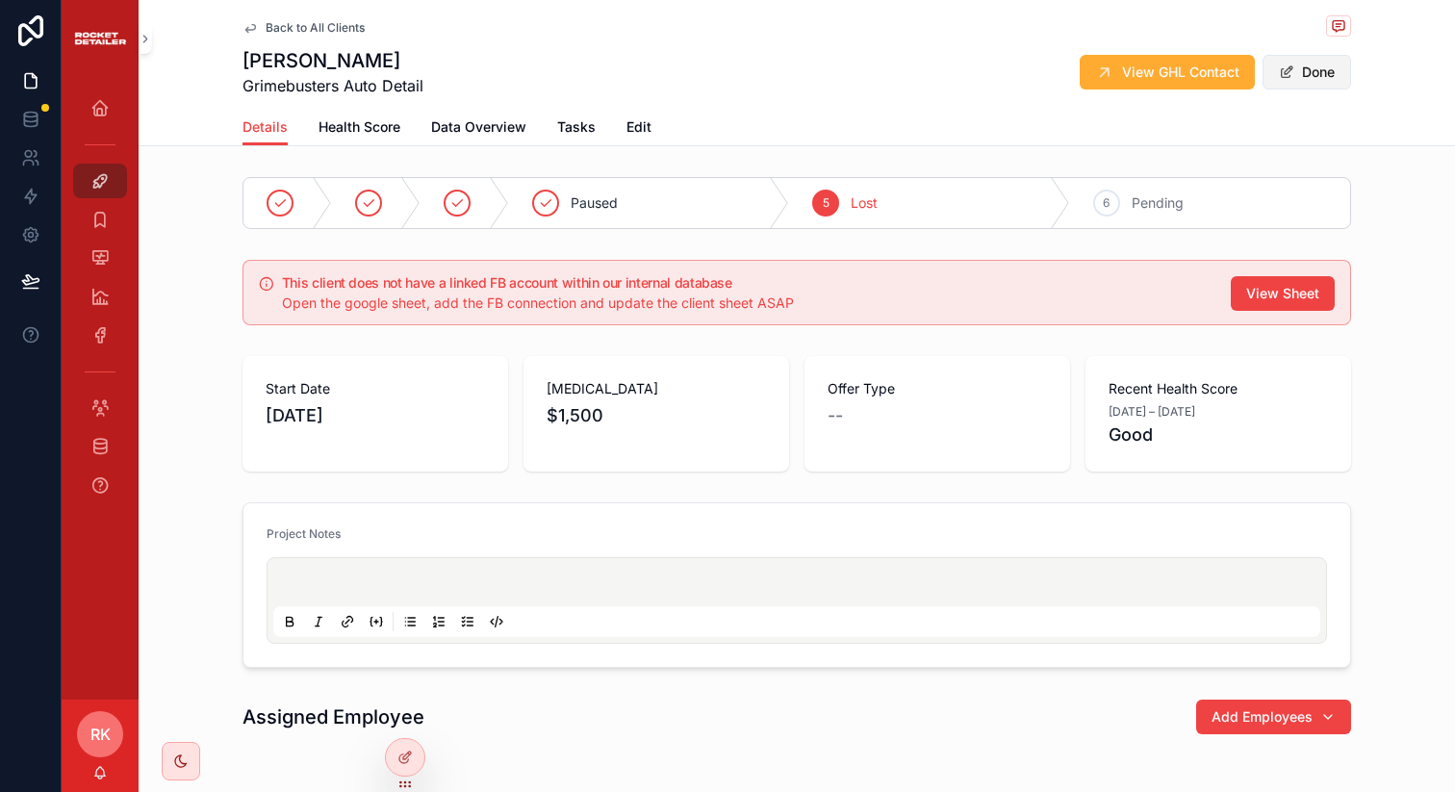
click at [1281, 81] on button "Done" at bounding box center [1306, 72] width 89 height 35
click at [252, 31] on link "Back to All Clients" at bounding box center [303, 27] width 122 height 15
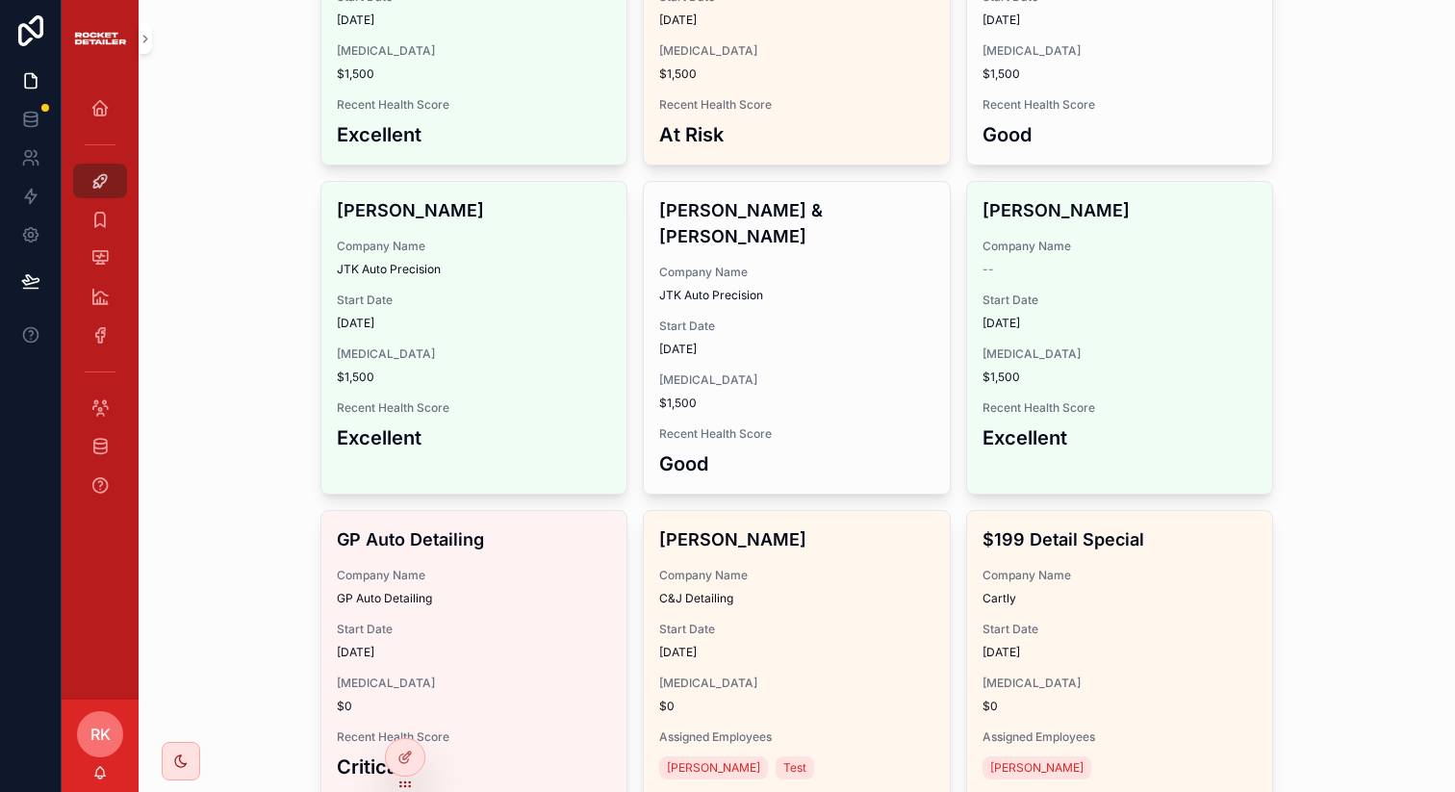
scroll to position [1434, 0]
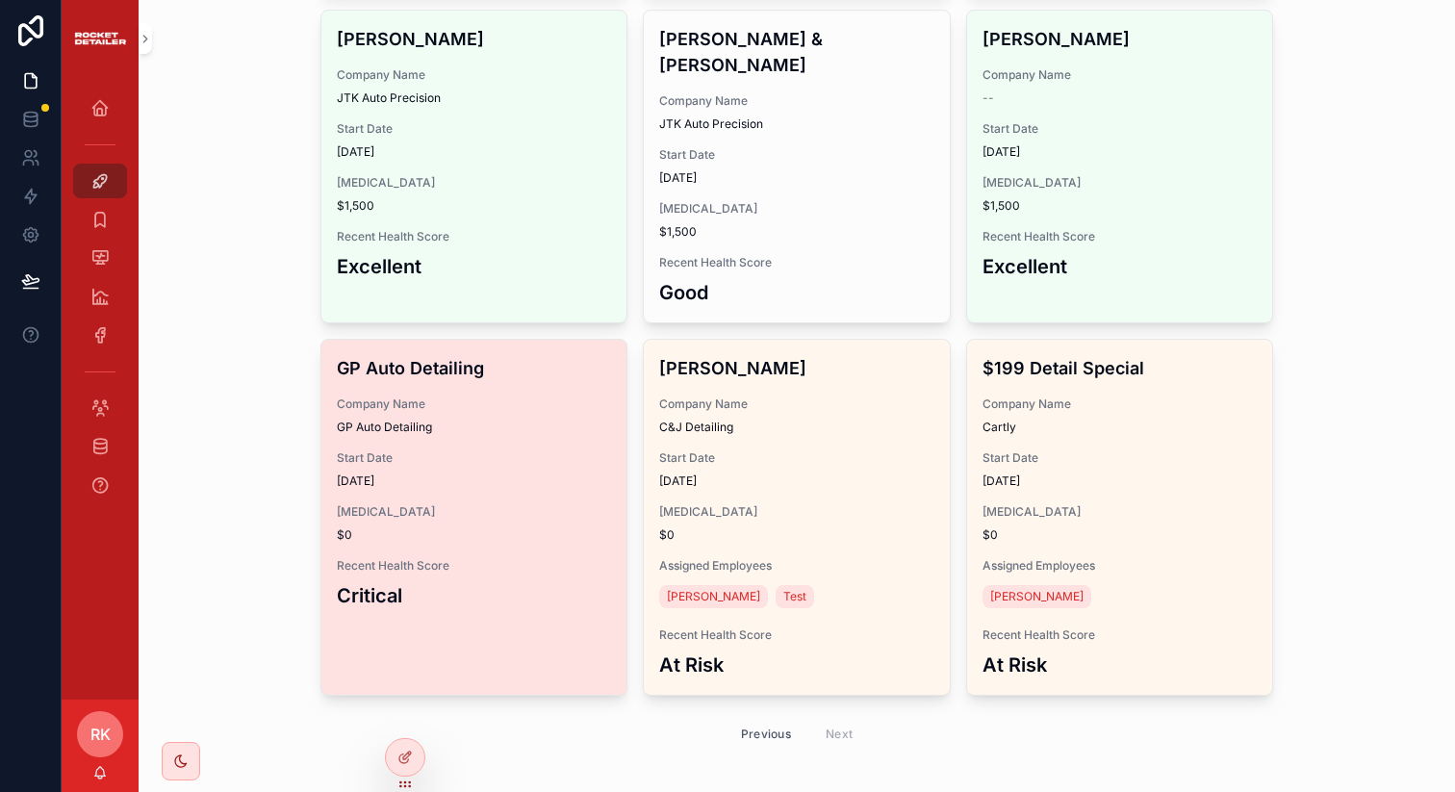
click at [430, 450] on span "Start Date" at bounding box center [474, 457] width 275 height 15
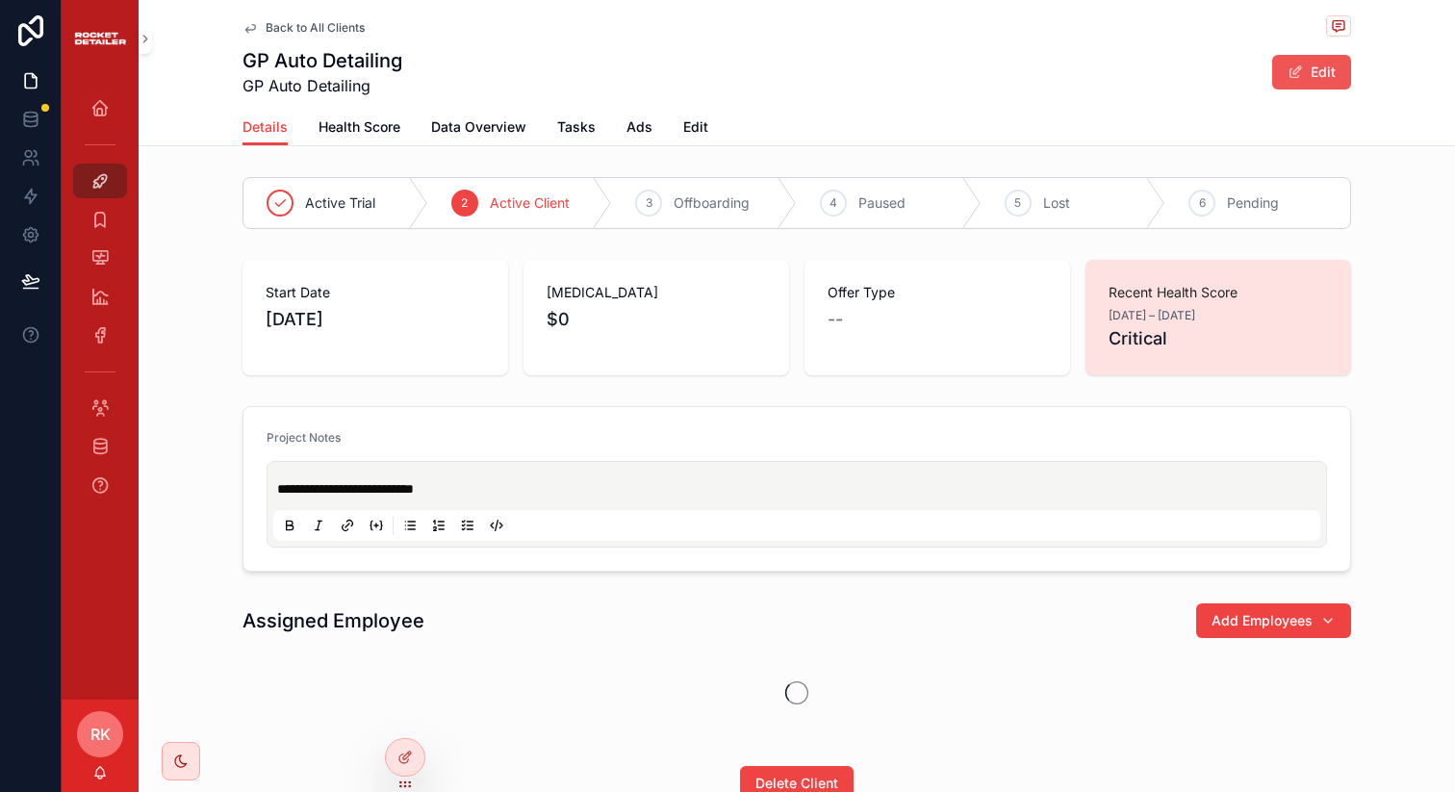
click at [1307, 71] on button "Edit" at bounding box center [1311, 72] width 79 height 35
click at [1289, 64] on button "Done" at bounding box center [1306, 72] width 89 height 35
click at [1239, 210] on span "Pending" at bounding box center [1253, 202] width 52 height 19
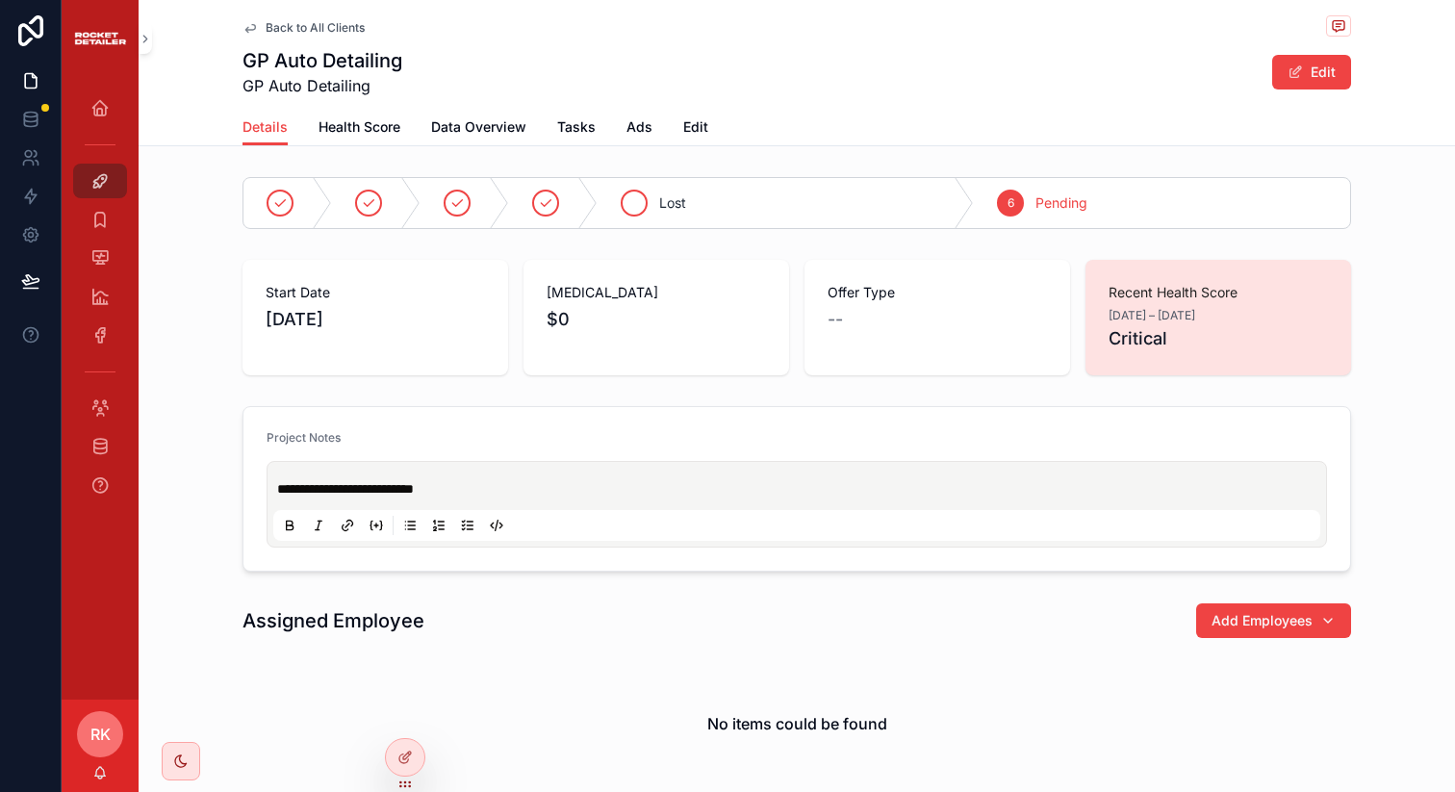
click at [659, 188] on div "Lost" at bounding box center [785, 203] width 376 height 50
click at [1287, 68] on span "scrollable content" at bounding box center [1294, 71] width 15 height 15
click at [1295, 72] on button "Done" at bounding box center [1306, 72] width 89 height 35
click at [1295, 72] on span "scrollable content" at bounding box center [1294, 71] width 15 height 15
click at [246, 33] on icon "scrollable content" at bounding box center [249, 27] width 15 height 15
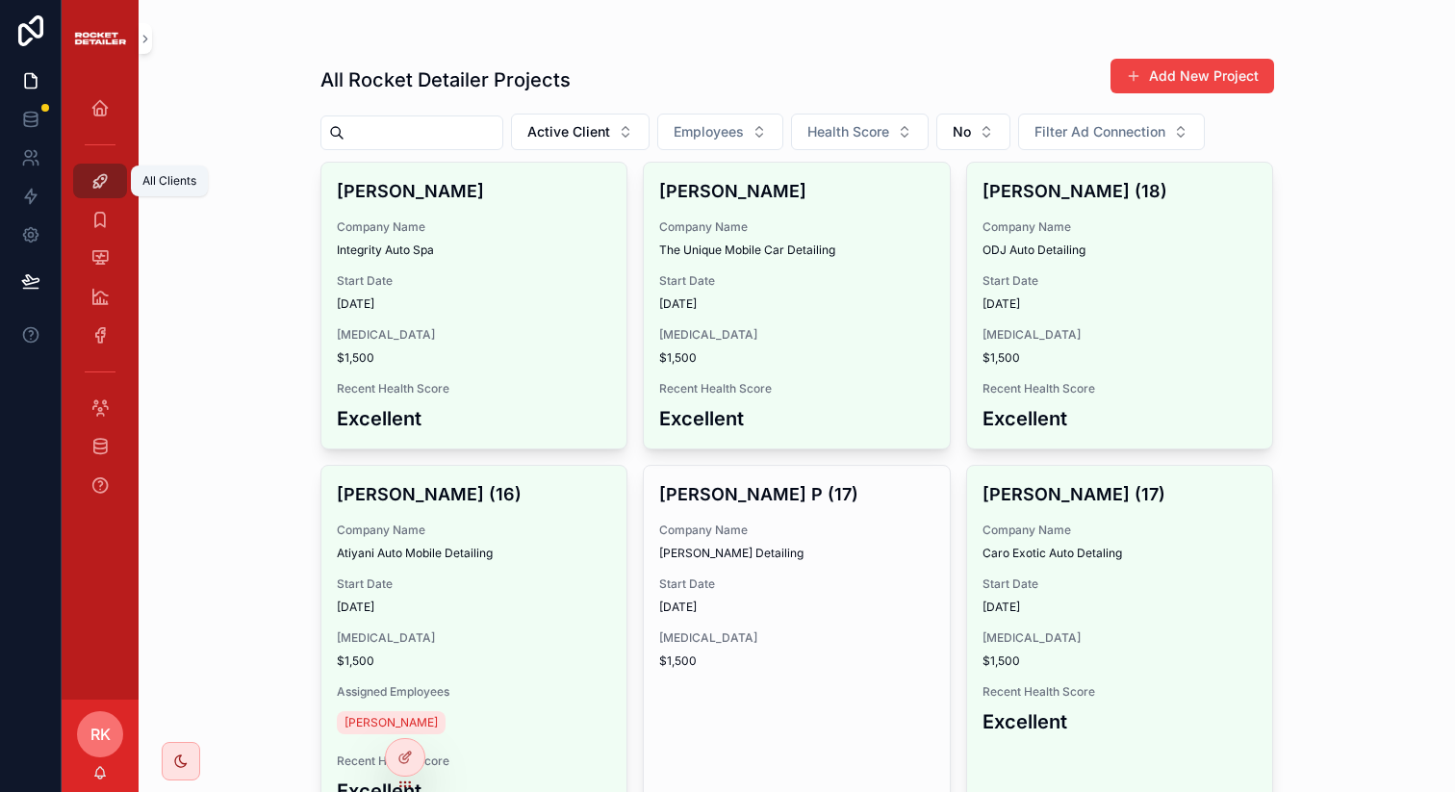
click at [99, 193] on div "All Clients" at bounding box center [100, 180] width 31 height 31
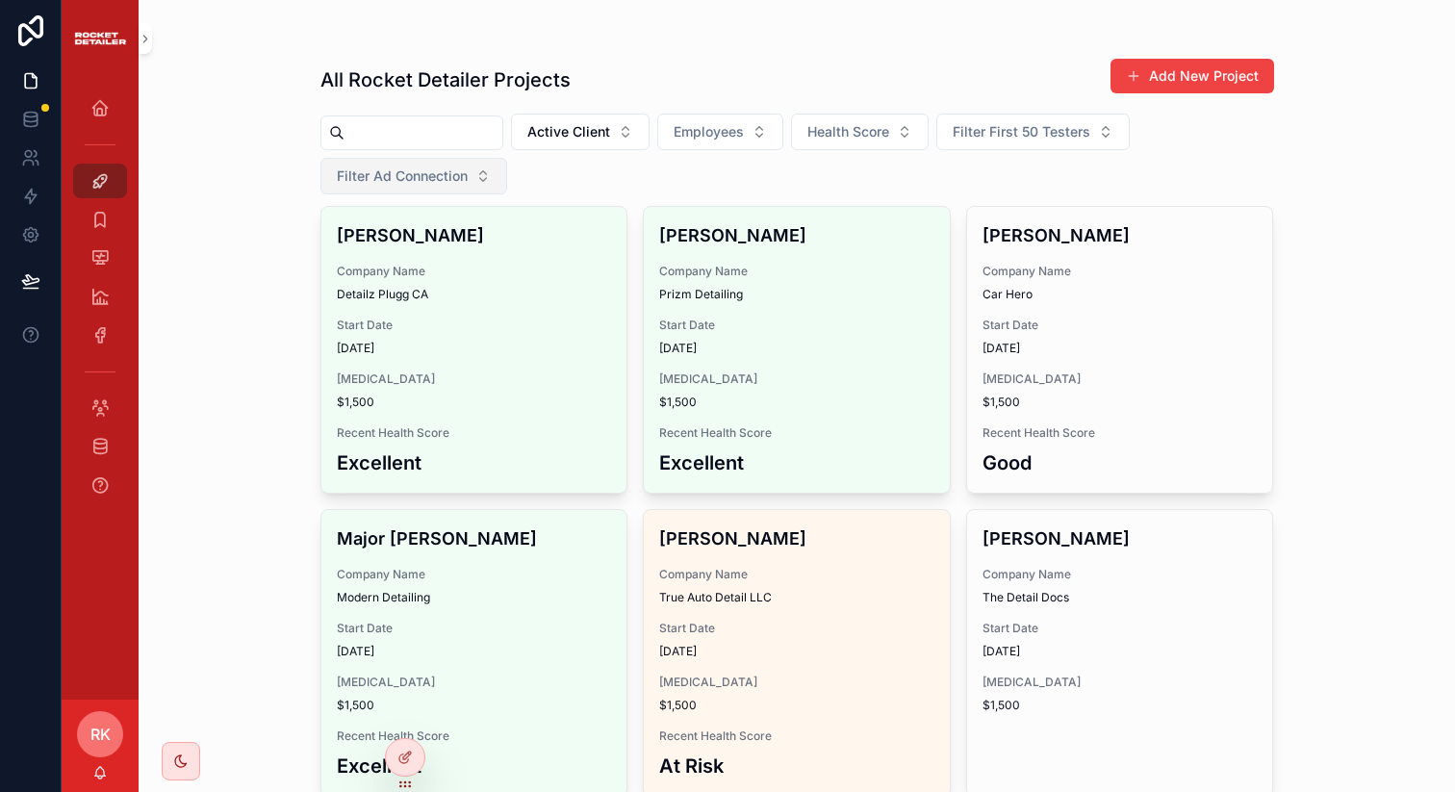
click at [404, 189] on button "Filter Ad Connection" at bounding box center [413, 176] width 187 height 37
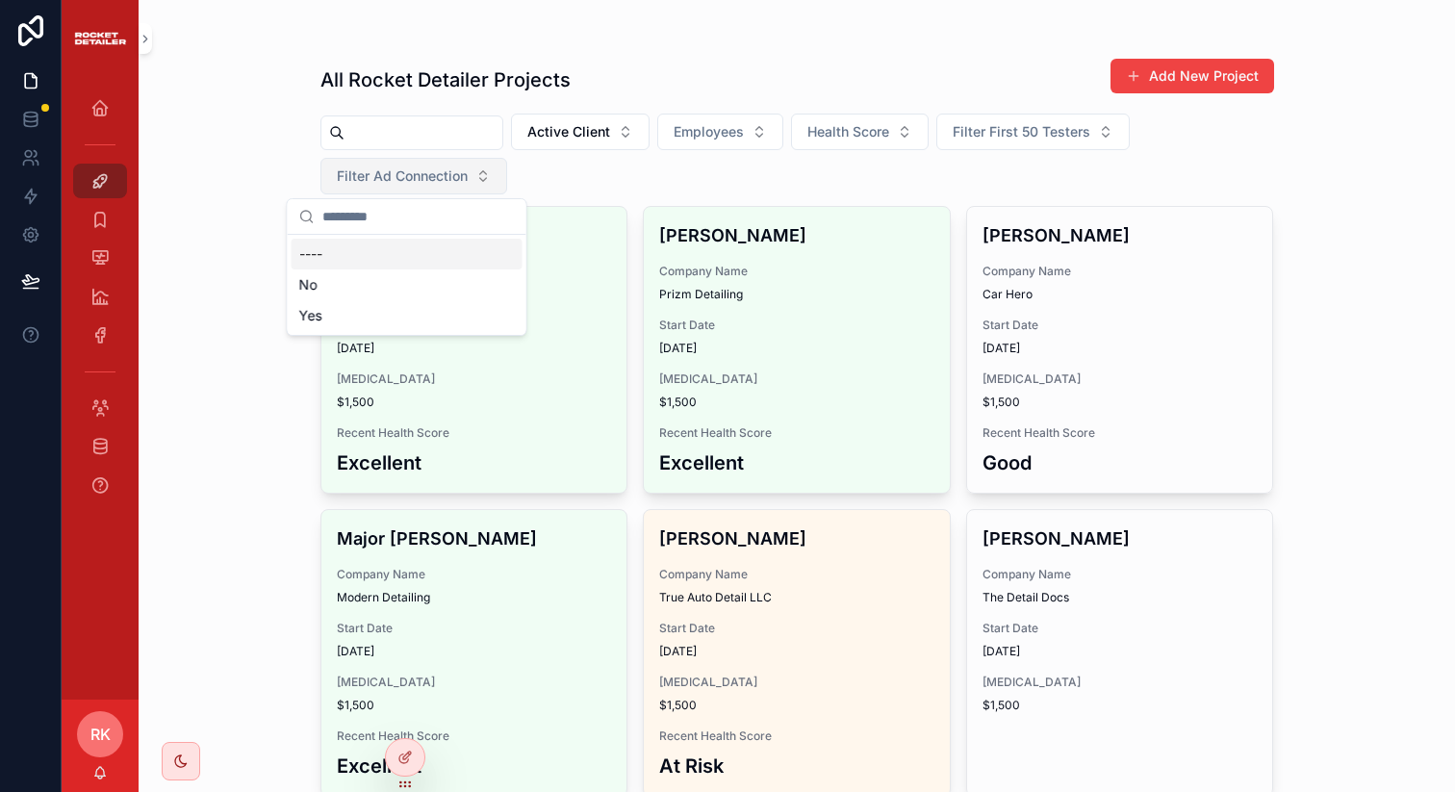
click at [404, 189] on button "Filter Ad Connection" at bounding box center [413, 176] width 187 height 37
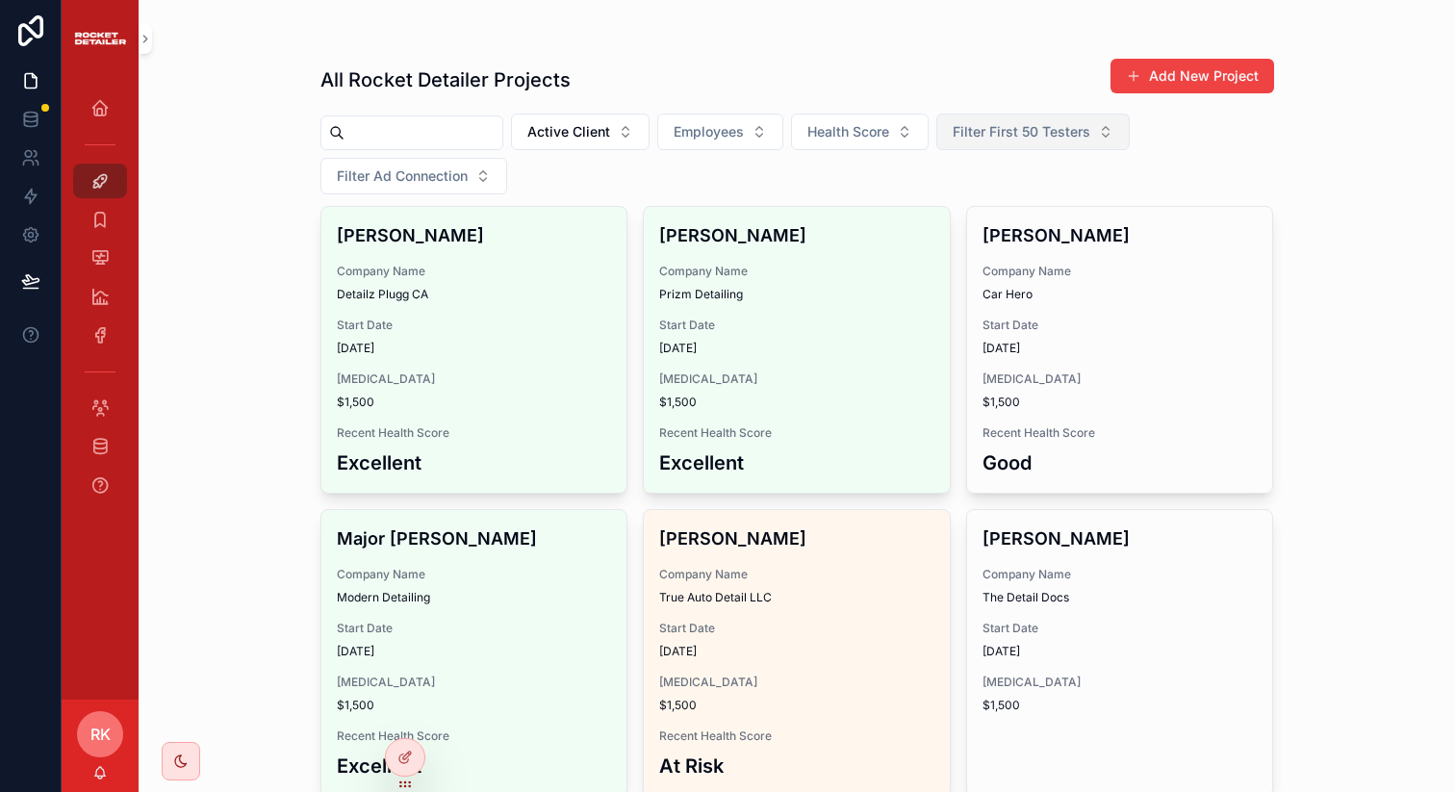
click at [1027, 132] on span "Filter First 50 Testers" at bounding box center [1021, 131] width 138 height 19
click at [981, 249] on div "No" at bounding box center [1042, 240] width 231 height 31
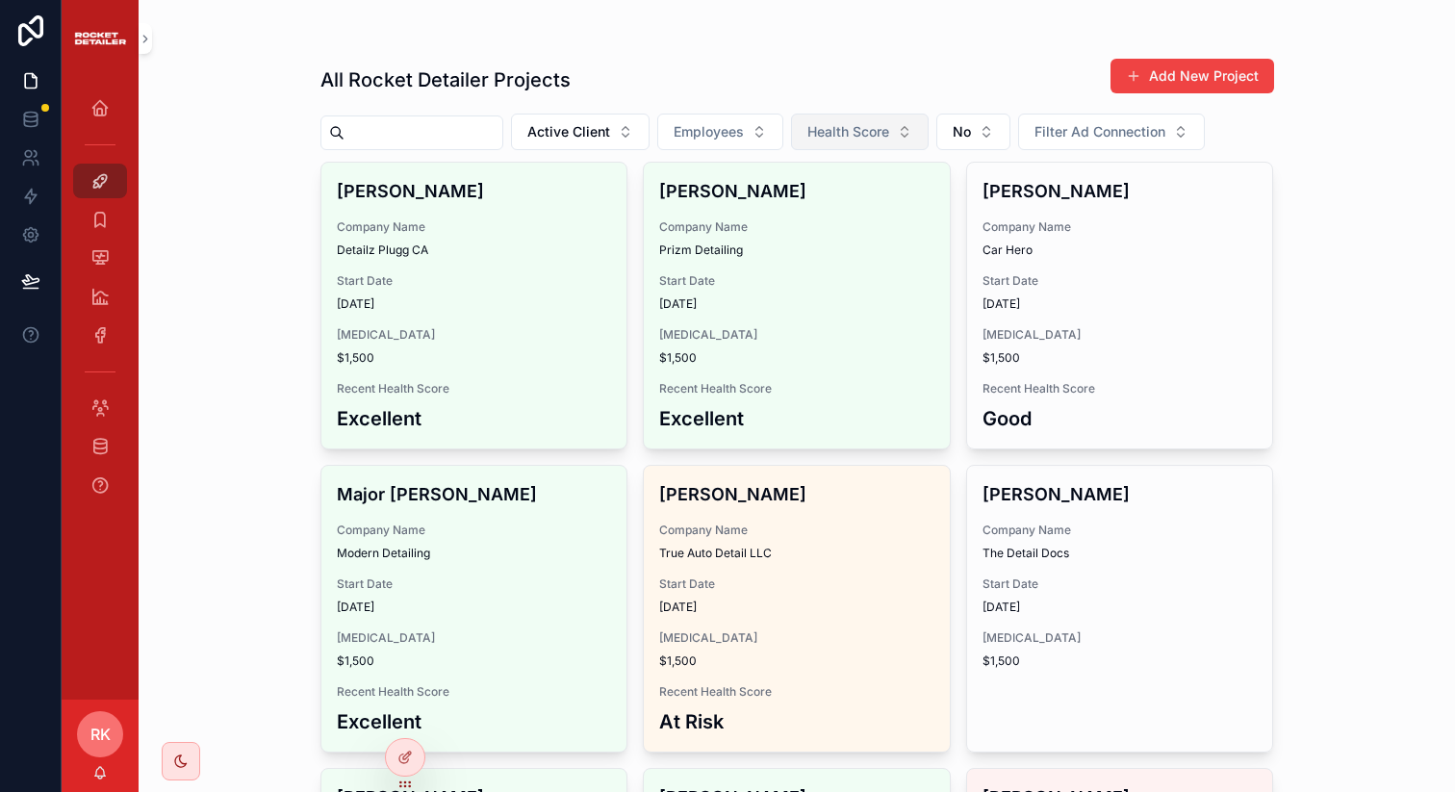
click at [844, 140] on span "Health Score" at bounding box center [848, 131] width 82 height 19
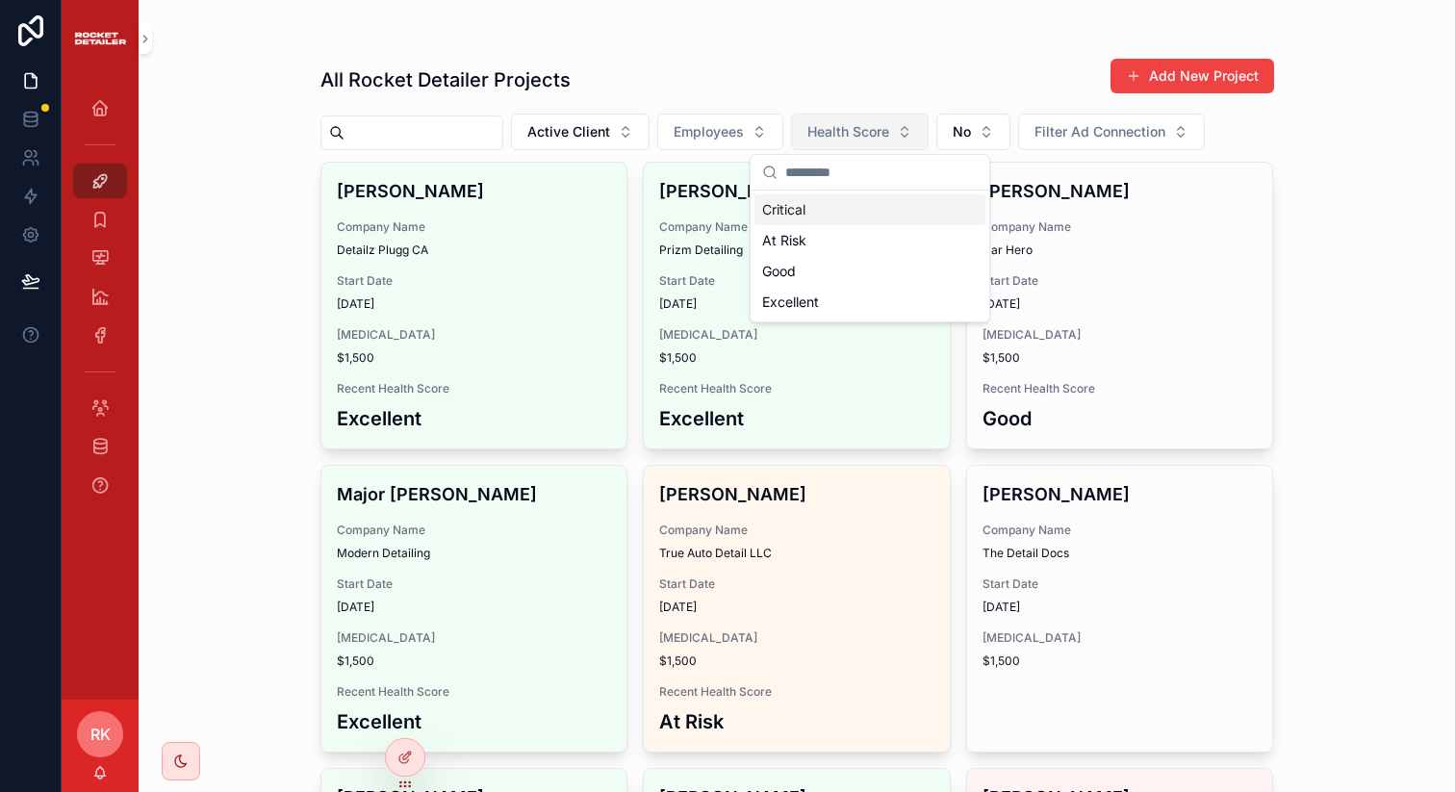
click at [844, 140] on span "Health Score" at bounding box center [848, 131] width 82 height 19
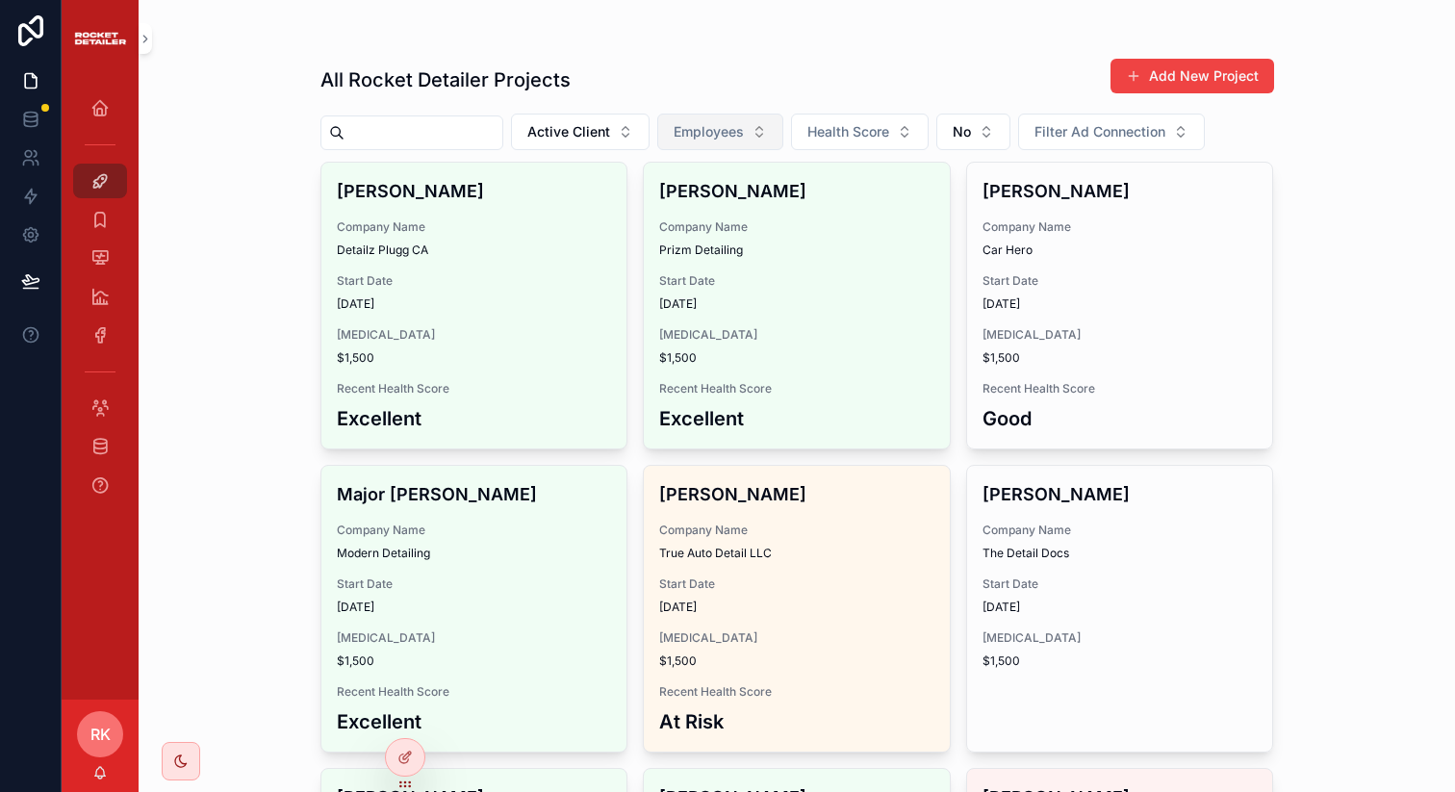
click at [738, 114] on button "Employees" at bounding box center [720, 132] width 126 height 37
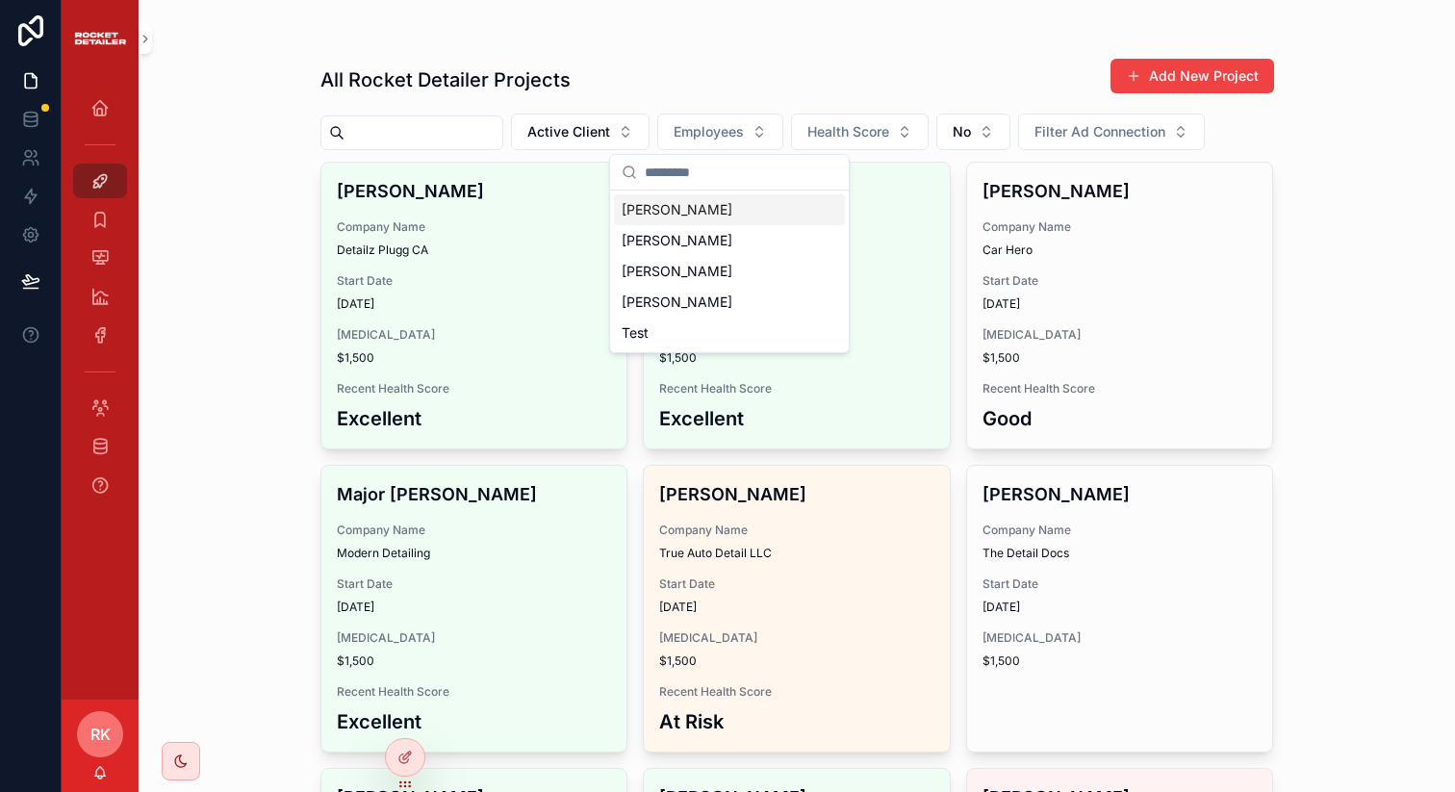
click at [679, 201] on span "[PERSON_NAME]" at bounding box center [677, 209] width 111 height 19
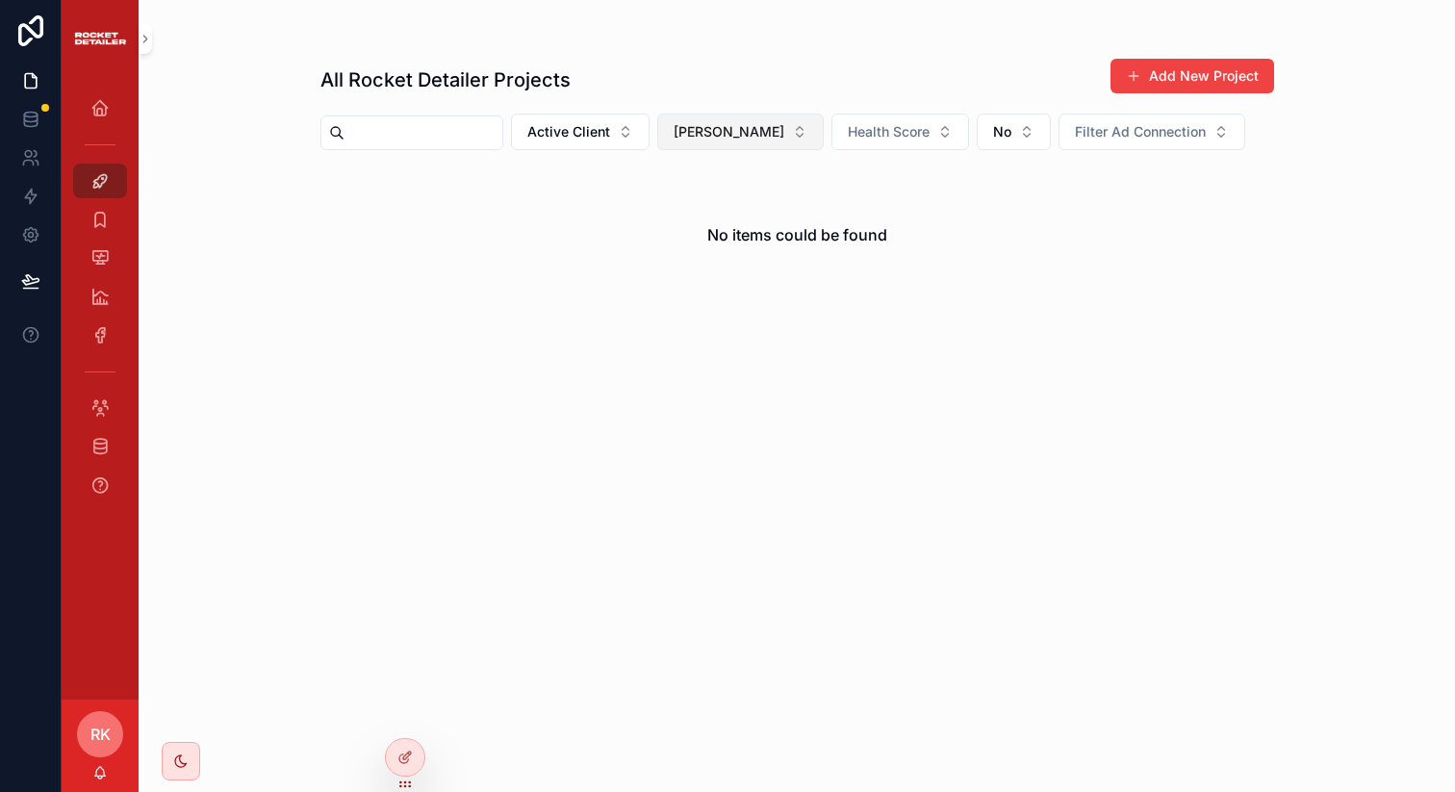
click at [720, 134] on span "[PERSON_NAME]" at bounding box center [728, 131] width 111 height 19
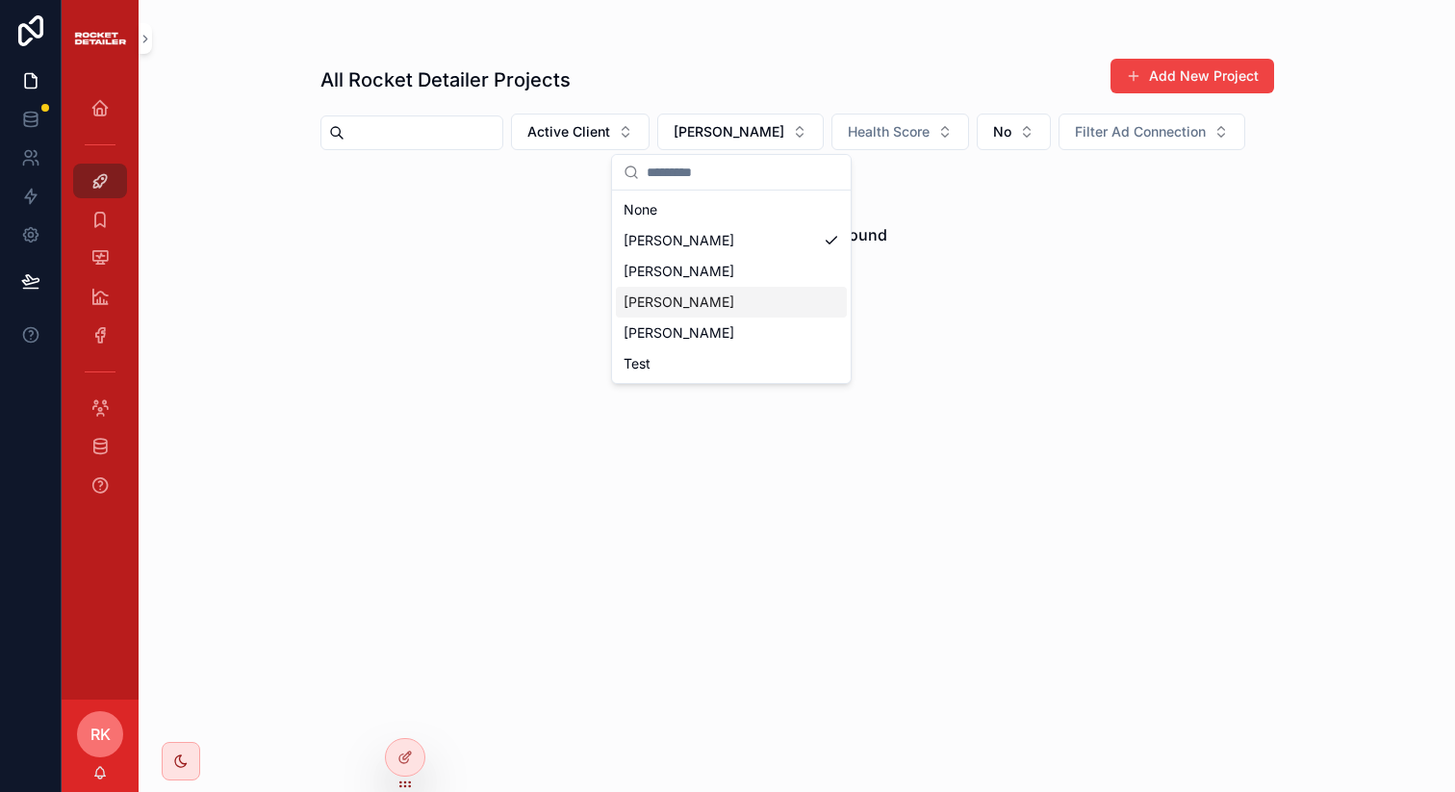
click at [692, 309] on span "[PERSON_NAME]" at bounding box center [678, 301] width 111 height 19
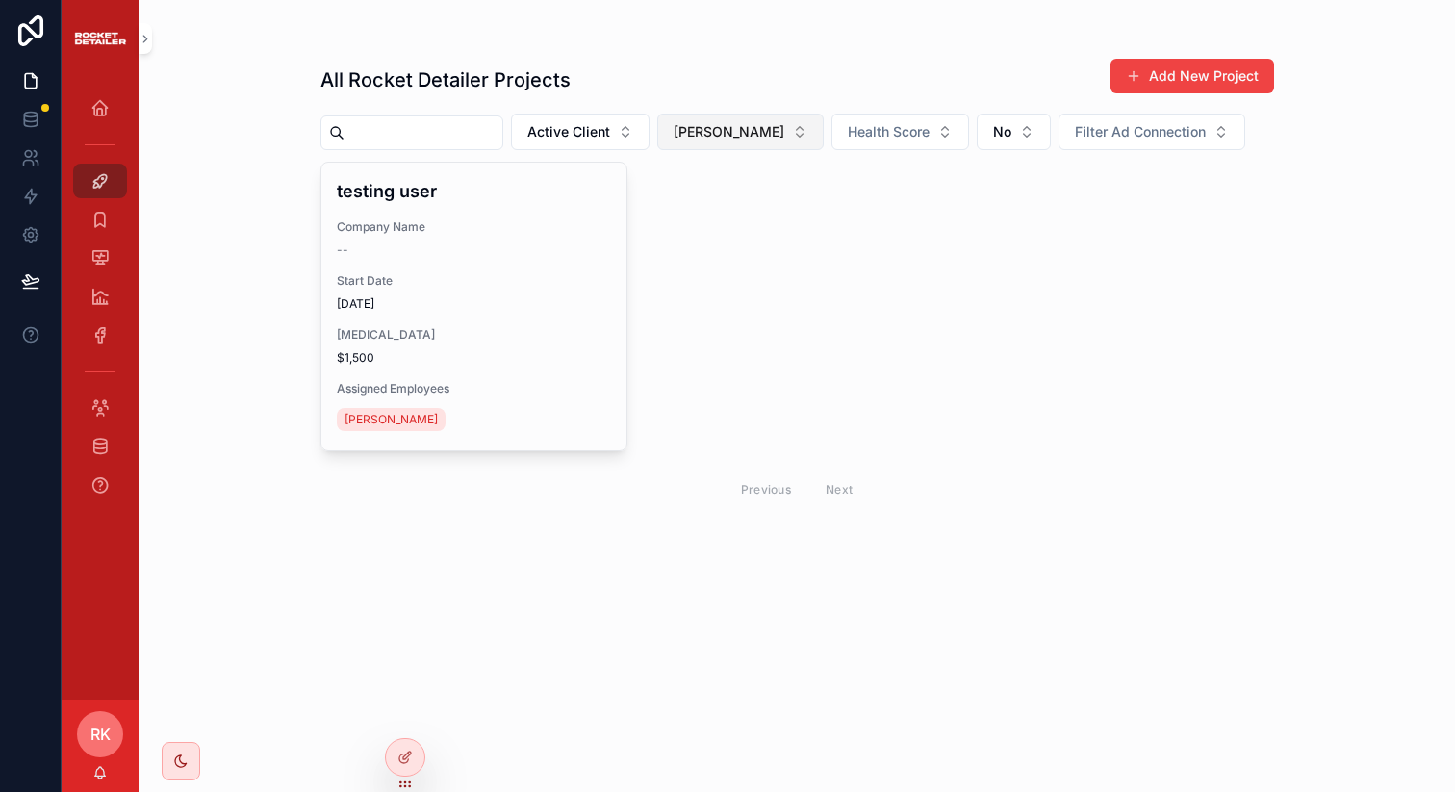
click at [728, 125] on span "[PERSON_NAME]" at bounding box center [728, 131] width 111 height 19
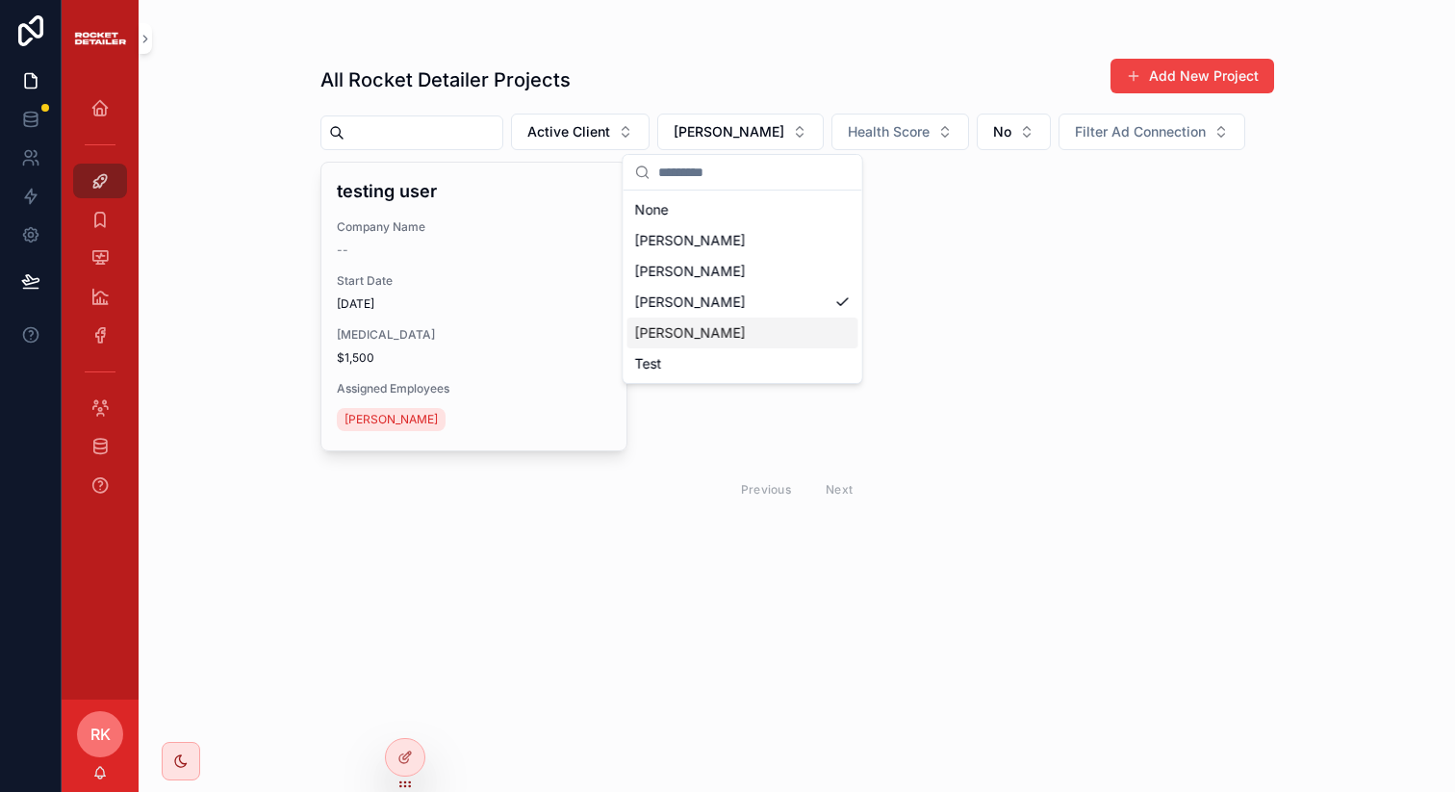
click at [715, 345] on div "[PERSON_NAME]" at bounding box center [742, 332] width 231 height 31
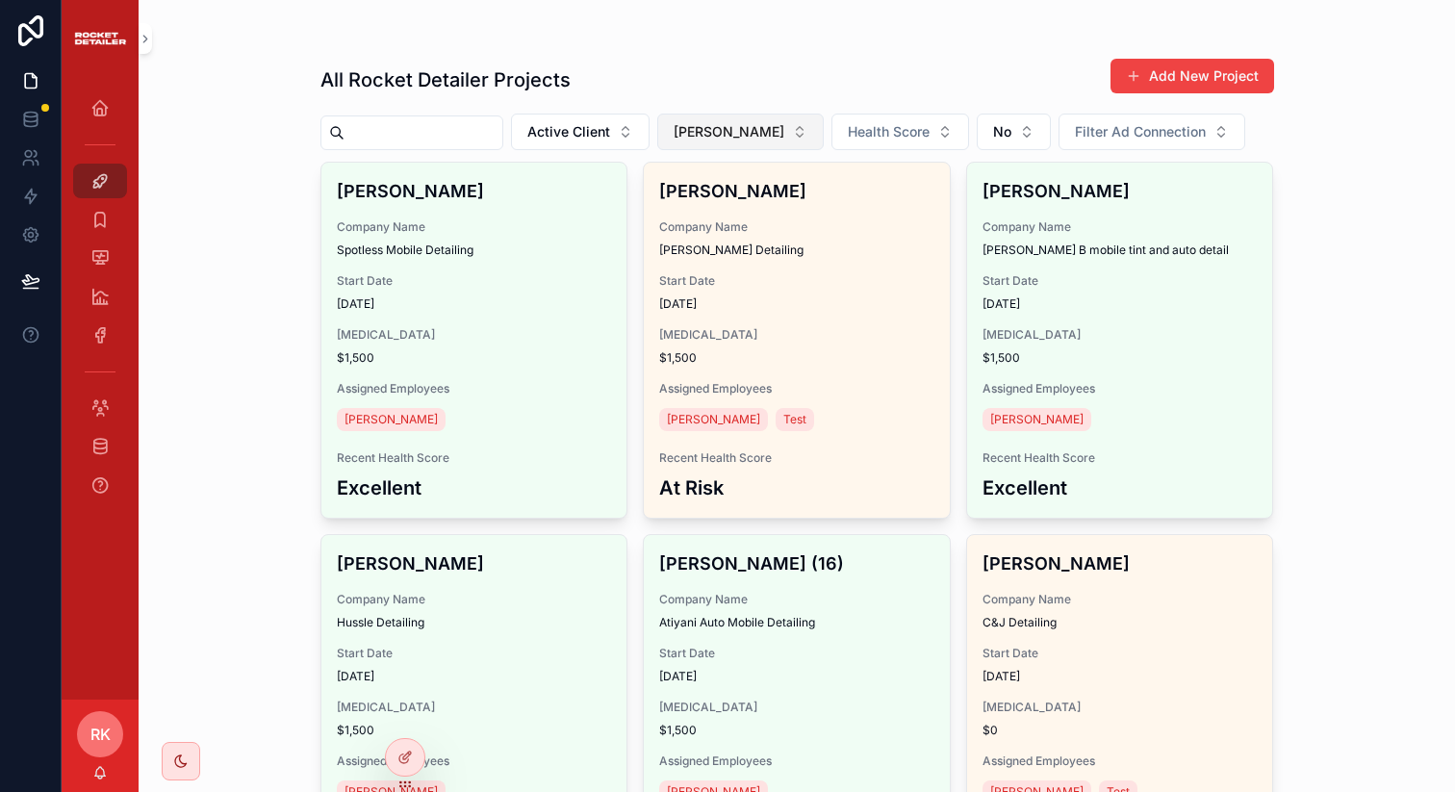
click at [749, 146] on button "[PERSON_NAME]" at bounding box center [740, 132] width 166 height 37
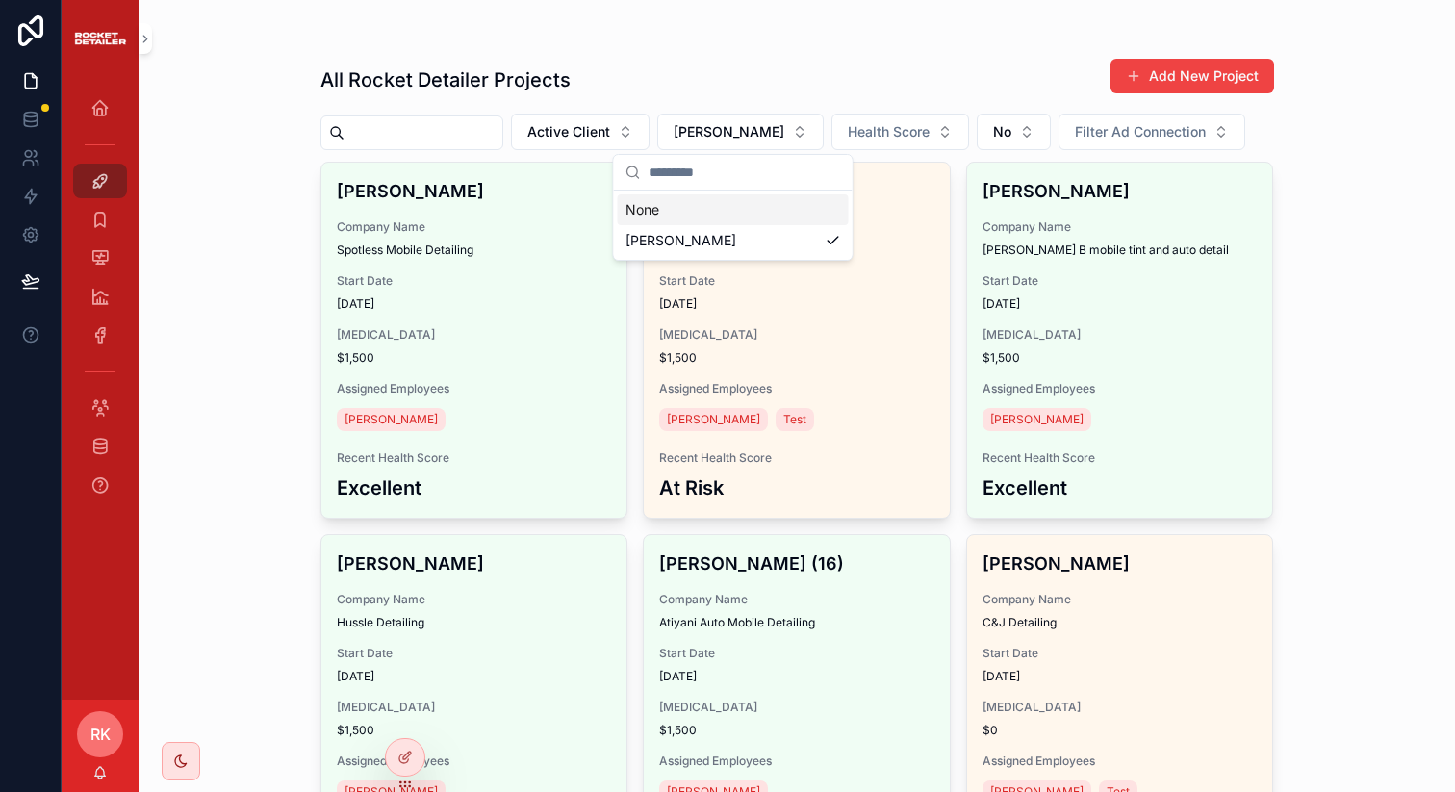
click at [762, 76] on div "All Rocket Detailer Projects Add New Project" at bounding box center [796, 80] width 953 height 44
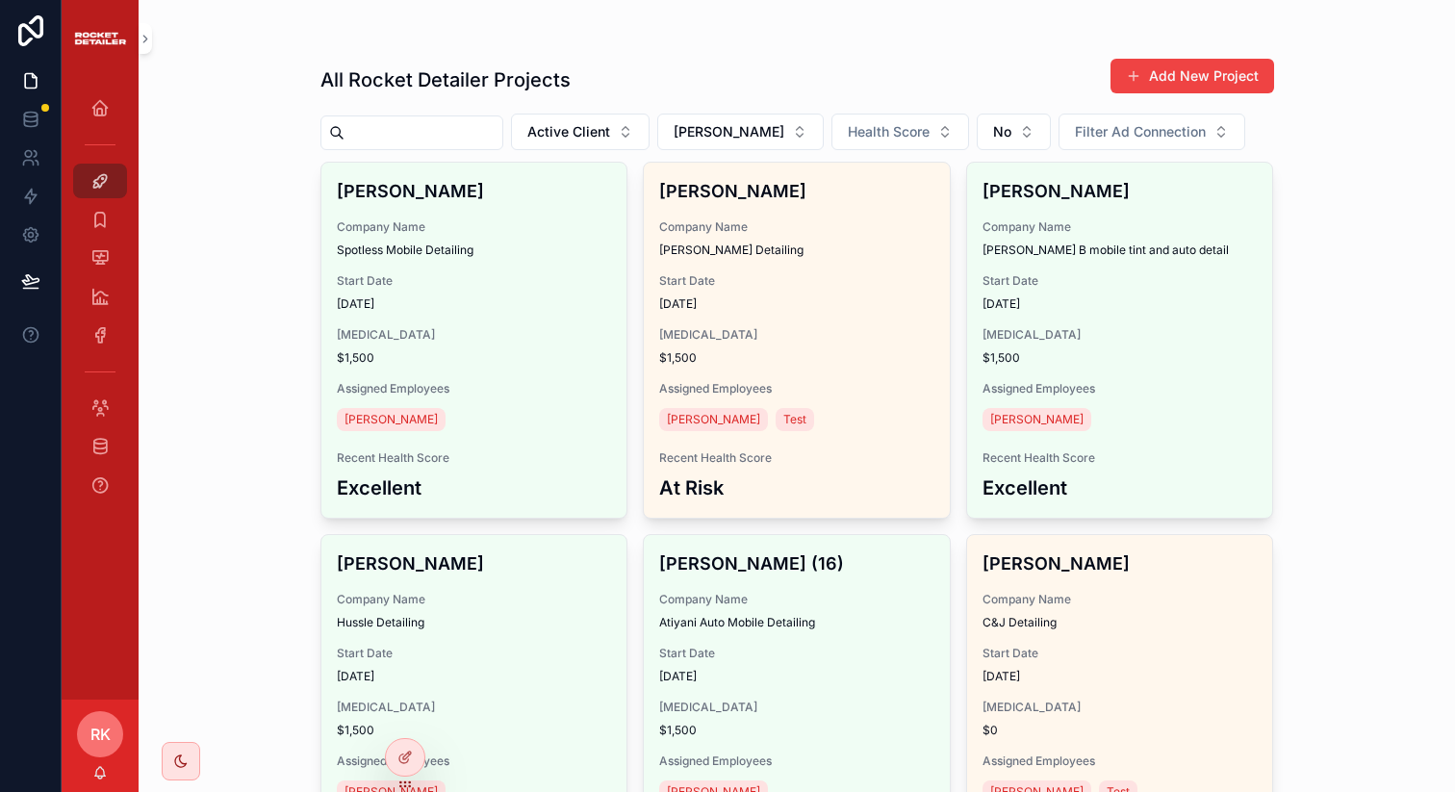
click at [463, 122] on input "scrollable content" at bounding box center [423, 132] width 158 height 27
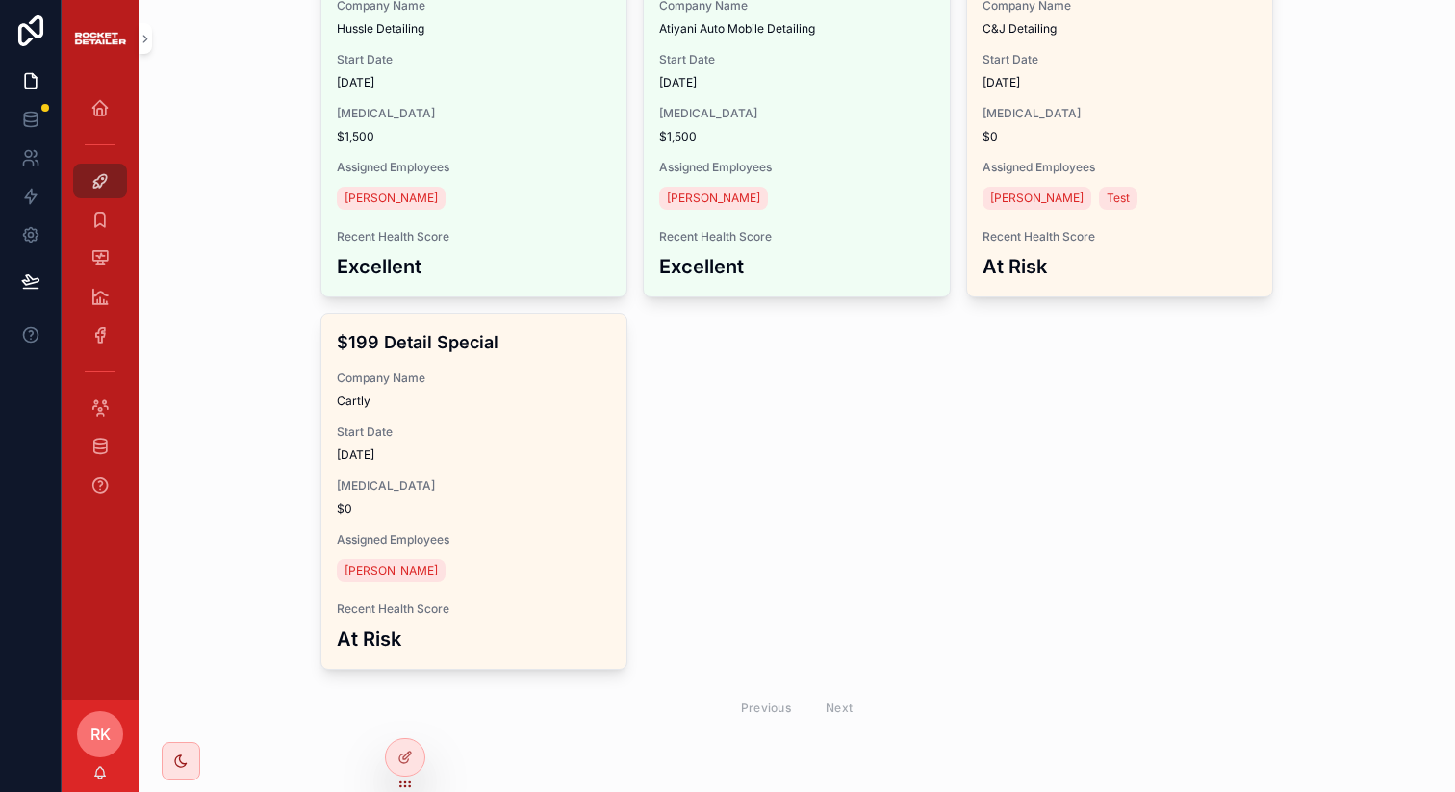
click at [767, 700] on div "Previous Next" at bounding box center [797, 708] width 140 height 30
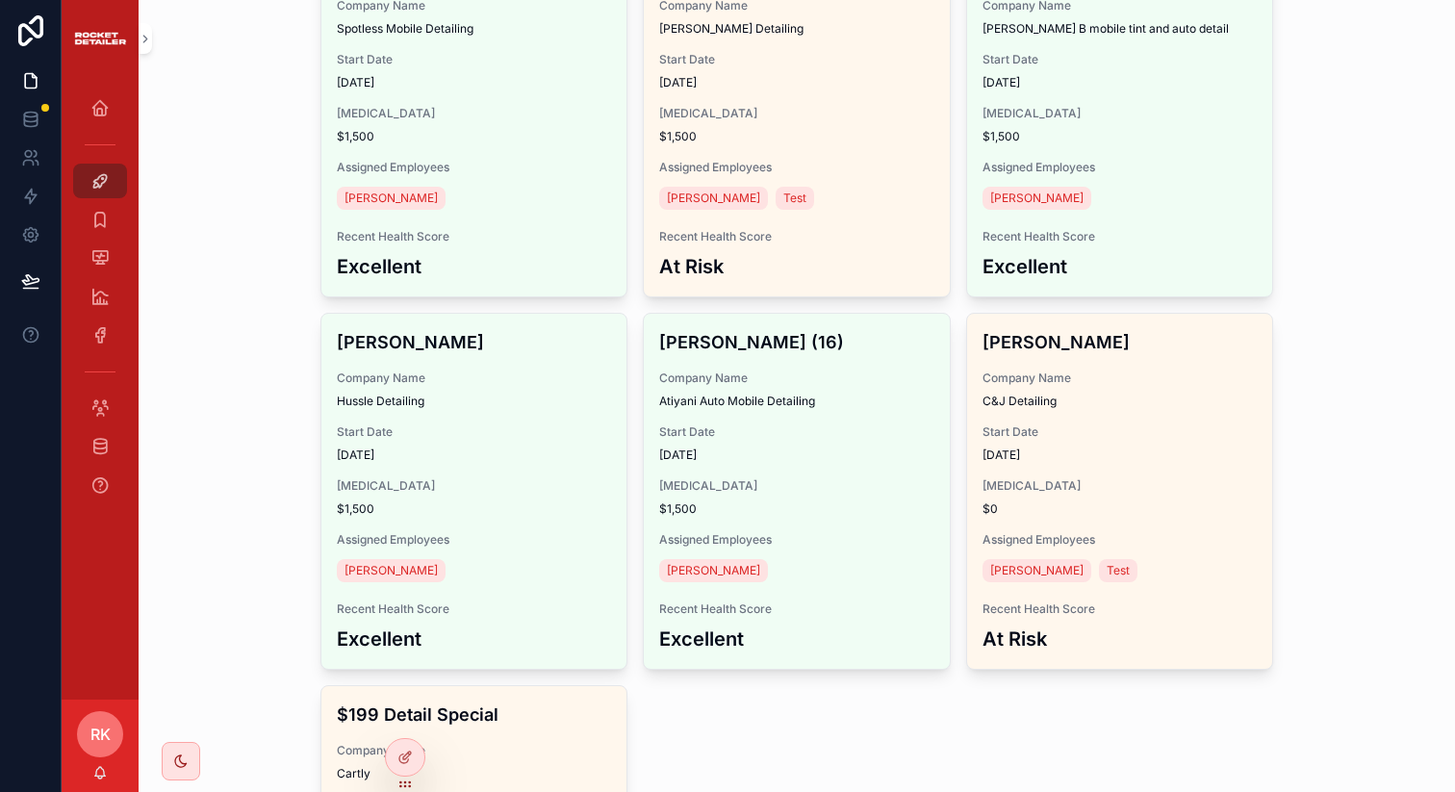
scroll to position [0, 0]
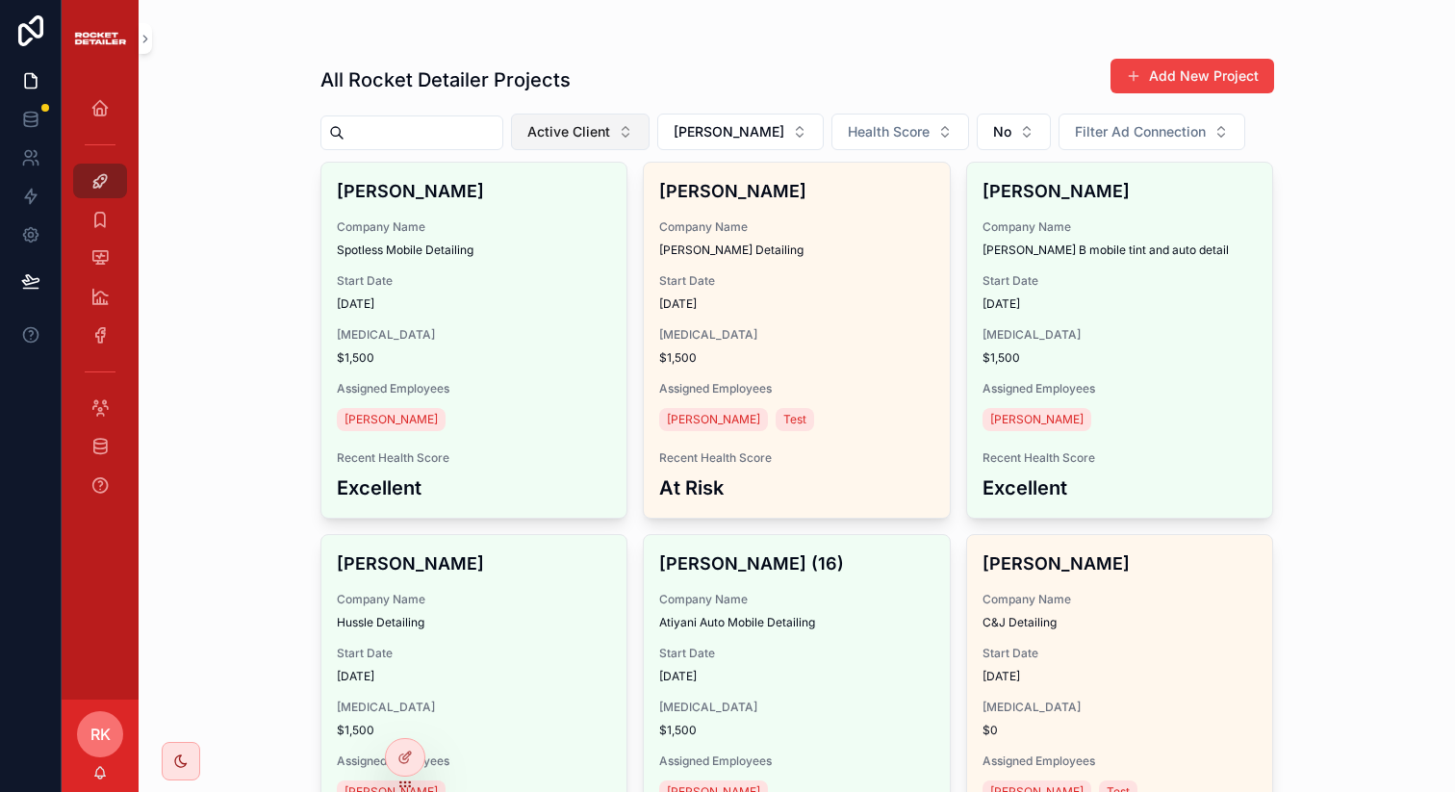
click at [601, 139] on span "Active Client" at bounding box center [568, 131] width 83 height 19
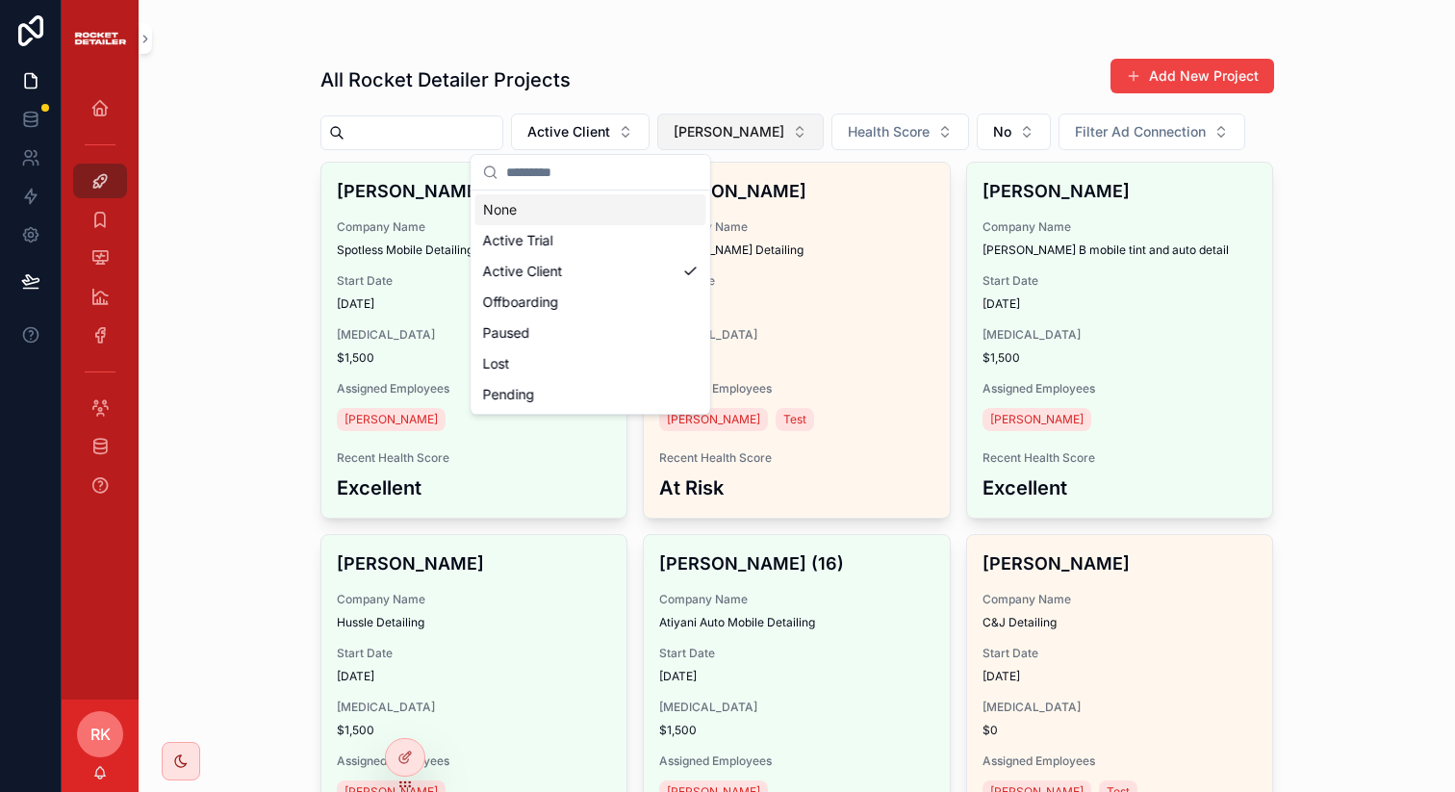
click at [728, 126] on span "[PERSON_NAME]" at bounding box center [728, 131] width 111 height 19
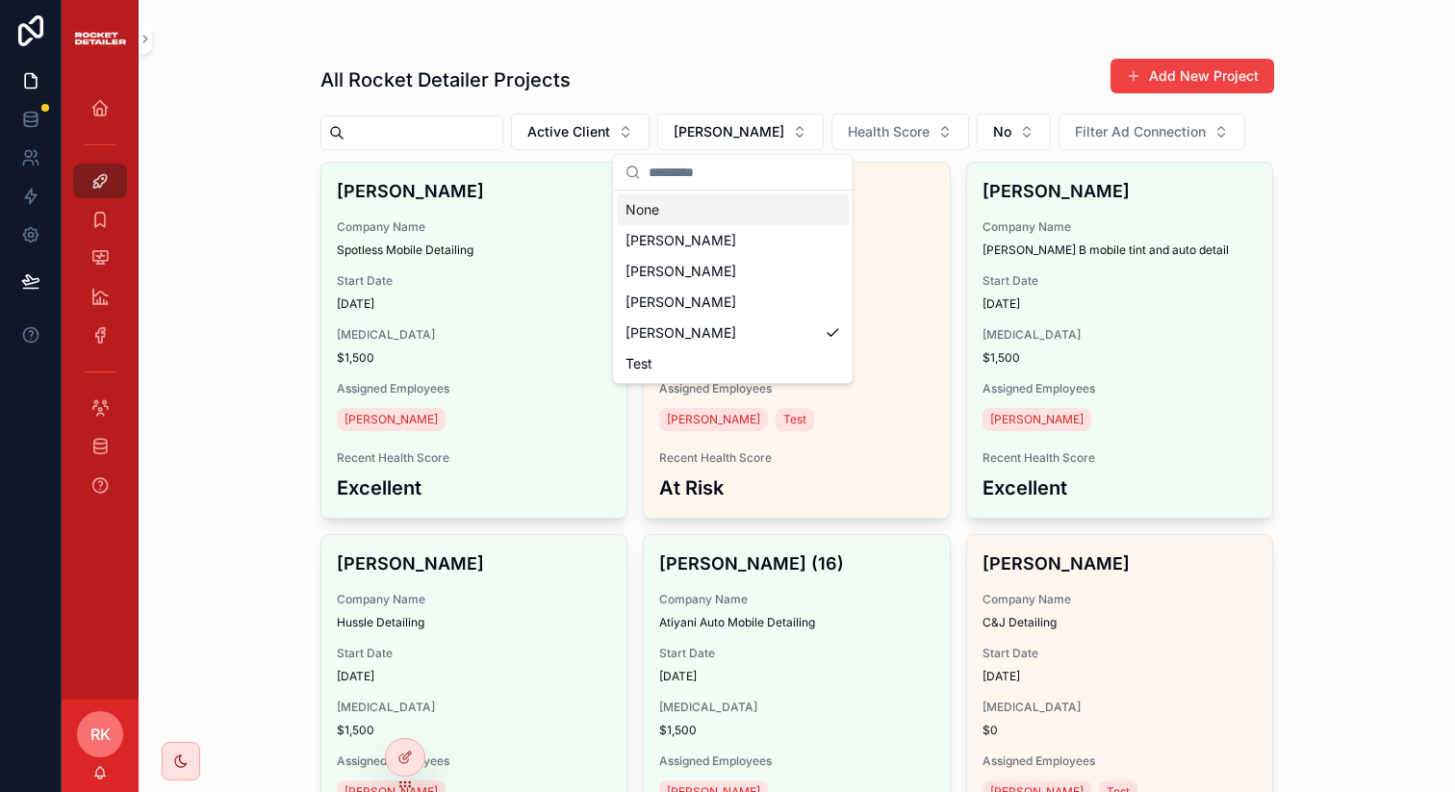
click at [695, 202] on div "None" at bounding box center [733, 209] width 231 height 31
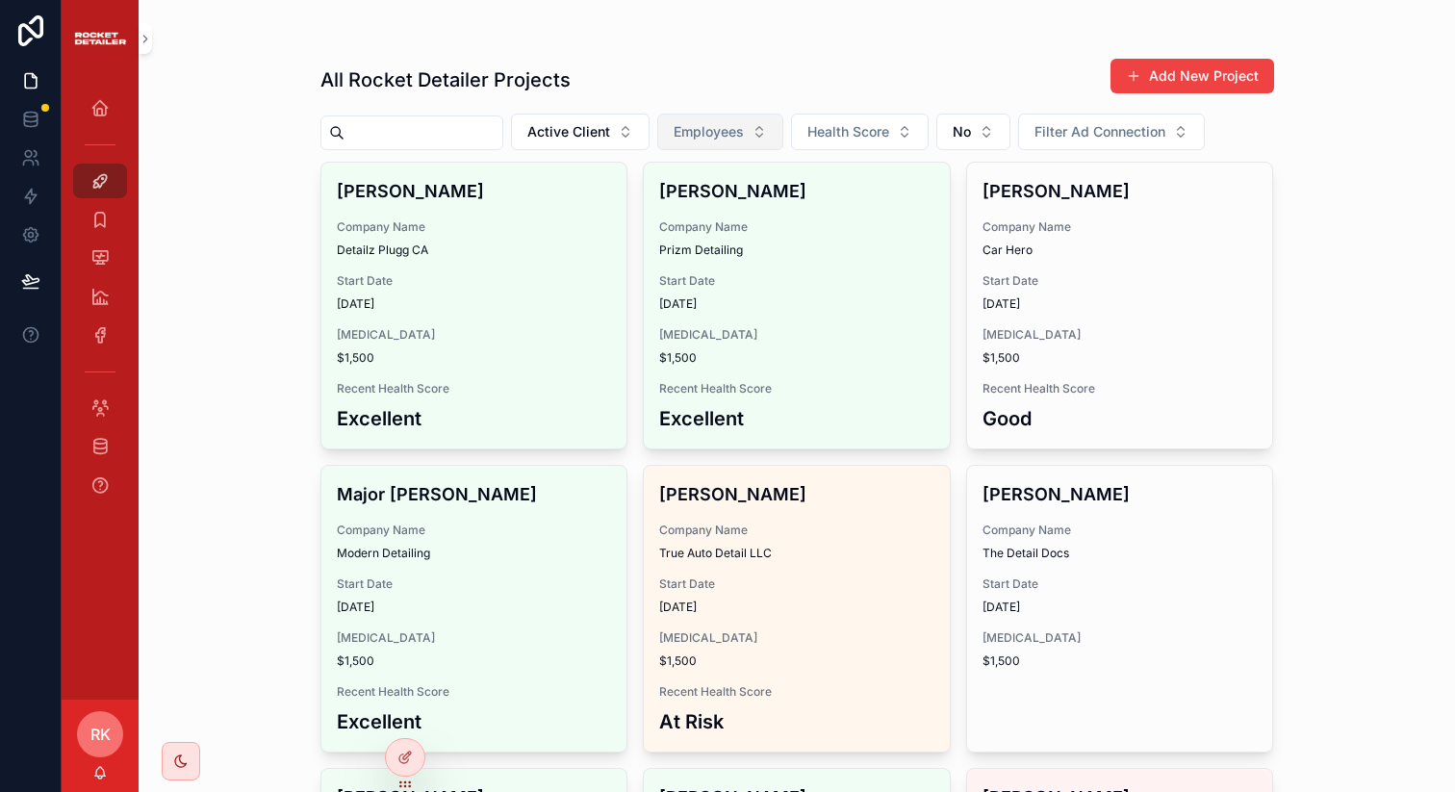
click at [699, 127] on span "Employees" at bounding box center [708, 131] width 70 height 19
click at [727, 82] on div "All Rocket Detailer Projects Add New Project" at bounding box center [796, 80] width 953 height 44
click at [110, 298] on div "Data Overview" at bounding box center [100, 296] width 31 height 31
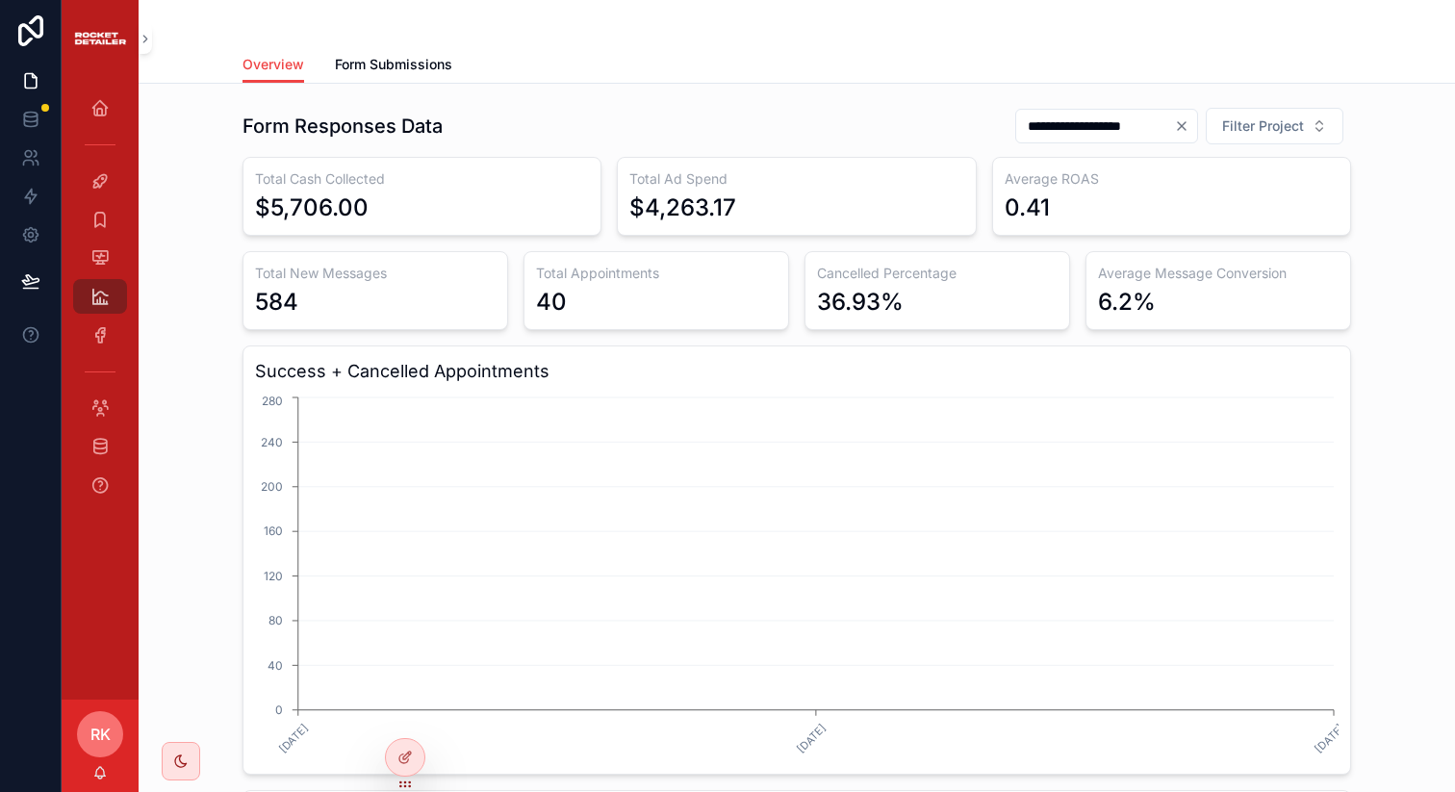
click at [1180, 120] on icon "Clear" at bounding box center [1181, 125] width 15 height 15
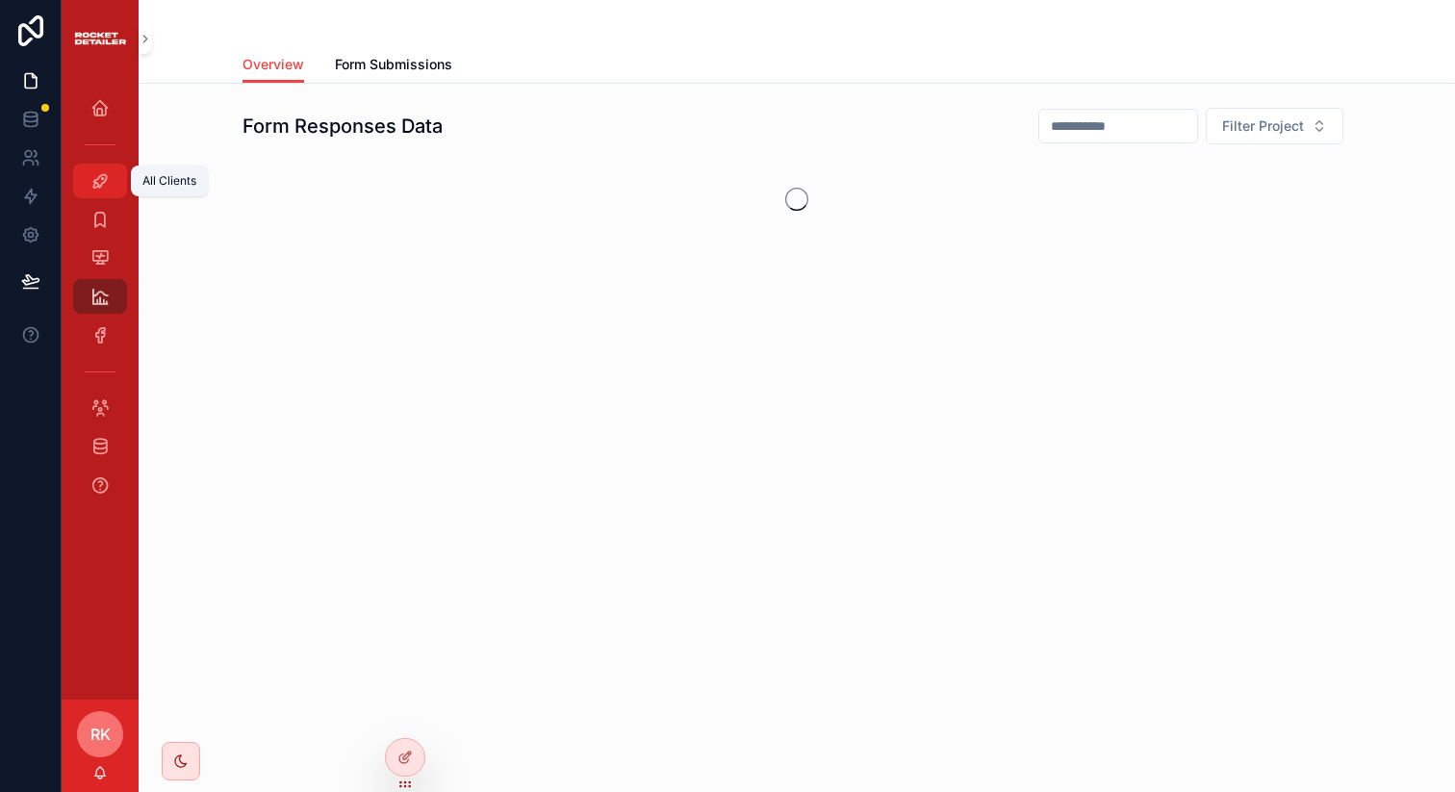
click at [98, 172] on icon "scrollable content" at bounding box center [99, 180] width 19 height 19
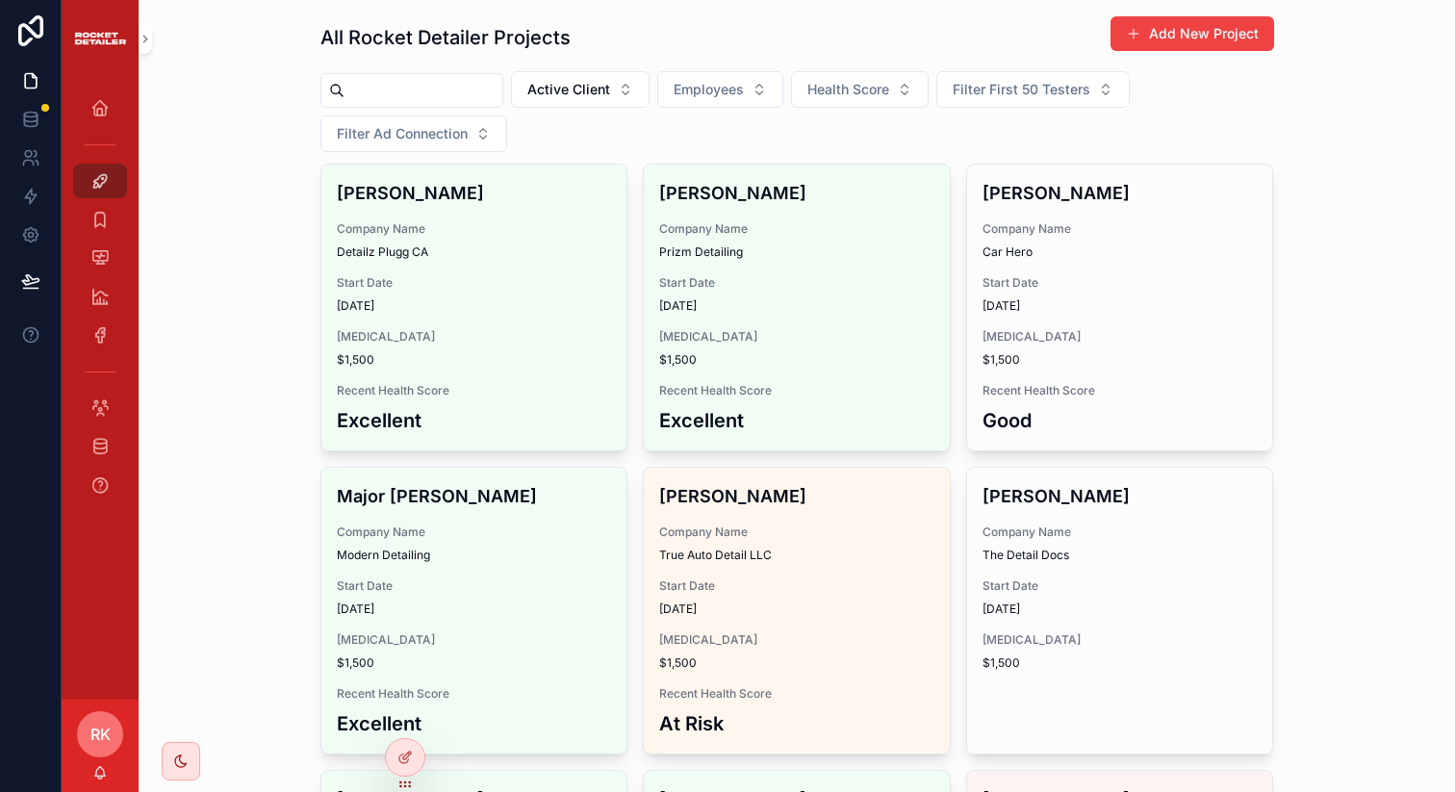
scroll to position [55, 0]
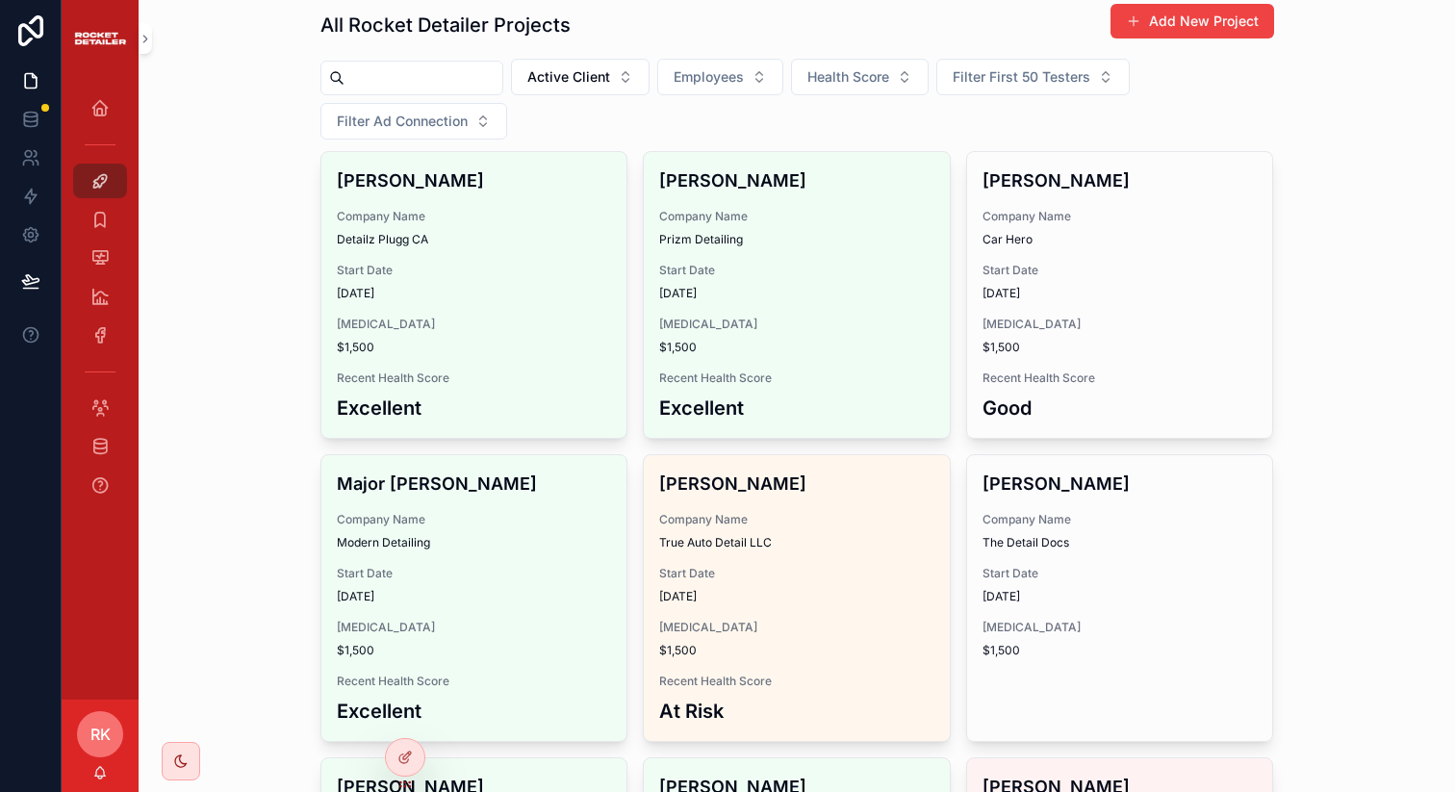
drag, startPoint x: 408, startPoint y: 753, endPoint x: 227, endPoint y: 487, distance: 322.1
click at [227, 486] on div "Home All Clients All Tasks Health Score Data Overview Ad Data Employees Data Cl…" at bounding box center [758, 396] width 1393 height 792
drag, startPoint x: 415, startPoint y: 760, endPoint x: 311, endPoint y: 757, distance: 103.9
click at [310, 757] on div "Home All Clients All Tasks Health Score Data Overview Ad Data Employees Data Cl…" at bounding box center [758, 396] width 1393 height 792
click at [406, 757] on icon at bounding box center [407, 755] width 8 height 8
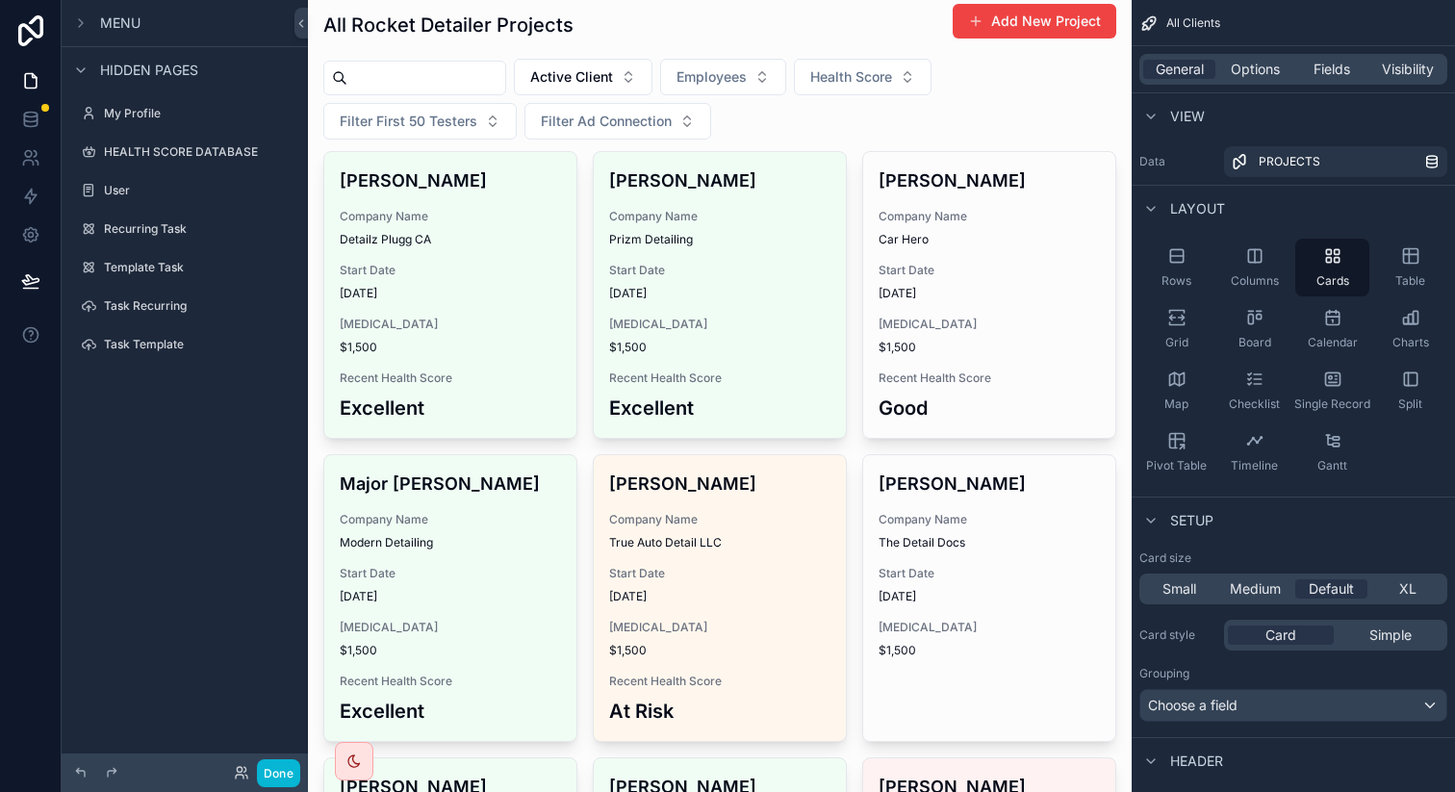
click at [190, 129] on div "My Profile" at bounding box center [185, 113] width 246 height 35
click at [190, 148] on label "HEALTH SCORE DATABASE" at bounding box center [181, 151] width 154 height 15
